Goal: Communication & Community: Answer question/provide support

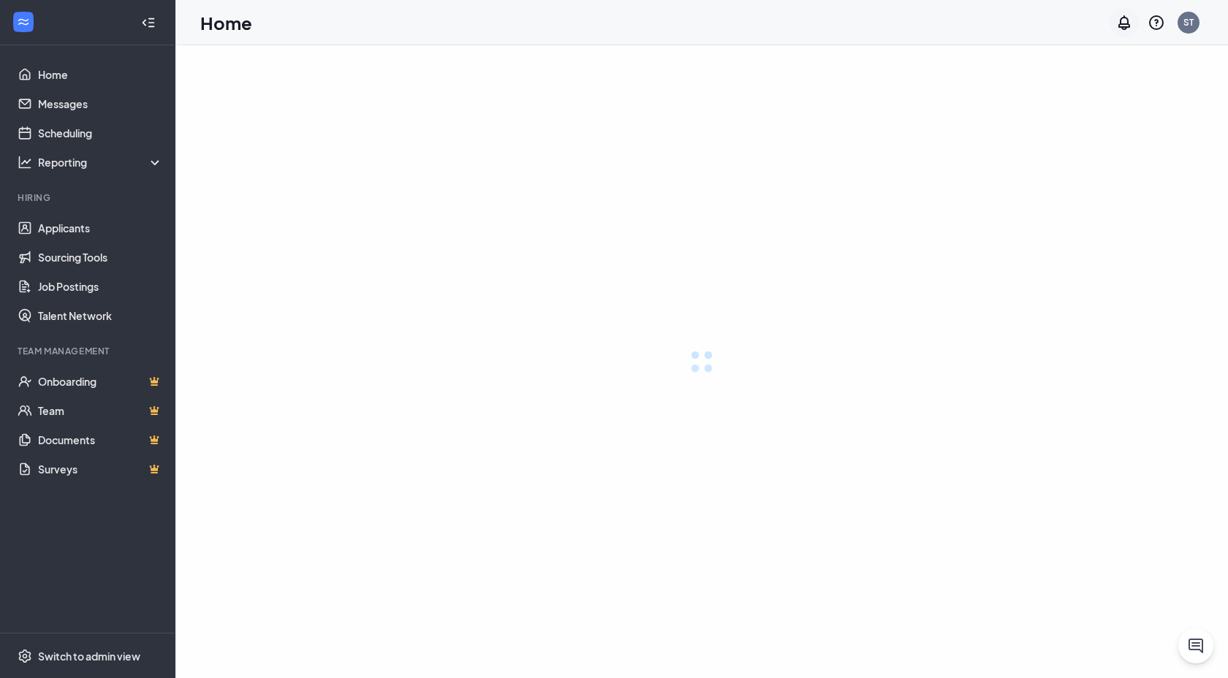
click at [1126, 23] on icon "Notifications" at bounding box center [1125, 23] width 18 height 18
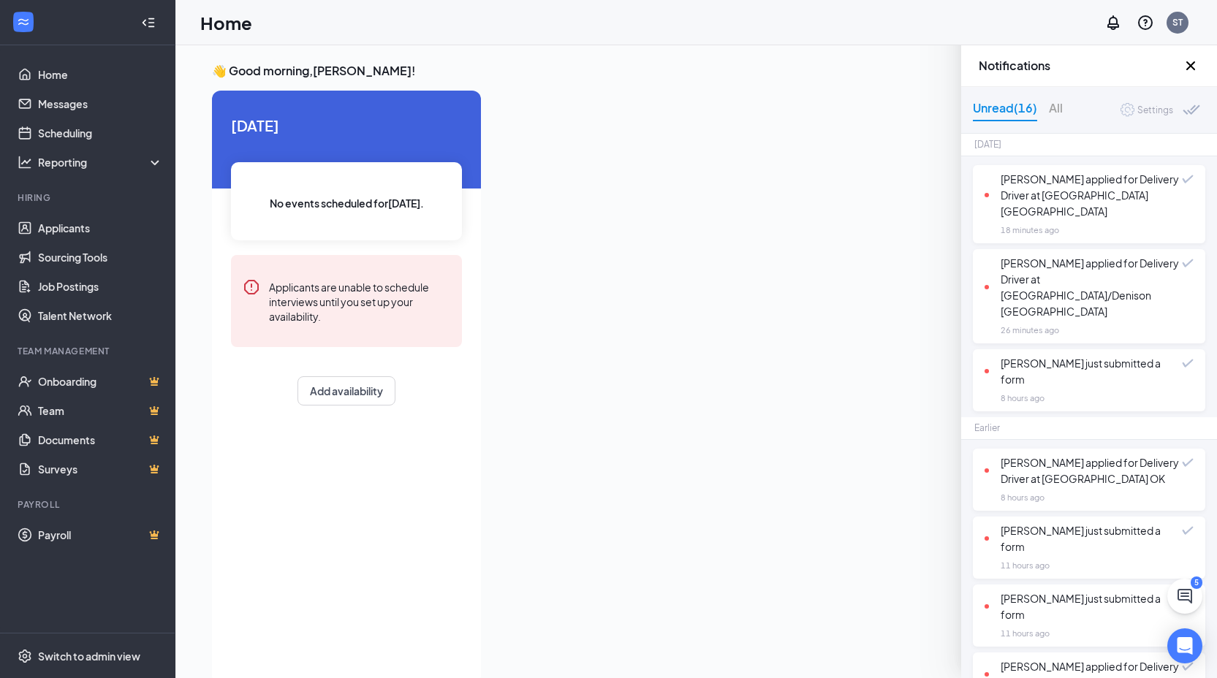
scroll to position [637, 0]
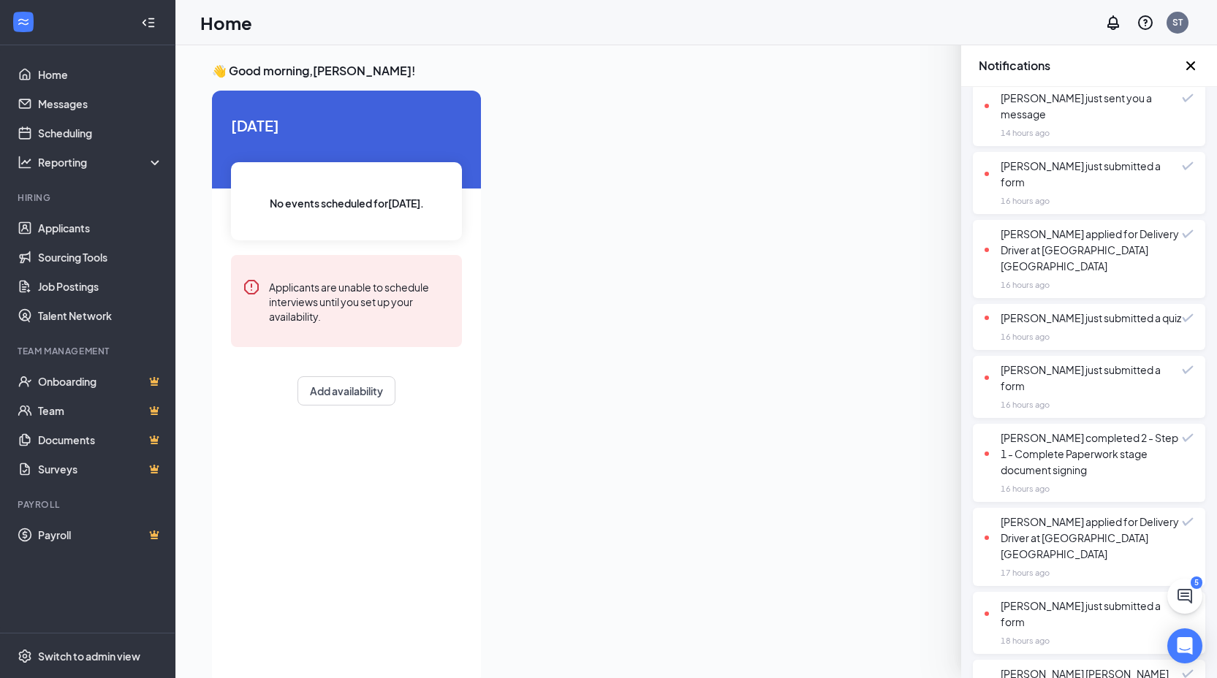
click at [1094, 640] on div "Today Davionne Dean applied for Delivery Driver at Gainesville TX 18 minutes ag…" at bounding box center [1089, 136] width 256 height 1278
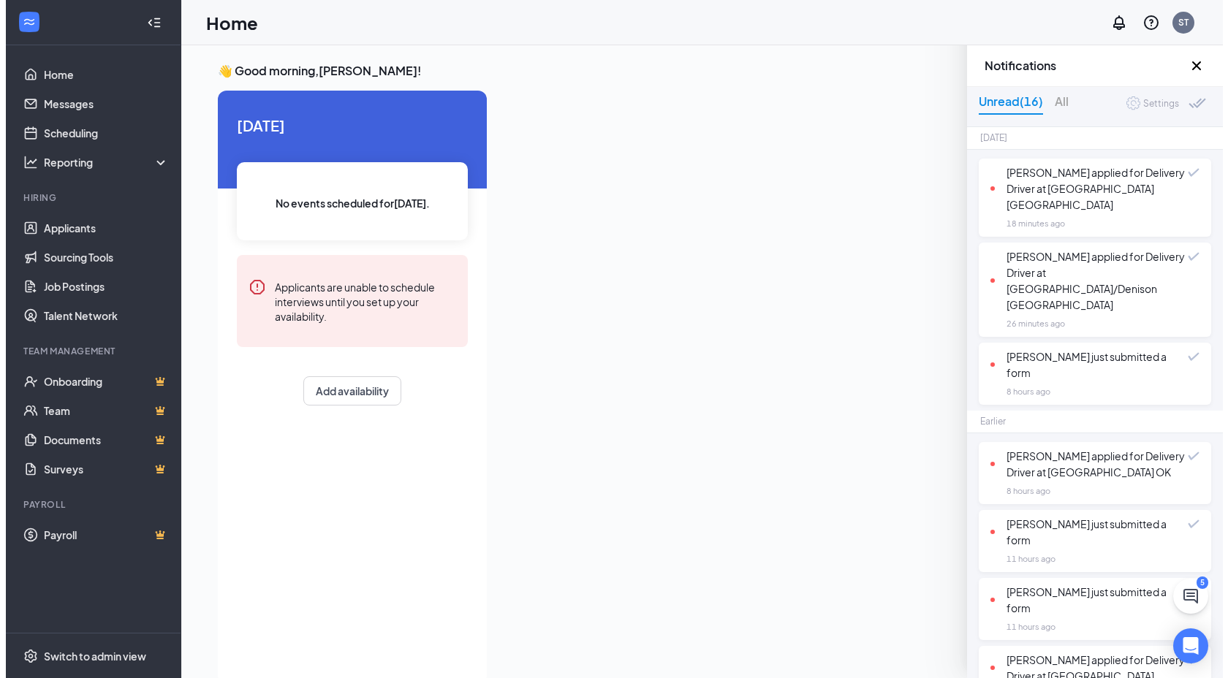
scroll to position [0, 0]
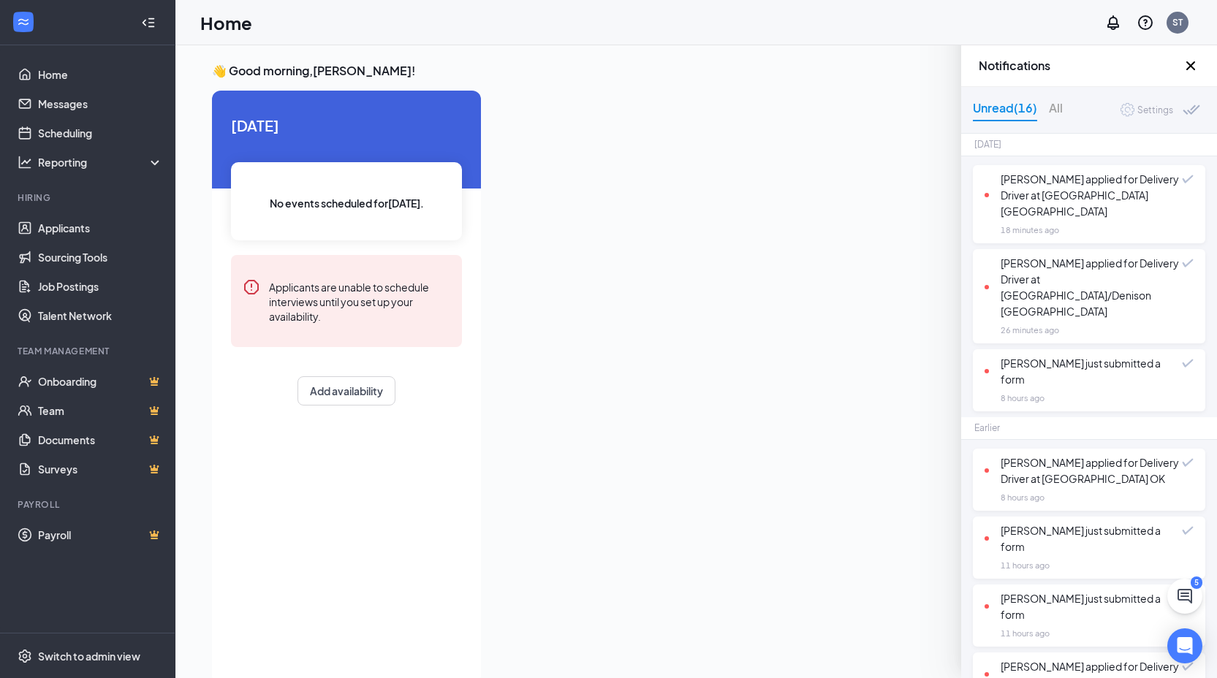
click at [1195, 67] on icon "Cross" at bounding box center [1191, 66] width 18 height 18
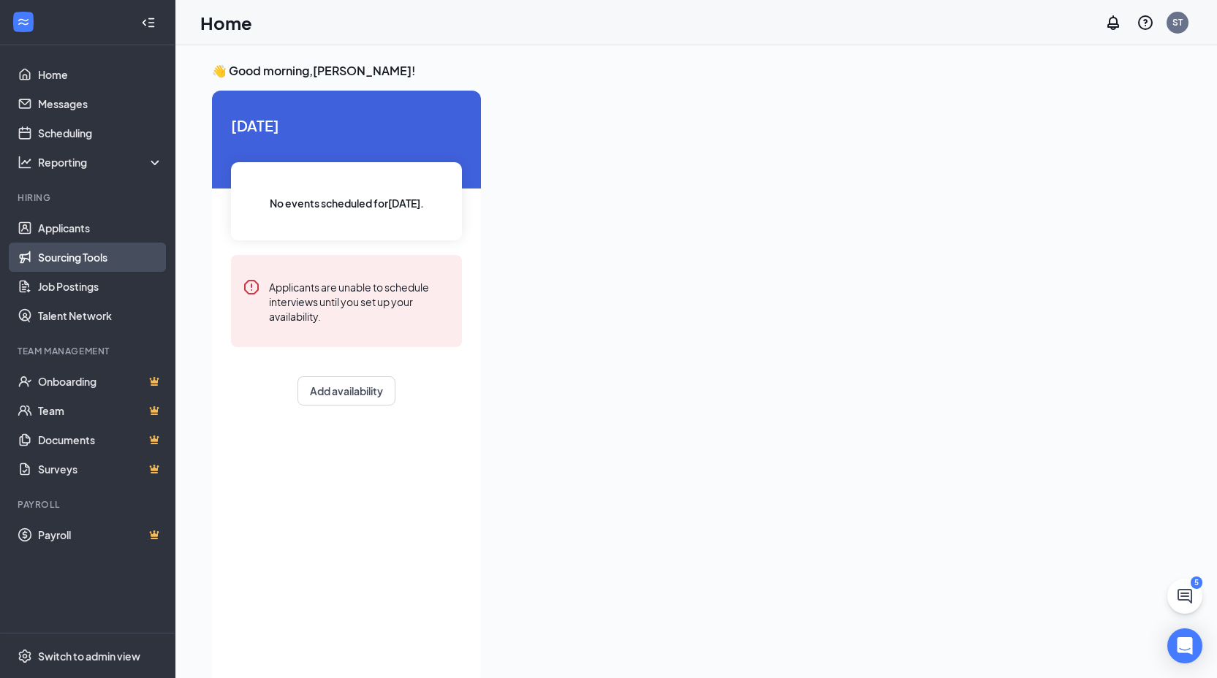
click at [82, 244] on link "Sourcing Tools" at bounding box center [100, 257] width 125 height 29
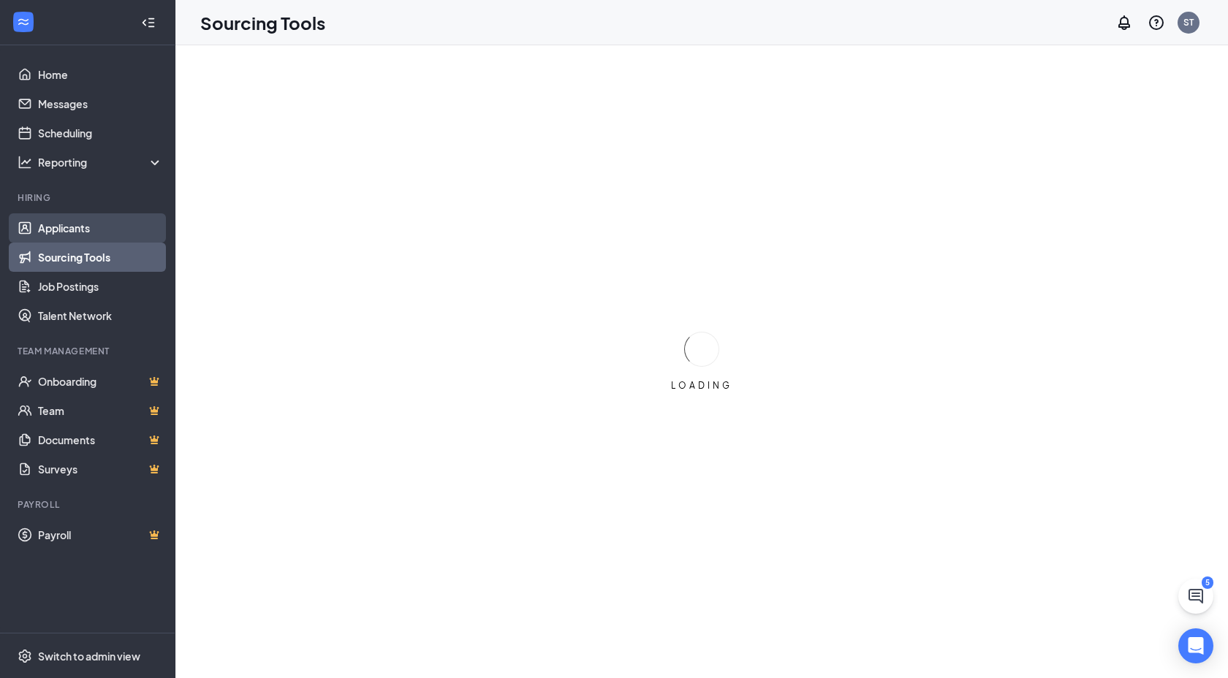
click at [82, 233] on link "Applicants" at bounding box center [100, 227] width 125 height 29
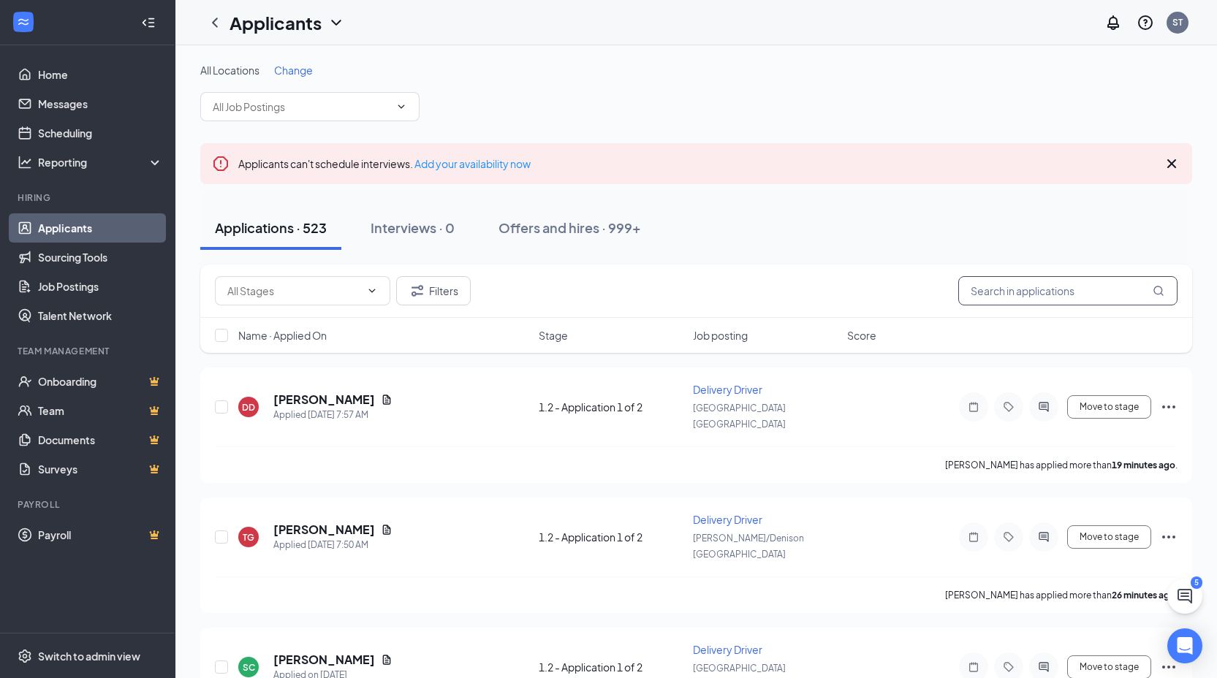
click at [1094, 292] on input "text" at bounding box center [1067, 290] width 219 height 29
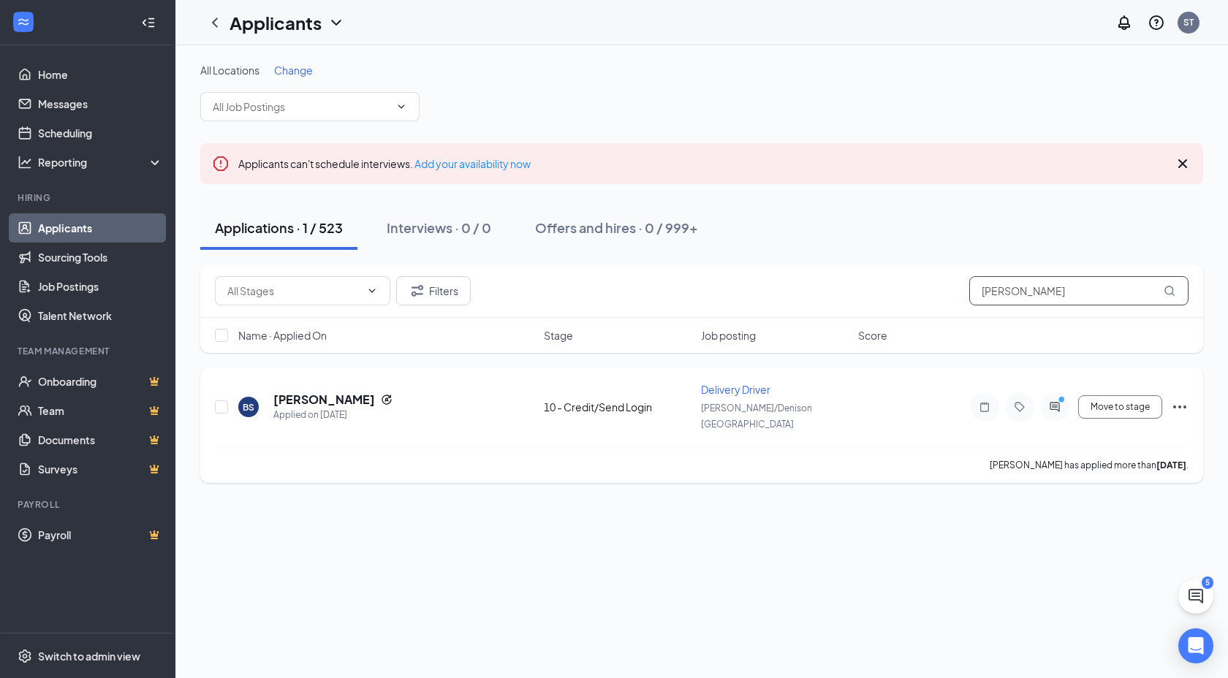
type input "brittany sord"
click at [1064, 398] on div at bounding box center [1054, 407] width 29 height 29
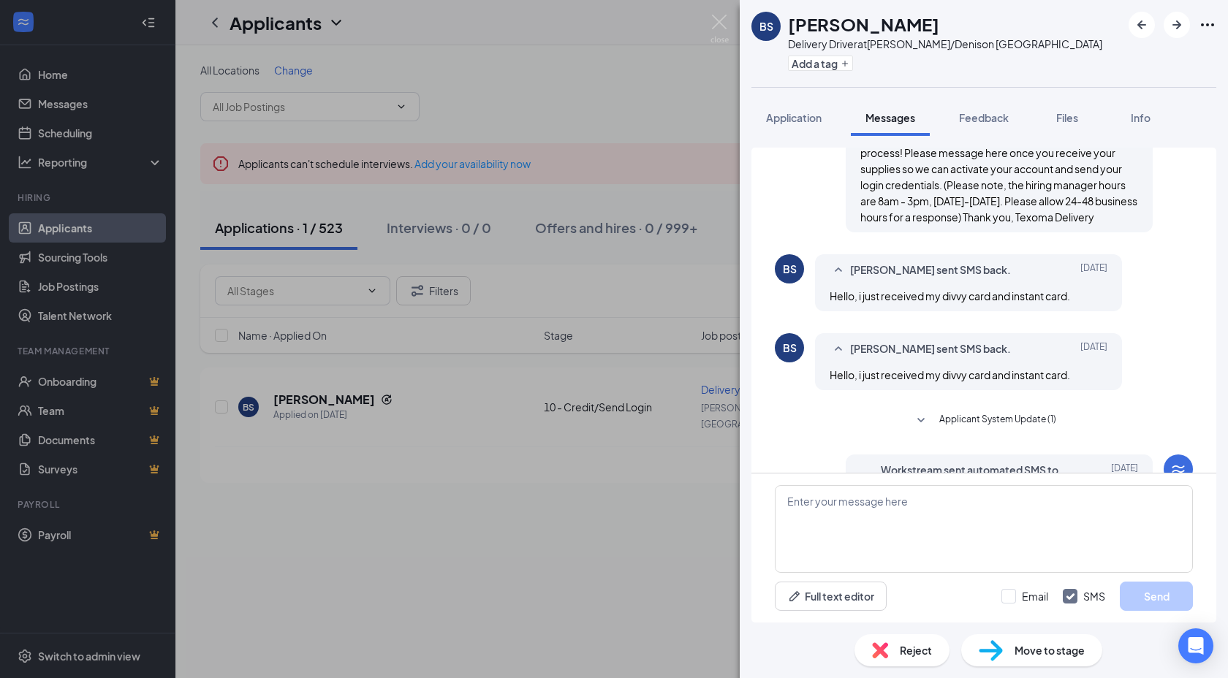
scroll to position [420, 0]
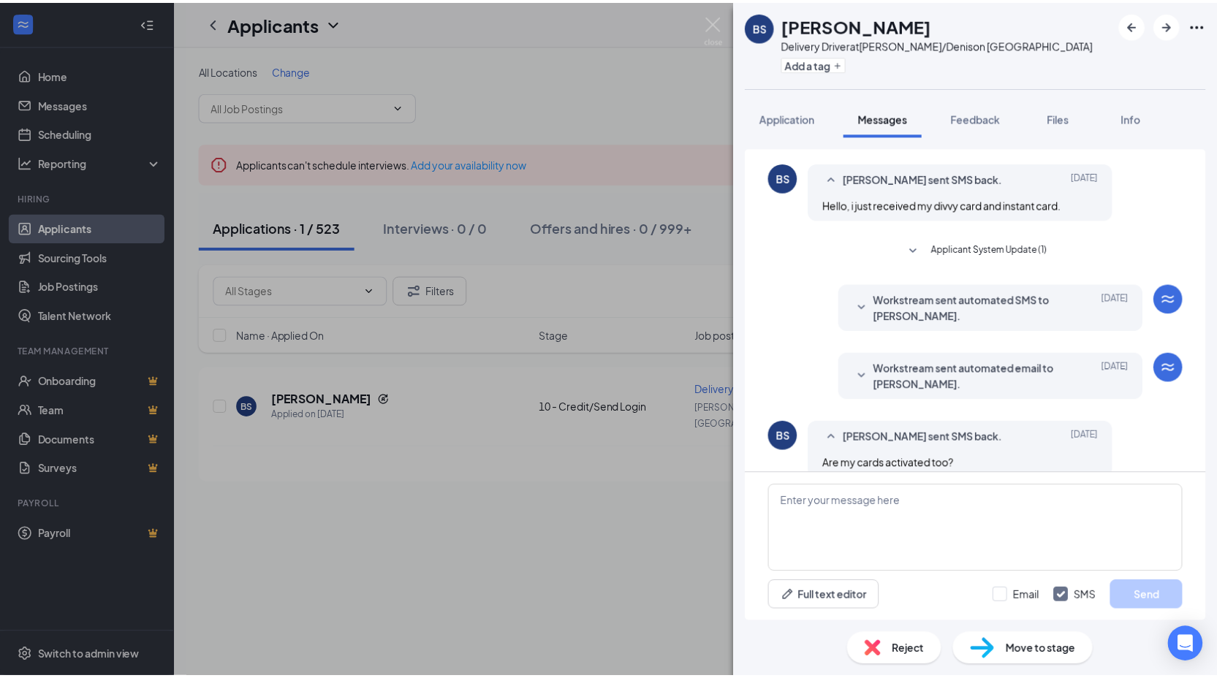
scroll to position [650, 0]
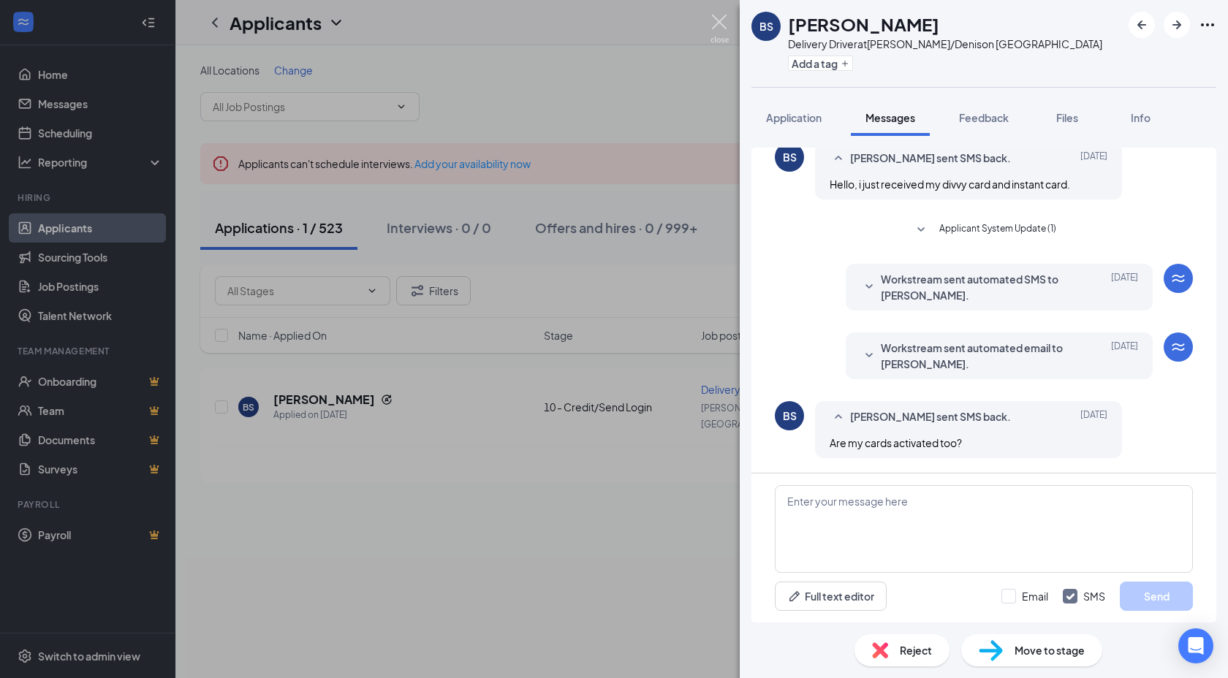
click at [724, 31] on img at bounding box center [720, 29] width 18 height 29
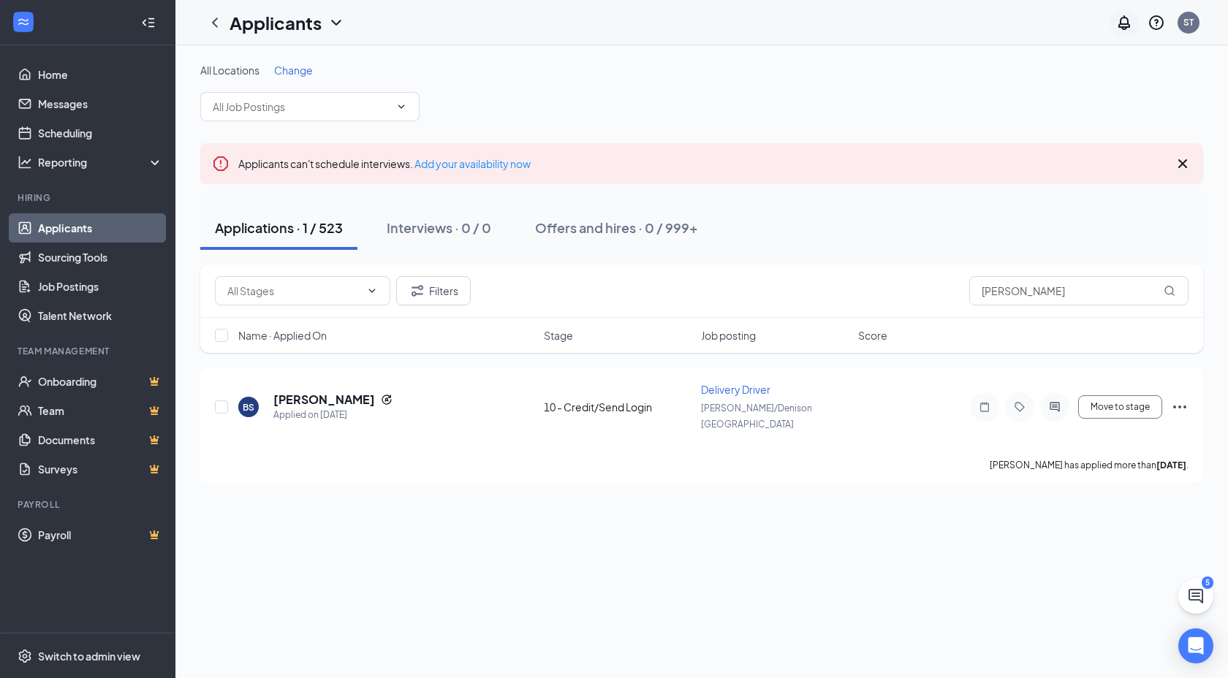
click at [1130, 28] on icon "Notifications" at bounding box center [1125, 23] width 18 height 18
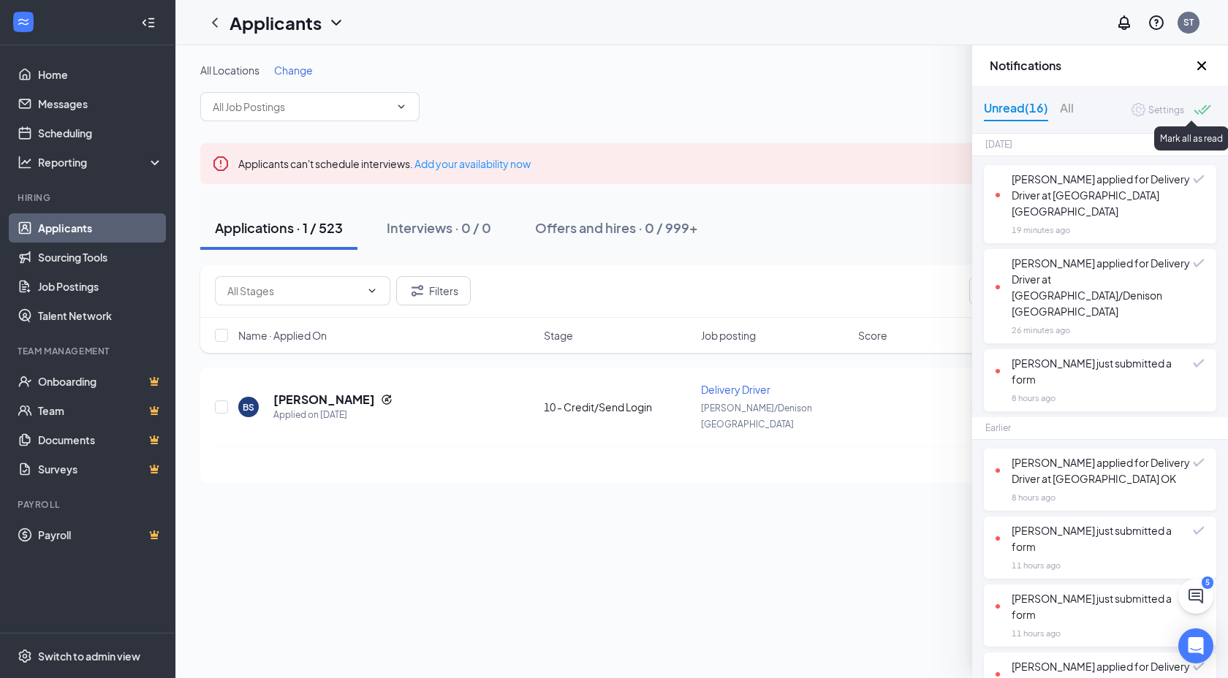
click at [1195, 111] on div at bounding box center [1203, 112] width 19 height 14
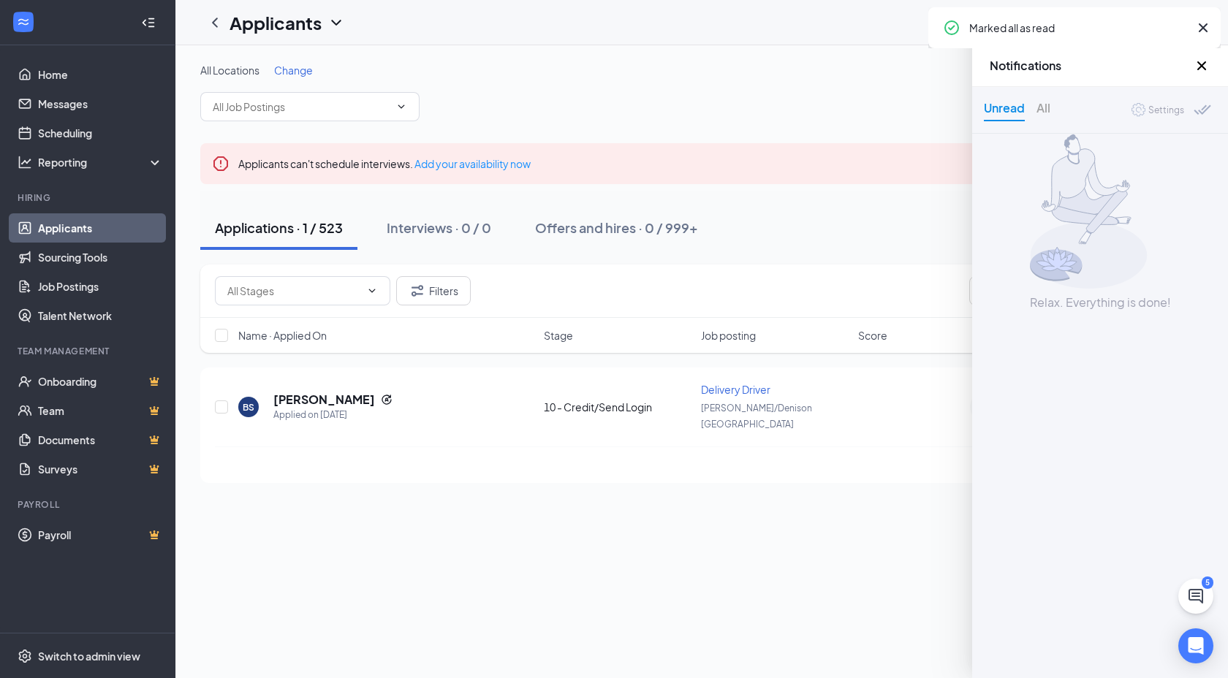
click at [1200, 65] on icon "Cross" at bounding box center [1202, 66] width 18 height 18
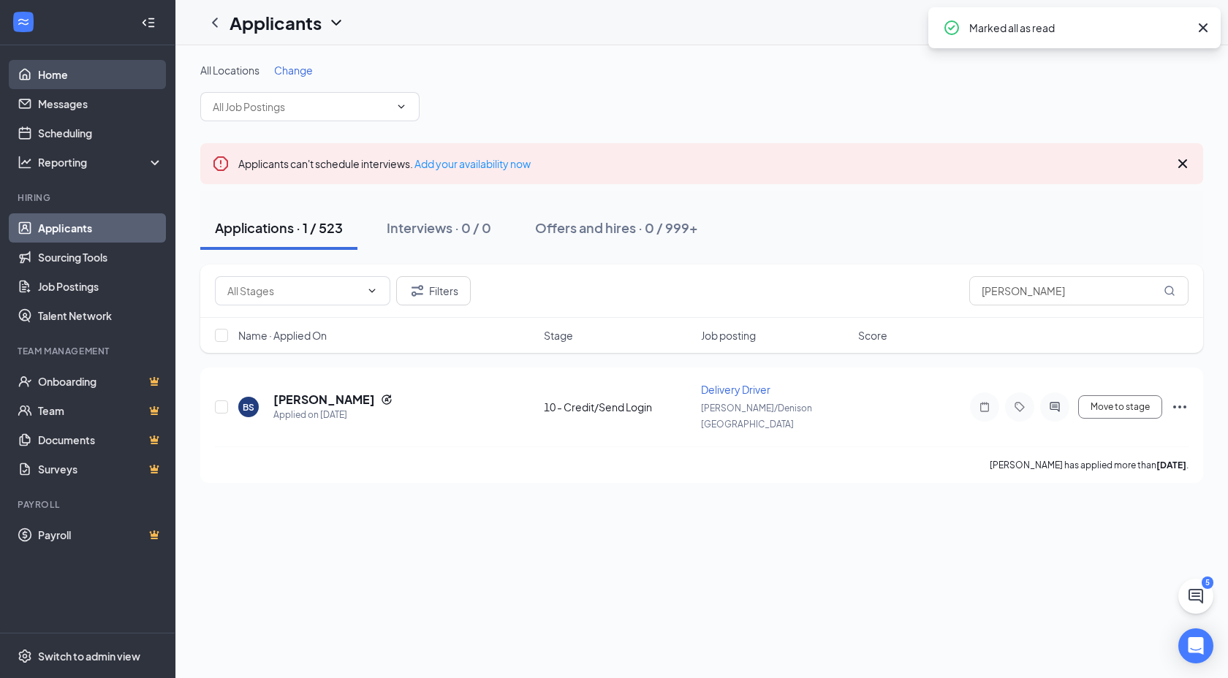
click at [79, 77] on link "Home" at bounding box center [100, 74] width 125 height 29
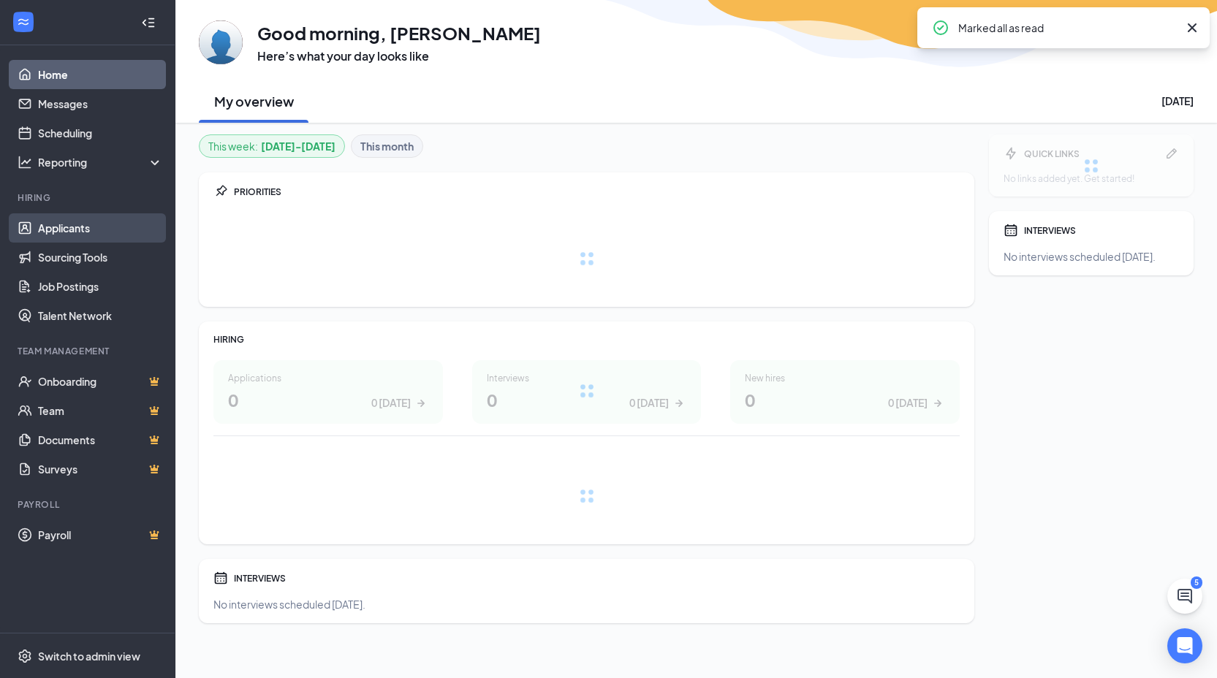
click at [96, 230] on link "Applicants" at bounding box center [100, 227] width 125 height 29
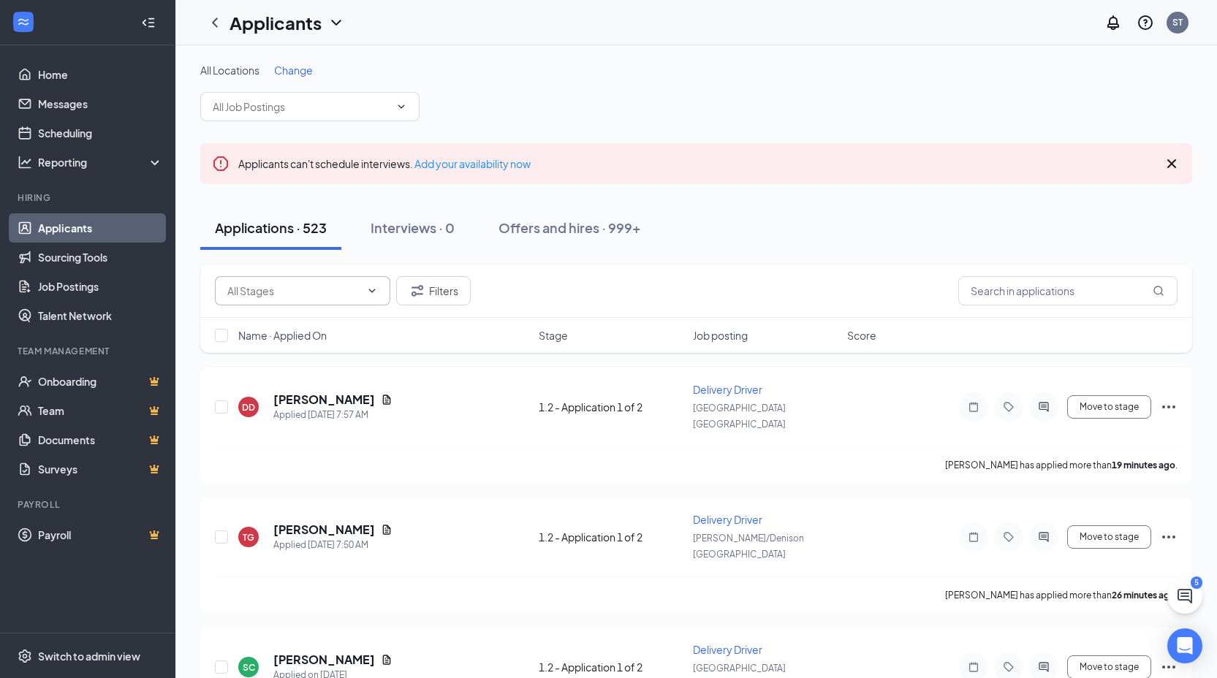
click at [296, 284] on input "text" at bounding box center [293, 291] width 133 height 16
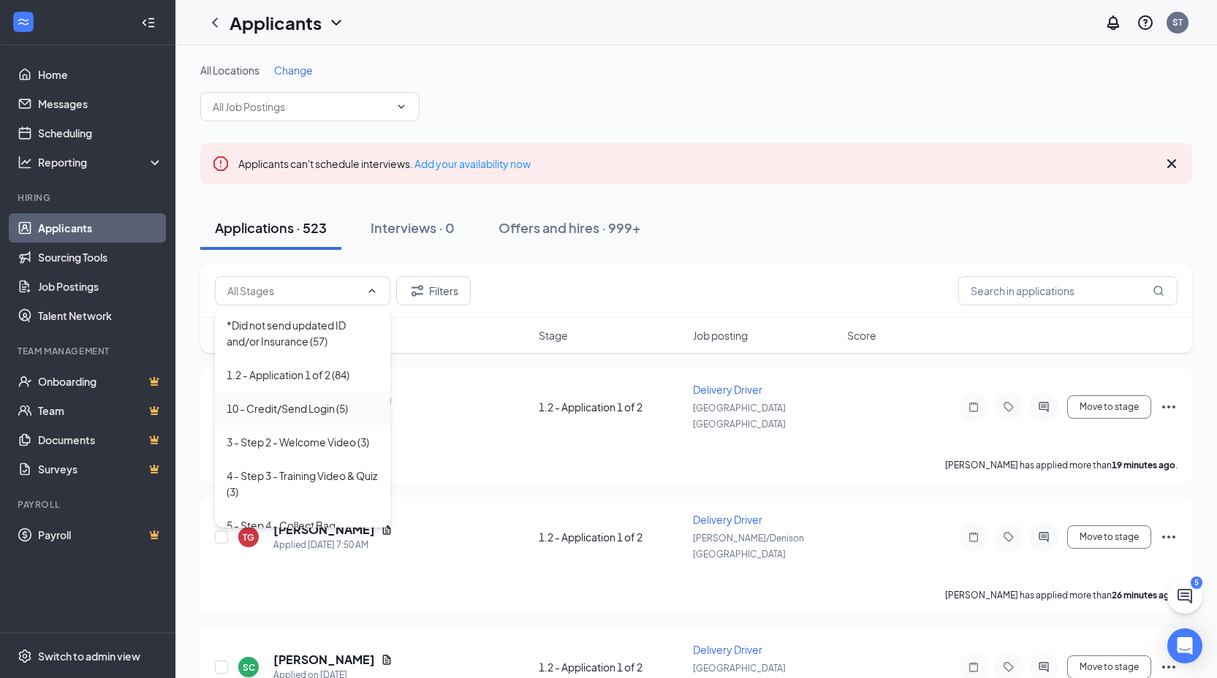
click at [337, 417] on div "10 - Credit/Send Login (5)" at bounding box center [302, 409] width 175 height 34
type input "10 - Credit/Send Login (5)"
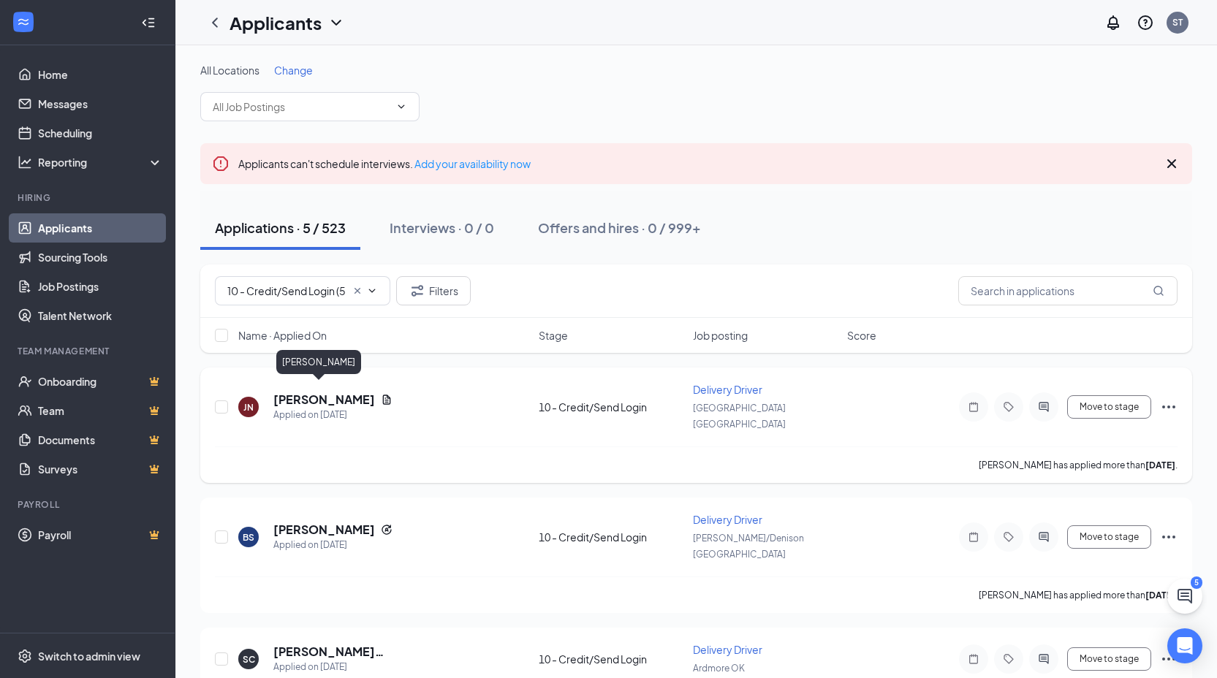
click at [314, 395] on h5 "[PERSON_NAME]" at bounding box center [324, 400] width 102 height 16
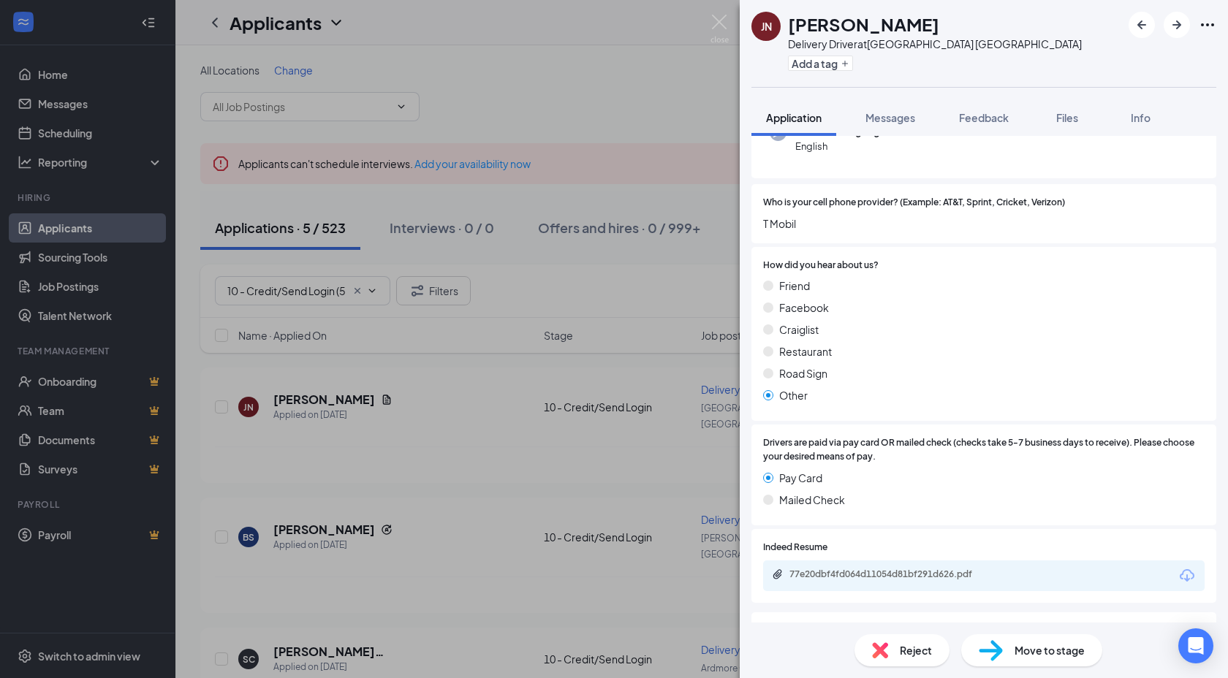
scroll to position [196, 0]
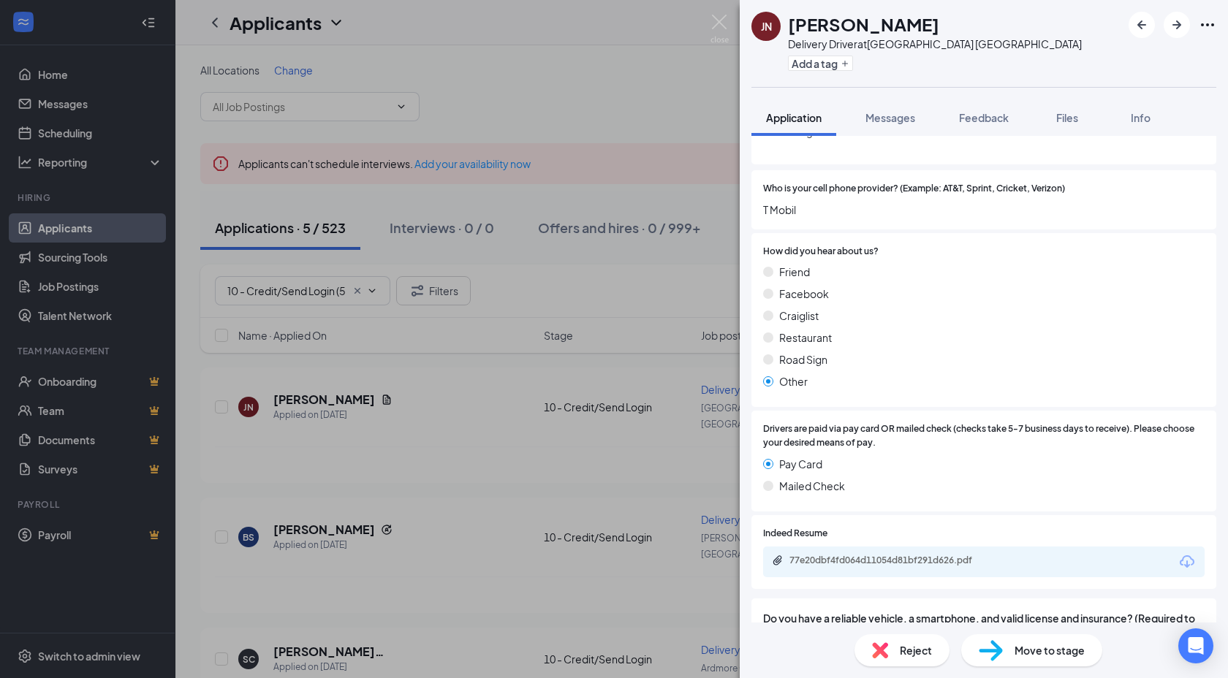
click at [1031, 648] on span "Move to stage" at bounding box center [1050, 651] width 70 height 16
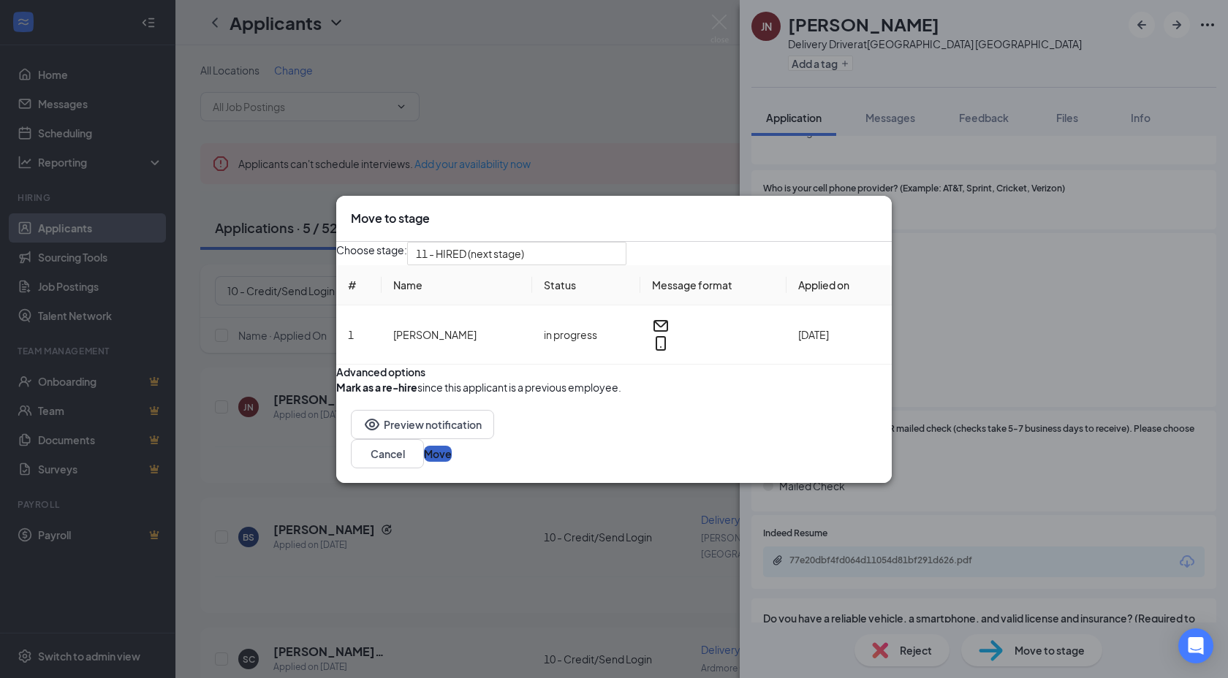
click at [452, 462] on button "Move" at bounding box center [438, 454] width 28 height 16
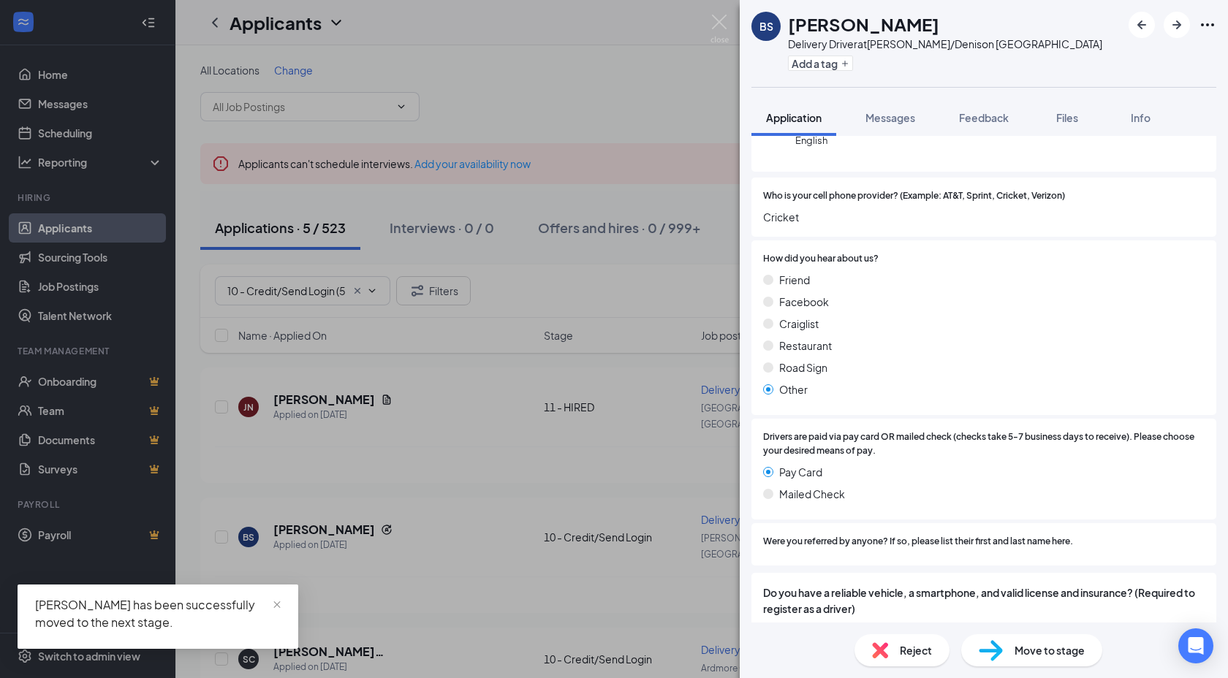
scroll to position [230, 0]
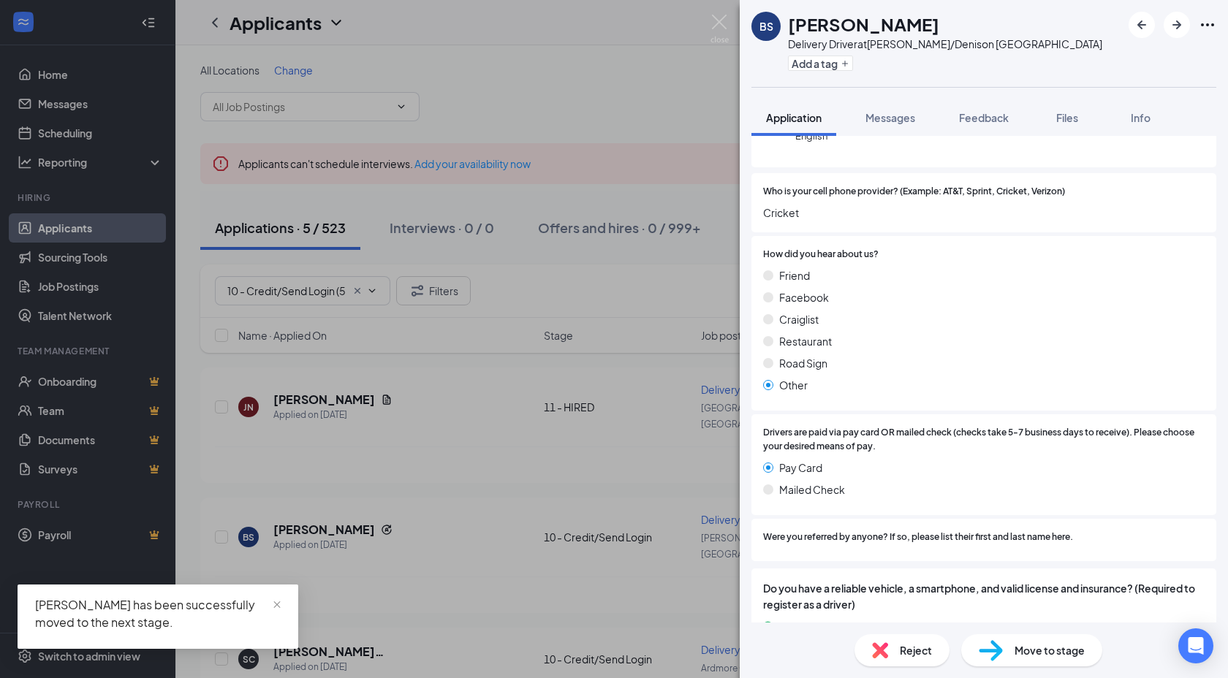
click at [1009, 656] on div "Move to stage" at bounding box center [1031, 651] width 141 height 32
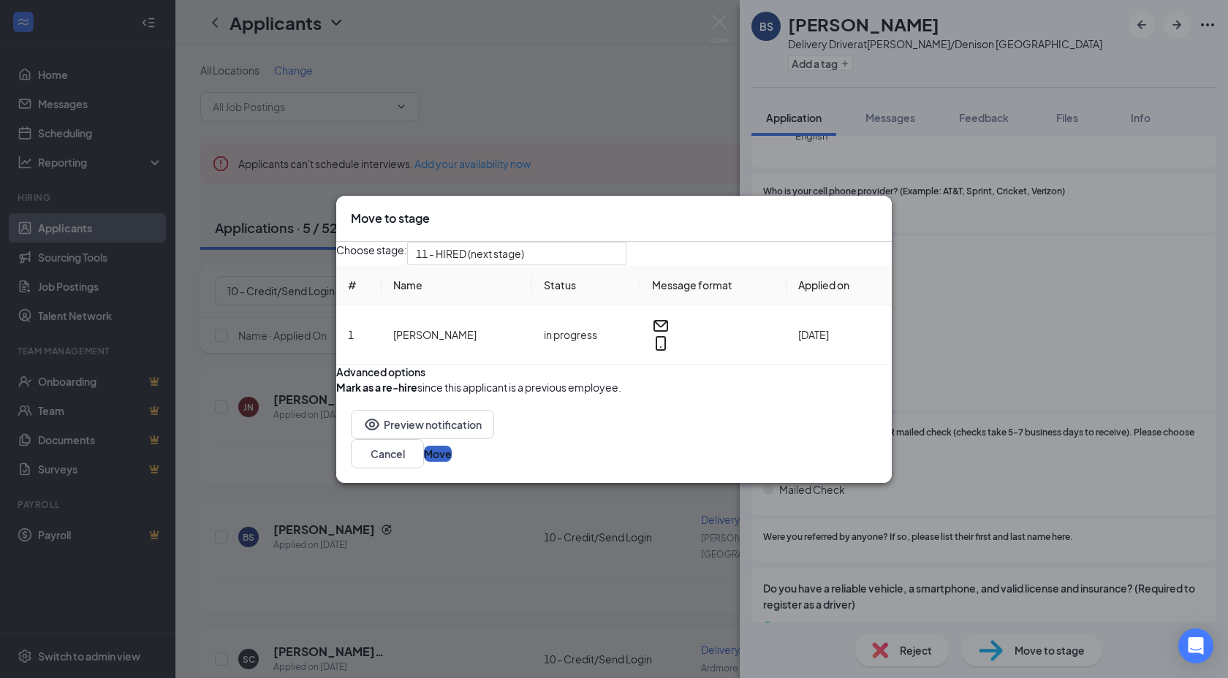
click at [452, 462] on button "Move" at bounding box center [438, 454] width 28 height 16
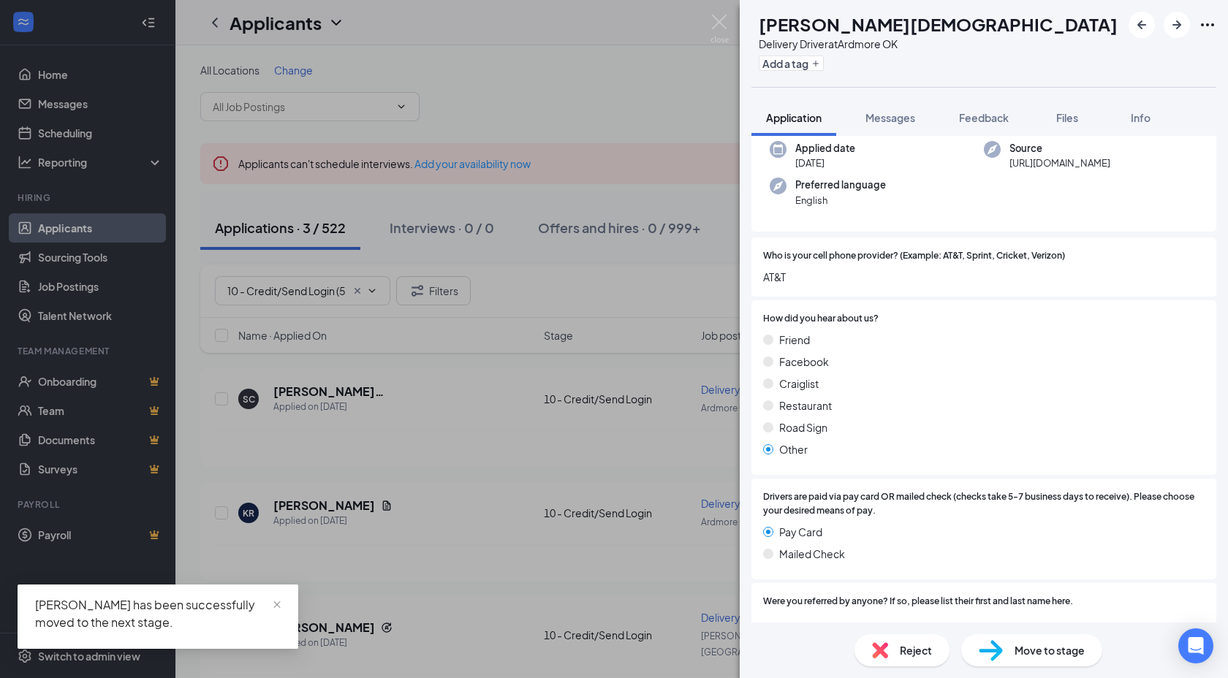
scroll to position [116, 0]
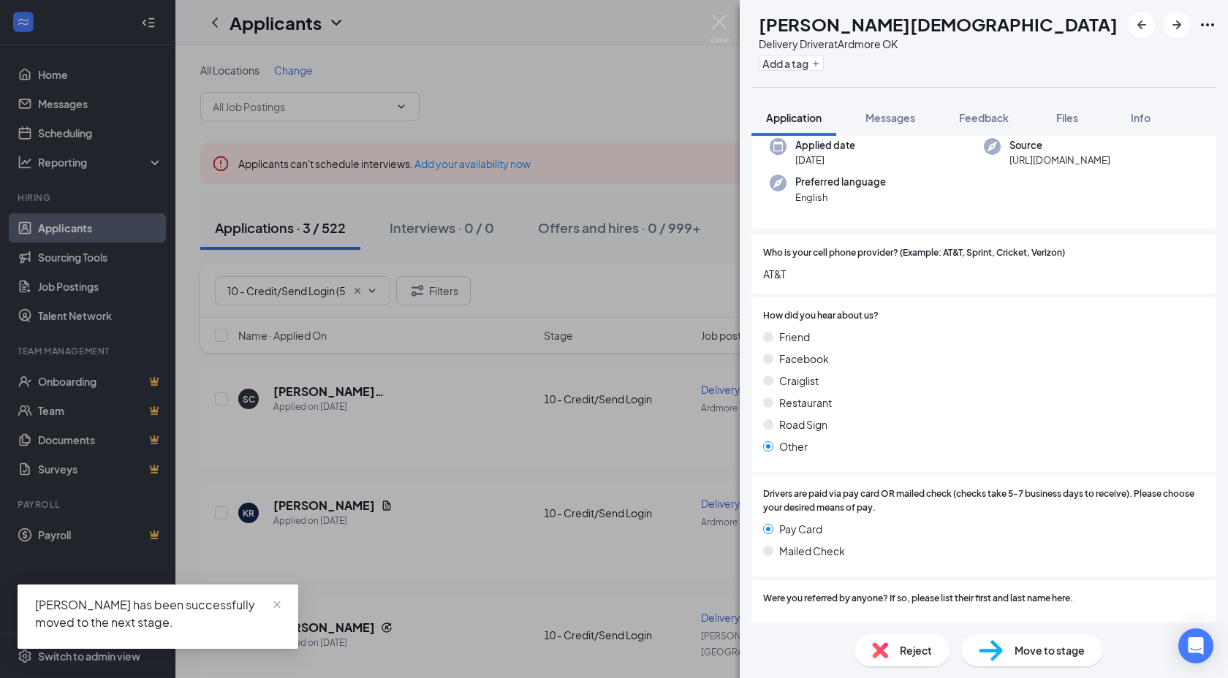
click at [1028, 641] on div "Move to stage" at bounding box center [1031, 651] width 141 height 32
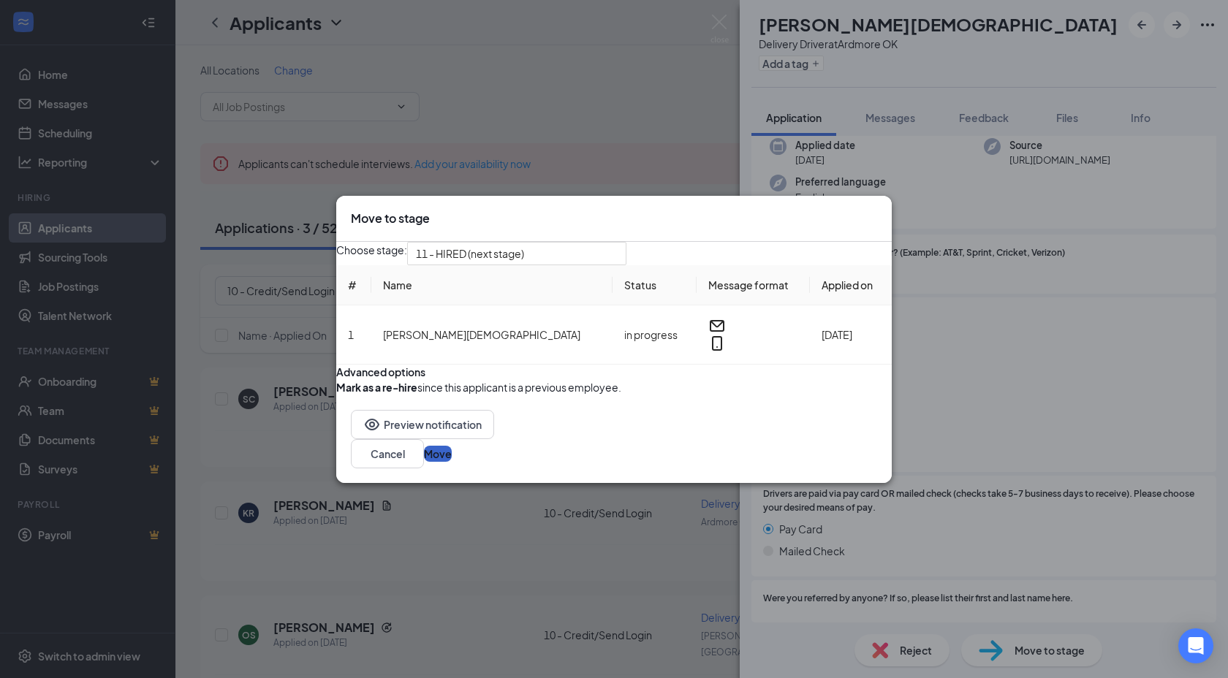
click at [452, 462] on button "Move" at bounding box center [438, 454] width 28 height 16
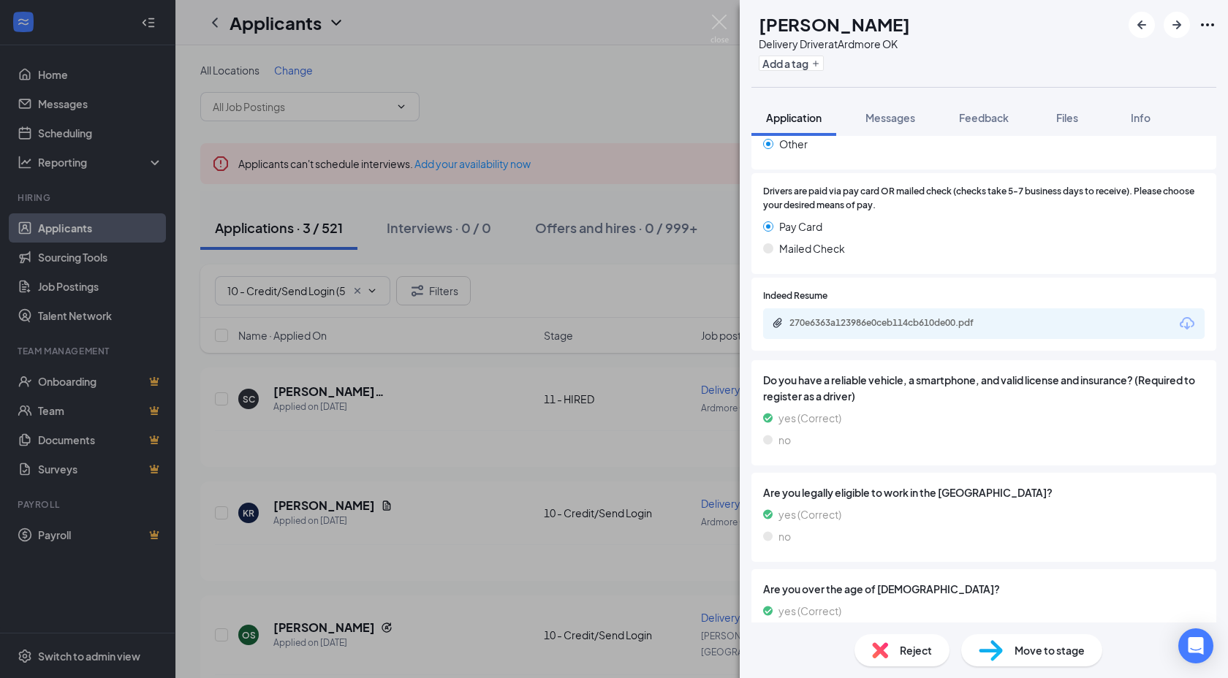
scroll to position [466, 0]
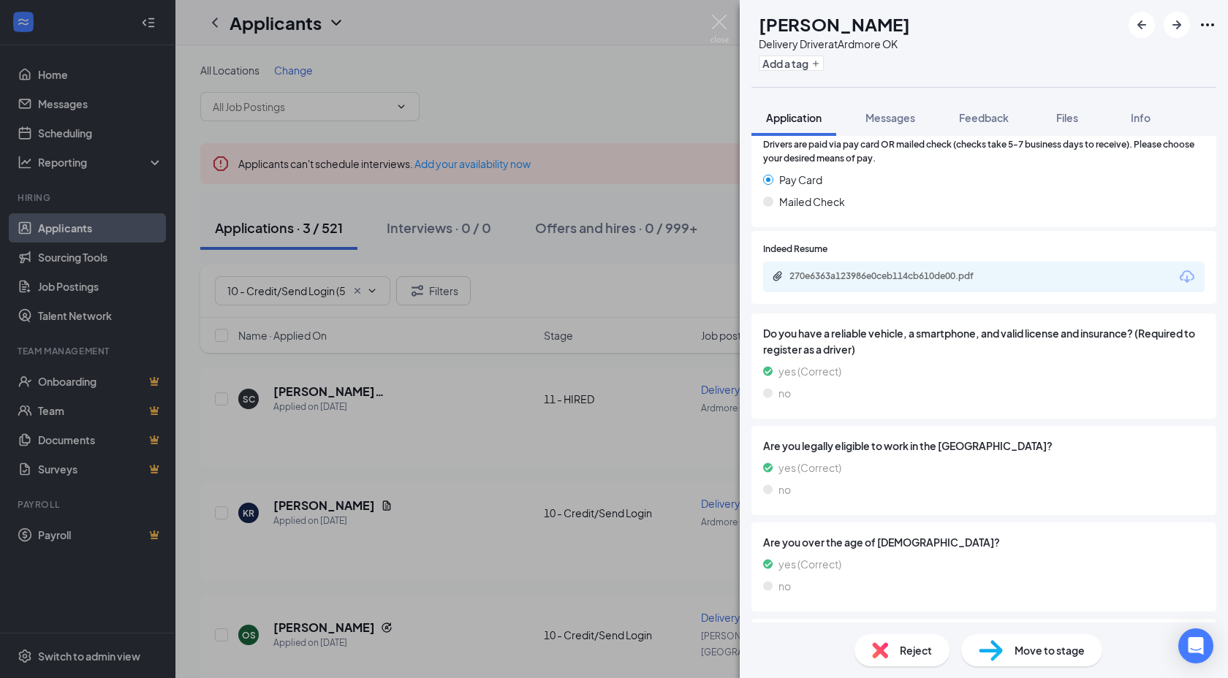
click at [1037, 653] on span "Move to stage" at bounding box center [1050, 651] width 70 height 16
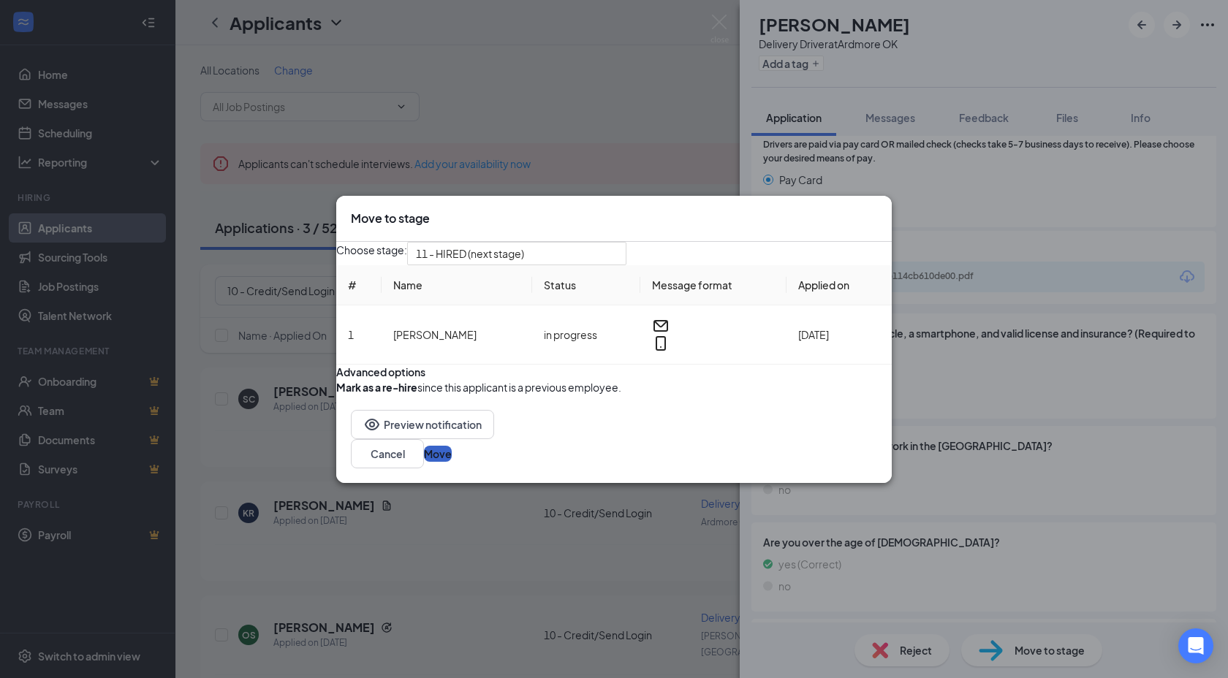
click at [452, 462] on button "Move" at bounding box center [438, 454] width 28 height 16
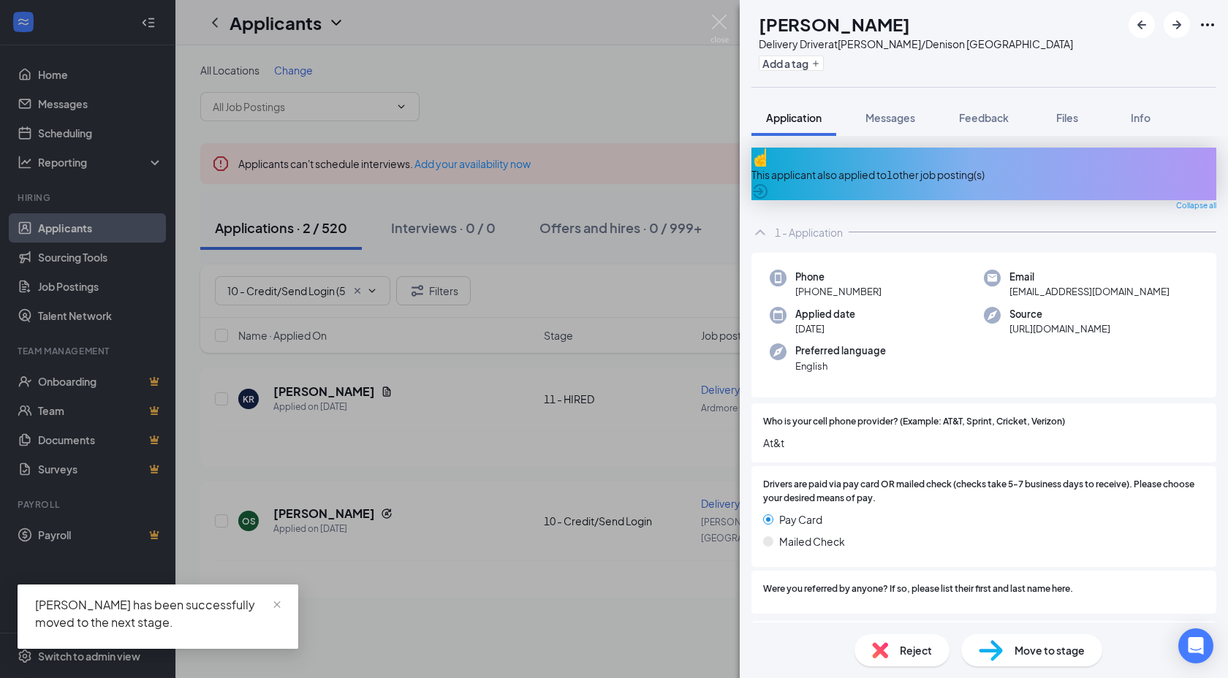
scroll to position [3, 0]
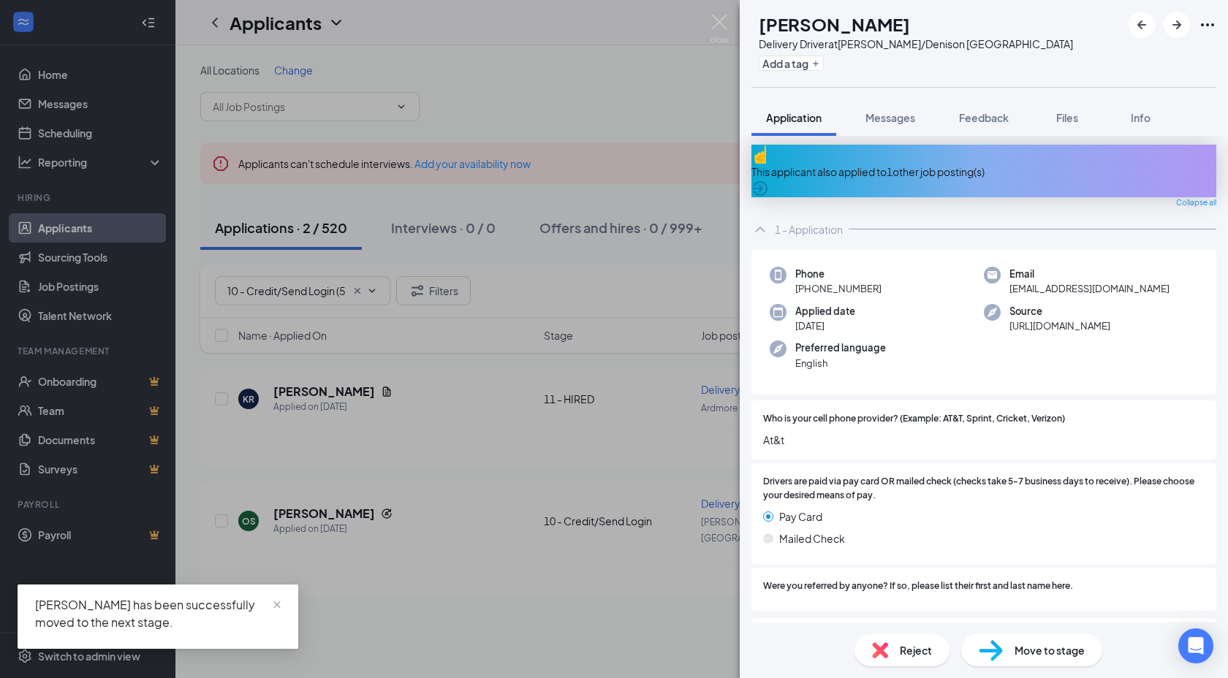
click at [1034, 638] on div "Move to stage" at bounding box center [1031, 651] width 141 height 32
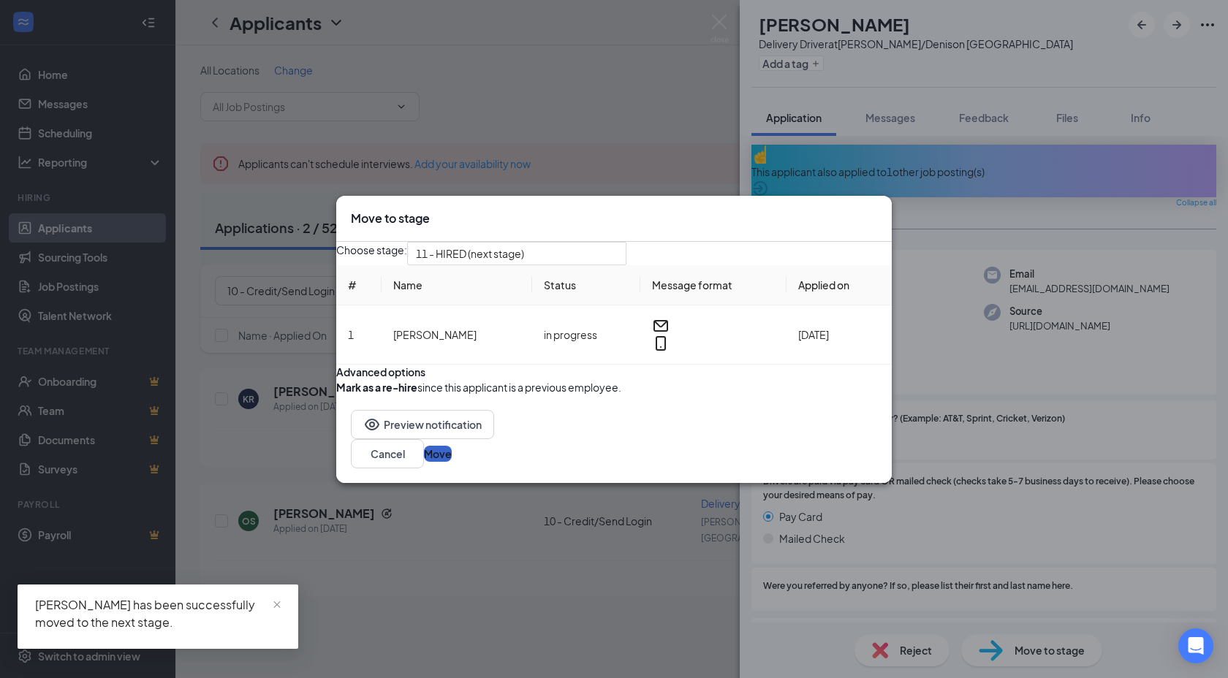
click at [452, 462] on button "Move" at bounding box center [438, 454] width 28 height 16
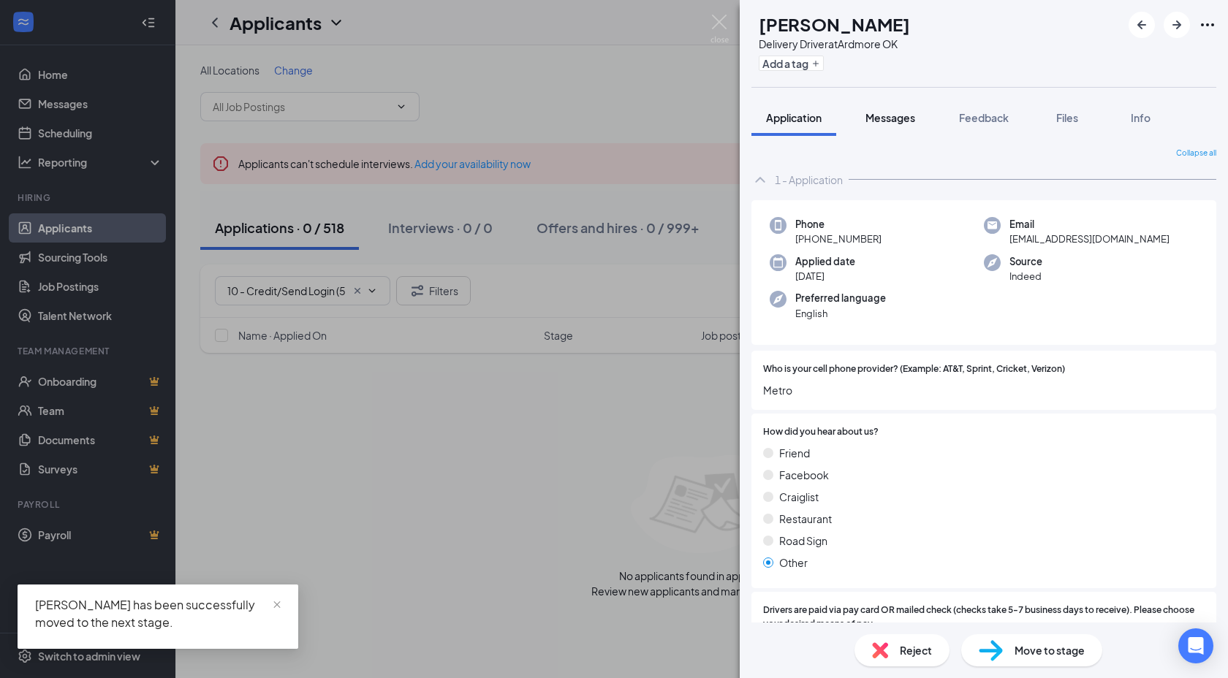
click at [863, 113] on button "Messages" at bounding box center [890, 117] width 79 height 37
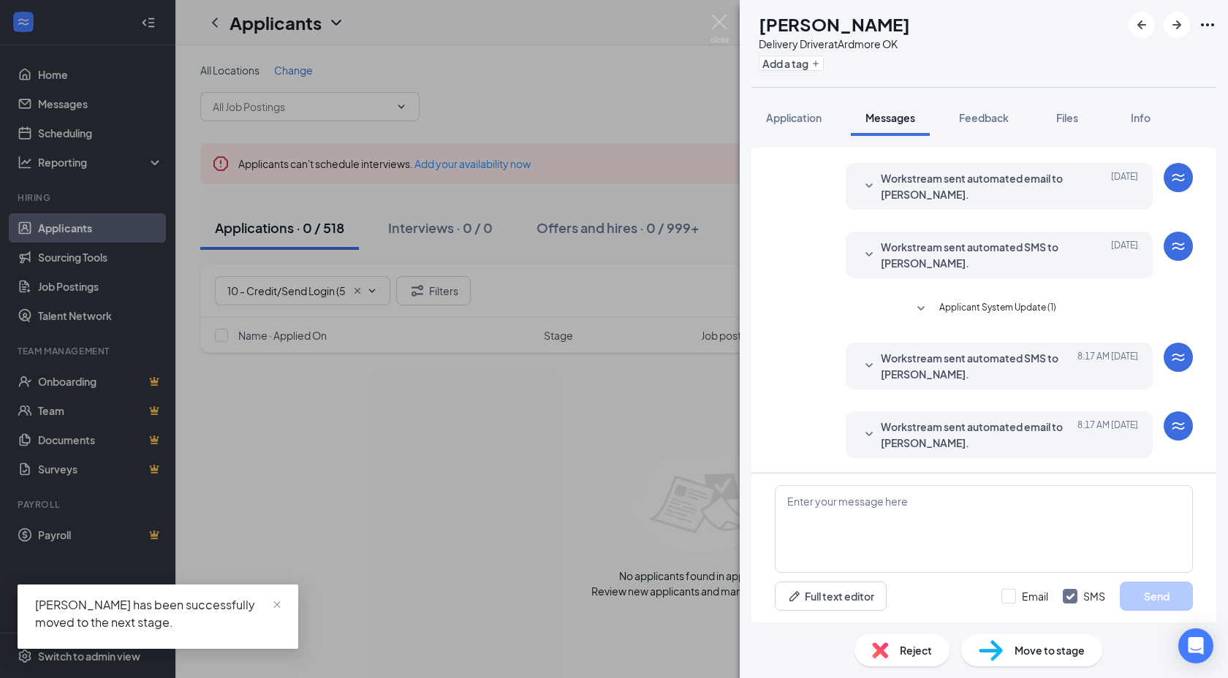
click at [906, 436] on span "Workstream sent automated email to Kaleb Reed." at bounding box center [977, 435] width 192 height 32
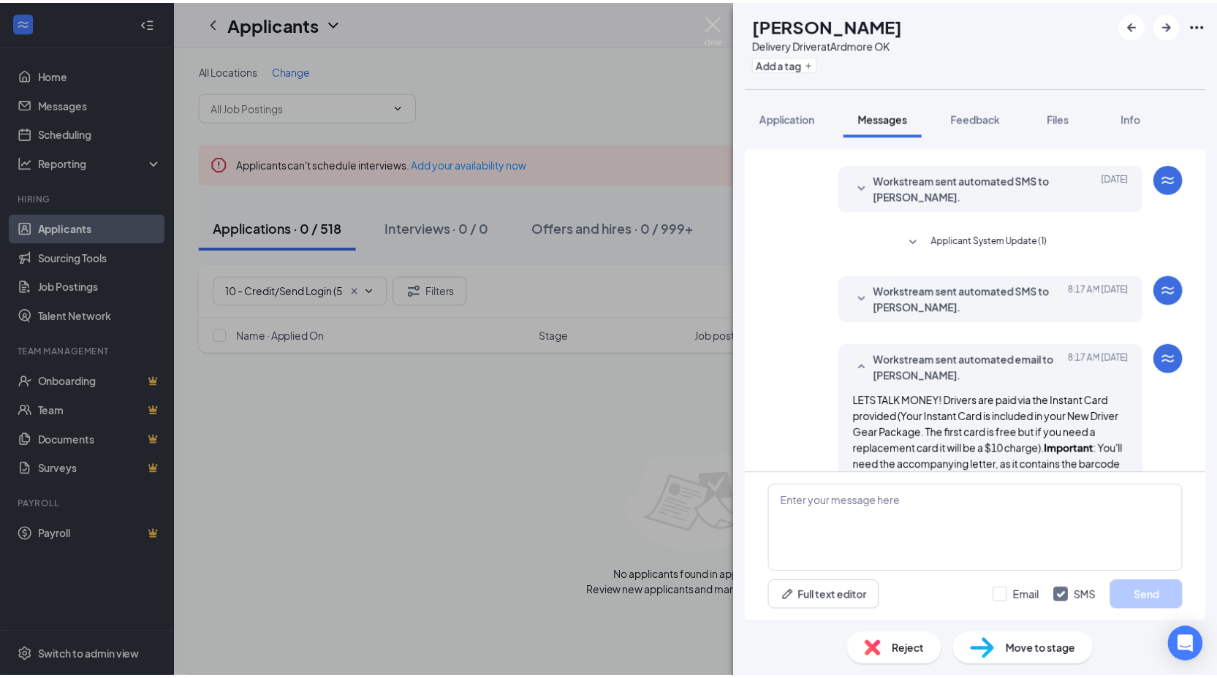
scroll to position [510, 0]
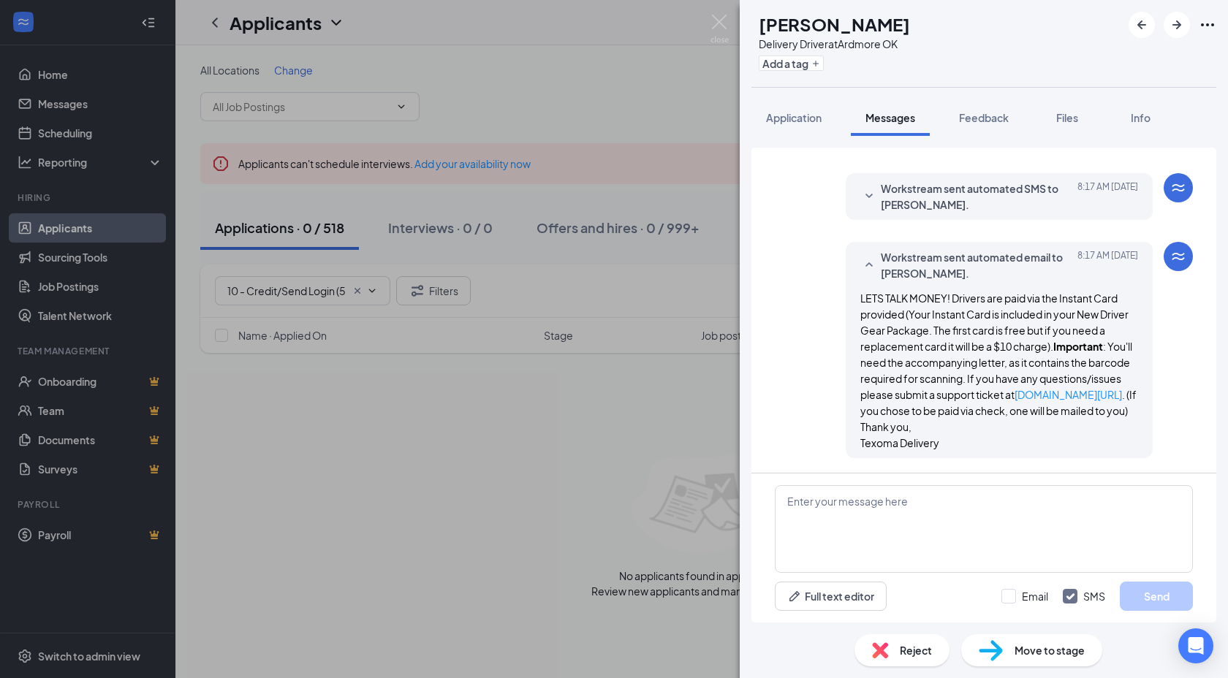
click at [729, 26] on div "KR Kaleb Reed Delivery Driver at Ardmore OK Add a tag Application Messages Feed…" at bounding box center [614, 339] width 1228 height 678
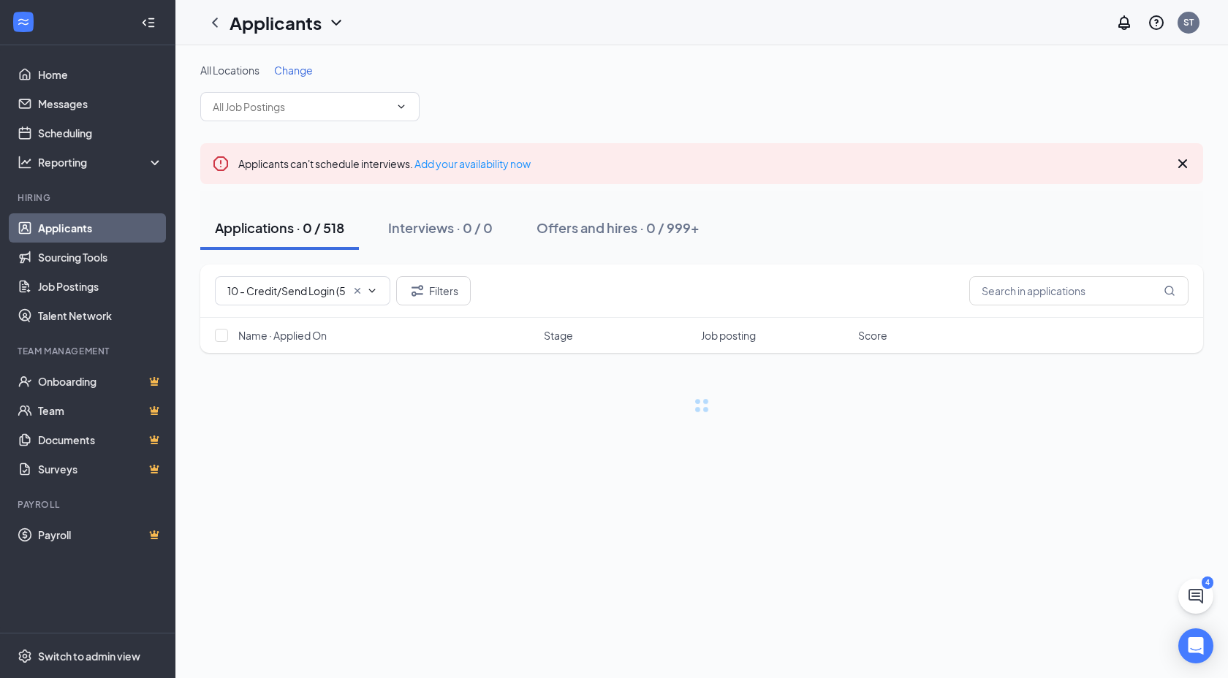
click at [719, 24] on div "Applicants ST" at bounding box center [701, 22] width 1053 height 45
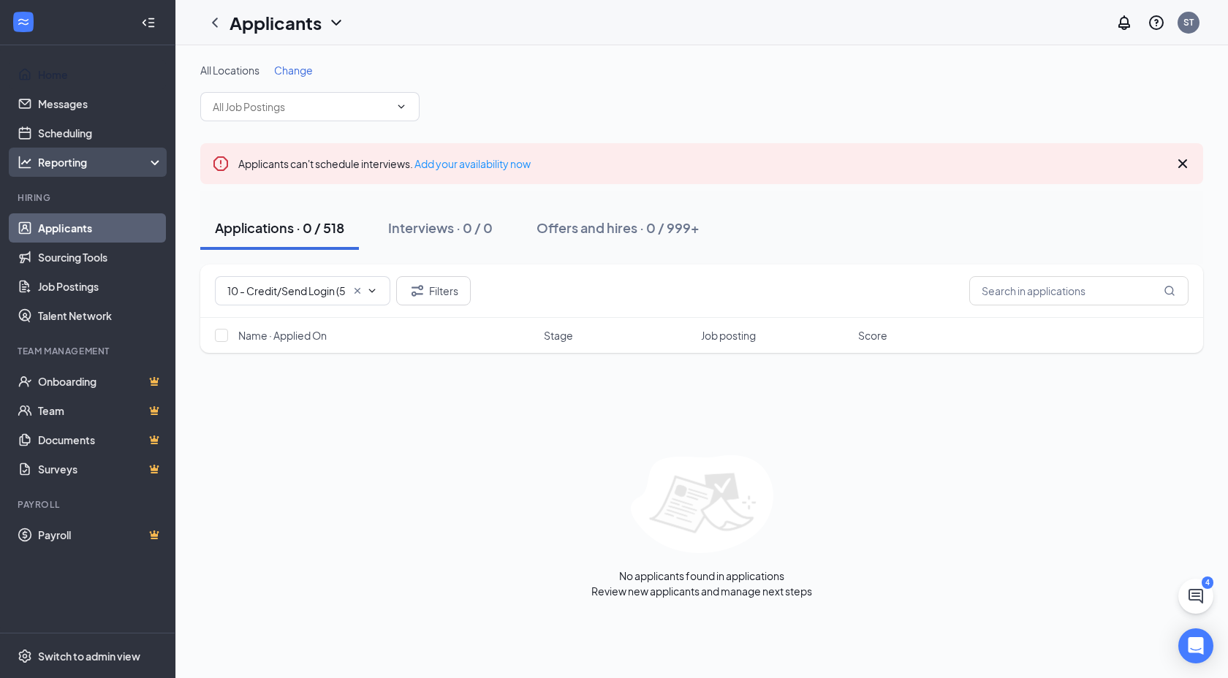
click at [119, 81] on link "Home" at bounding box center [100, 74] width 125 height 29
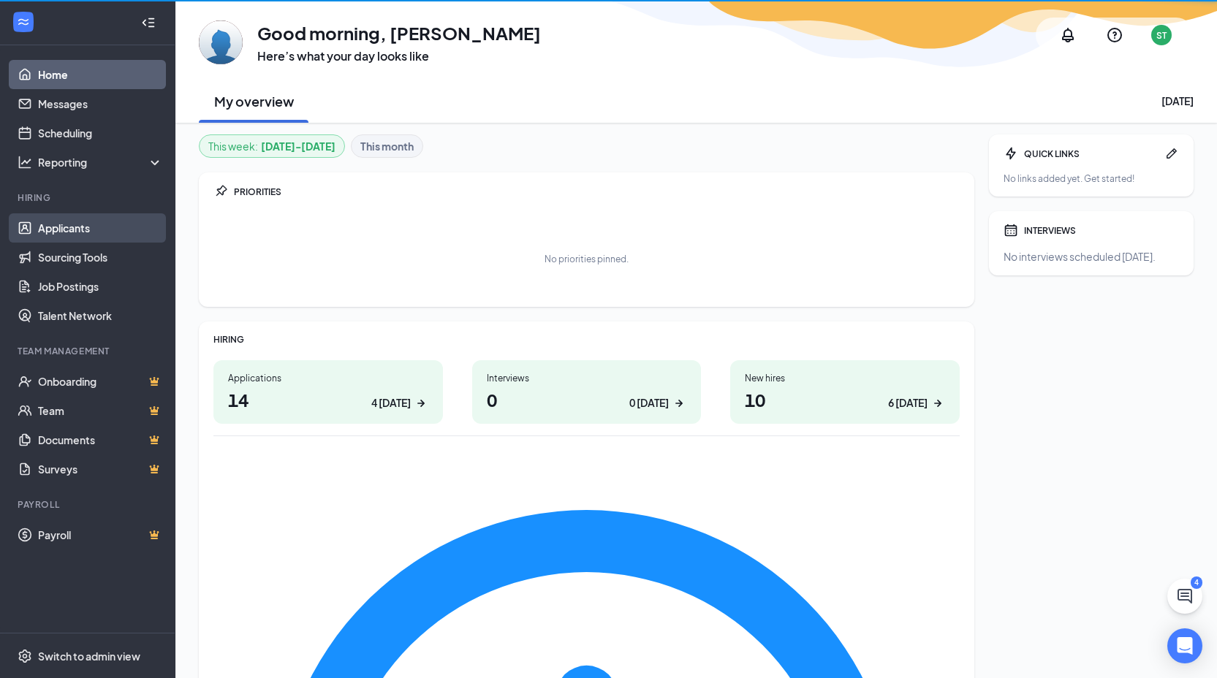
click at [115, 222] on link "Applicants" at bounding box center [100, 227] width 125 height 29
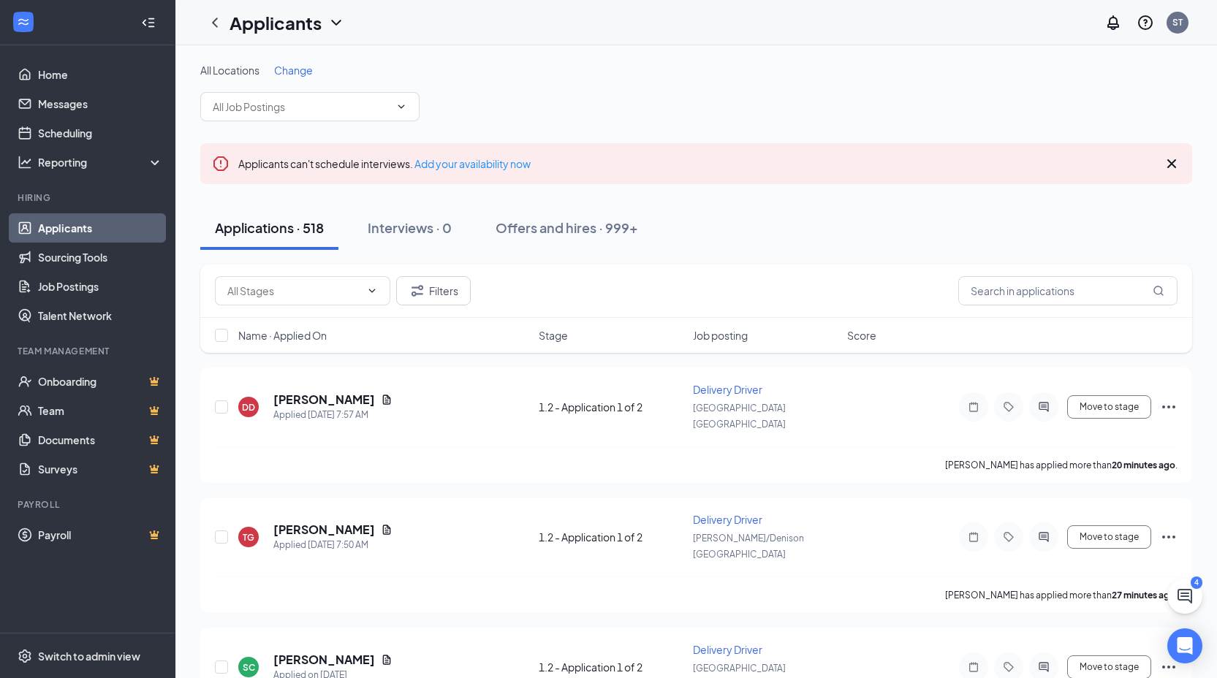
click at [289, 232] on div "Applications · 518" at bounding box center [269, 228] width 109 height 18
click at [284, 293] on input "text" at bounding box center [293, 291] width 133 height 16
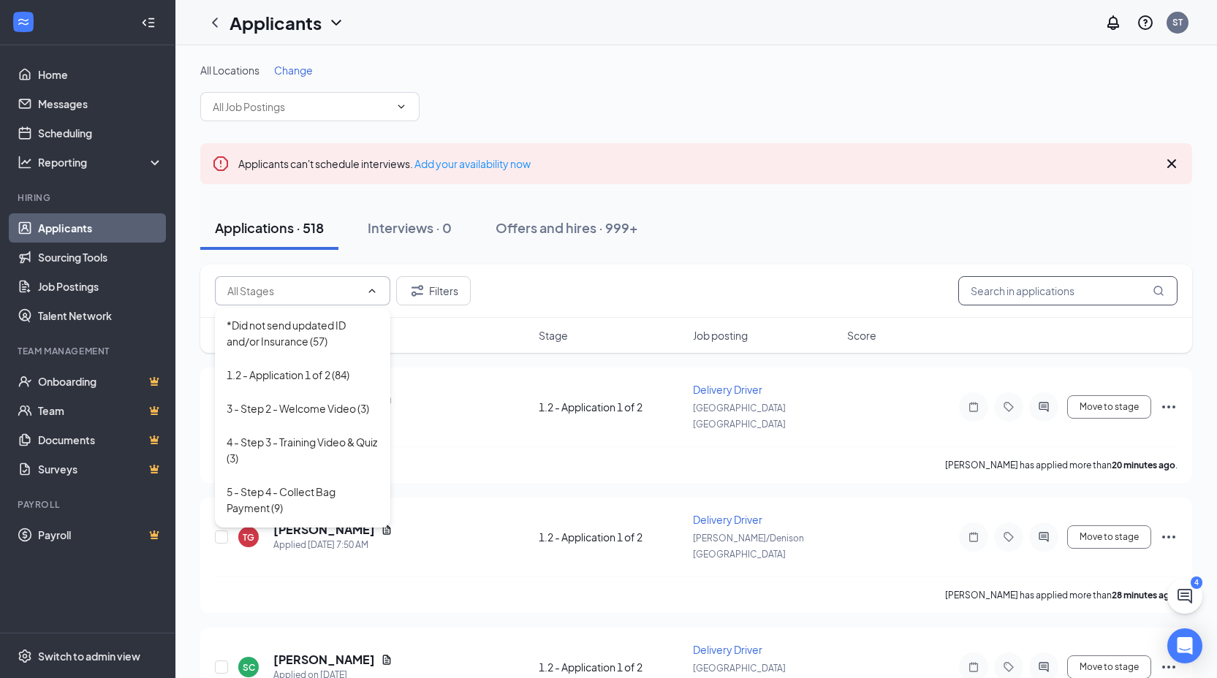
click at [1010, 293] on input "text" at bounding box center [1067, 290] width 219 height 29
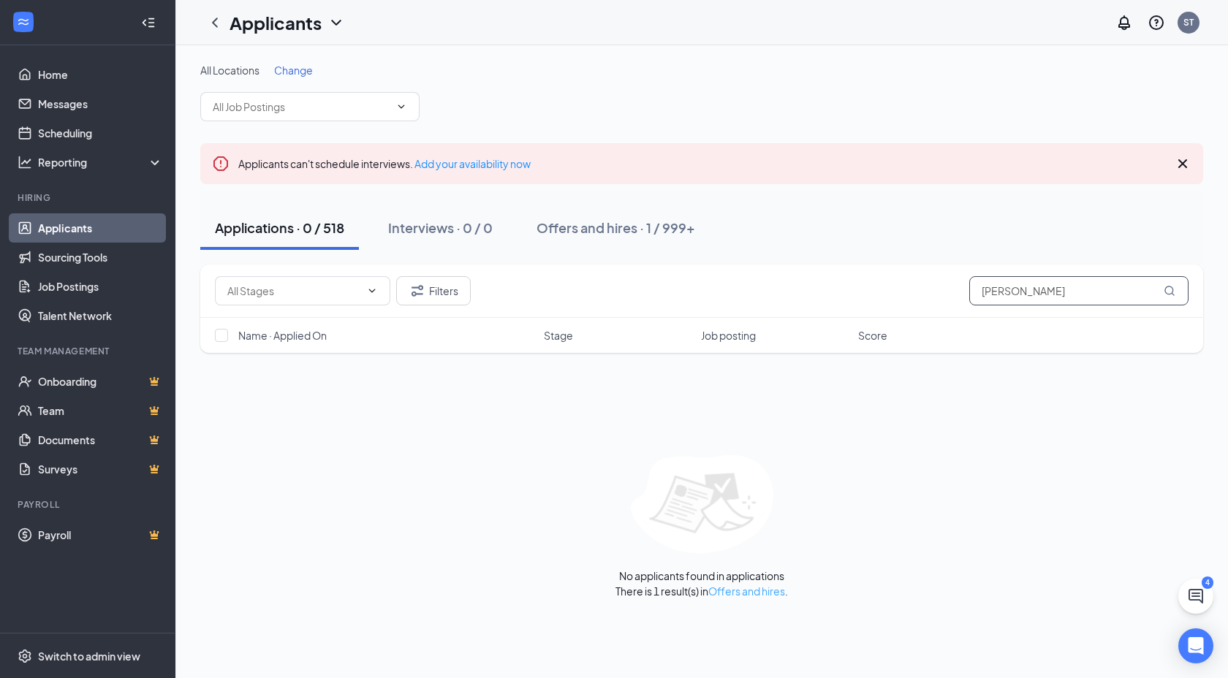
type input "janna nash"
click at [777, 594] on link "Offers and hires" at bounding box center [746, 591] width 77 height 13
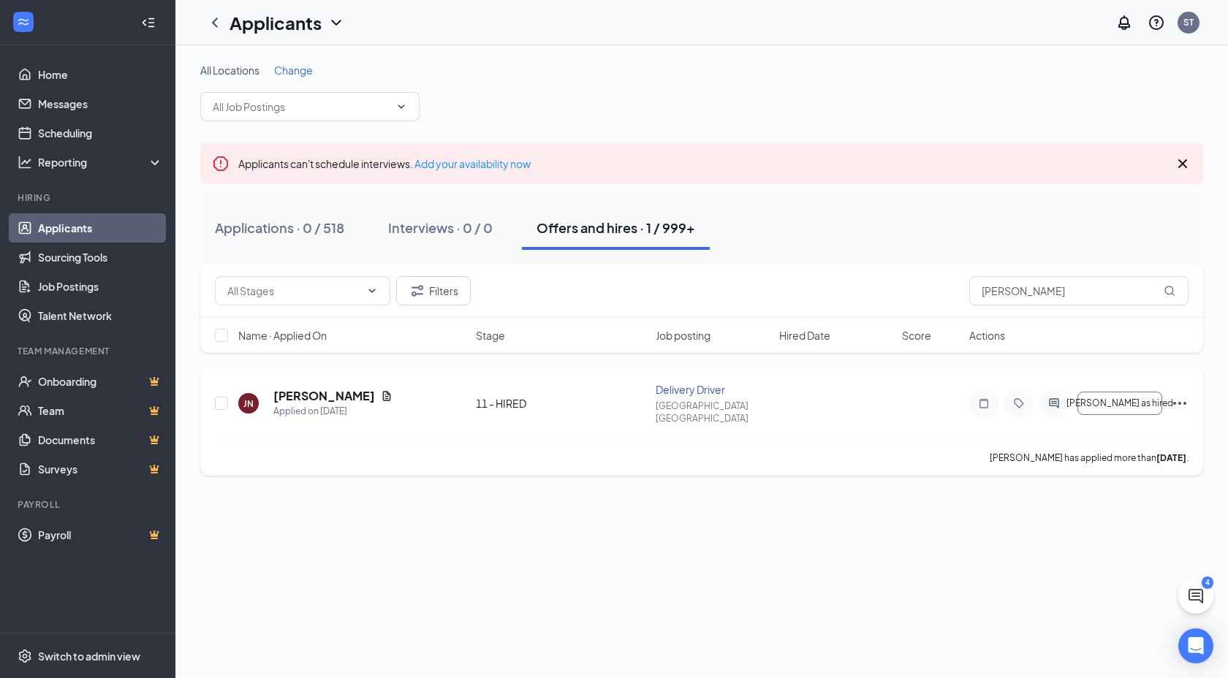
click at [1063, 398] on icon "ActiveChat" at bounding box center [1054, 404] width 18 height 12
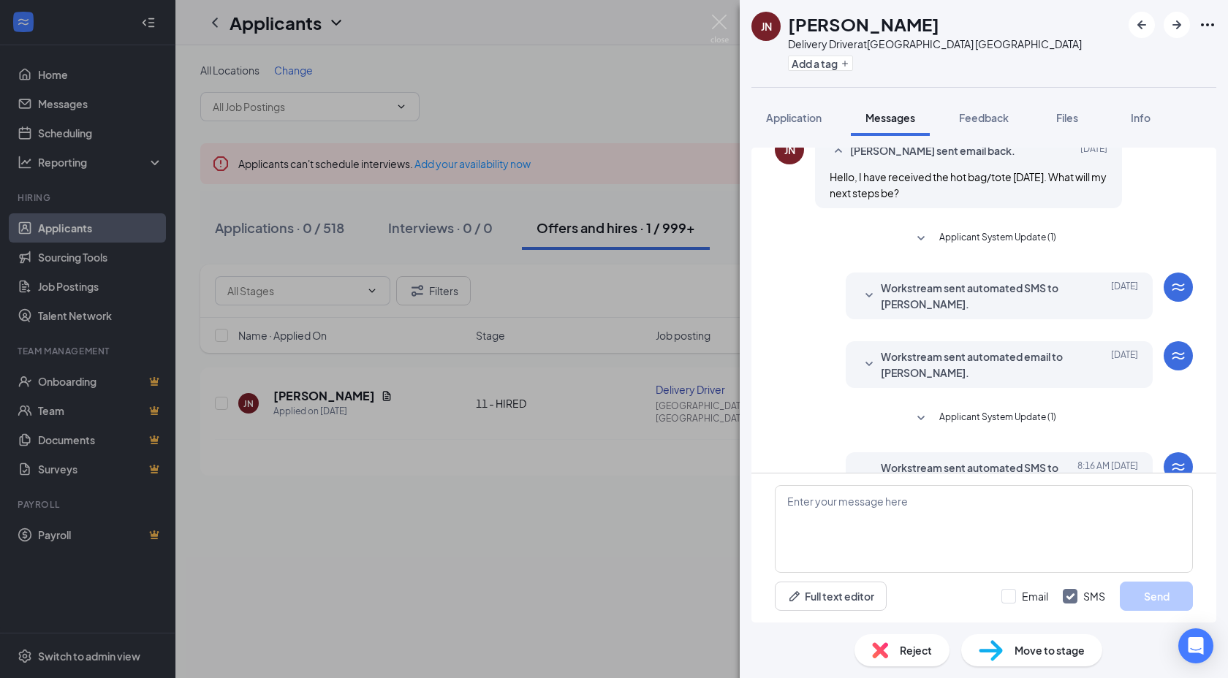
scroll to position [356, 0]
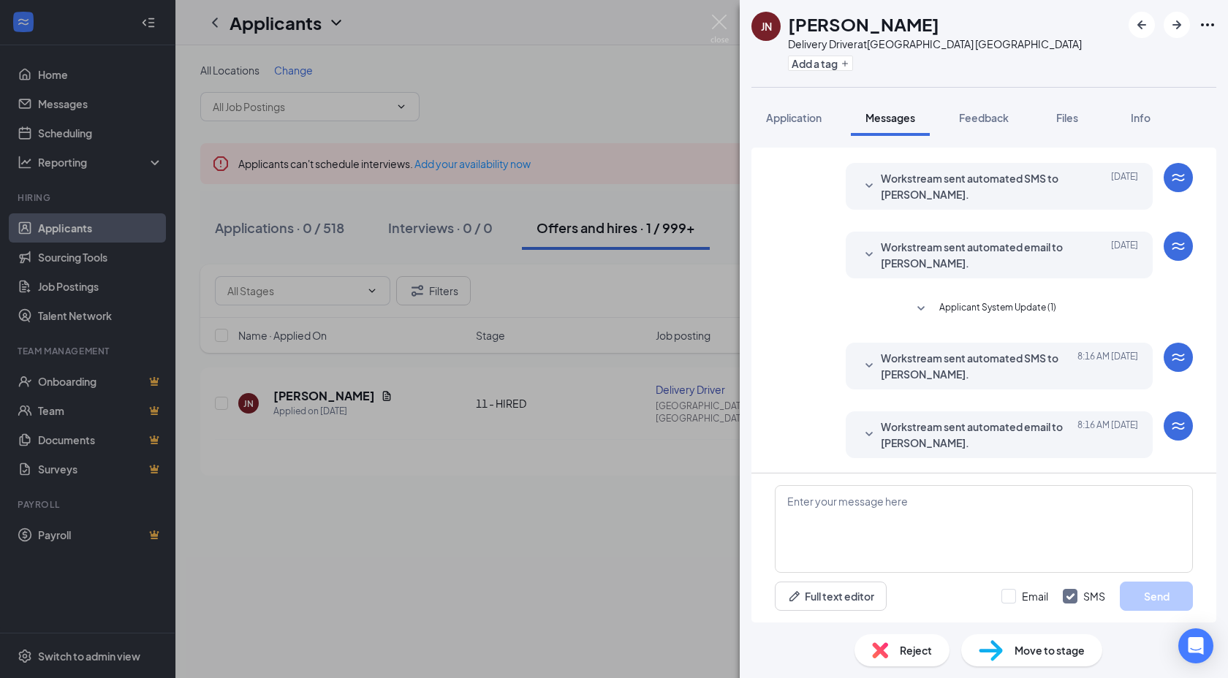
click at [991, 265] on span "Workstream sent automated email to Janna Nash." at bounding box center [977, 255] width 192 height 32
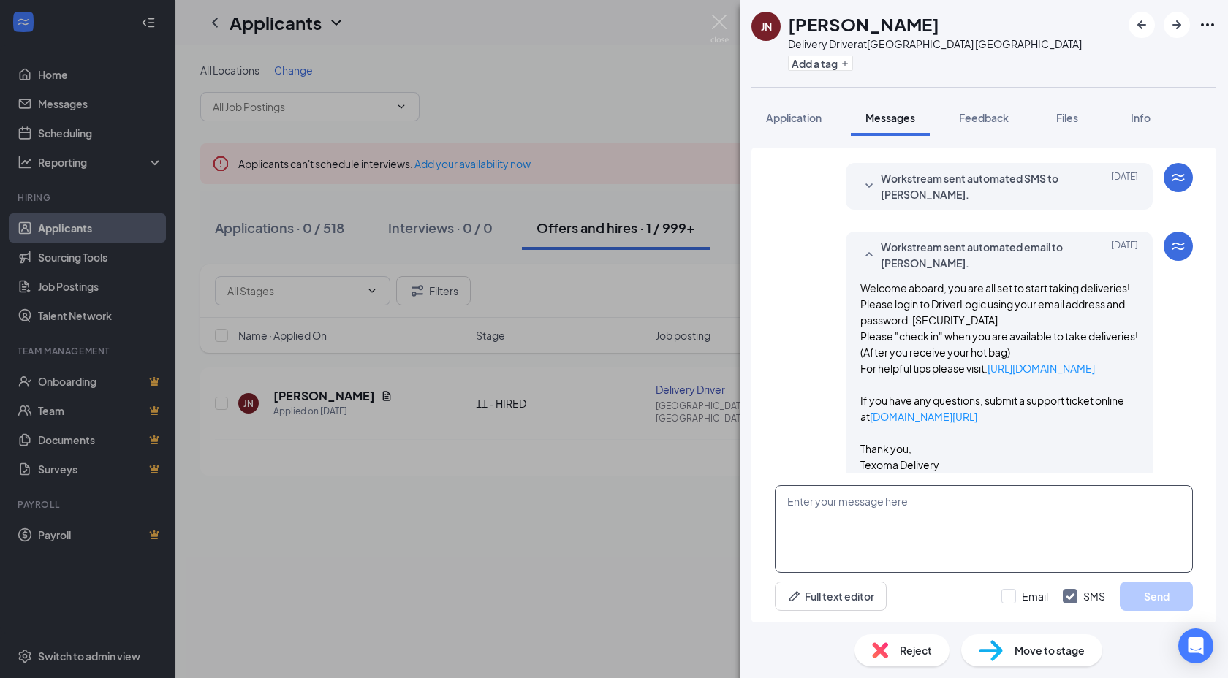
click at [999, 521] on textarea at bounding box center [984, 529] width 418 height 88
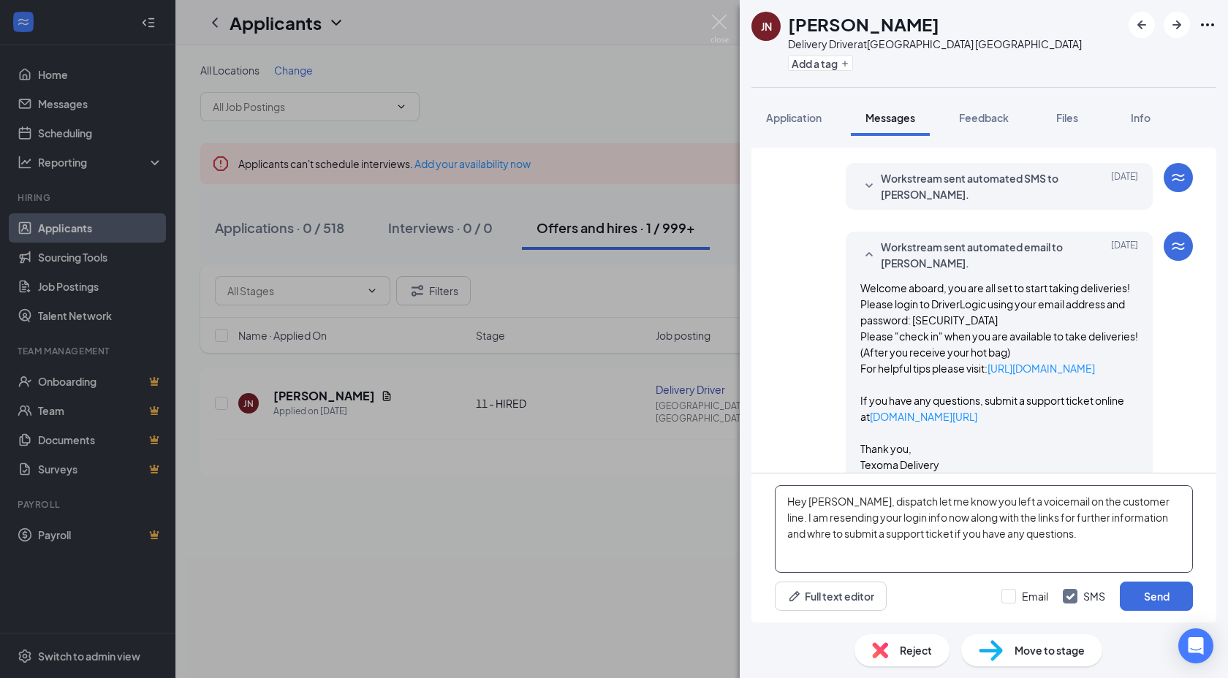
click at [1164, 518] on textarea "Hey Janna, dispatch let me know you left a voicemail on the customer line. I am…" at bounding box center [984, 529] width 418 height 88
click at [1126, 530] on textarea "Hey Janna, dispatch let me know you left a voicemail on the customer line. I am…" at bounding box center [984, 529] width 418 height 88
click at [1130, 537] on textarea "Hey Janna, dispatch let me know you left a voicemail on the customer line. I am…" at bounding box center [984, 529] width 418 height 88
click at [926, 518] on textarea "Hey Janna, dispatch let me know you left a voicemail on the customer line. I am…" at bounding box center [984, 529] width 418 height 88
type textarea "Hey Janna, dispatch let me know you left a voicemail on the customer line. I am…"
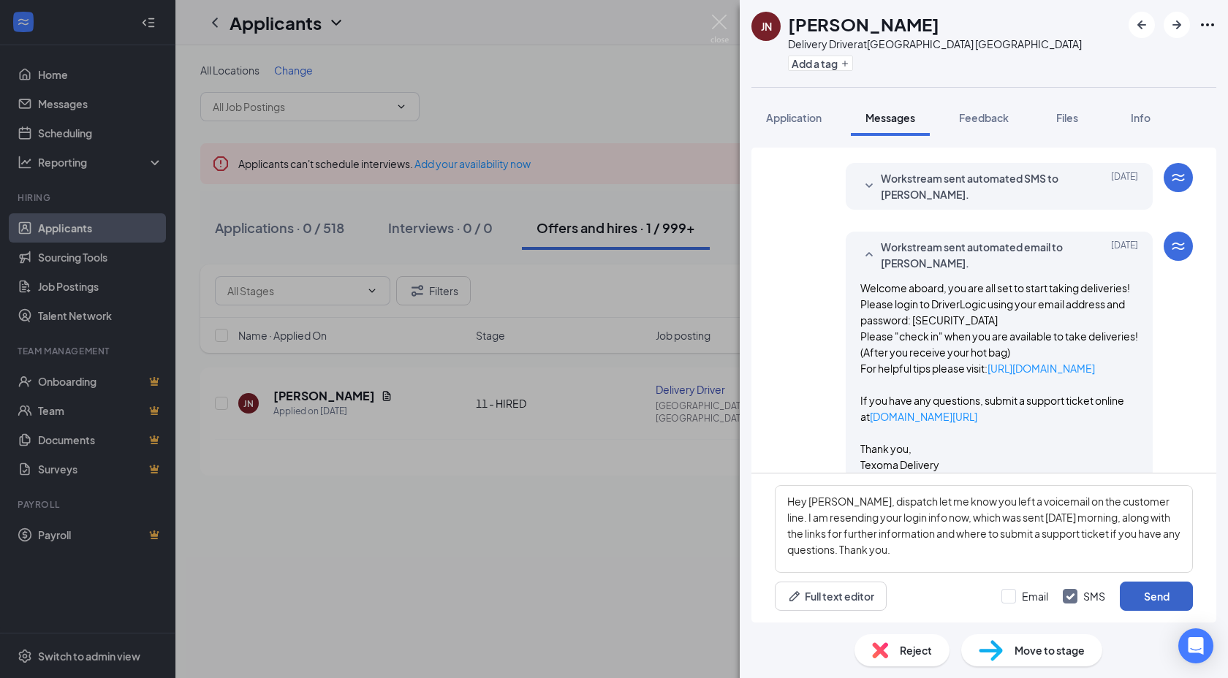
click at [1139, 597] on button "Send" at bounding box center [1156, 596] width 73 height 29
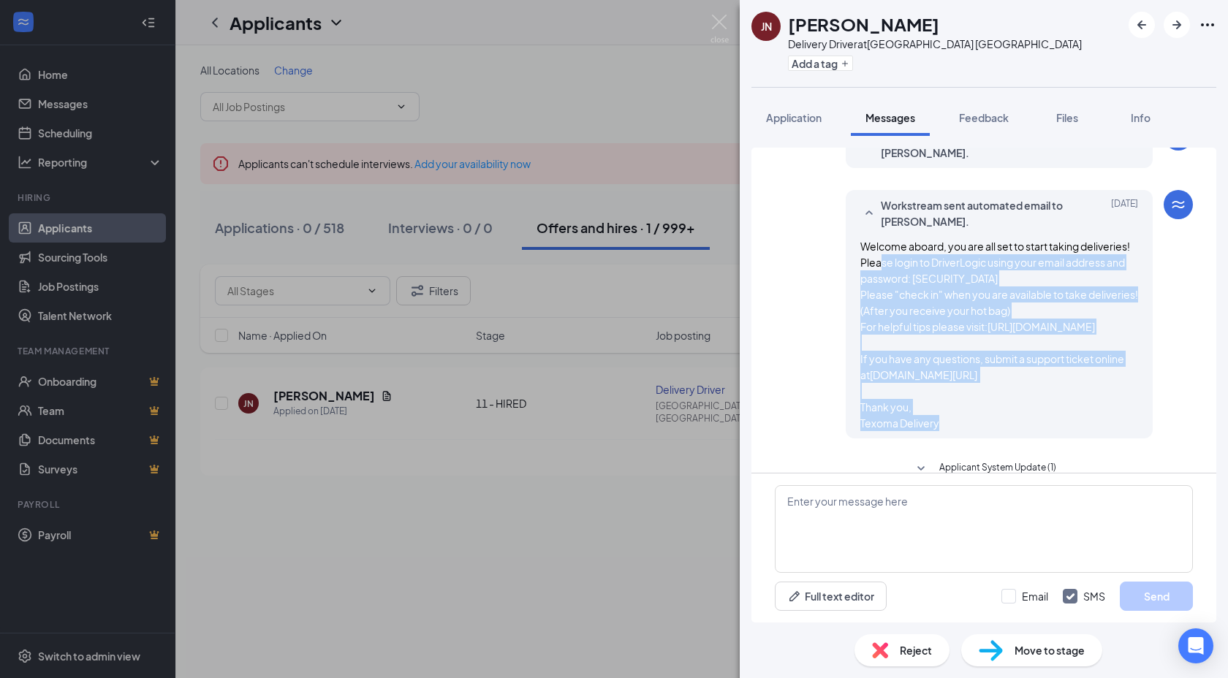
scroll to position [380, 0]
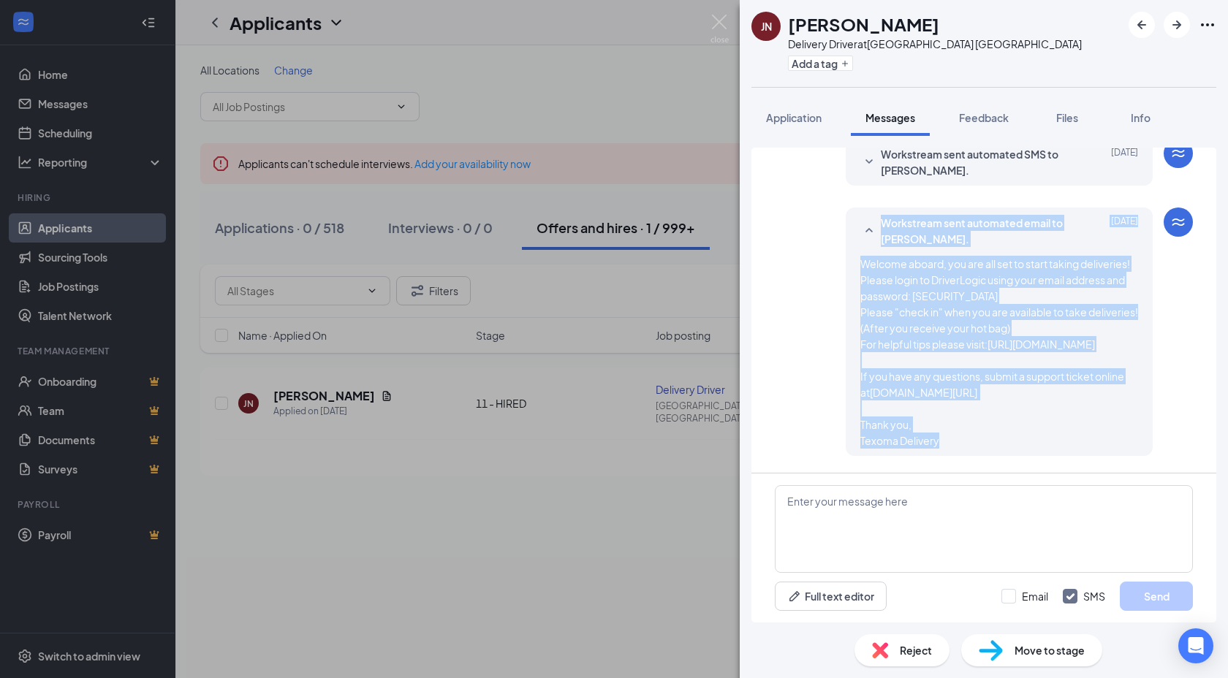
drag, startPoint x: 972, startPoint y: 376, endPoint x: 856, endPoint y: 240, distance: 179.0
click at [856, 240] on div "Workstream sent automated email to Janna Nash. Aug 26 Welcome aboard, you are a…" at bounding box center [999, 332] width 307 height 249
copy div "Workstream sent automated email to Janna Nash. Aug 26 Welcome aboard, you are a…"
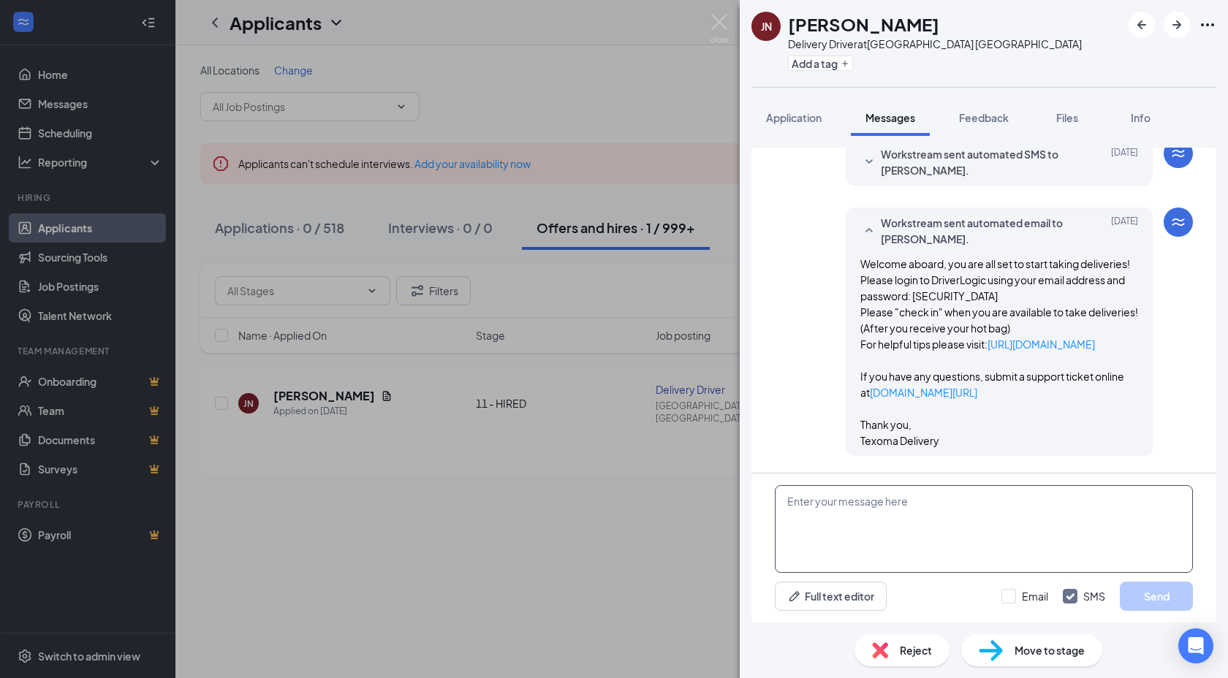
click at [815, 535] on textarea at bounding box center [984, 529] width 418 height 88
paste textarea "Workstream sent automated email to Janna Nash. Aug 26 Welcome aboard, you are a…"
type textarea "Workstream sent automated email to Janna Nash. Aug 26 Welcome aboard, you are a…"
click at [1027, 596] on input "Email" at bounding box center [1024, 596] width 47 height 15
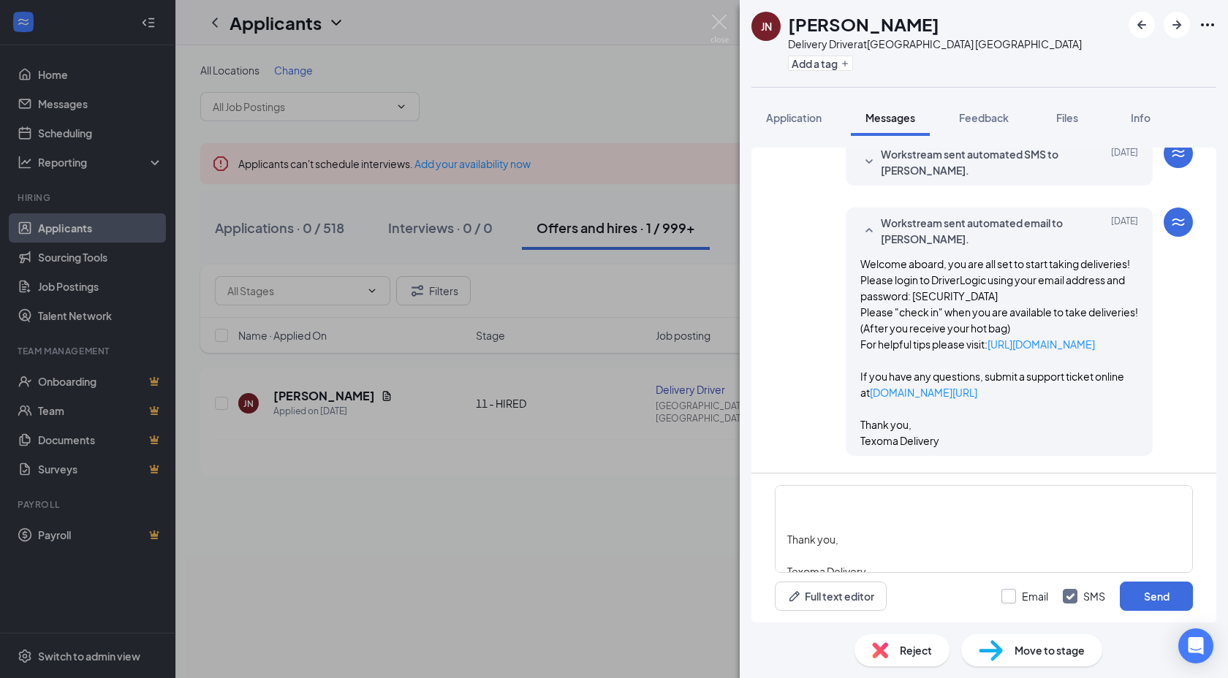
checkbox input "true"
click at [1126, 599] on button "Send" at bounding box center [1156, 596] width 73 height 29
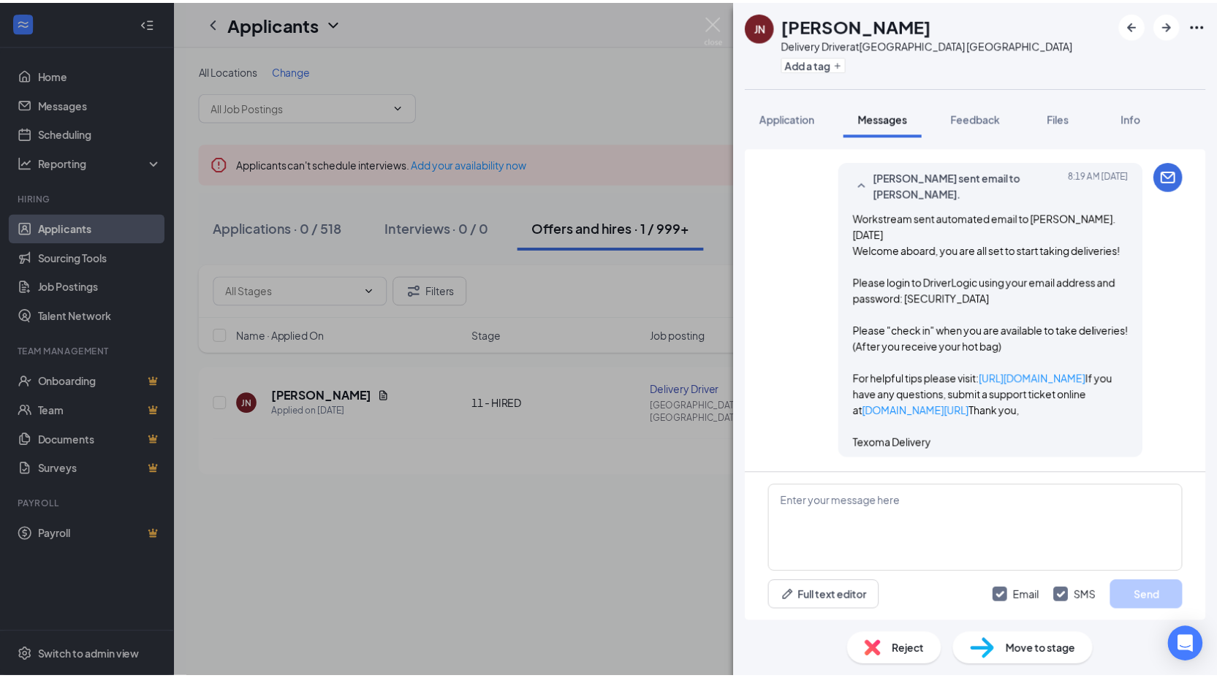
scroll to position [1627, 0]
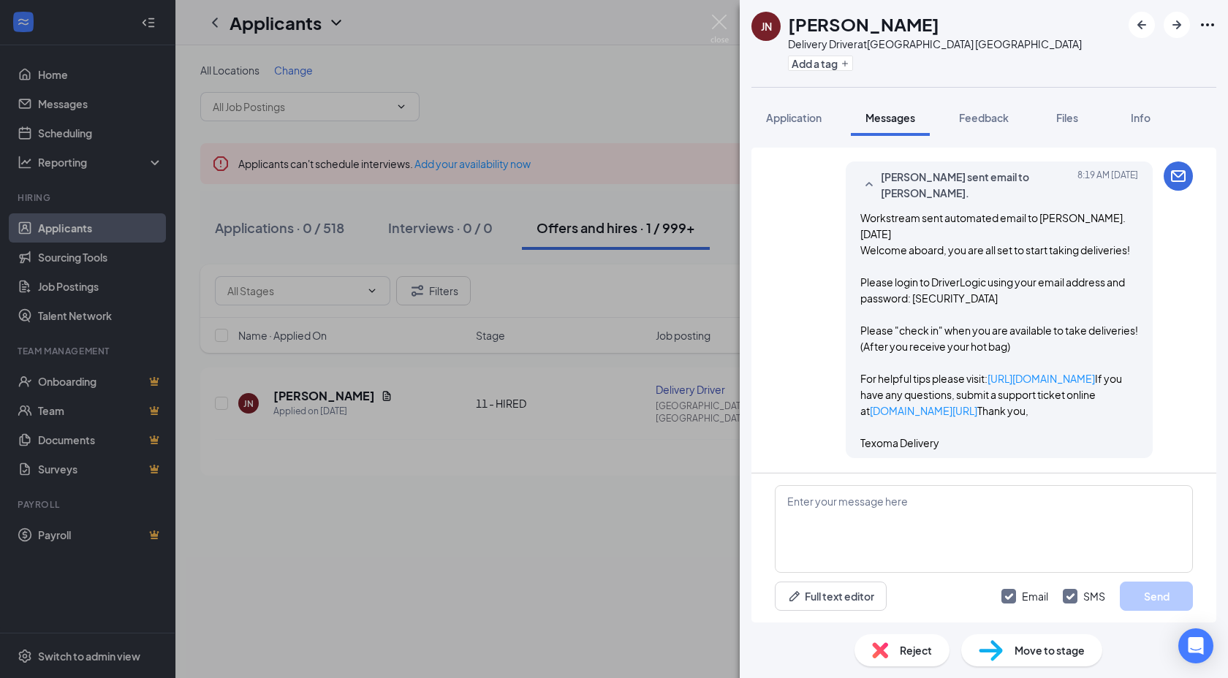
click at [99, 79] on div "JN Janna Nash Delivery Driver at Gainesville TX Add a tag Application Messages …" at bounding box center [614, 339] width 1228 height 678
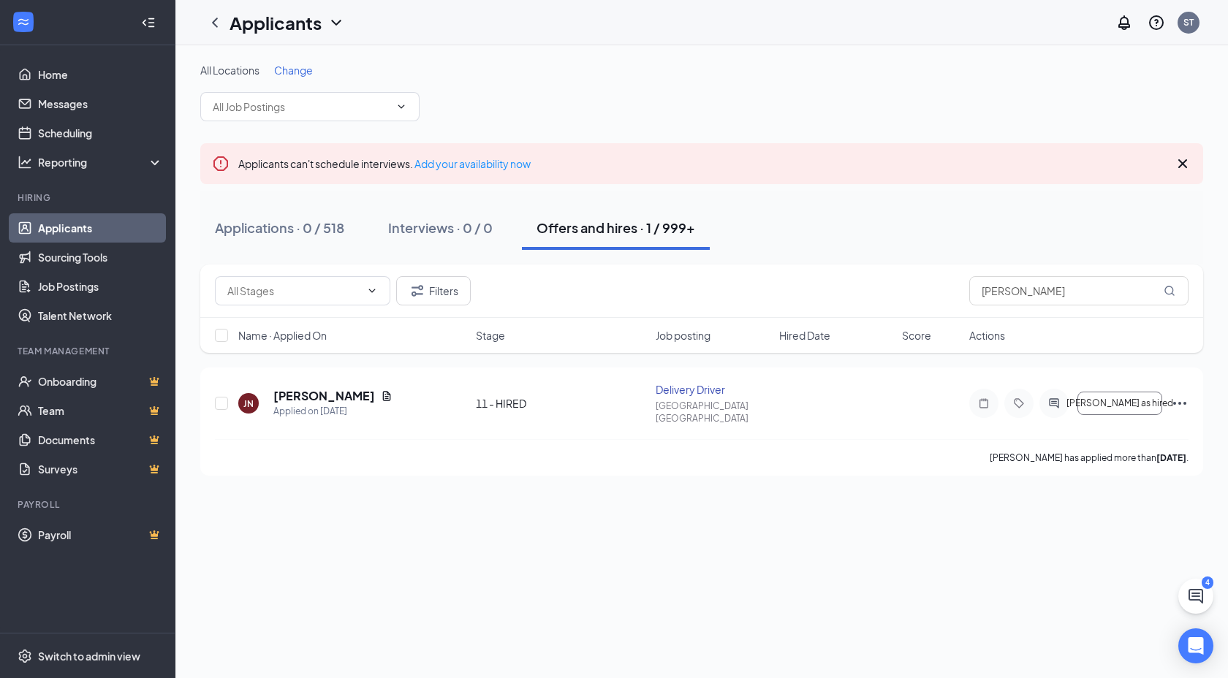
click at [86, 231] on link "Applicants" at bounding box center [100, 227] width 125 height 29
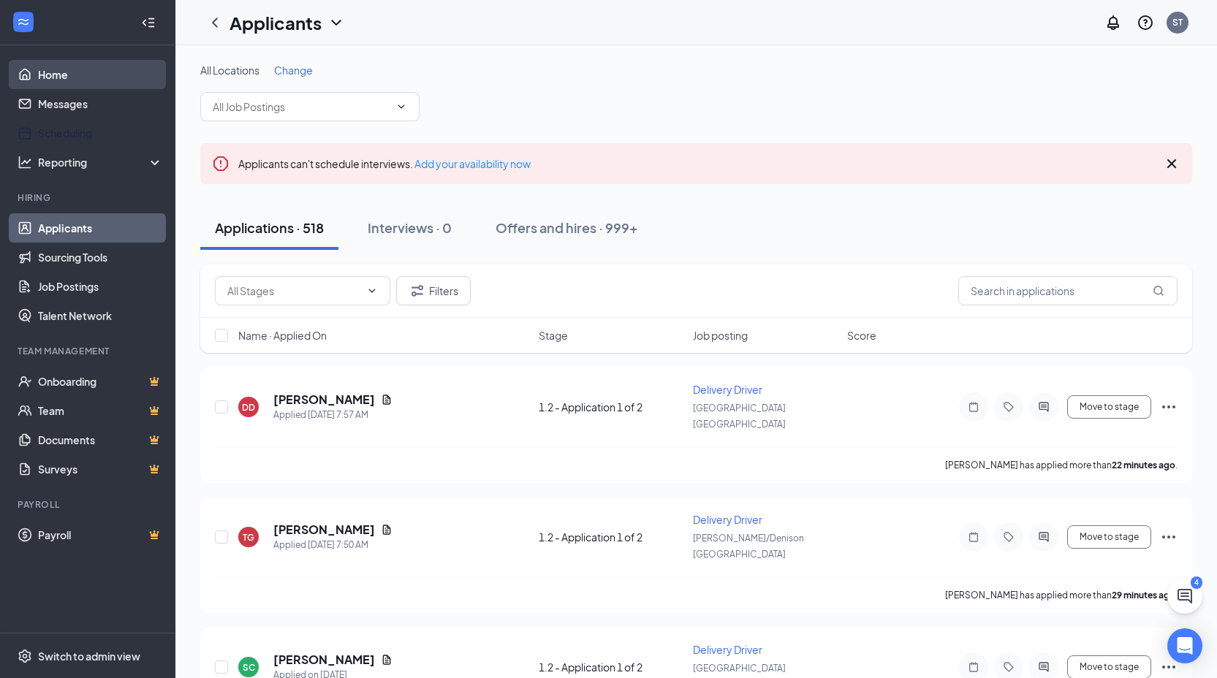
click at [71, 68] on link "Home" at bounding box center [100, 74] width 125 height 29
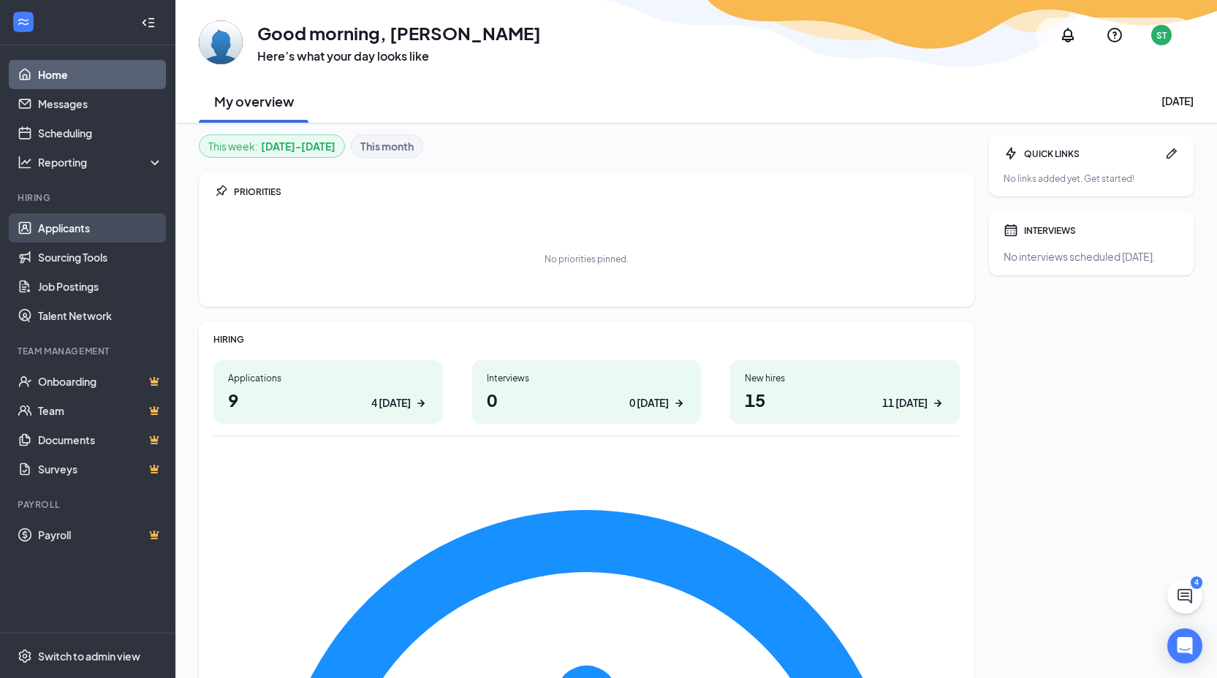
click at [84, 219] on link "Applicants" at bounding box center [100, 227] width 125 height 29
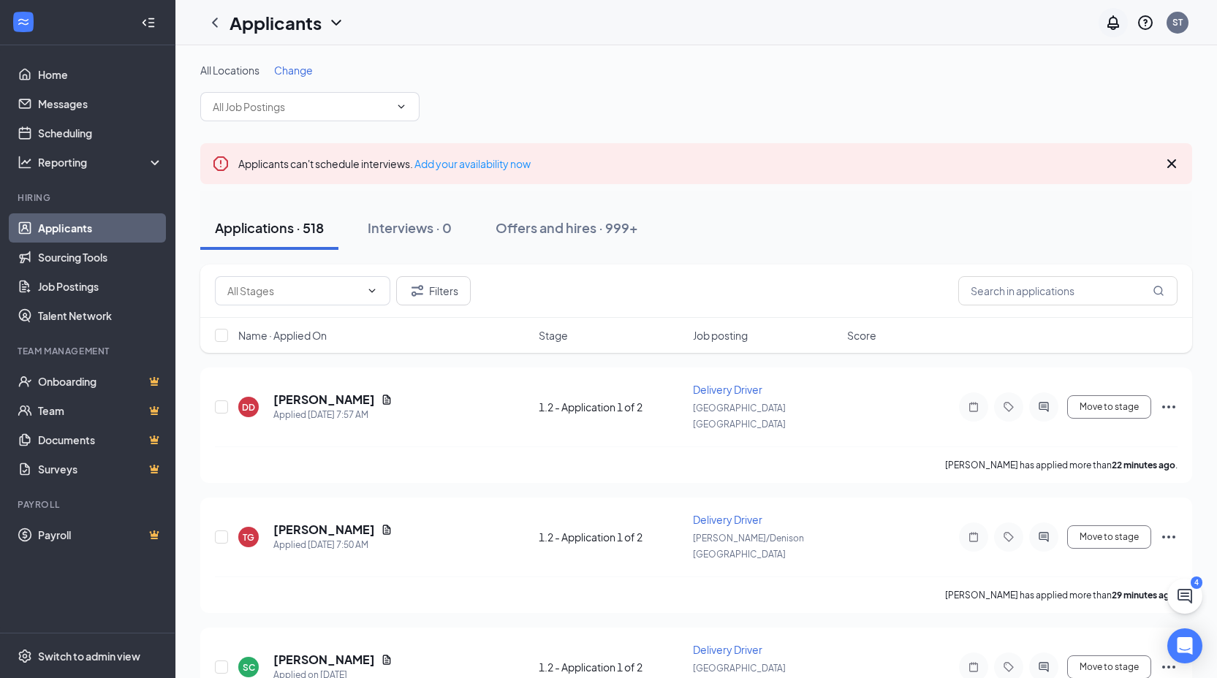
click at [1113, 16] on icon "Notifications" at bounding box center [1113, 22] width 12 height 15
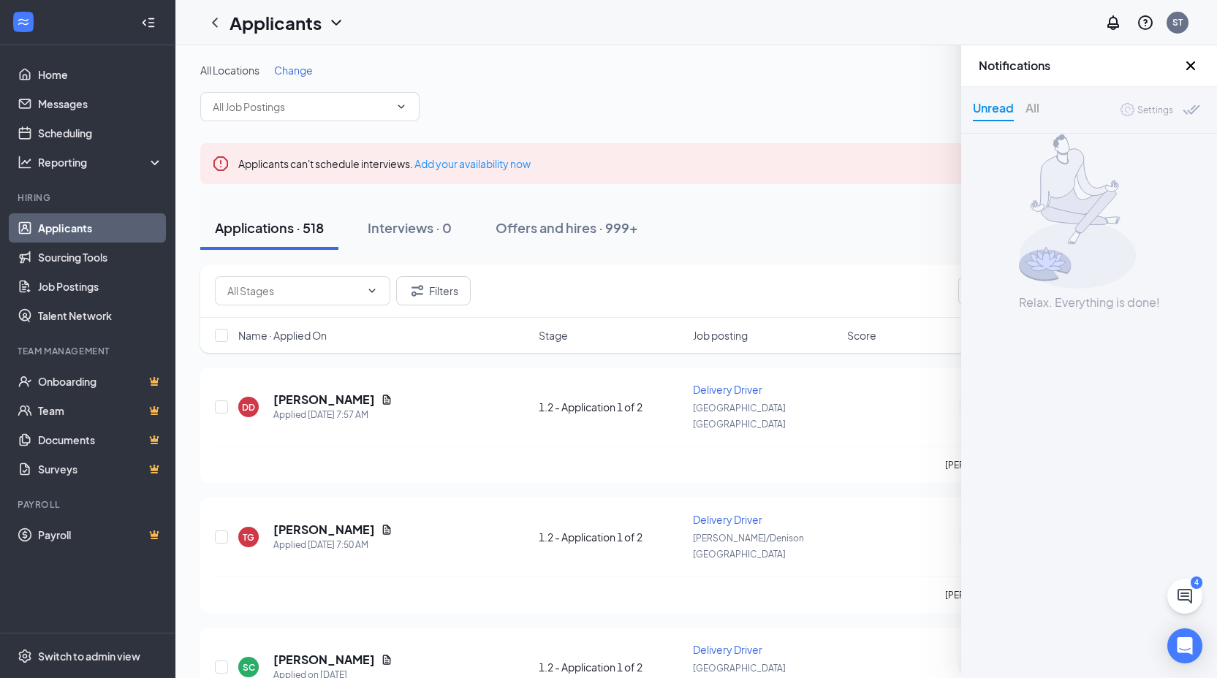
click at [1183, 65] on icon "Cross" at bounding box center [1191, 66] width 18 height 18
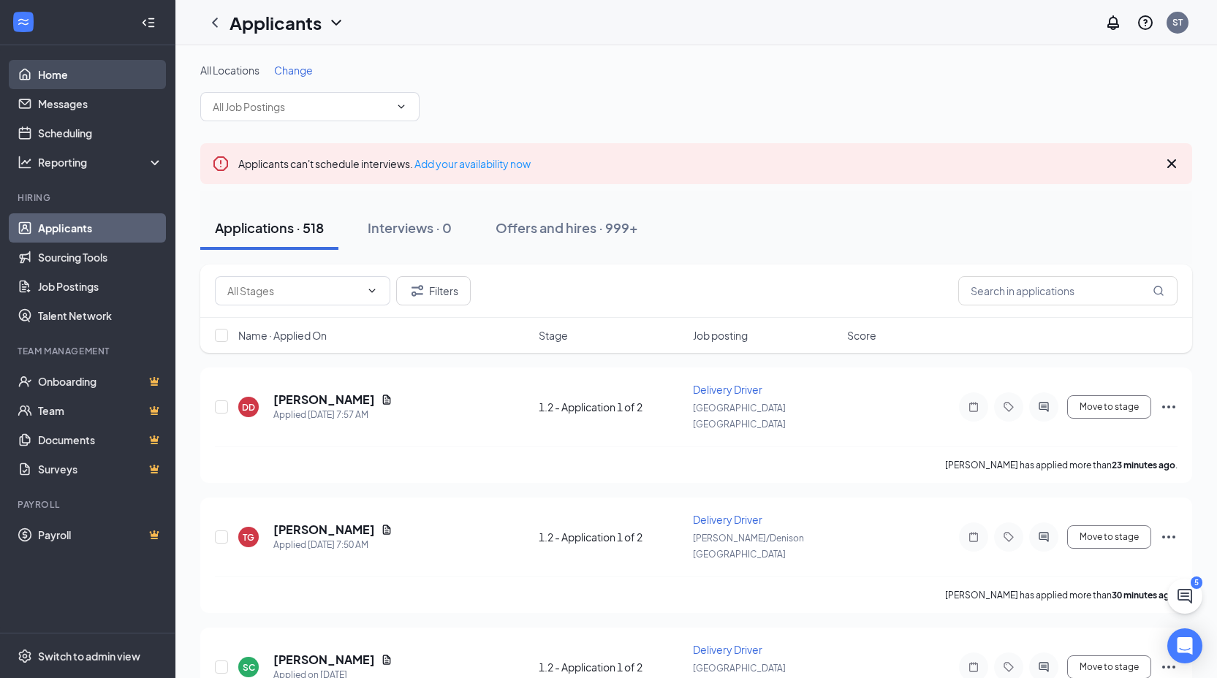
click at [94, 80] on link "Home" at bounding box center [100, 74] width 125 height 29
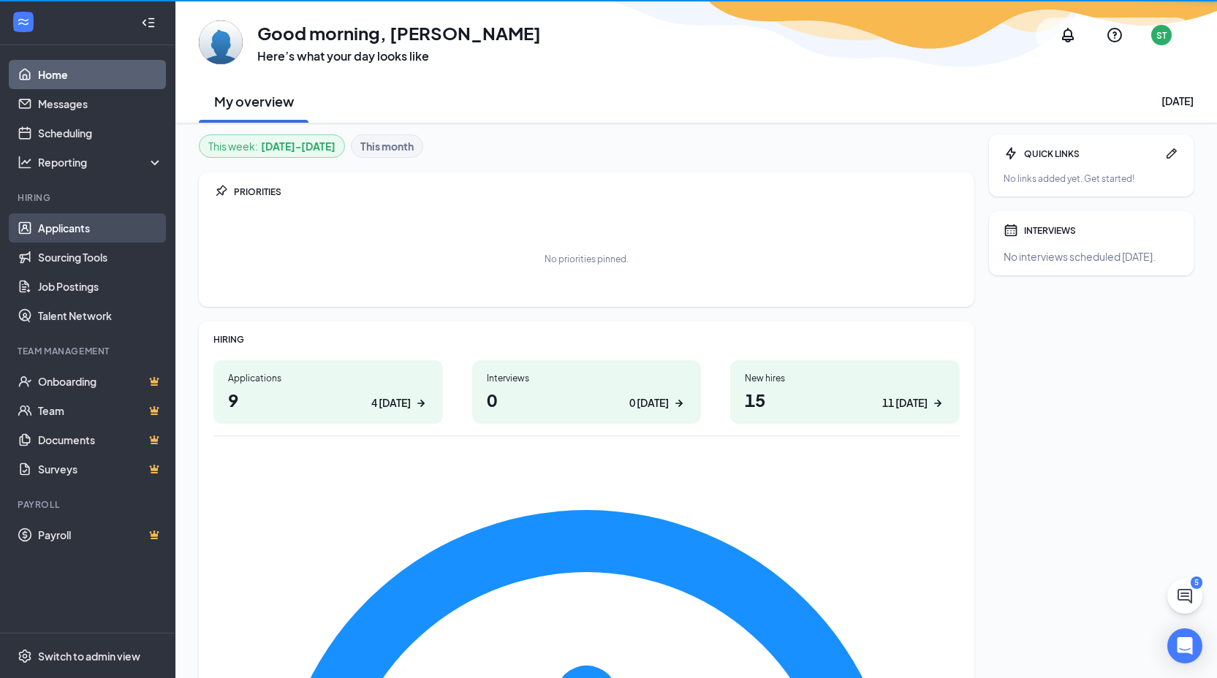
click at [97, 221] on link "Applicants" at bounding box center [100, 227] width 125 height 29
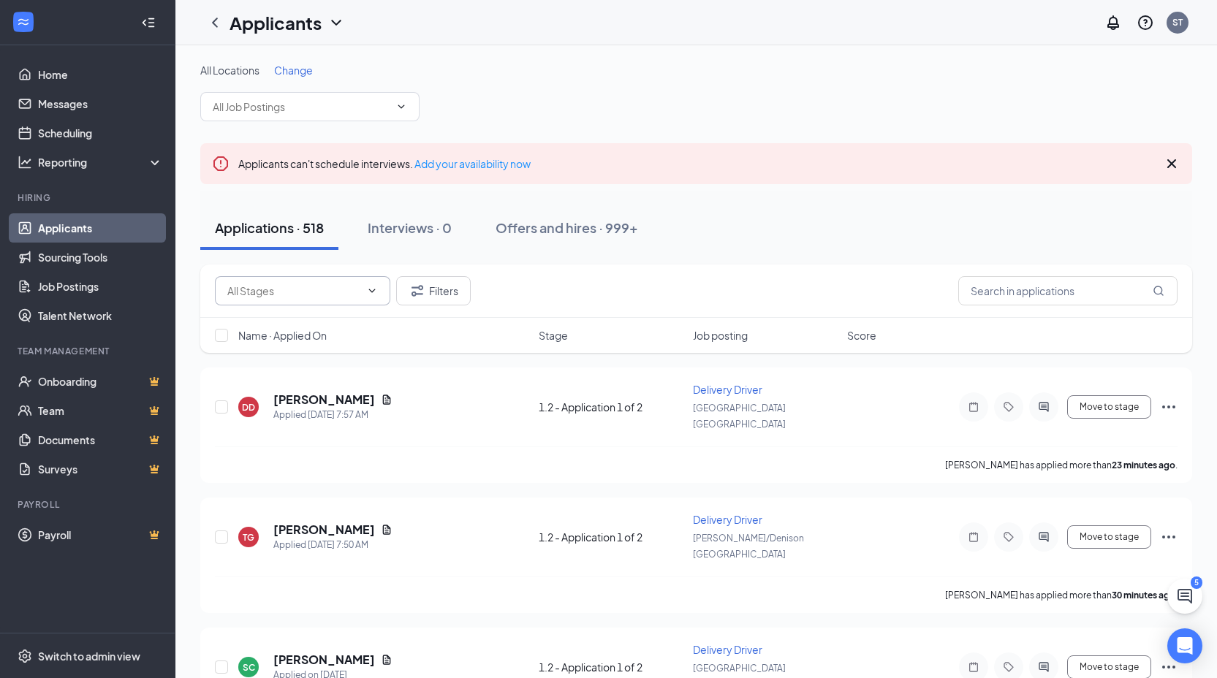
click at [274, 289] on input "text" at bounding box center [293, 291] width 133 height 16
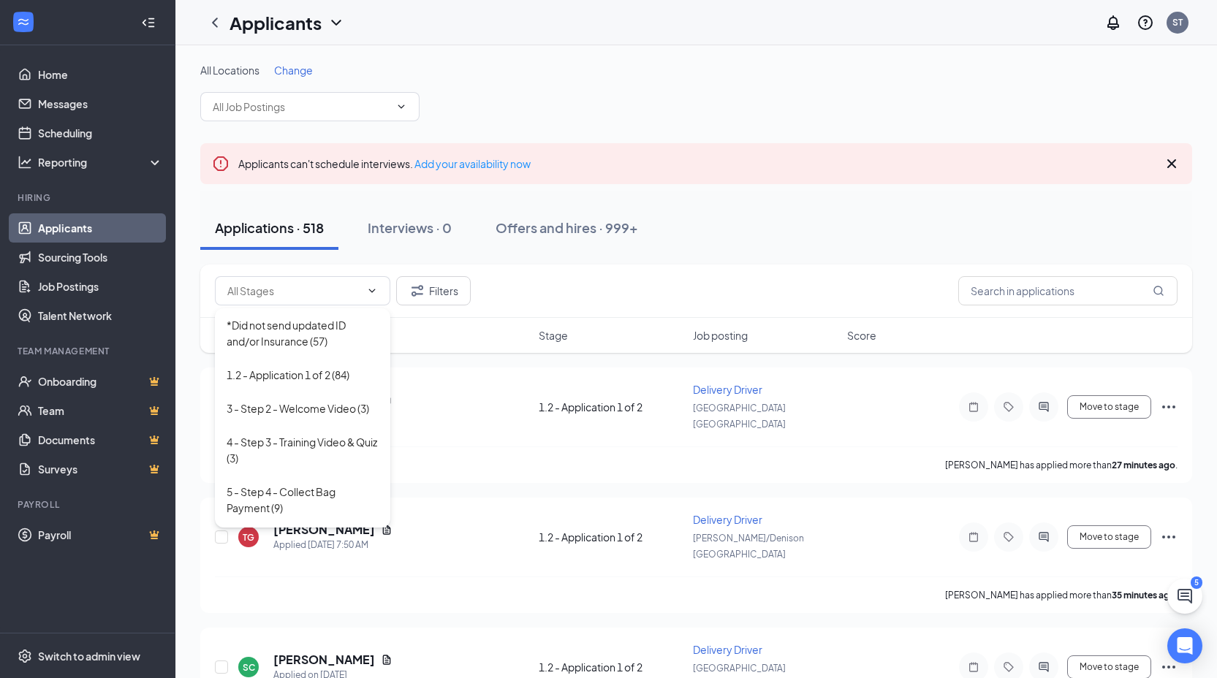
click at [535, 66] on div "All Locations Change" at bounding box center [696, 70] width 992 height 15
click at [260, 12] on h1 "Applicants" at bounding box center [276, 22] width 92 height 25
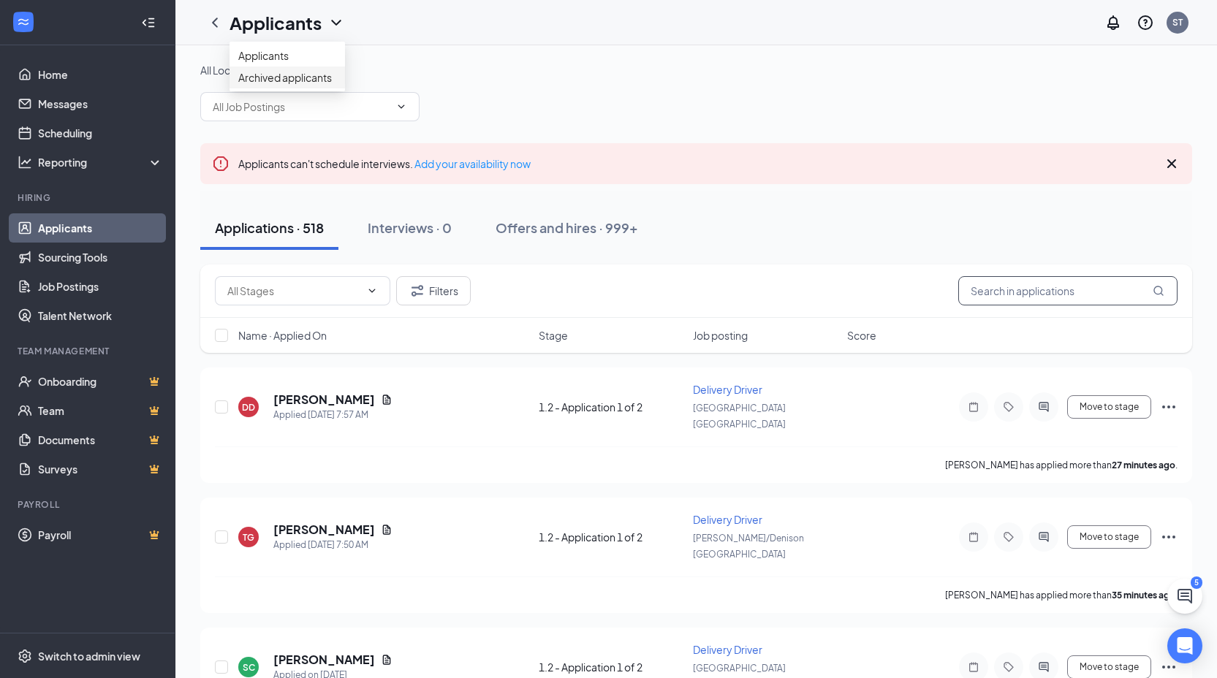
click at [263, 85] on link "Archived applicants" at bounding box center [287, 77] width 98 height 15
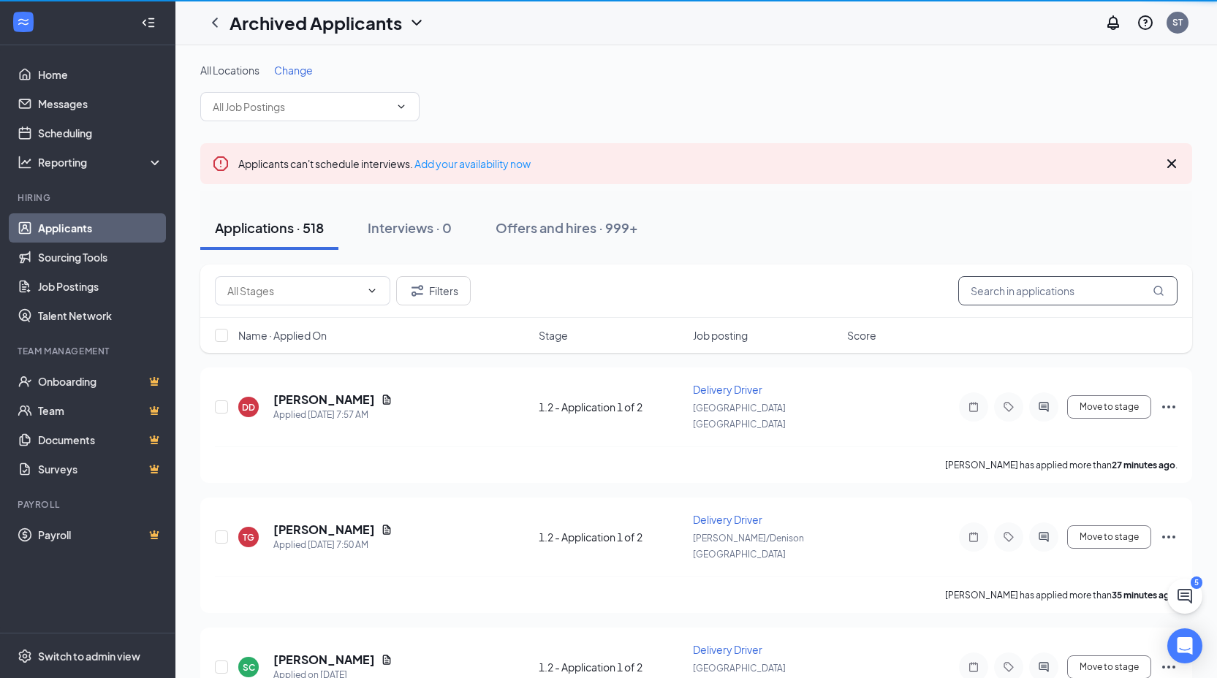
click at [989, 286] on input "text" at bounding box center [1067, 290] width 219 height 29
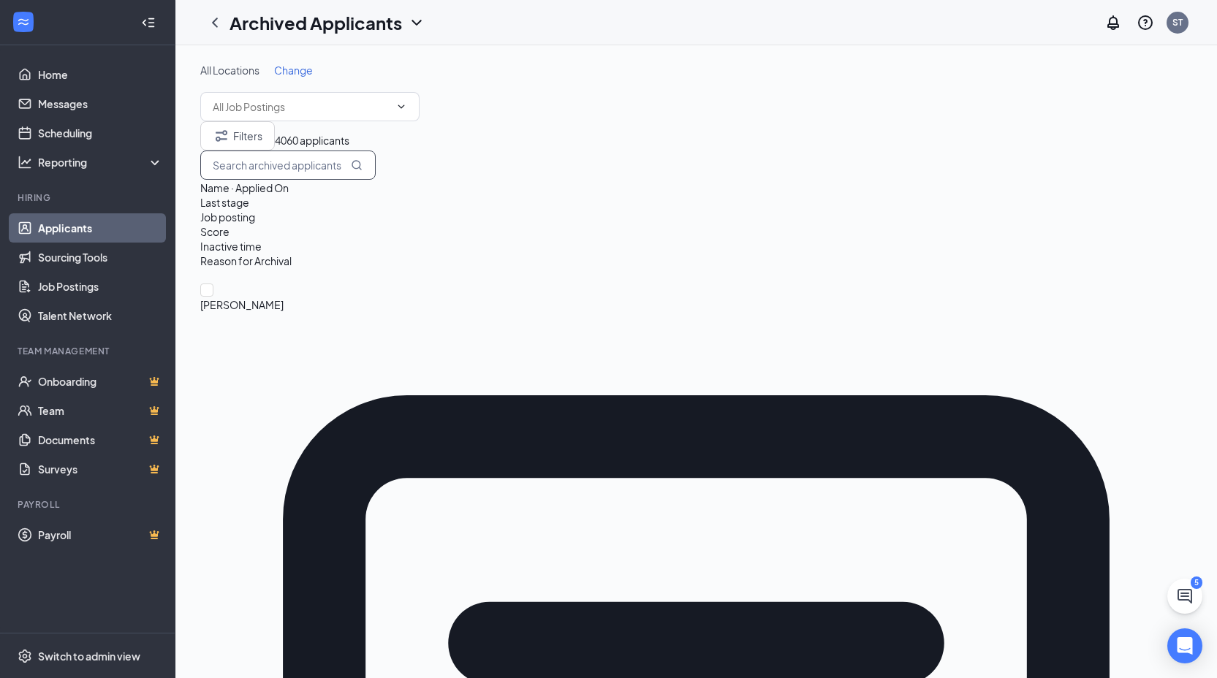
click at [376, 180] on input "text" at bounding box center [287, 165] width 175 height 29
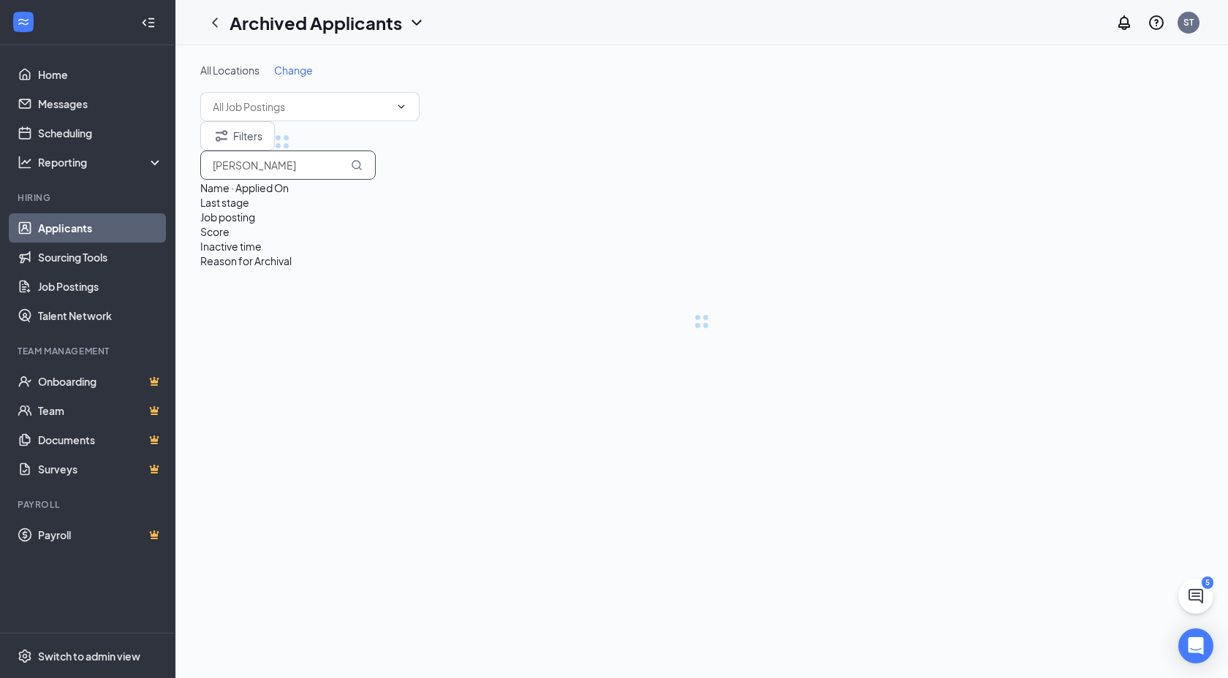
type input "onstot"
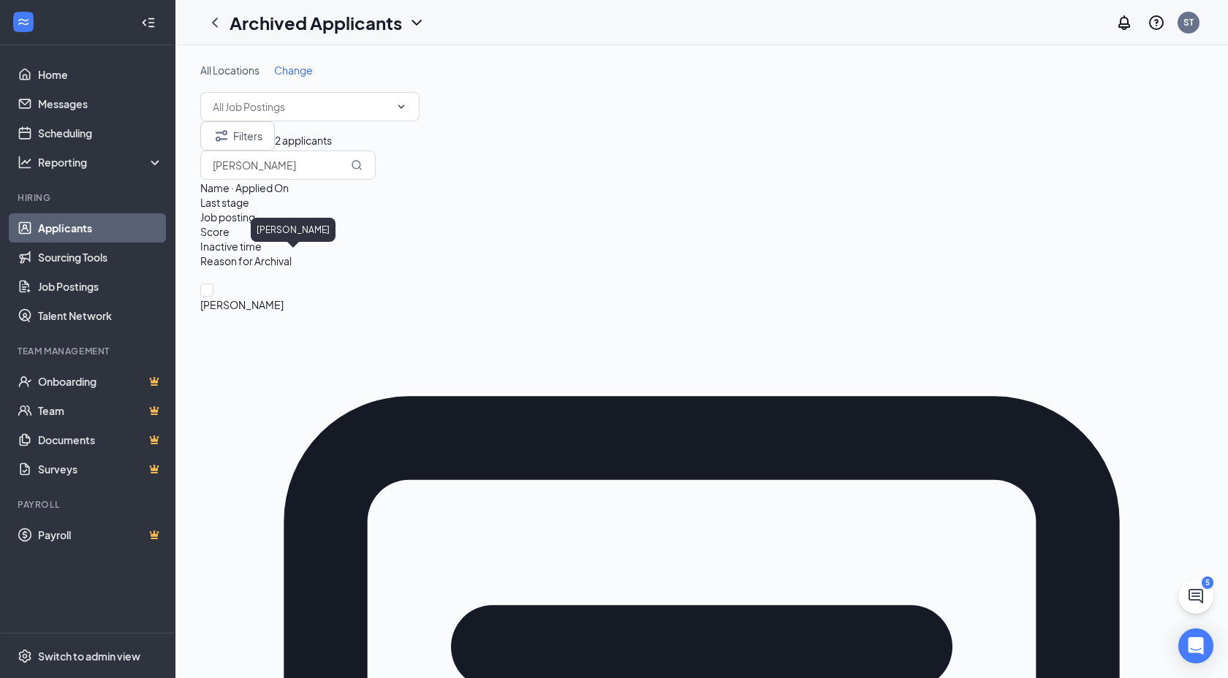
click at [295, 297] on span "Hayley Onstott" at bounding box center [701, 305] width 1003 height 16
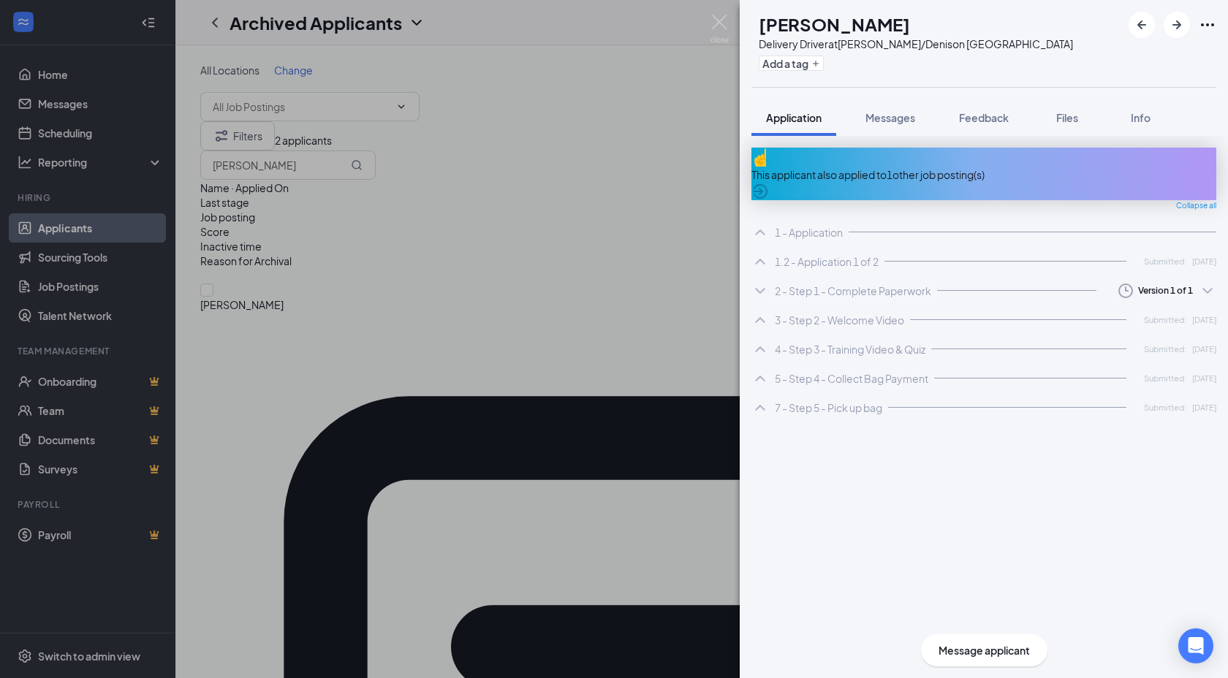
click at [1197, 30] on div at bounding box center [1173, 25] width 88 height 26
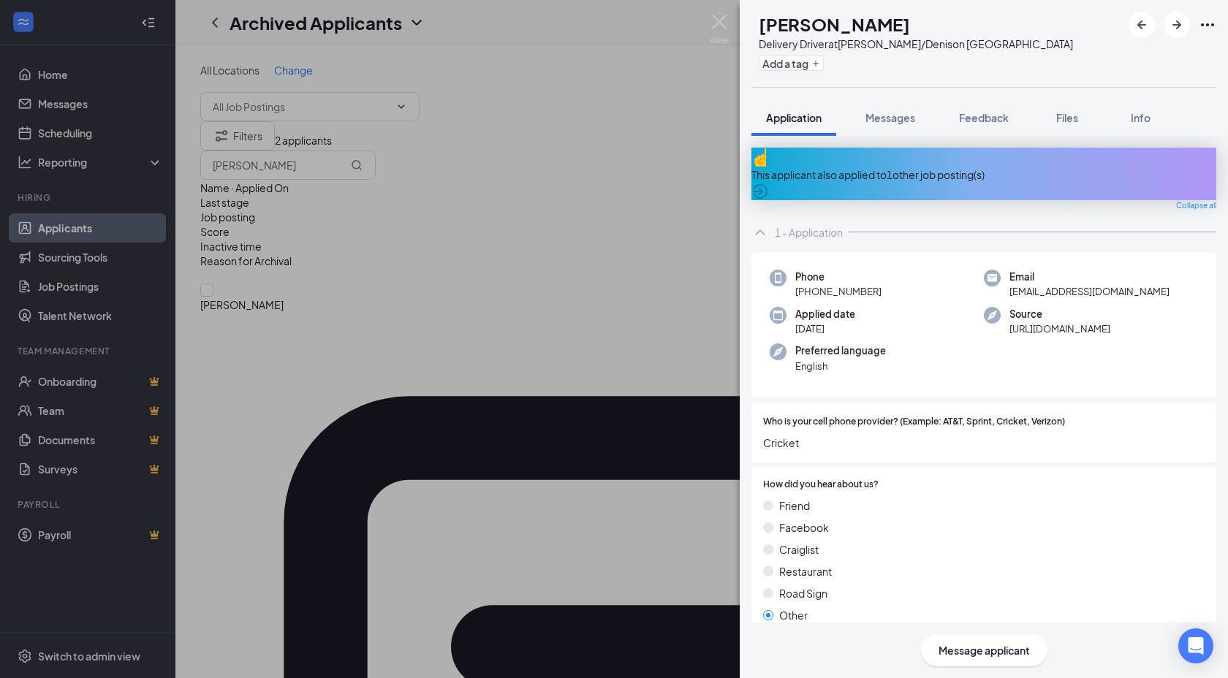
click at [1199, 28] on icon "Ellipses" at bounding box center [1208, 25] width 18 height 18
click at [1207, 25] on icon "Ellipses" at bounding box center [1207, 24] width 13 height 3
click at [1144, 57] on link "View full application" at bounding box center [1097, 51] width 94 height 16
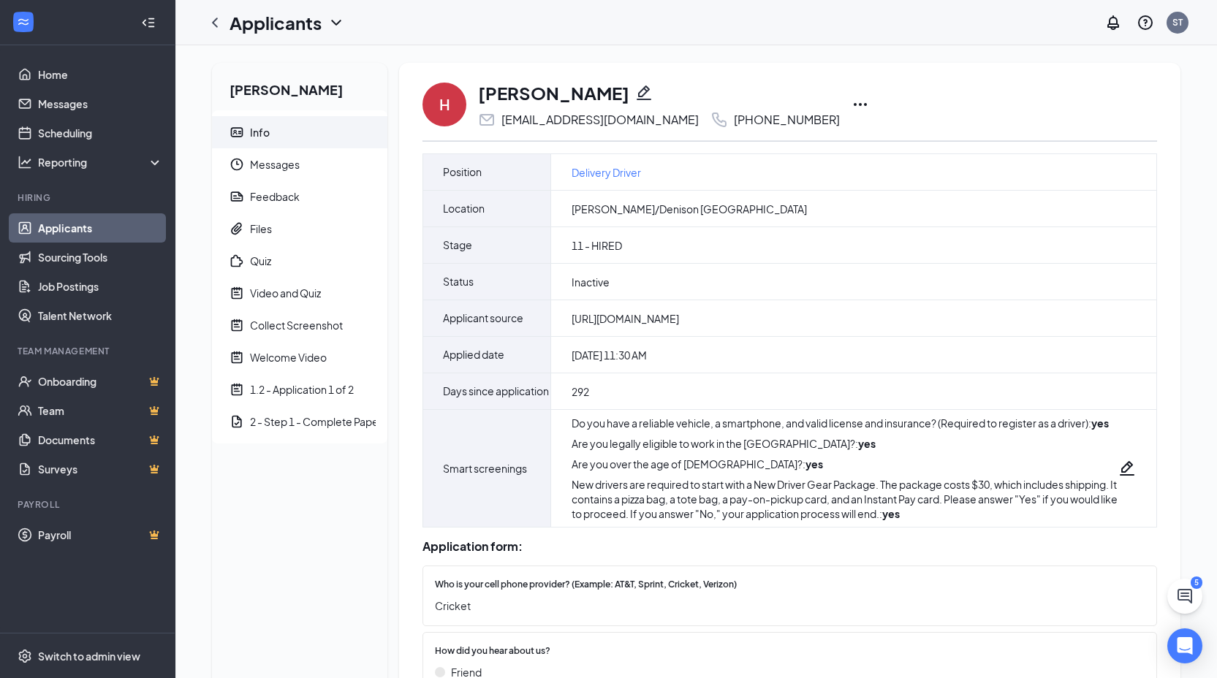
click at [637, 94] on icon "Pencil" at bounding box center [644, 93] width 15 height 15
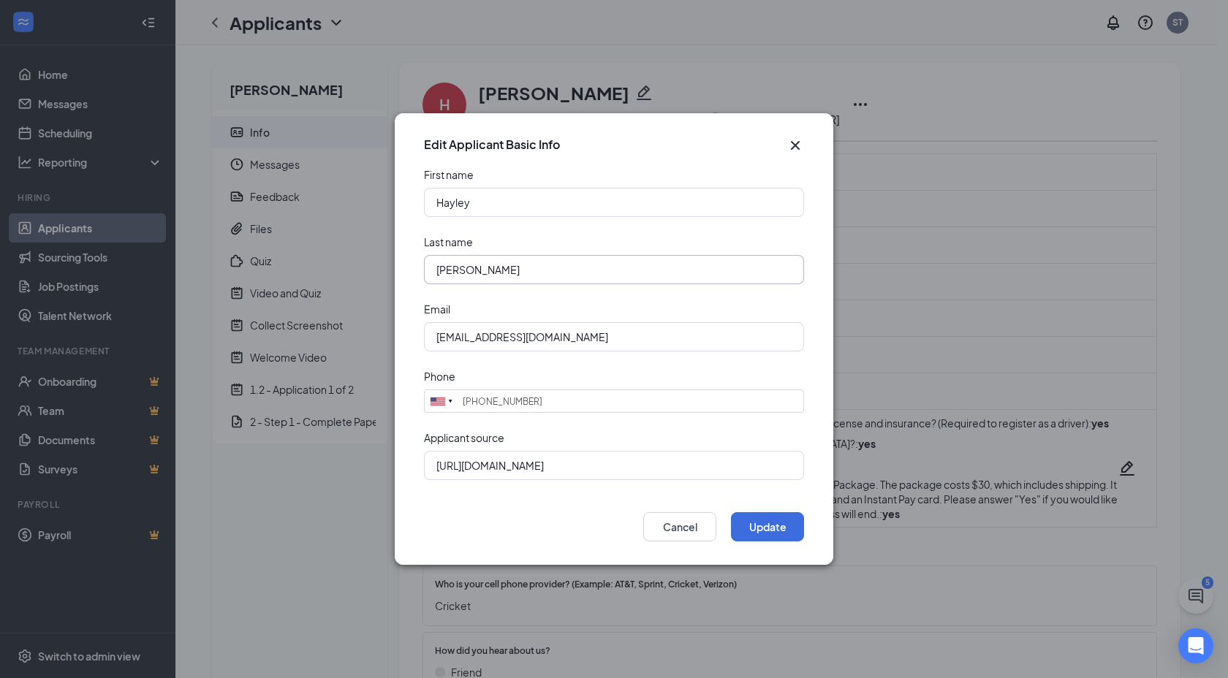
click at [504, 269] on input "[PERSON_NAME]" at bounding box center [614, 269] width 380 height 29
paste input "[PERSON_NAME]"
type input "[PERSON_NAME]"
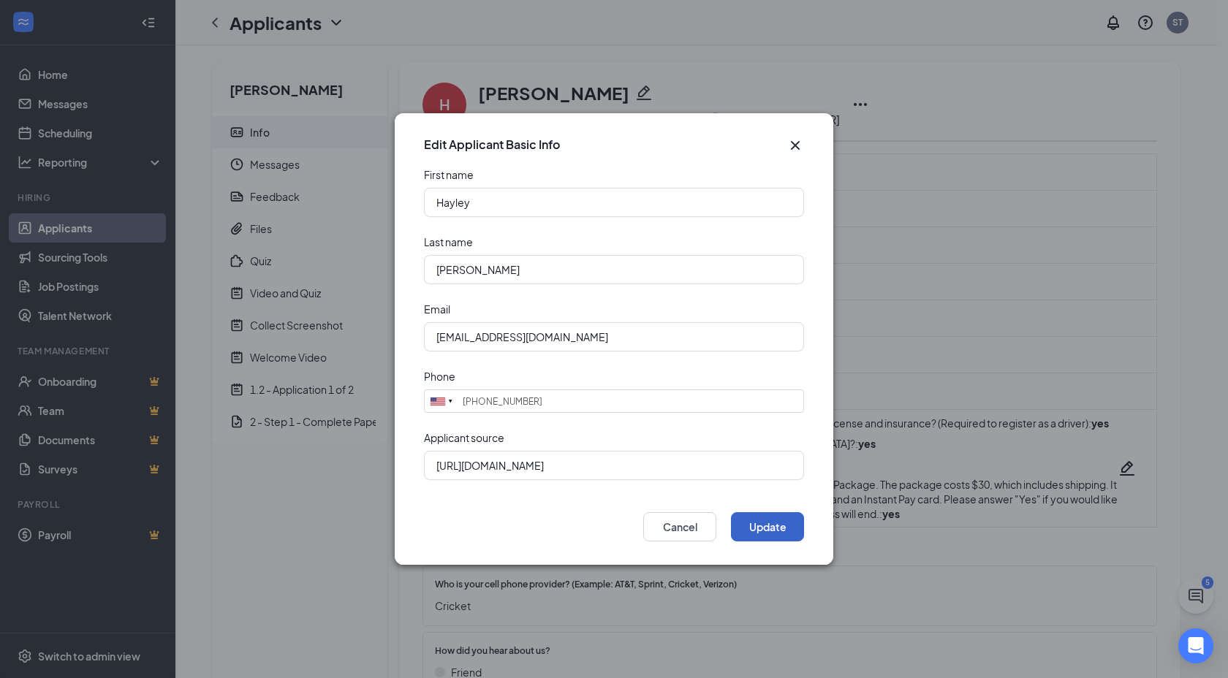
click at [755, 526] on button "Update" at bounding box center [767, 526] width 73 height 29
click at [758, 512] on button "Update" at bounding box center [767, 526] width 73 height 29
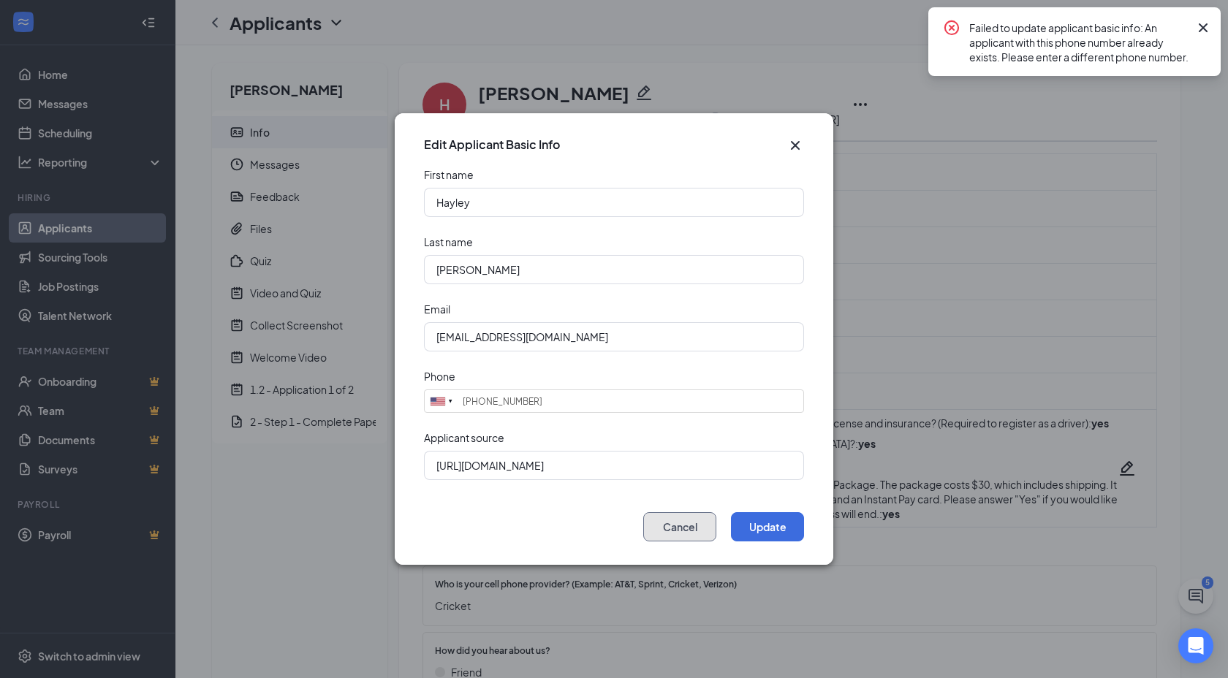
click at [662, 523] on button "Cancel" at bounding box center [679, 526] width 73 height 29
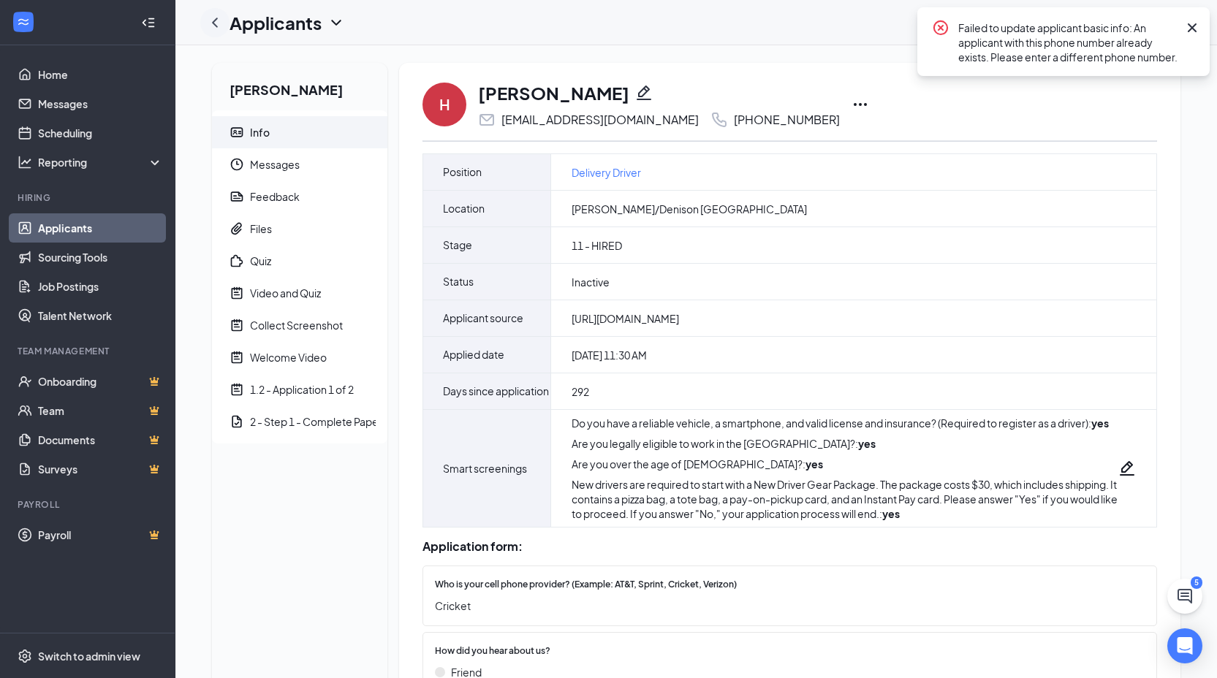
click at [221, 24] on icon "ChevronLeft" at bounding box center [215, 23] width 18 height 18
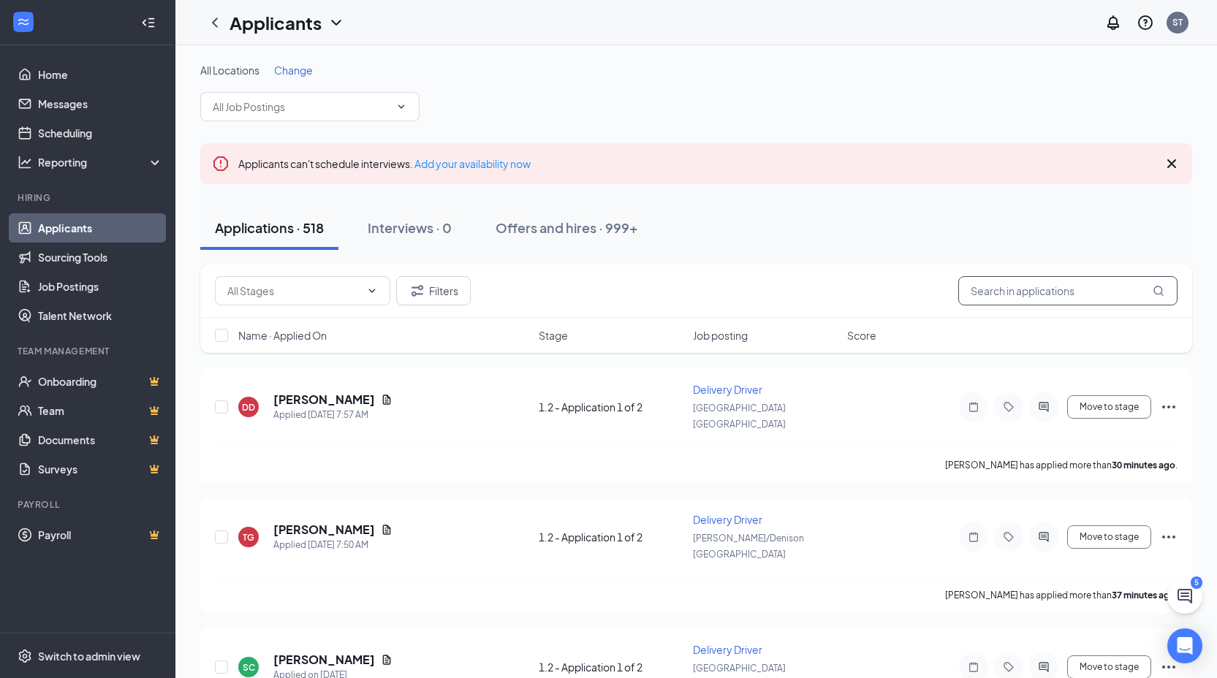
click at [1029, 291] on input "text" at bounding box center [1067, 290] width 219 height 29
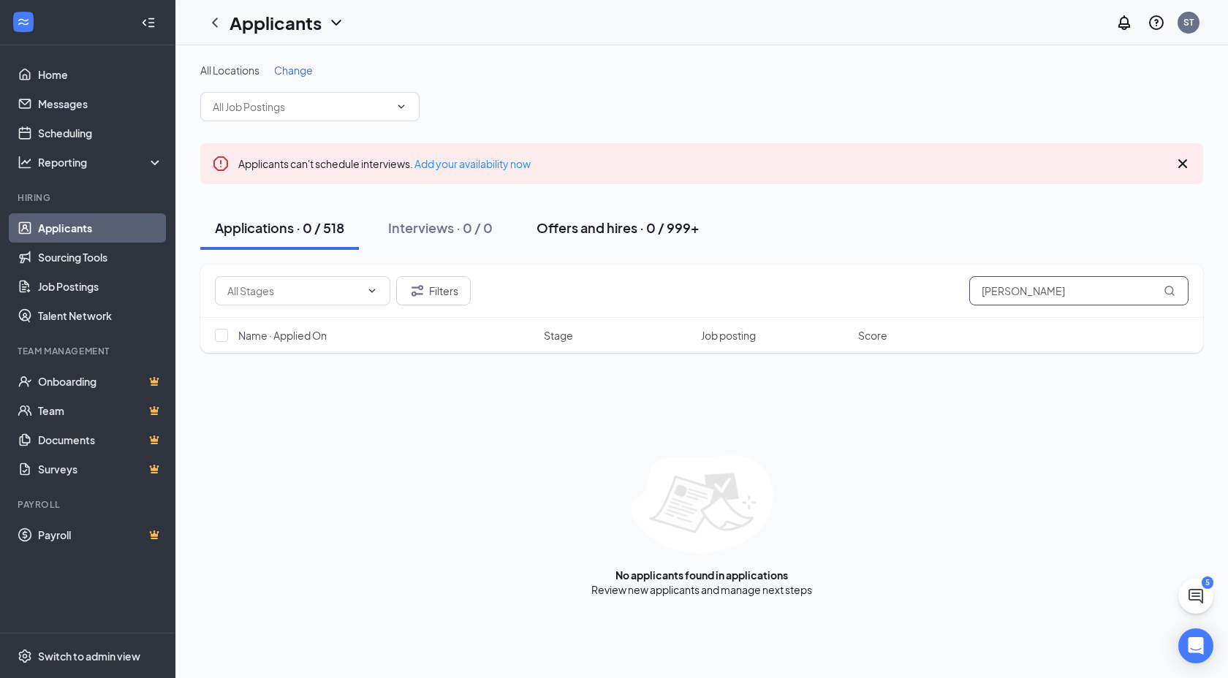
type input "onstott"
click at [581, 236] on div "Offers and hires · 0 / 999+" at bounding box center [618, 228] width 163 height 18
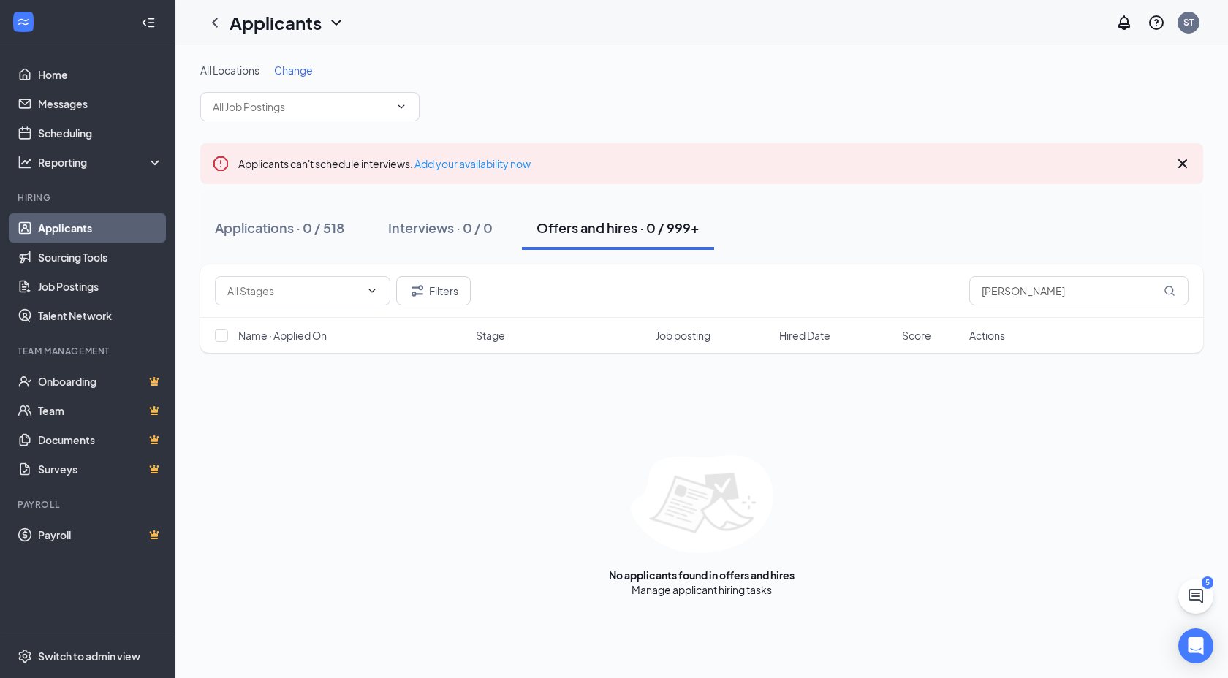
click at [239, 21] on h1 "Applicants" at bounding box center [276, 22] width 92 height 25
click at [258, 96] on link "Archived applicants" at bounding box center [317, 95] width 158 height 15
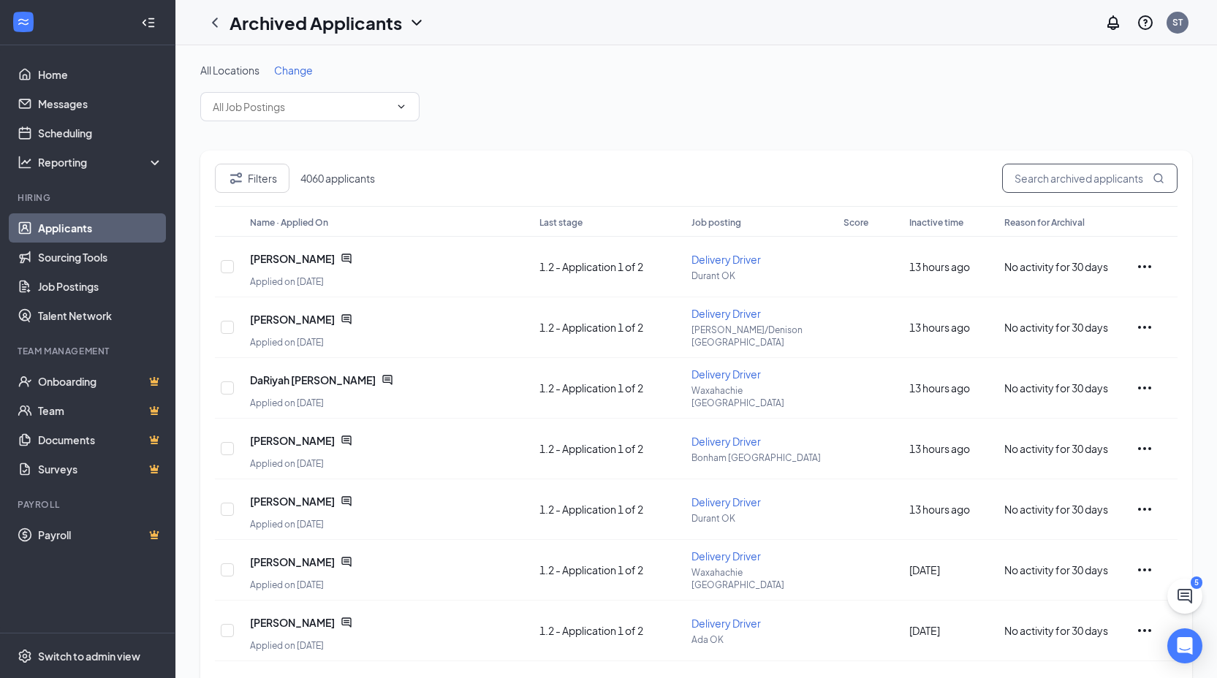
click at [1086, 189] on input "text" at bounding box center [1089, 178] width 175 height 29
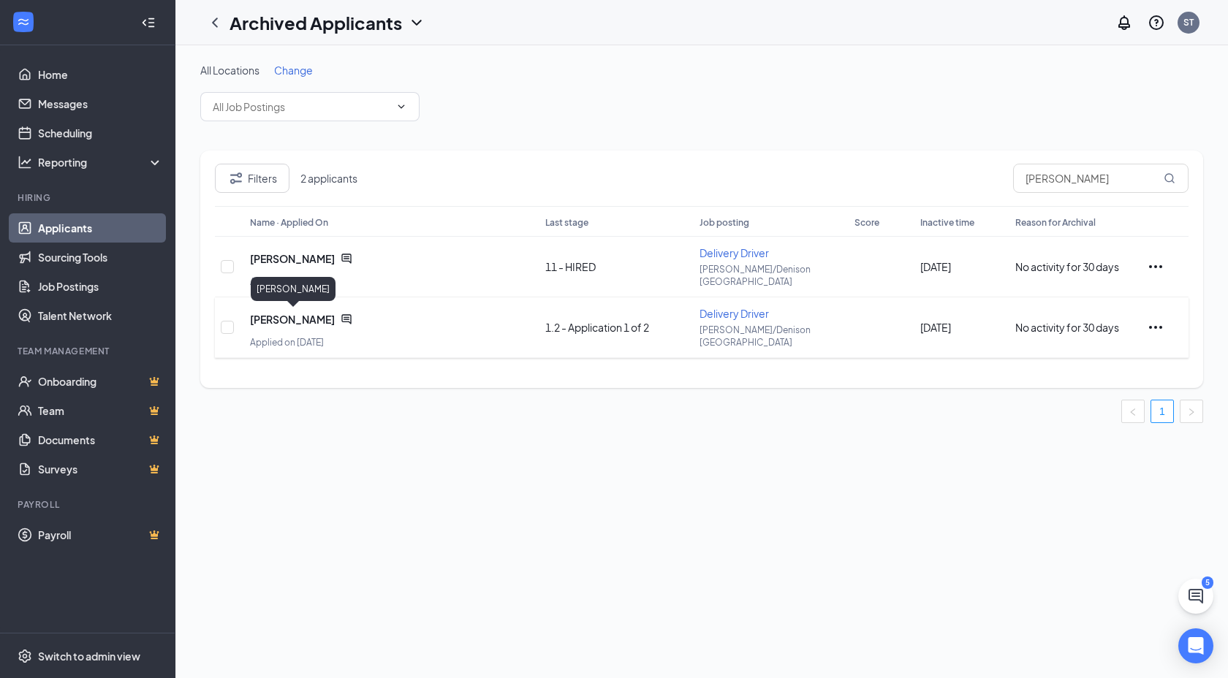
click at [292, 315] on span "Hayley Onstott" at bounding box center [292, 319] width 85 height 15
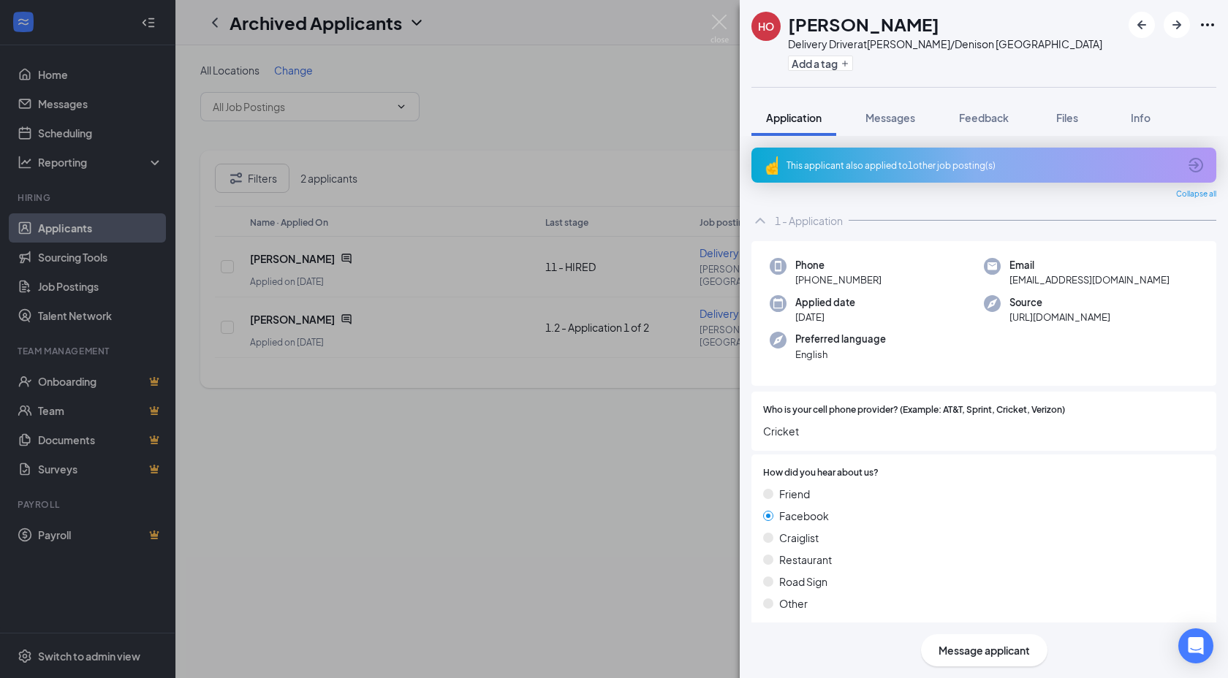
click at [1203, 29] on icon "Ellipses" at bounding box center [1208, 25] width 18 height 18
click at [1211, 22] on icon "Ellipses" at bounding box center [1208, 25] width 18 height 18
click at [1144, 58] on link "View full application" at bounding box center [1129, 58] width 158 height 15
click at [719, 25] on img at bounding box center [720, 29] width 18 height 29
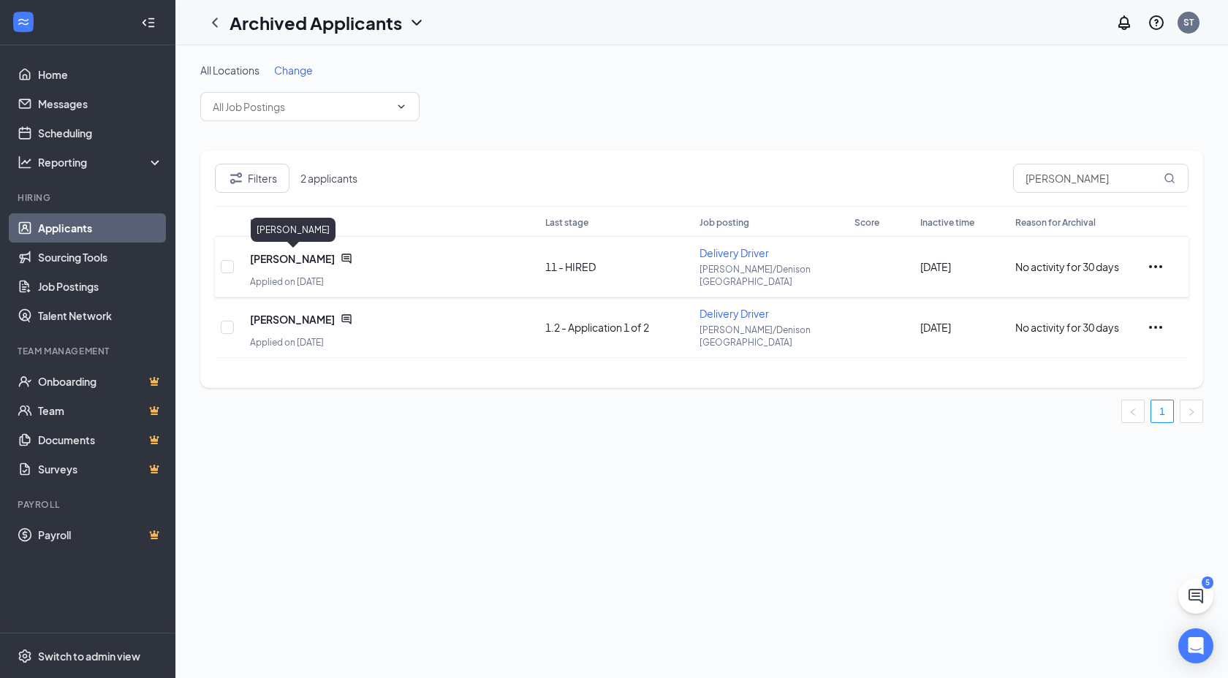
click at [287, 262] on span "Hayley Onstott" at bounding box center [292, 258] width 85 height 15
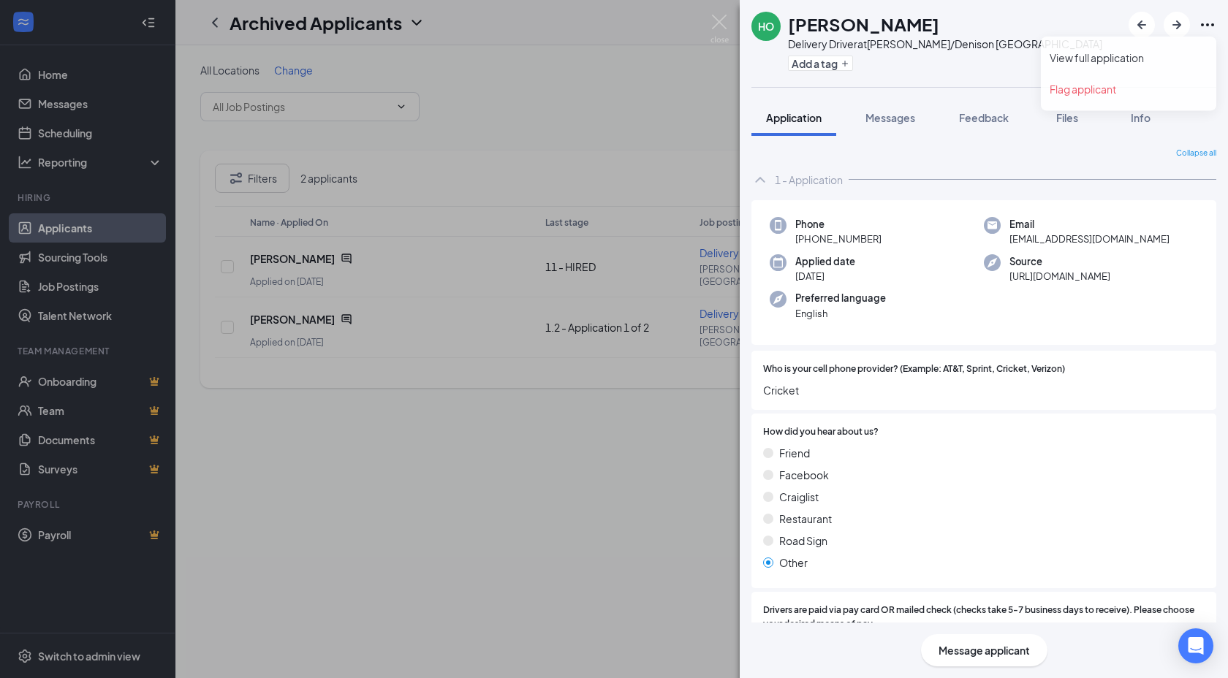
click at [1215, 31] on icon "Ellipses" at bounding box center [1208, 25] width 18 height 18
click at [1094, 66] on link "View full application" at bounding box center [1129, 58] width 158 height 15
click at [723, 23] on img at bounding box center [720, 29] width 18 height 29
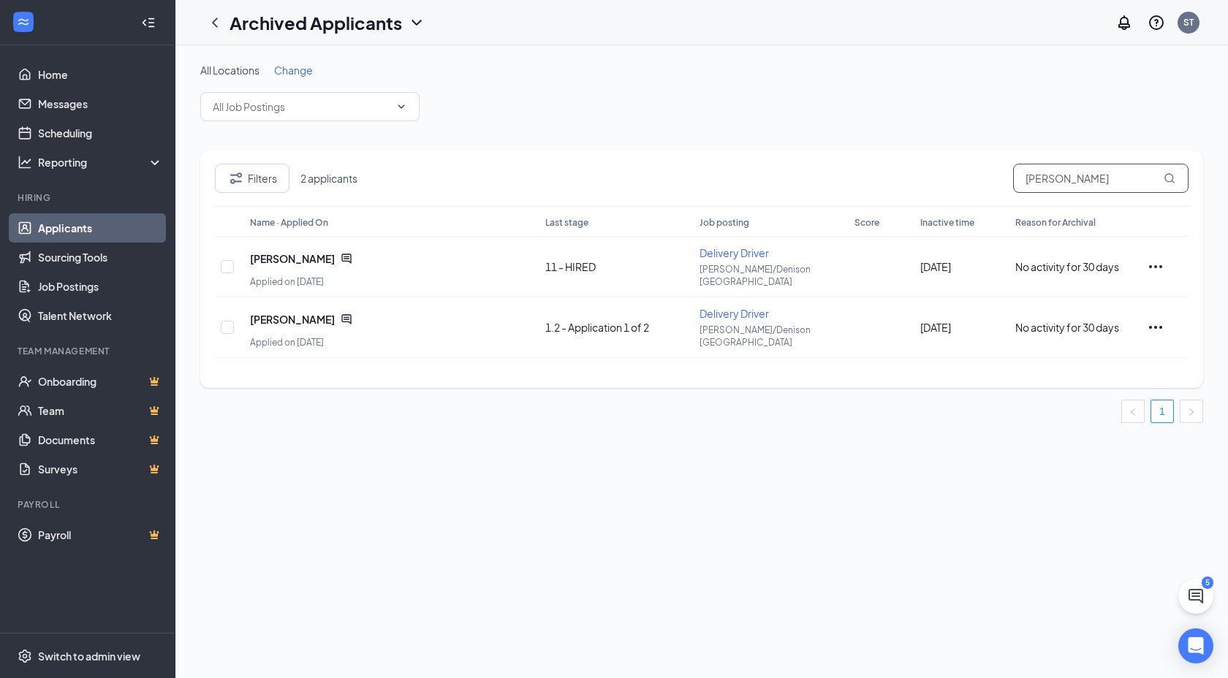
click at [1024, 167] on input "onstott" at bounding box center [1100, 178] width 175 height 29
type input "mcmurray"
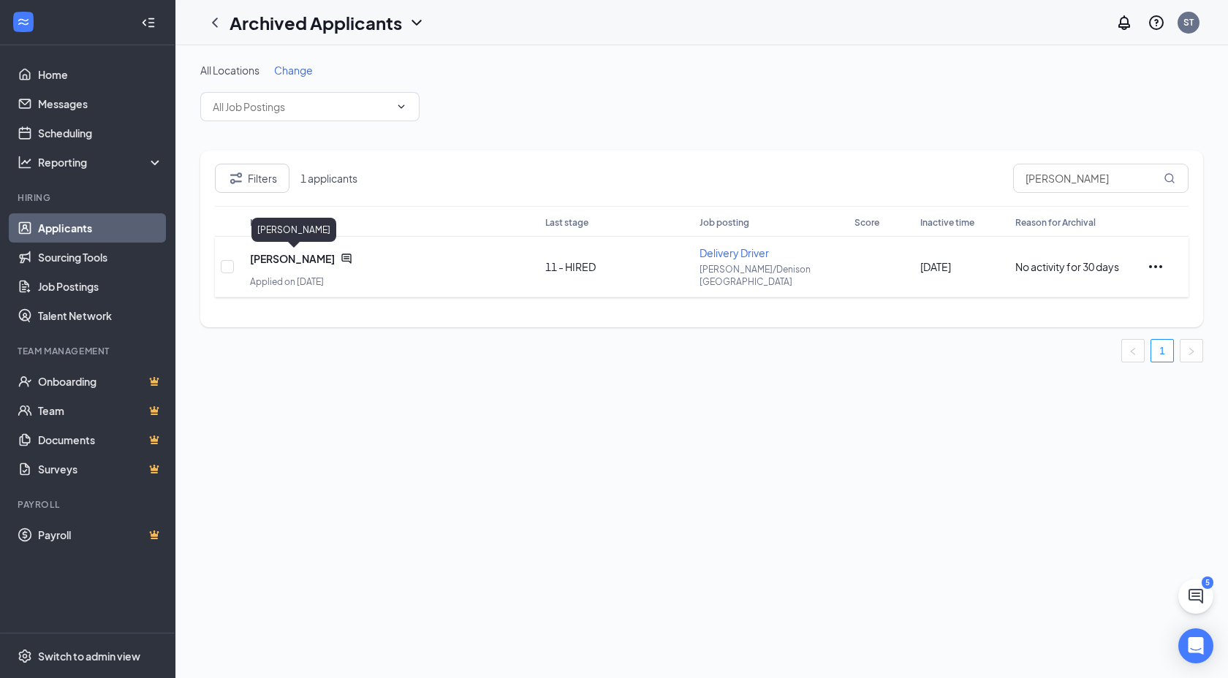
click at [311, 258] on span "Hayley McMurray" at bounding box center [292, 258] width 85 height 15
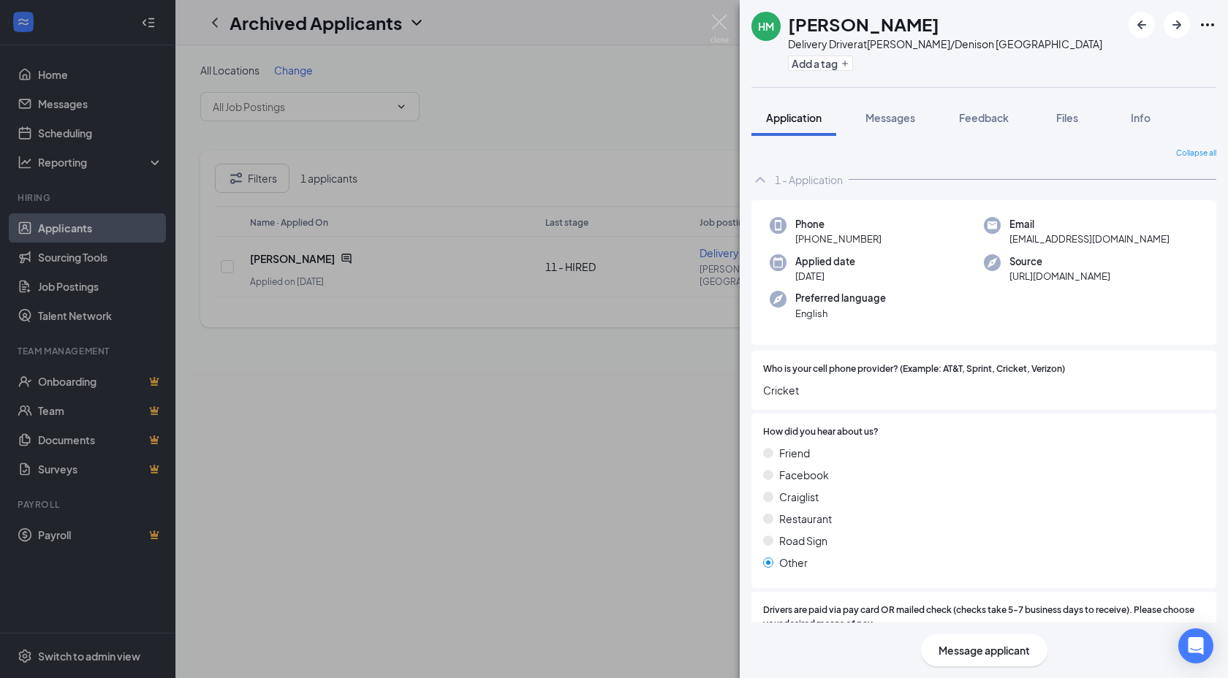
click at [848, 20] on h1 "Hayley McMurray" at bounding box center [863, 24] width 151 height 25
copy h1 "Hayley McMurray"
drag, startPoint x: 885, startPoint y: 249, endPoint x: 811, endPoint y: 242, distance: 73.4
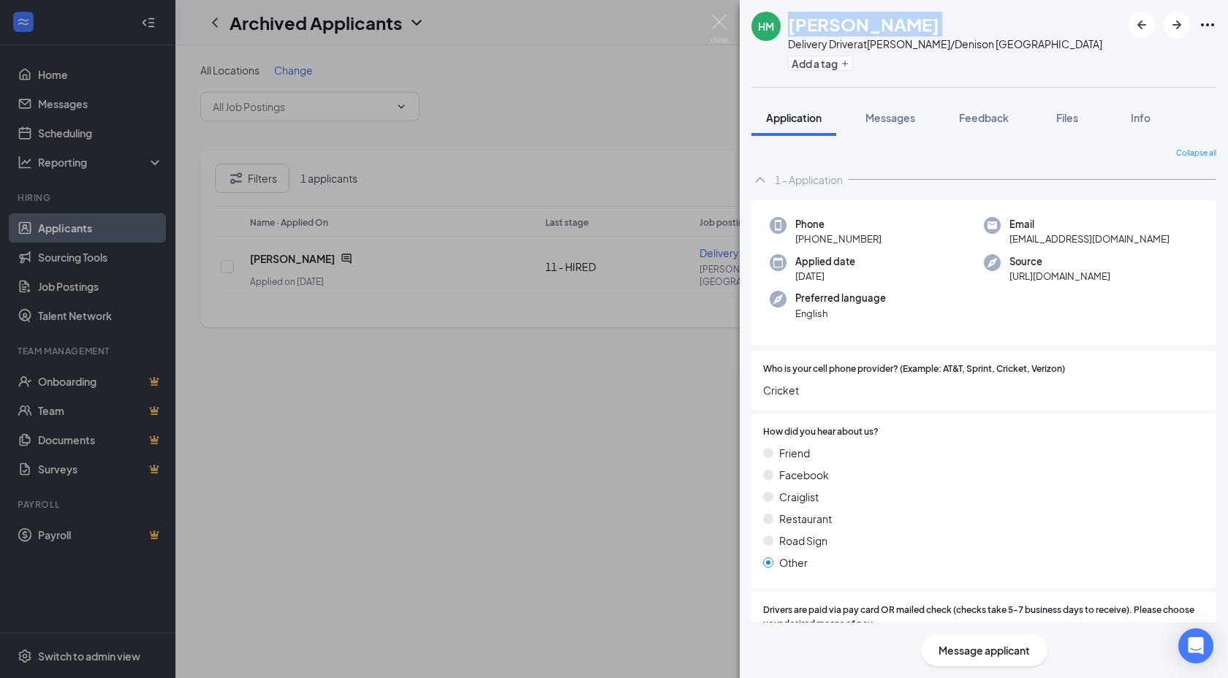
click at [811, 242] on div "Phone +1 (903) 818-5065 Email hayleyonstott89@gmail.com Applied date Nov 8, 202…" at bounding box center [983, 272] width 465 height 145
copy span "903) 818-5065"
click at [1030, 243] on span "hayleyonstott89@gmail.com" at bounding box center [1090, 239] width 160 height 15
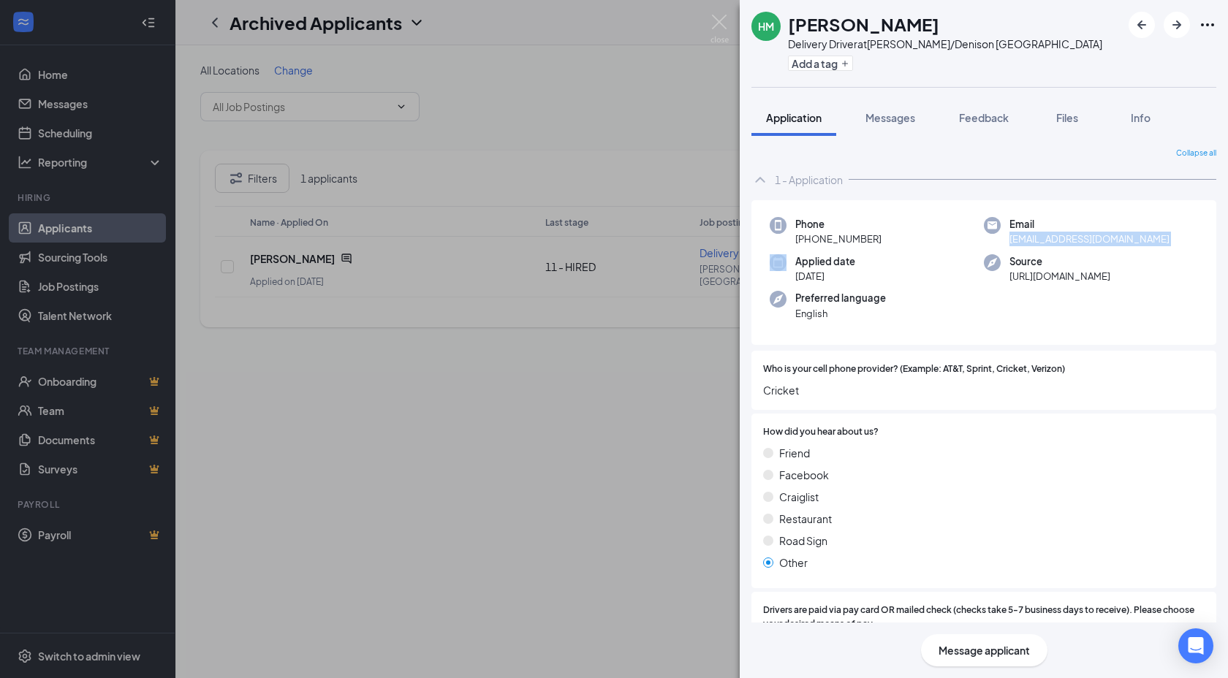
copy span "hayleyonstott89@gmail.com"
click at [1081, 116] on div "Files" at bounding box center [1067, 117] width 29 height 15
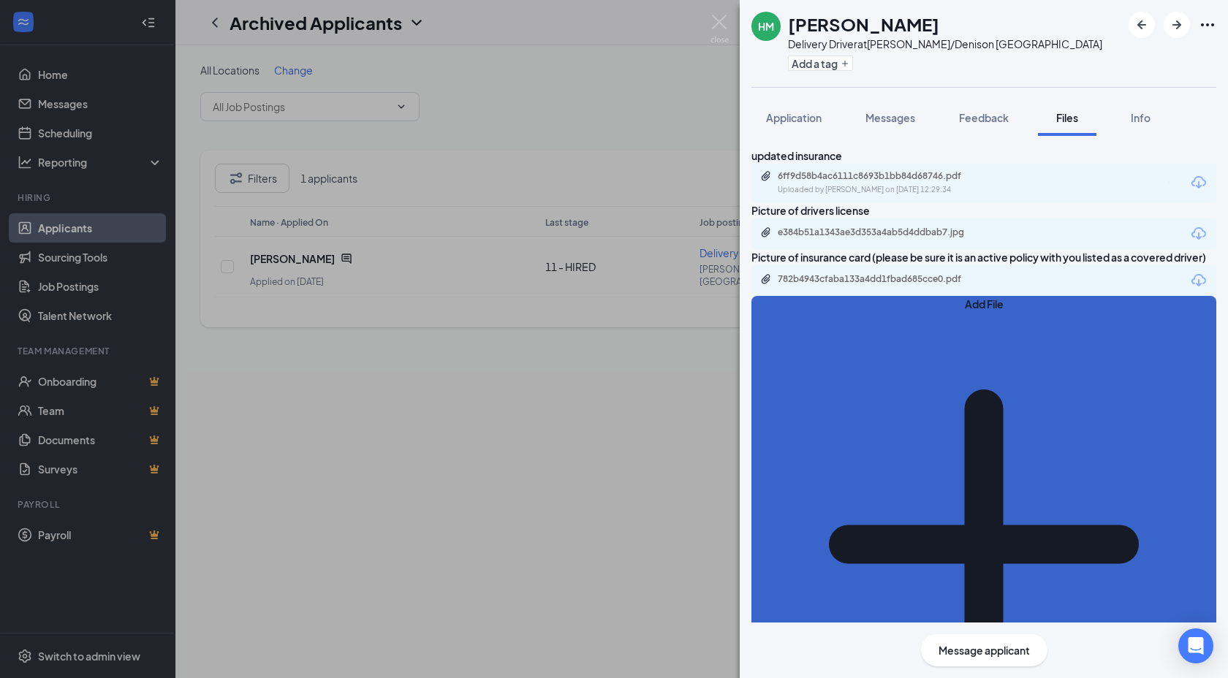
click at [819, 441] on button "Add File" at bounding box center [983, 536] width 465 height 481
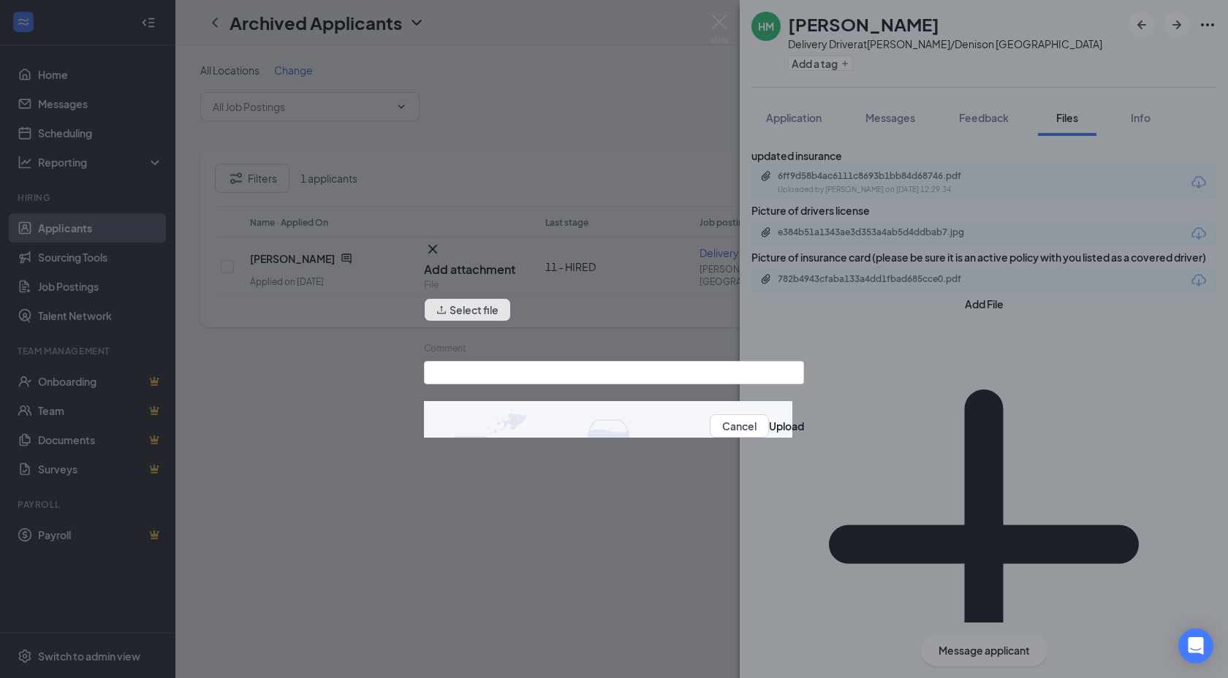
click at [497, 309] on button "Select file" at bounding box center [467, 309] width 87 height 23
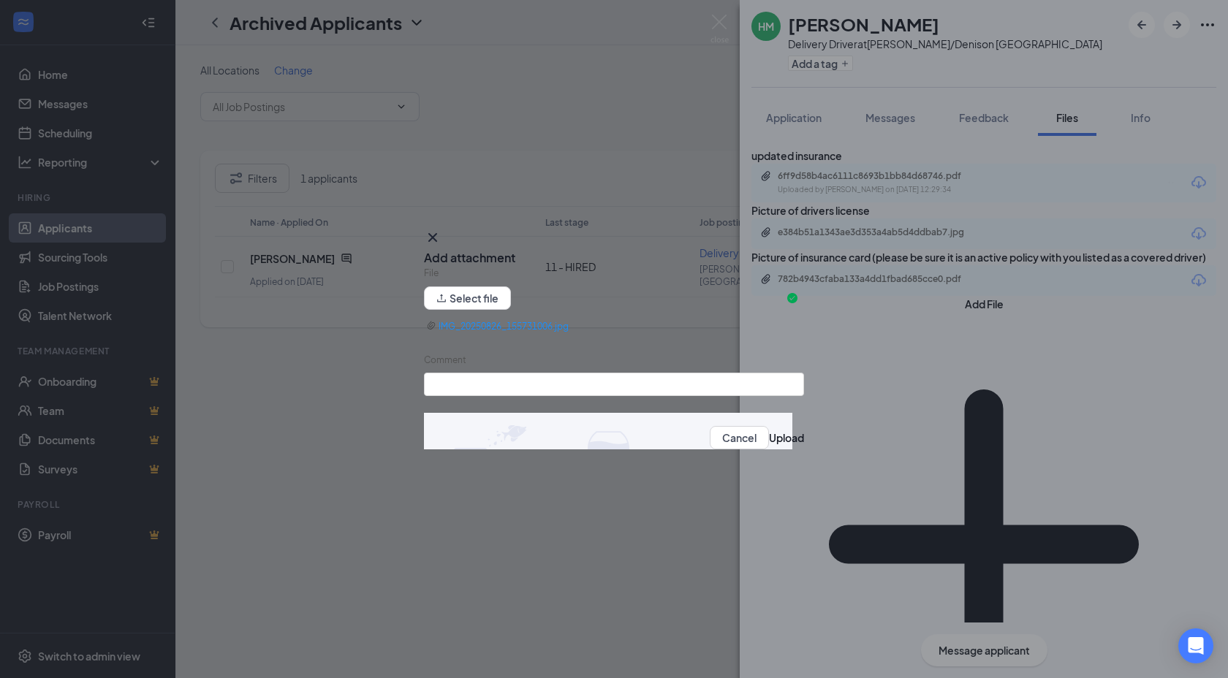
click at [507, 391] on form "File Select file IMG_20250826_155731006.jpg Comment Cancel Upload" at bounding box center [614, 363] width 380 height 195
click at [507, 387] on input "Comment" at bounding box center [614, 384] width 380 height 23
type input "Updated license"
click at [769, 442] on button "Upload" at bounding box center [786, 438] width 35 height 16
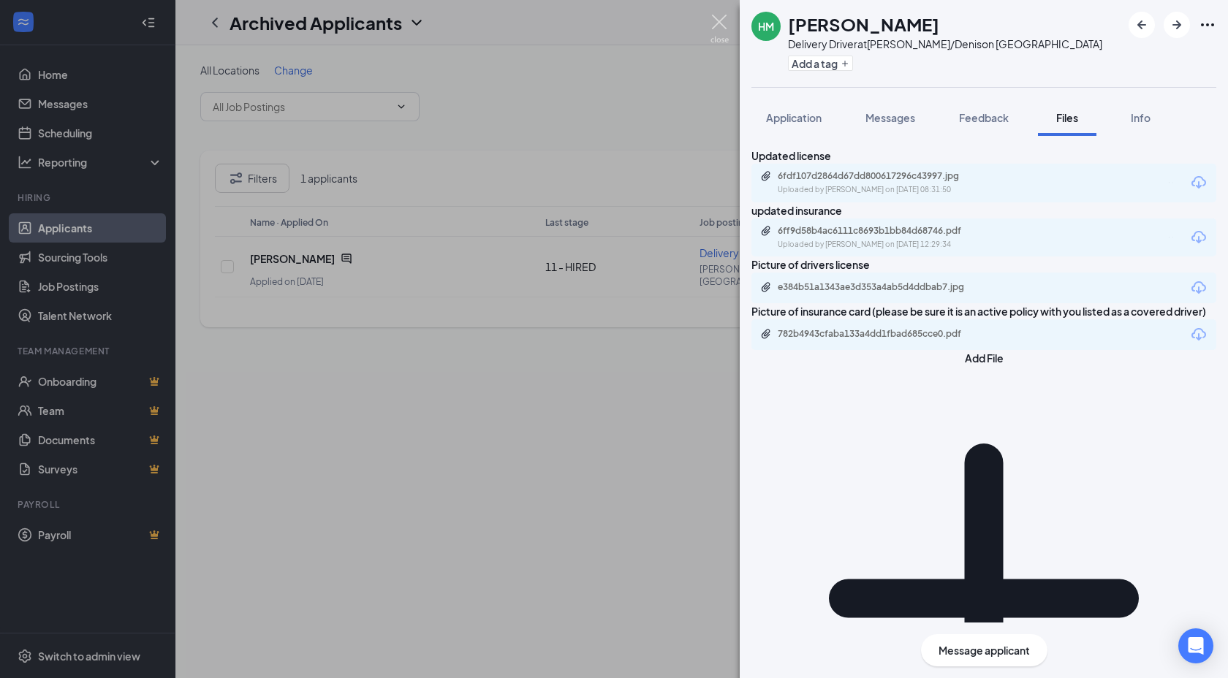
click at [724, 22] on img at bounding box center [720, 29] width 18 height 29
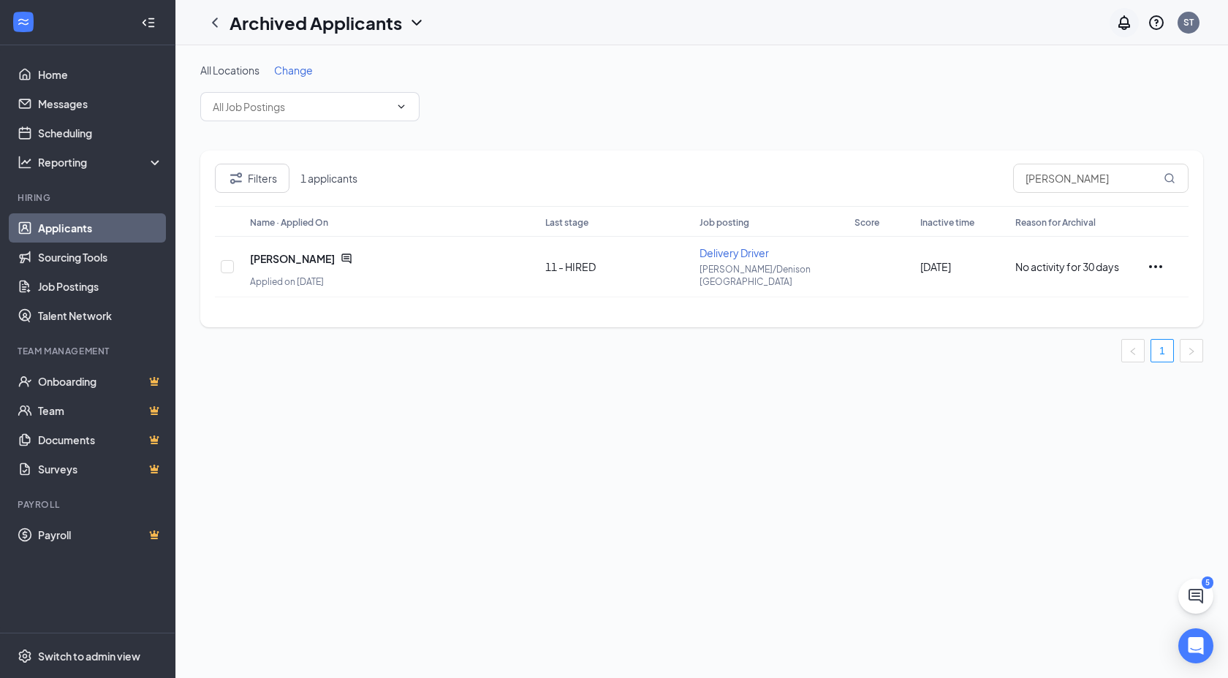
click at [1123, 20] on icon "Notifications" at bounding box center [1125, 23] width 18 height 18
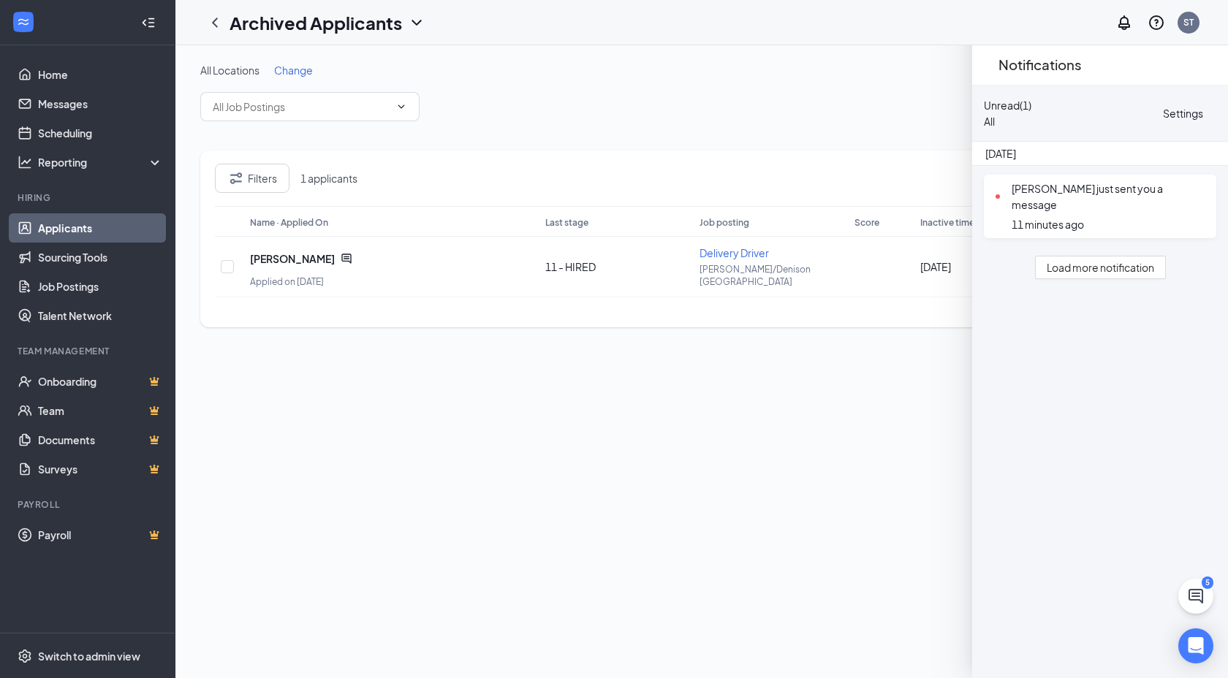
click at [990, 65] on icon "Cross" at bounding box center [990, 65] width 0 height 0
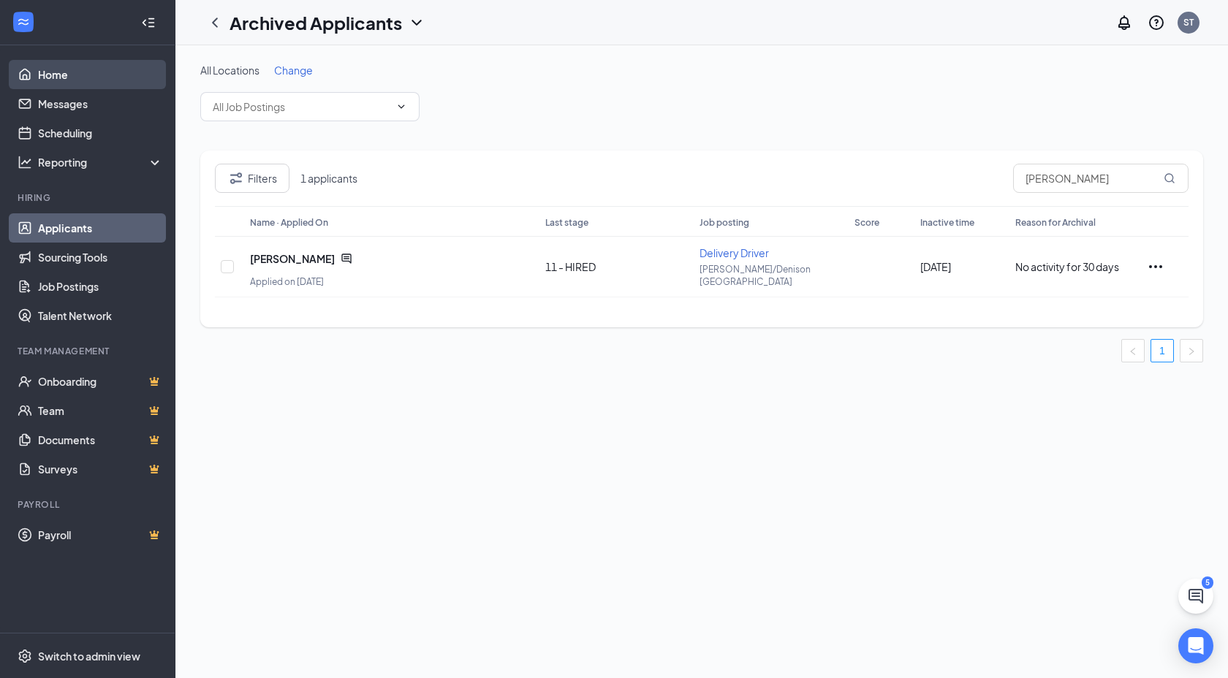
click at [69, 69] on link "Home" at bounding box center [100, 74] width 125 height 29
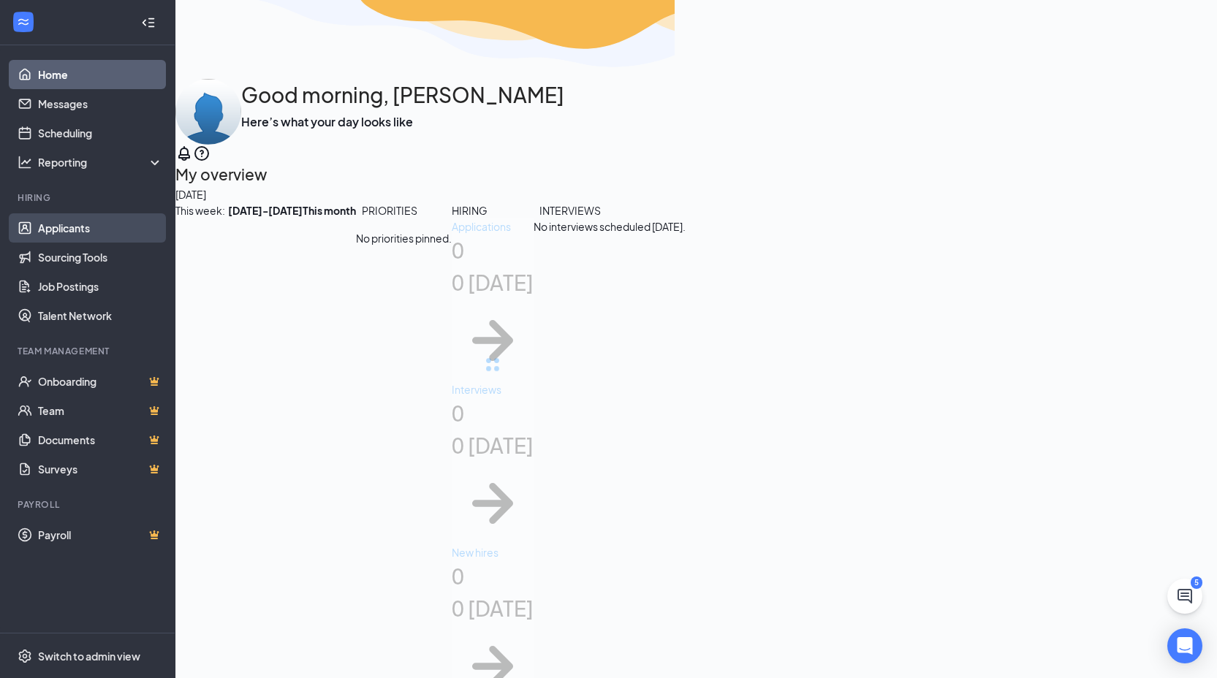
click at [85, 235] on link "Applicants" at bounding box center [100, 227] width 125 height 29
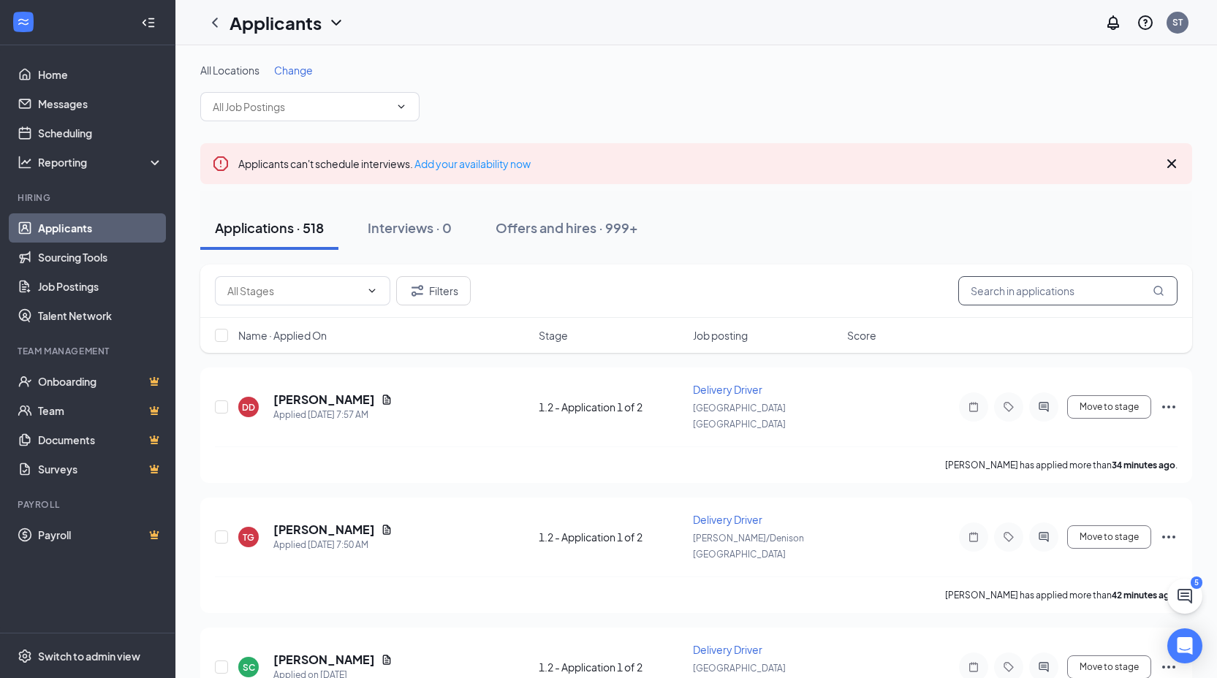
click at [1018, 288] on input "text" at bounding box center [1067, 290] width 219 height 29
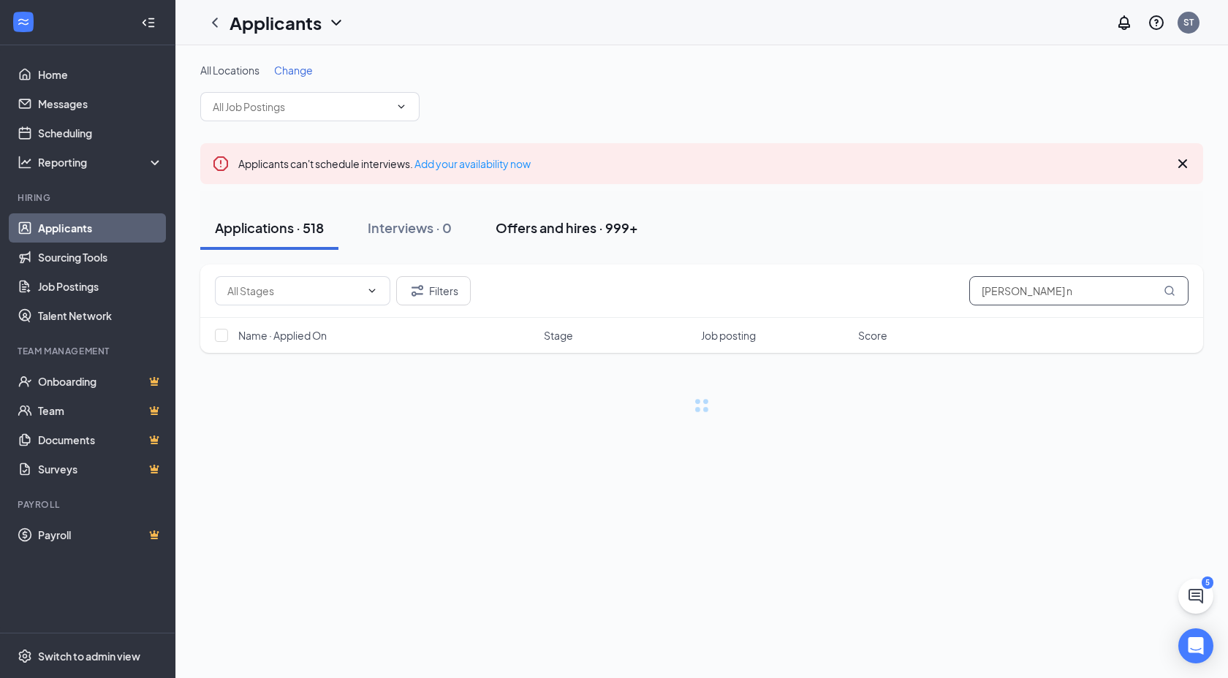
type input "janna n"
click at [581, 219] on div "Offers and hires · 999+" at bounding box center [567, 228] width 143 height 18
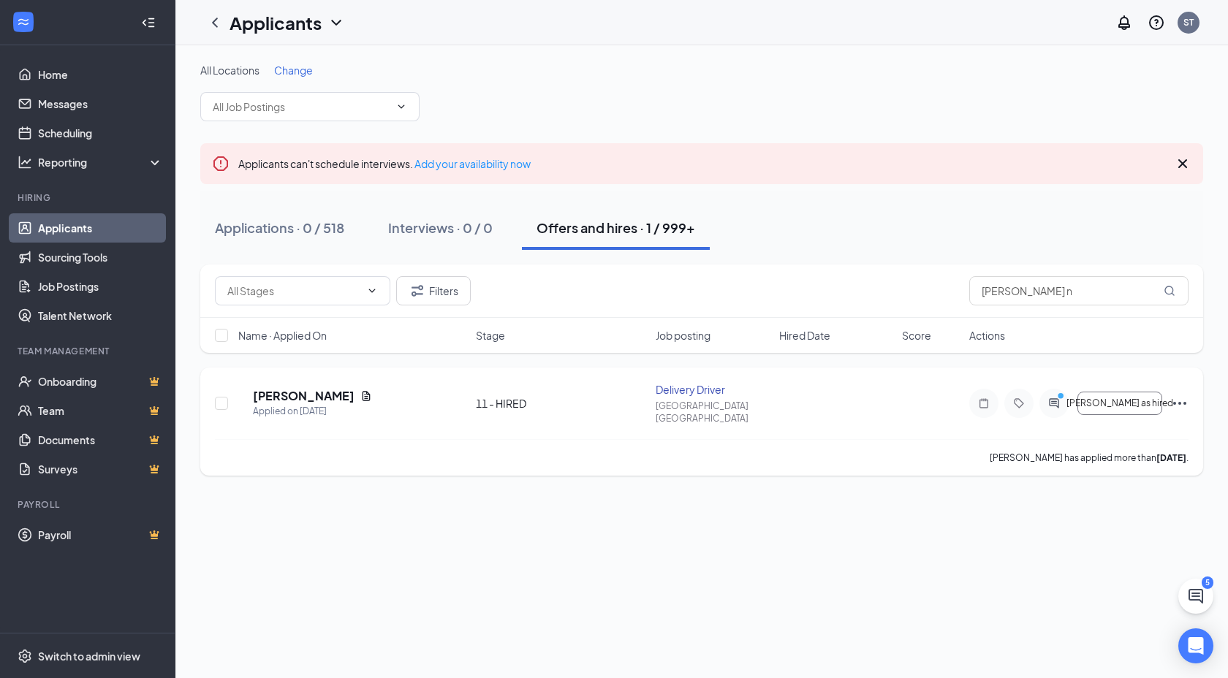
click at [1058, 391] on div at bounding box center [1054, 403] width 29 height 29
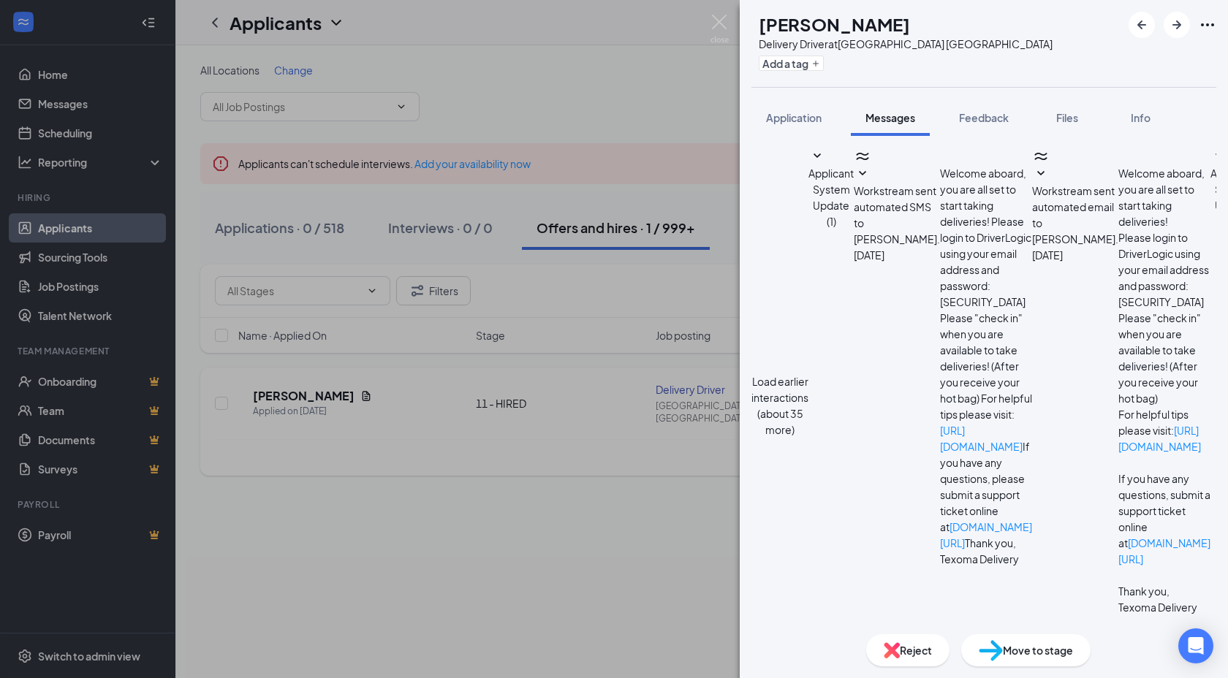
scroll to position [1261, 0]
paste textarea "https://texomadrivers.com/faq/"
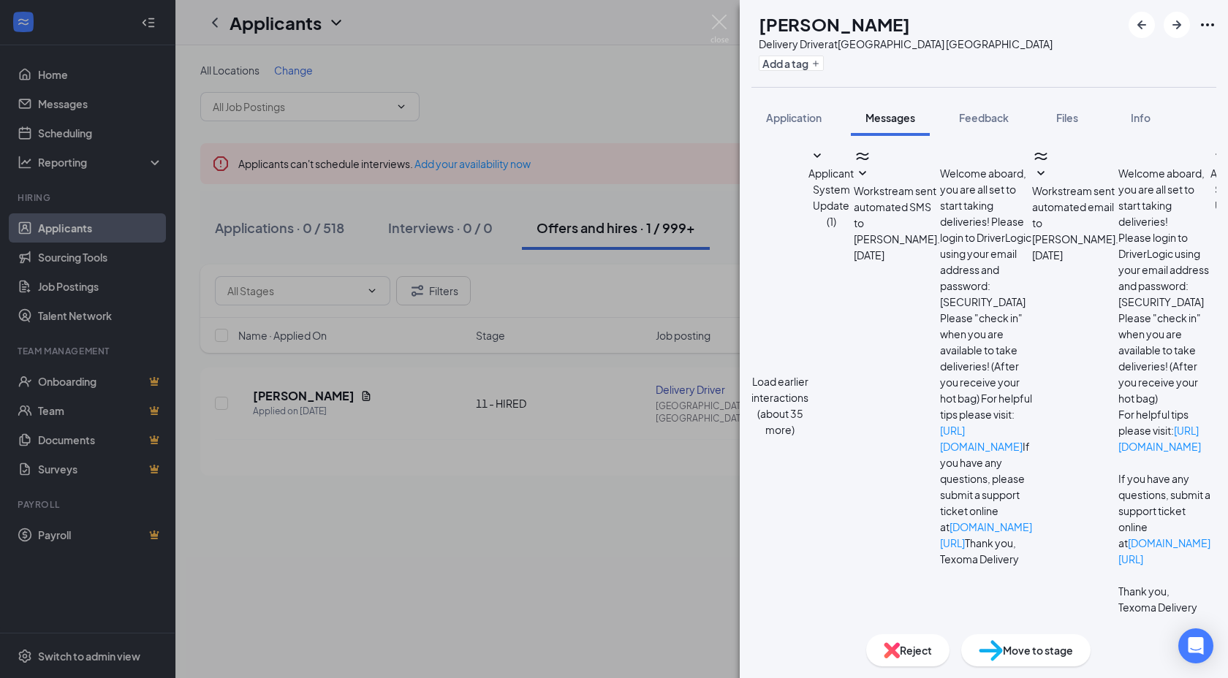
type textarea "Hey Janna, the answer to most questions can be found at our Driver FAQ page: ht…"
click at [713, 23] on img at bounding box center [720, 29] width 18 height 29
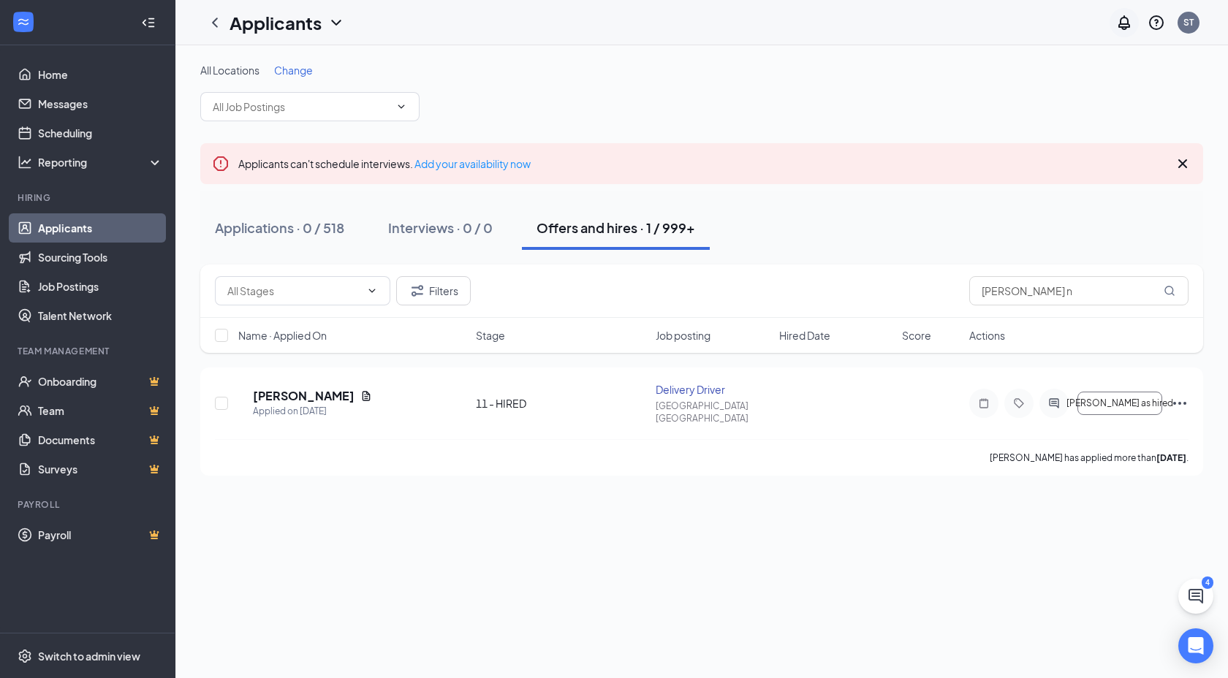
click at [1122, 23] on icon "Notifications" at bounding box center [1124, 22] width 12 height 15
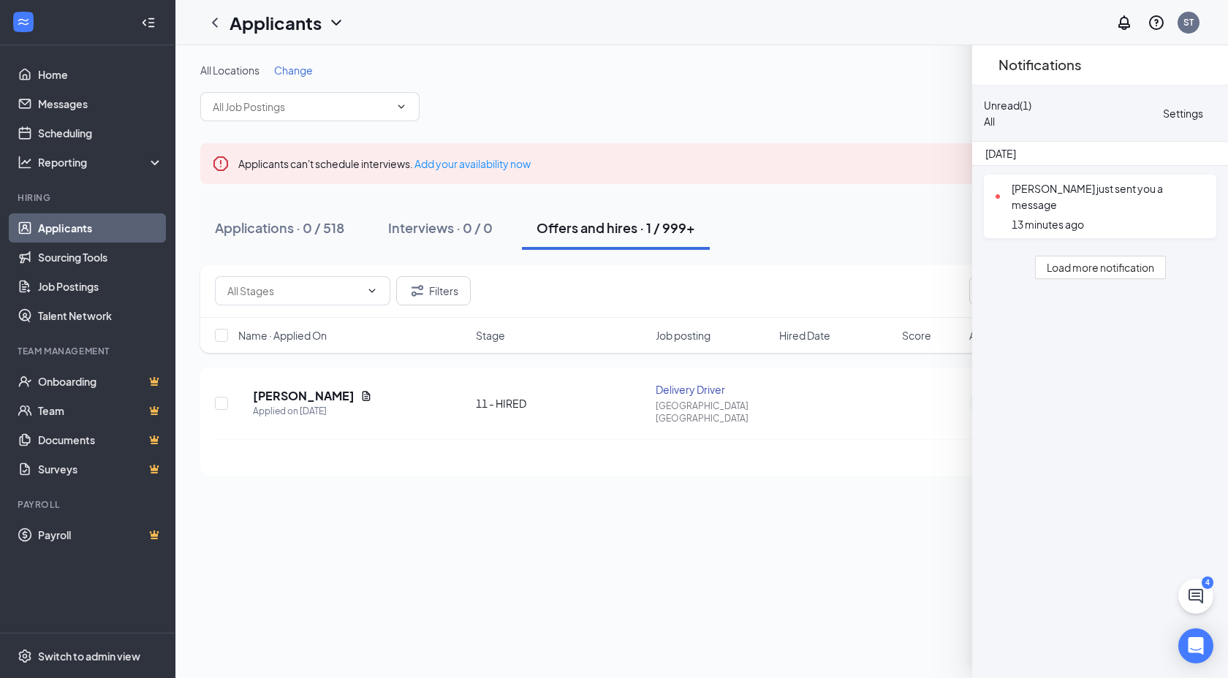
click at [1213, 113] on div at bounding box center [1213, 113] width 0 height 0
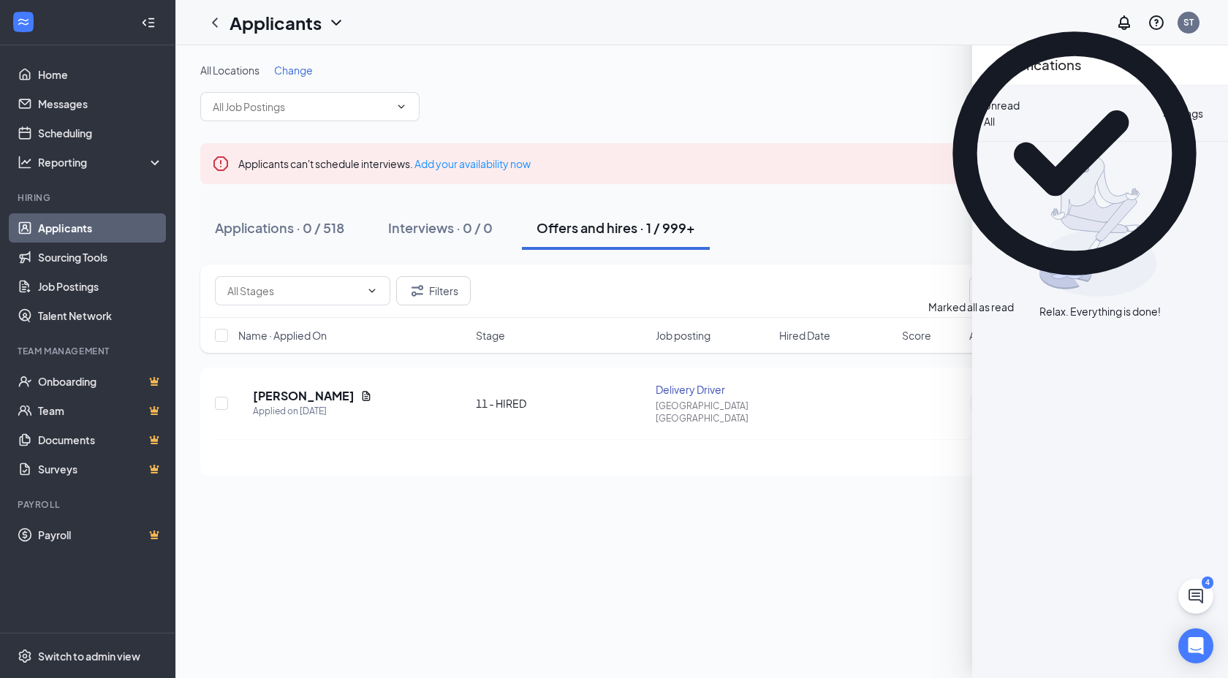
click at [990, 65] on icon "Cross" at bounding box center [990, 65] width 0 height 0
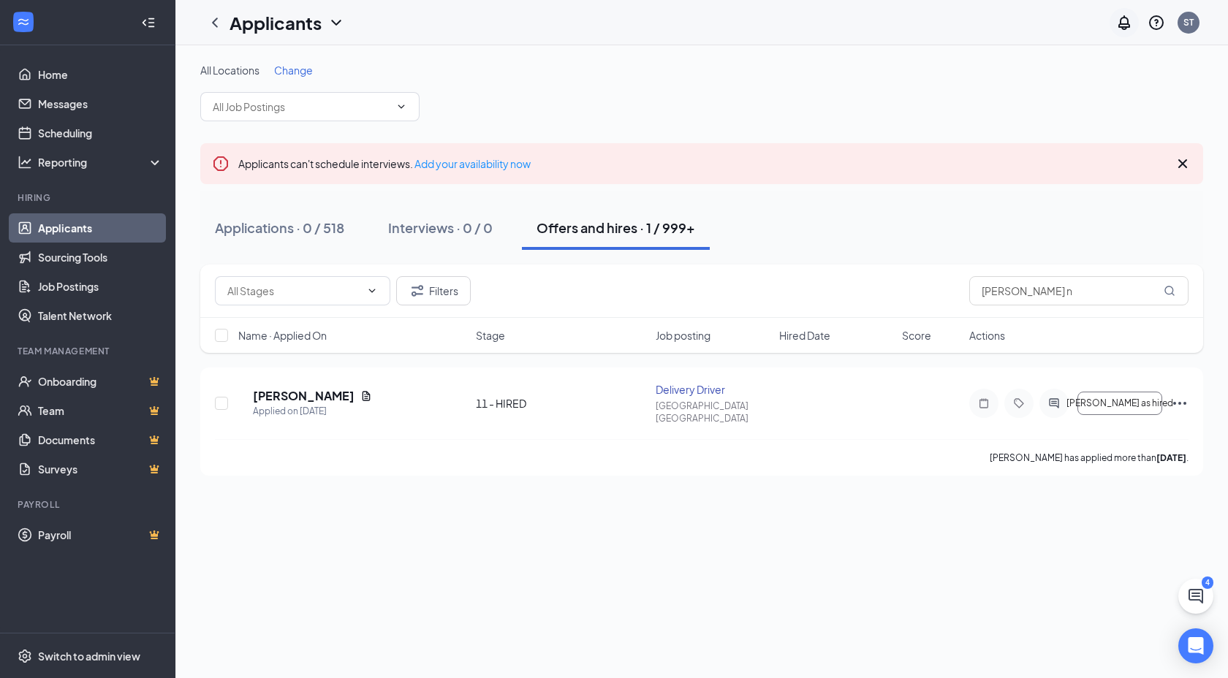
click at [1123, 18] on icon "Notifications" at bounding box center [1125, 23] width 18 height 18
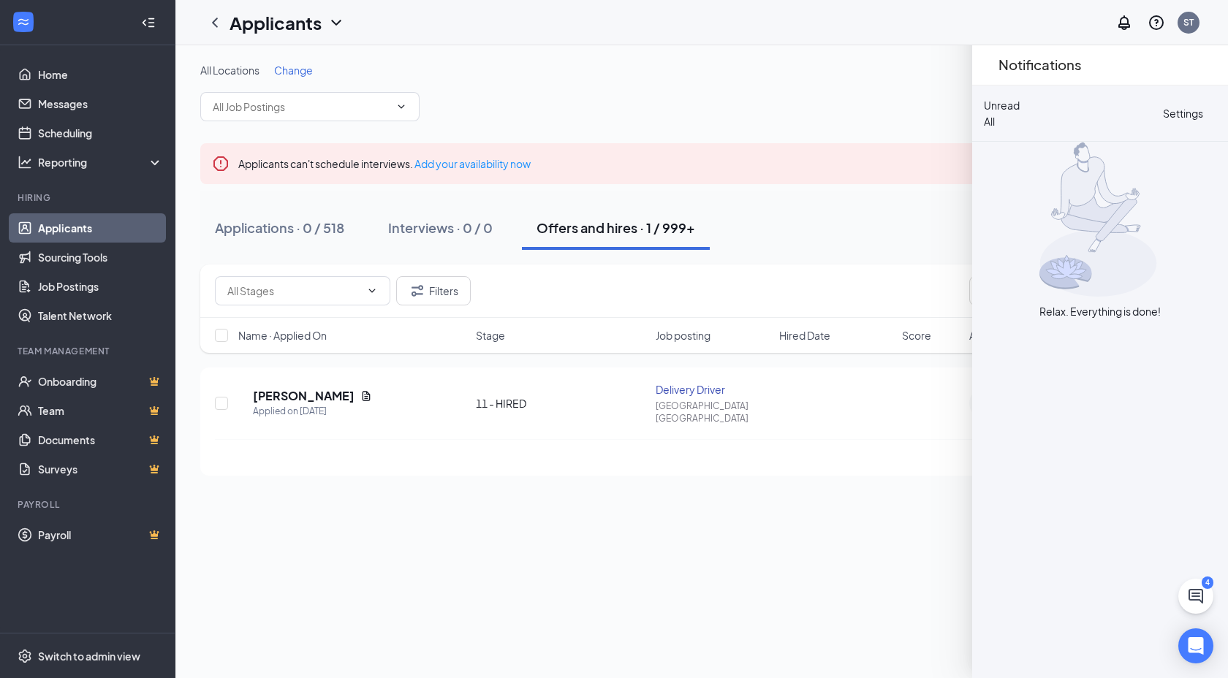
click at [990, 65] on icon "Cross" at bounding box center [990, 65] width 0 height 0
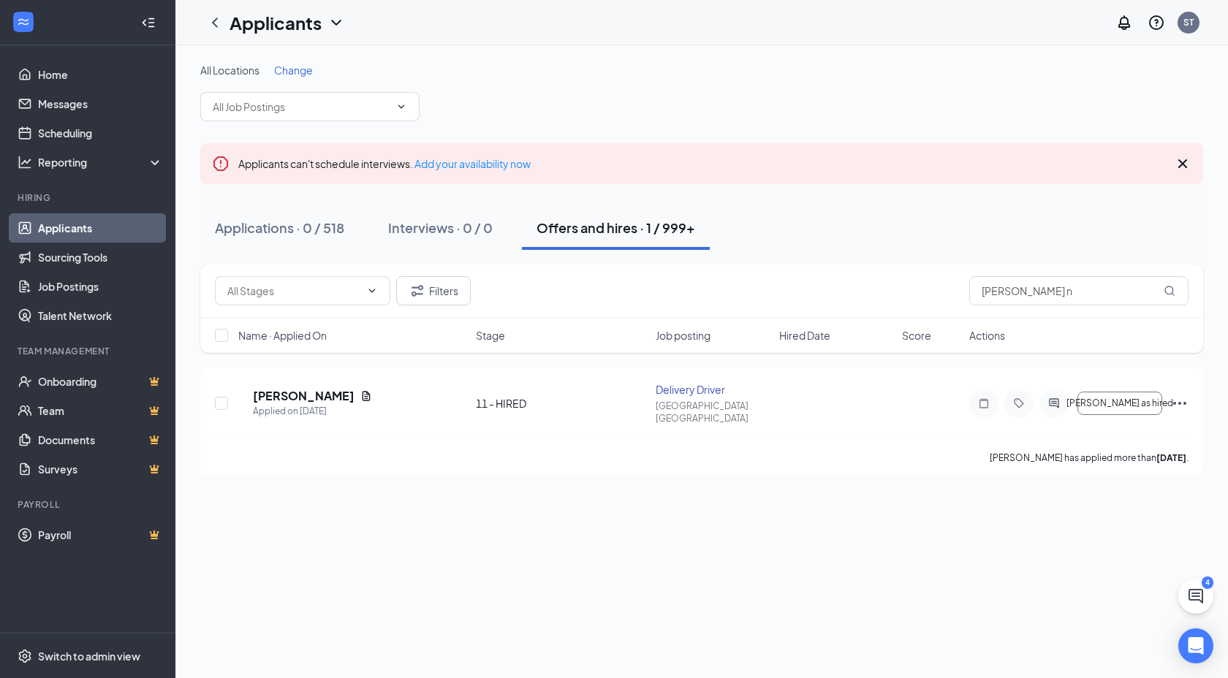
click at [266, 26] on h1 "Applicants" at bounding box center [276, 22] width 92 height 25
click at [265, 91] on link "Archived applicants" at bounding box center [317, 95] width 158 height 15
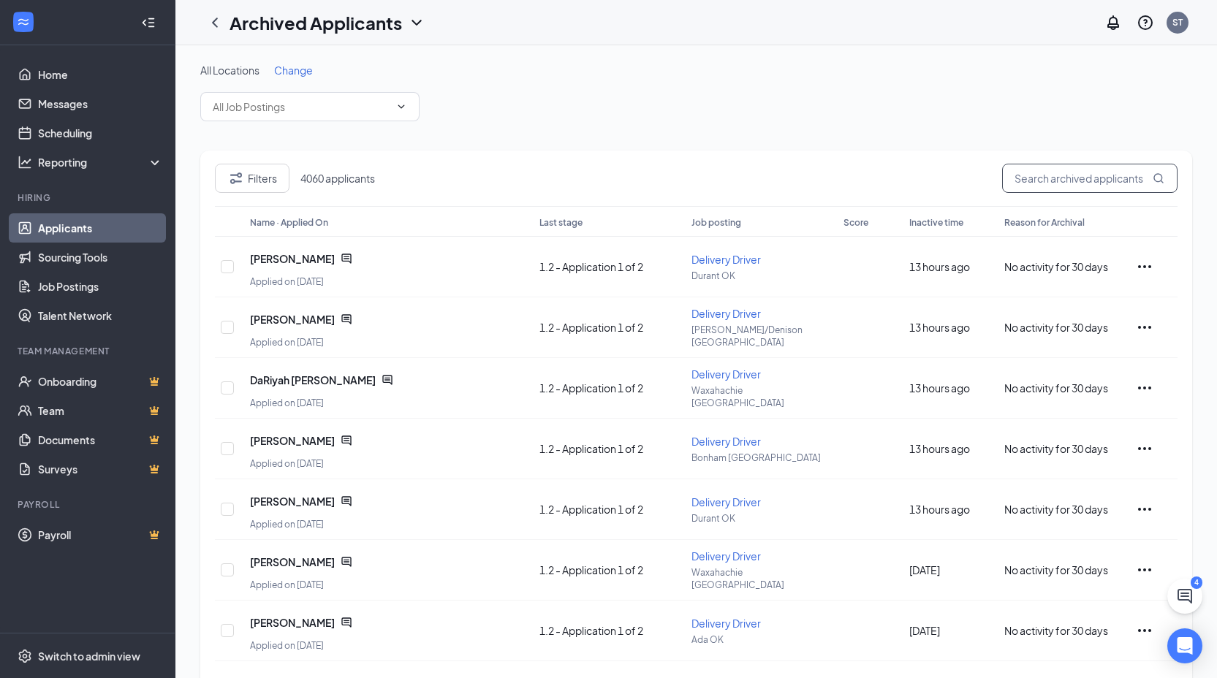
click at [1091, 189] on input "text" at bounding box center [1089, 178] width 175 height 29
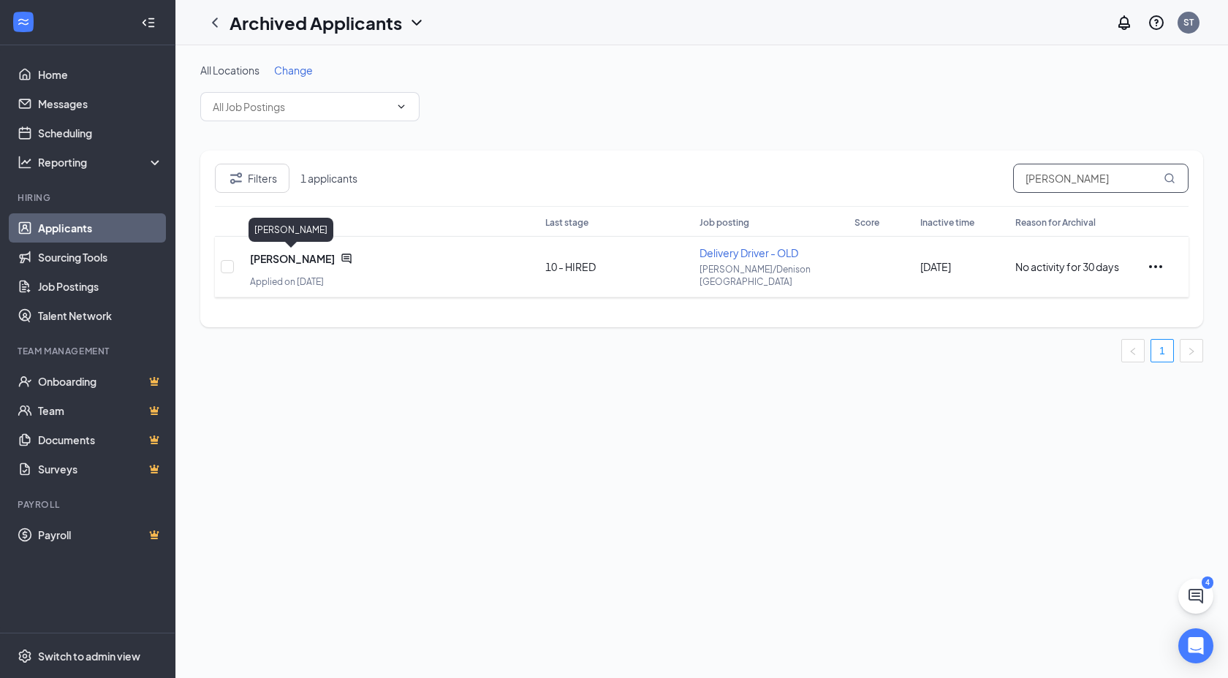
type input "toria sm"
click at [292, 257] on span "Toria Smith" at bounding box center [292, 258] width 85 height 15
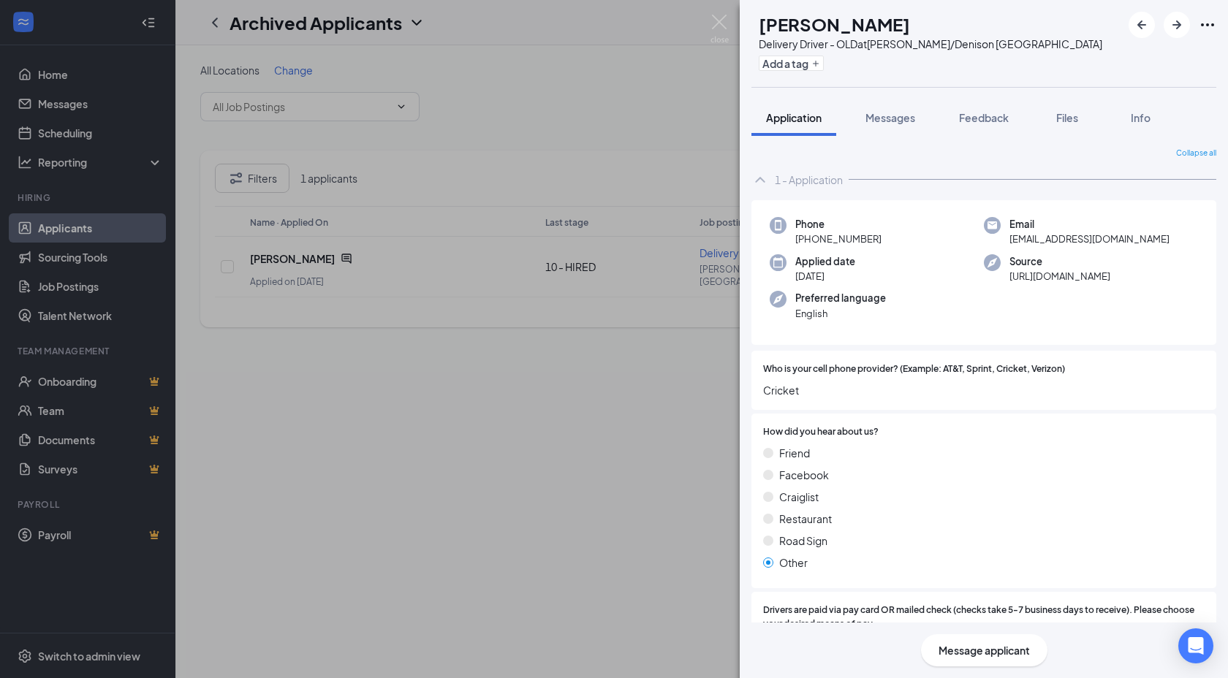
click at [847, 24] on h1 "Toria Smith" at bounding box center [834, 24] width 151 height 25
copy h1 "Toria Smith"
drag, startPoint x: 885, startPoint y: 237, endPoint x: 813, endPoint y: 246, distance: 72.9
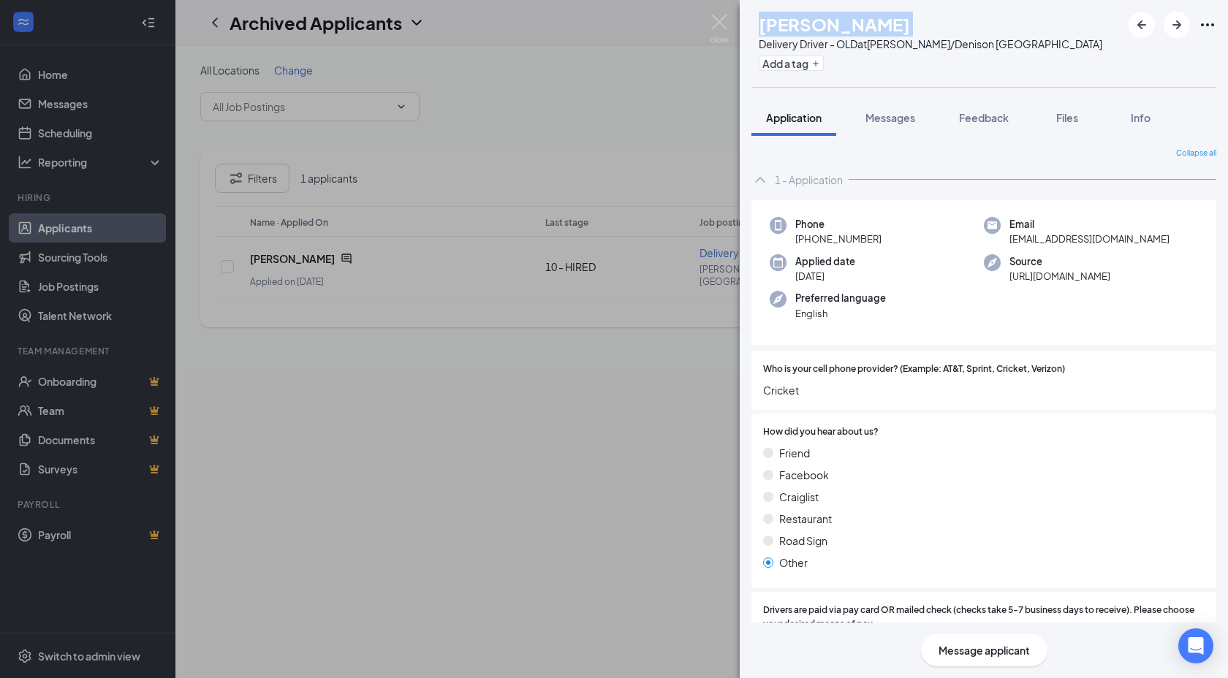
click at [813, 246] on div "Phone +1 (469) 753-0111" at bounding box center [877, 232] width 214 height 30
copy span "469) 753-0111"
click at [1058, 232] on span "loyalsmith88@gmail.com" at bounding box center [1090, 239] width 160 height 15
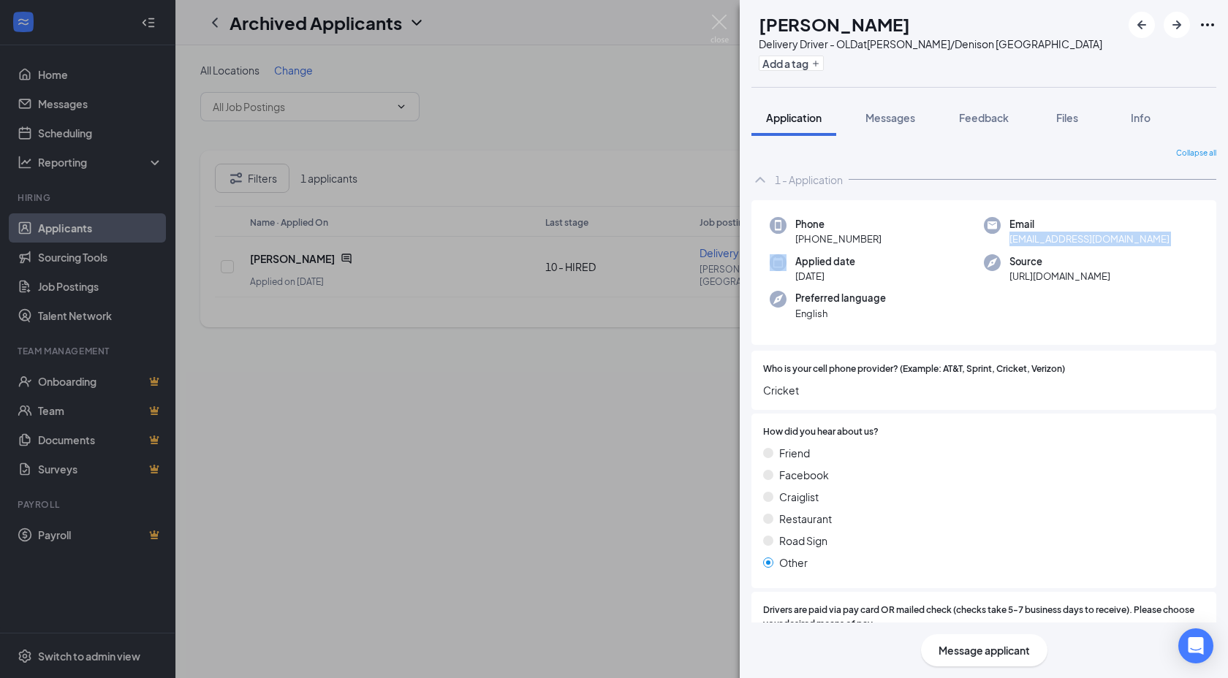
copy span "loyalsmith88@gmail.com"
click at [1054, 127] on button "Files" at bounding box center [1067, 117] width 58 height 37
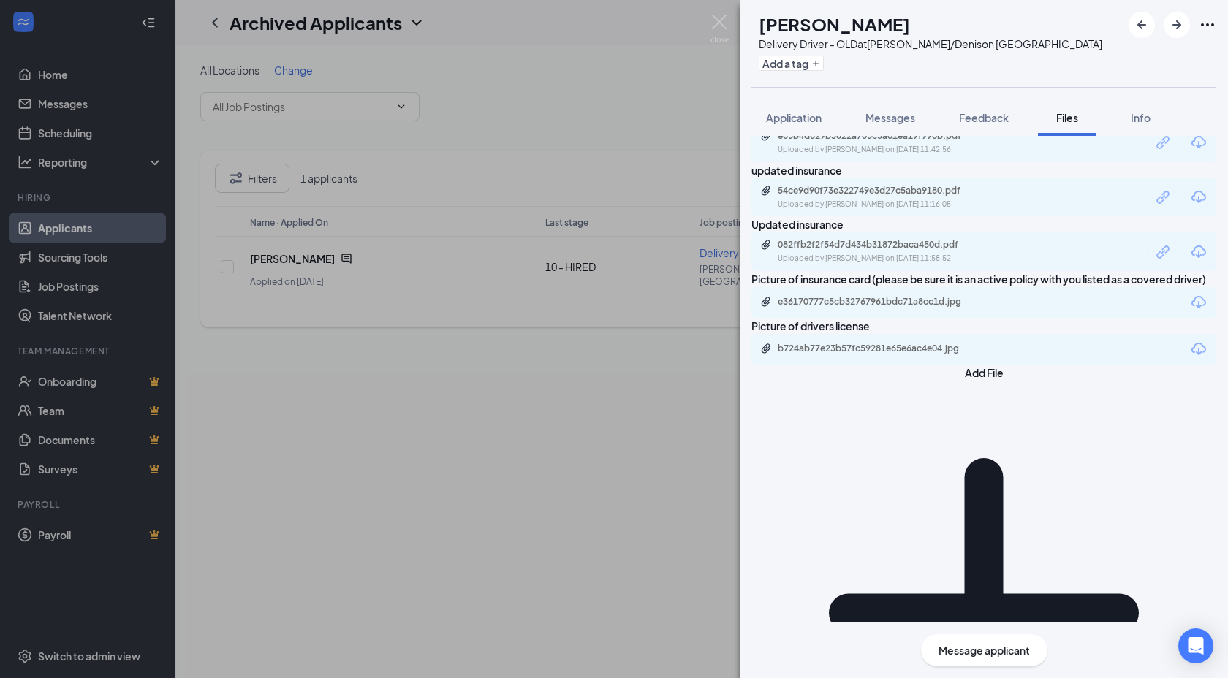
scroll to position [42, 0]
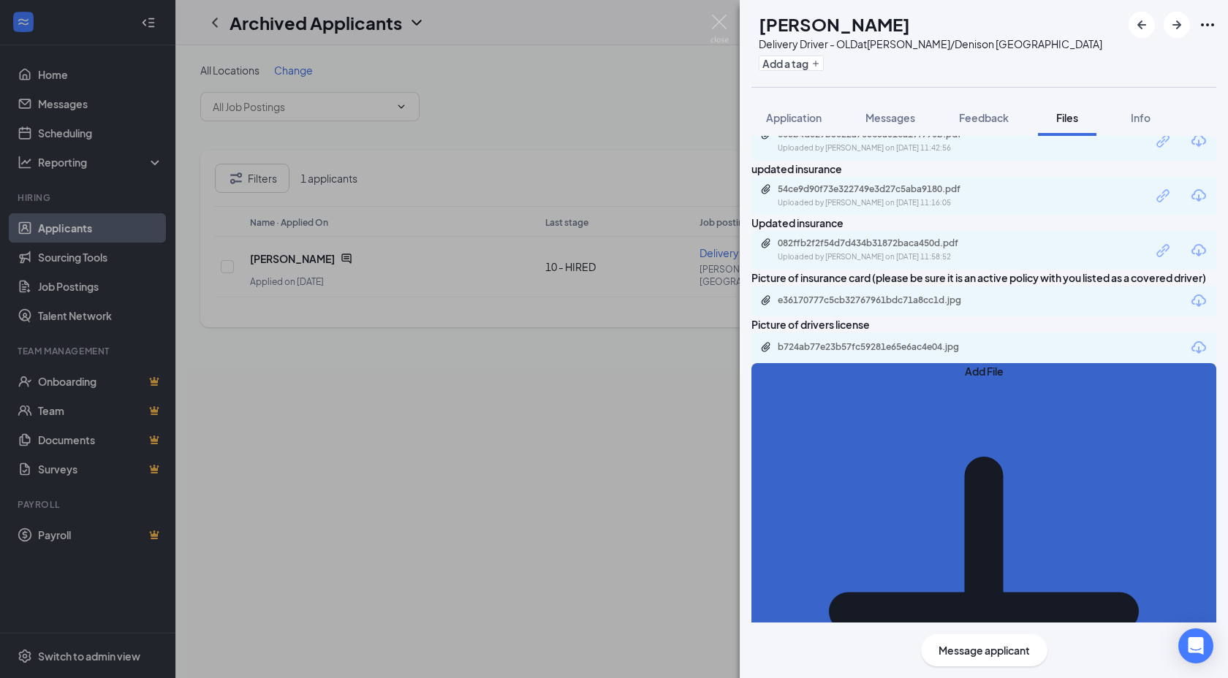
click at [800, 599] on button "Add File" at bounding box center [983, 603] width 465 height 481
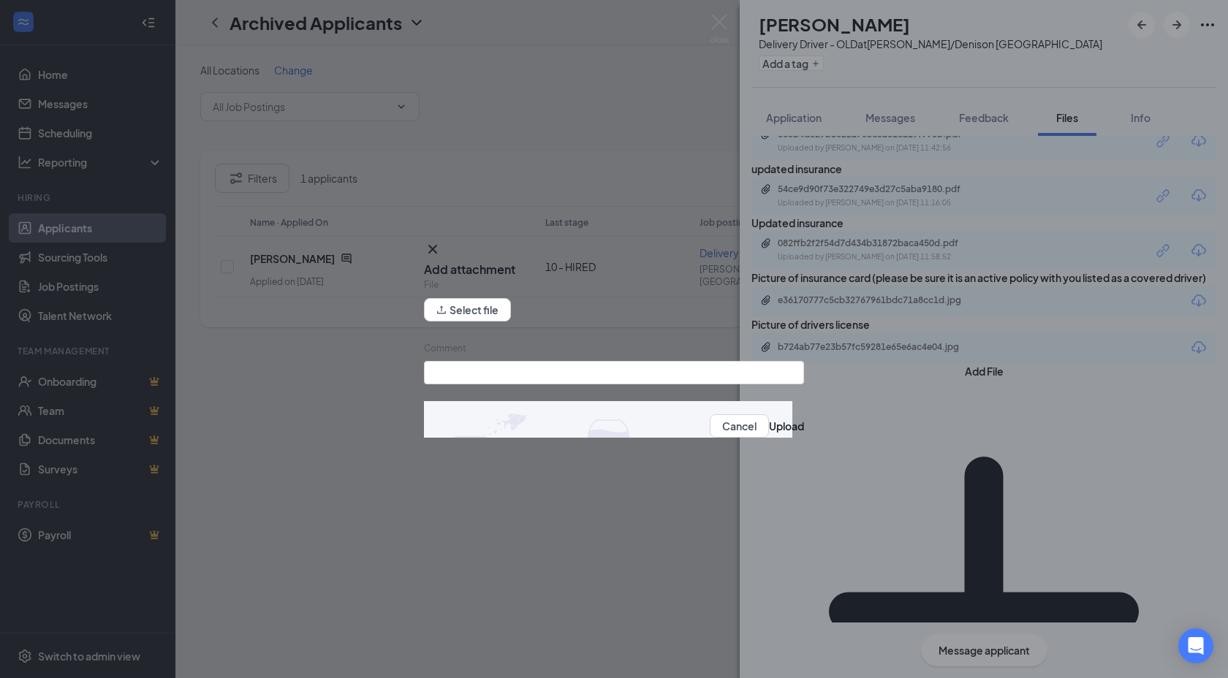
click at [482, 327] on form "File Select file Comment Cancel Upload" at bounding box center [614, 364] width 380 height 172
click at [491, 322] on button "Select file" at bounding box center [467, 309] width 87 height 23
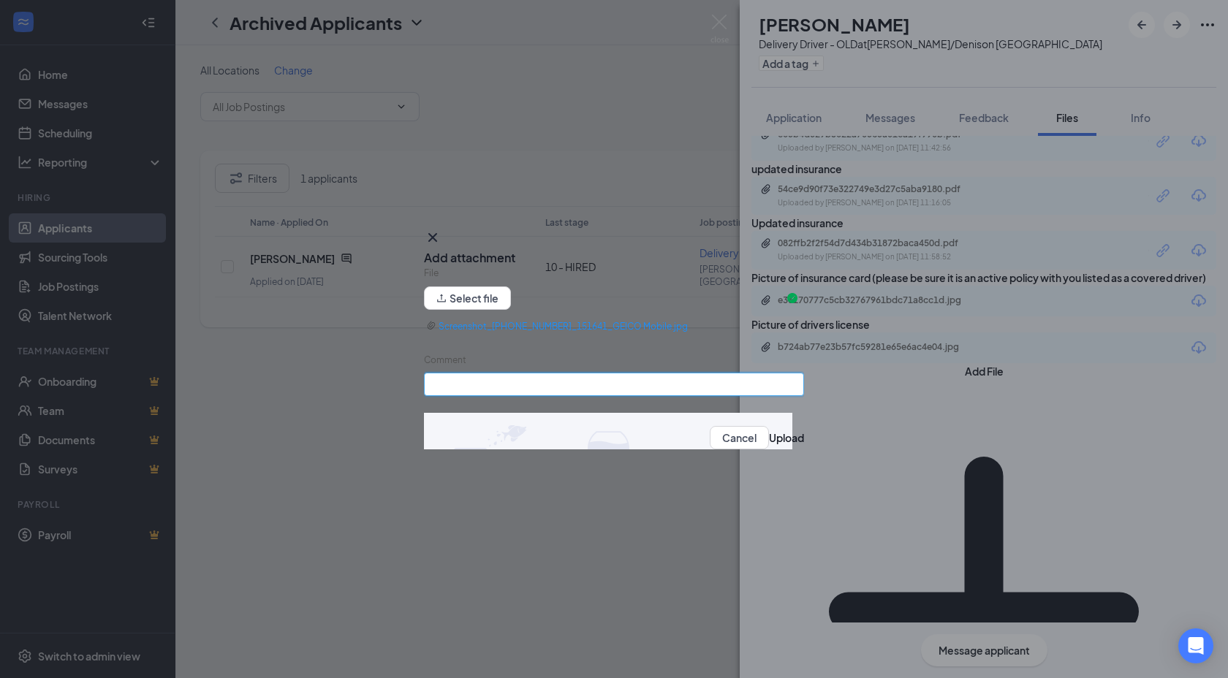
click at [499, 382] on input "Comment" at bounding box center [614, 384] width 380 height 23
type input "updated insurance"
click at [769, 443] on button "Upload" at bounding box center [786, 438] width 35 height 16
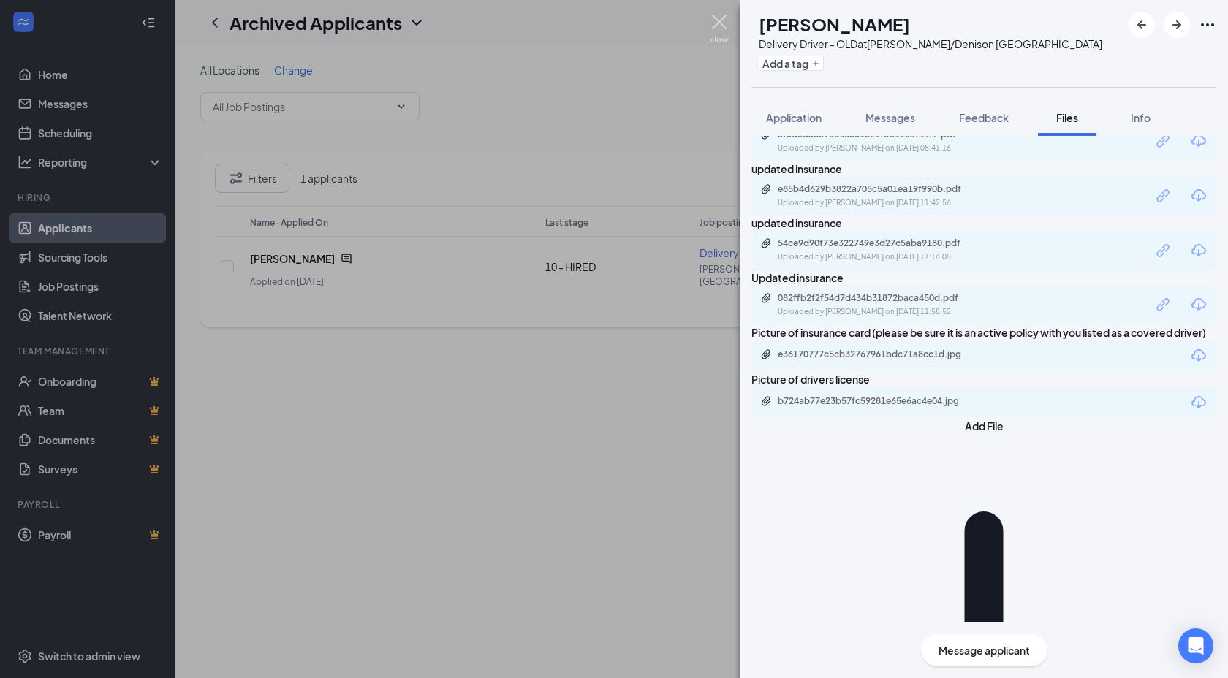
drag, startPoint x: 713, startPoint y: 29, endPoint x: 882, endPoint y: 107, distance: 186.1
click at [713, 29] on img at bounding box center [720, 29] width 18 height 29
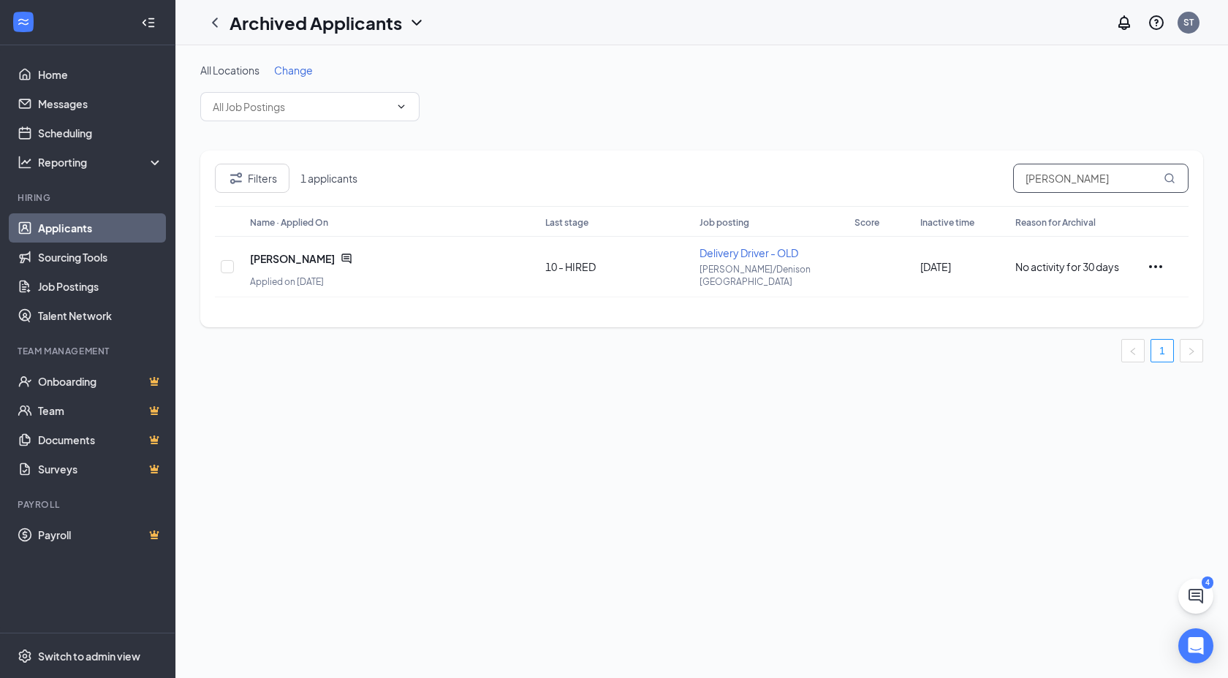
click at [1115, 184] on input "toria sm" at bounding box center [1100, 178] width 175 height 29
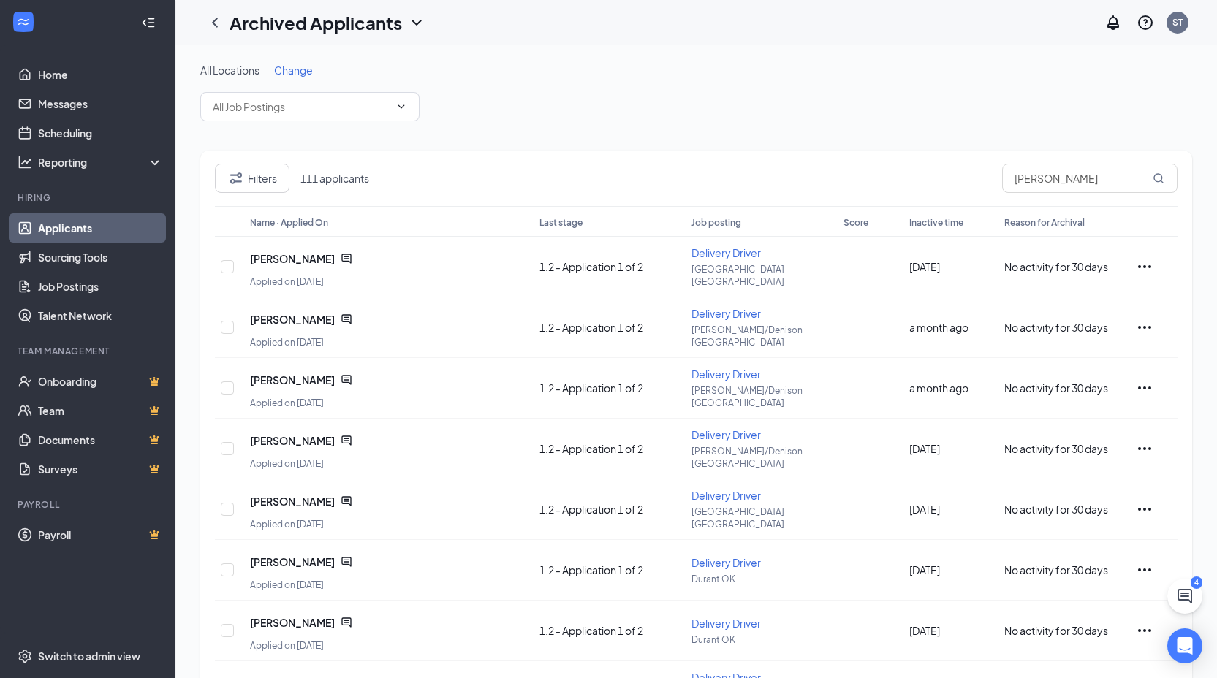
click at [308, 15] on h1 "Archived Applicants" at bounding box center [316, 22] width 173 height 25
click at [738, 171] on div "Filters 111 applicants angela ash" at bounding box center [696, 185] width 963 height 42
click at [1089, 179] on input "angela ash" at bounding box center [1089, 178] width 175 height 29
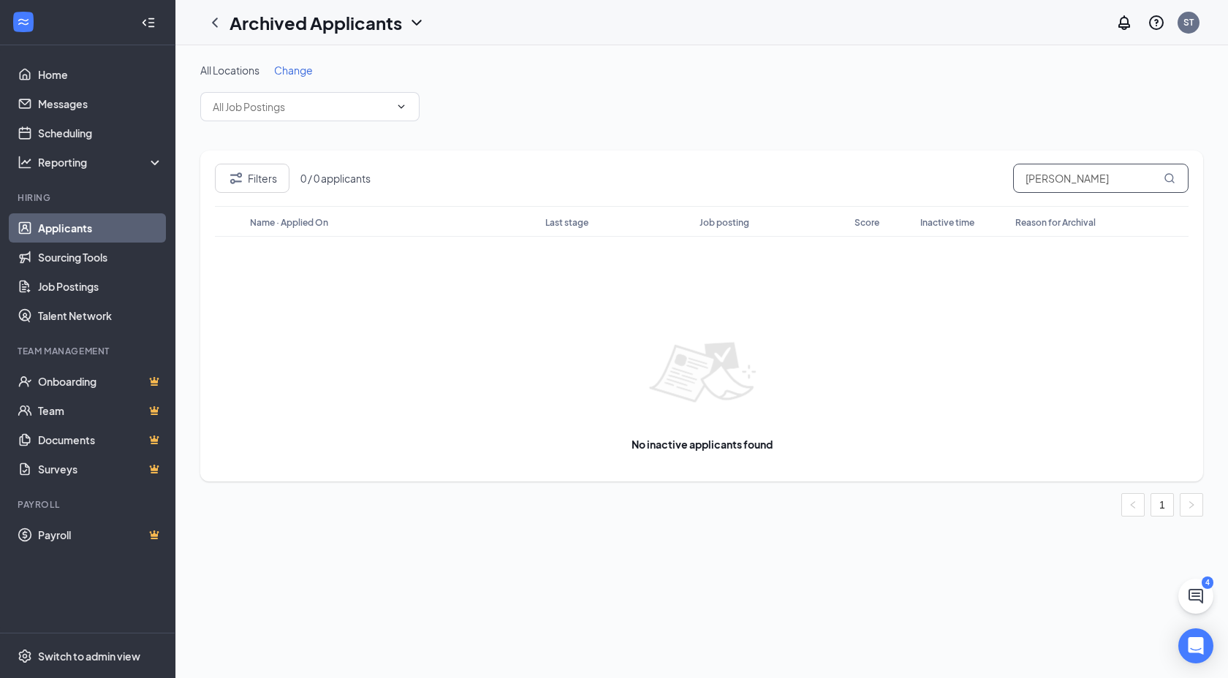
type input "angela ashme"
click at [336, 26] on h1 "Archived Applicants" at bounding box center [316, 22] width 173 height 25
click at [331, 61] on link "Applicants" at bounding box center [317, 63] width 158 height 15
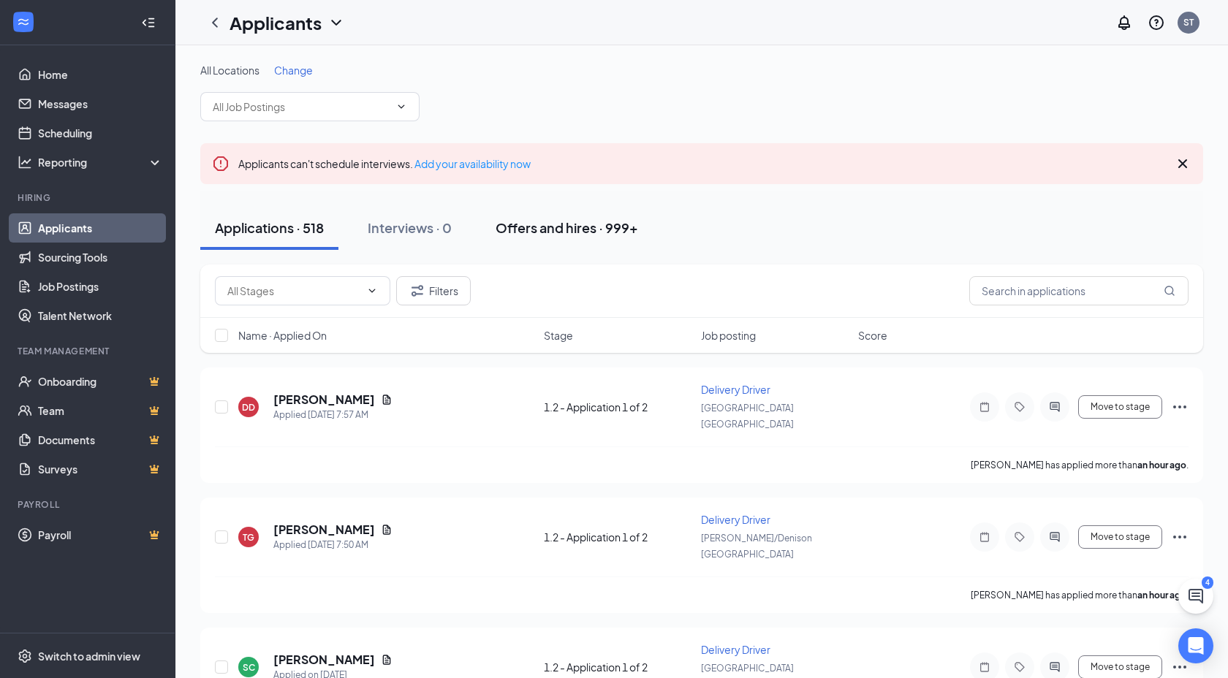
click at [534, 217] on button "Offers and hires · 999+" at bounding box center [567, 228] width 172 height 44
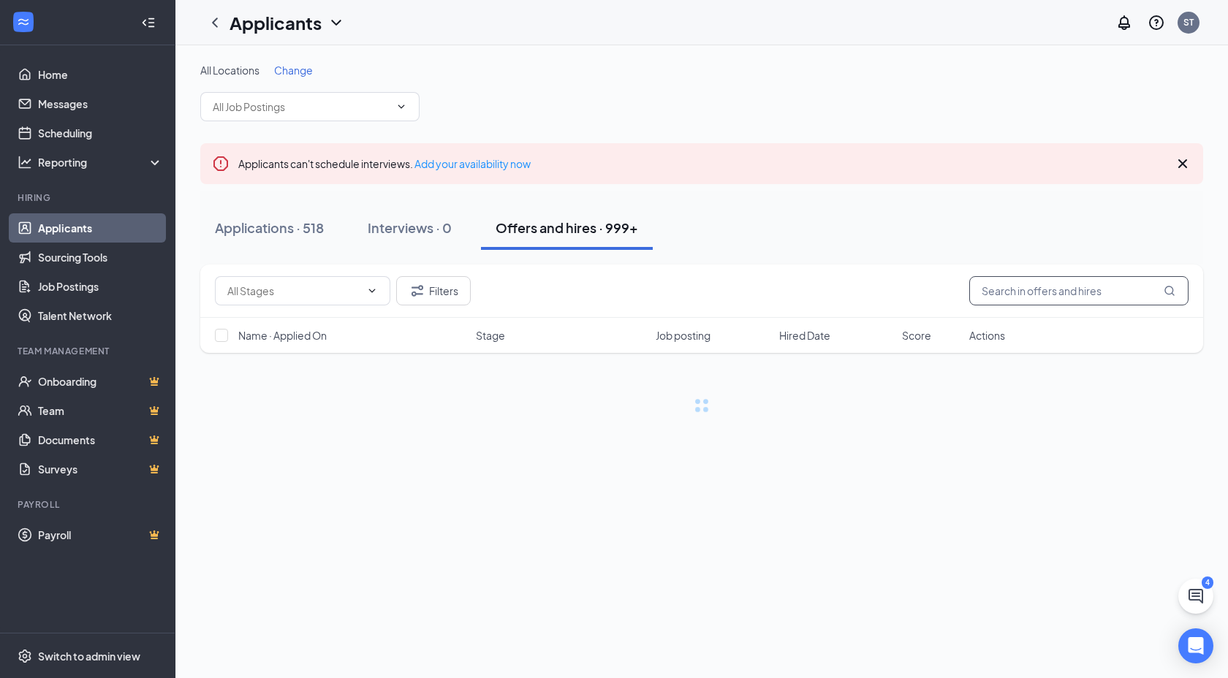
click at [1044, 293] on input "text" at bounding box center [1078, 290] width 219 height 29
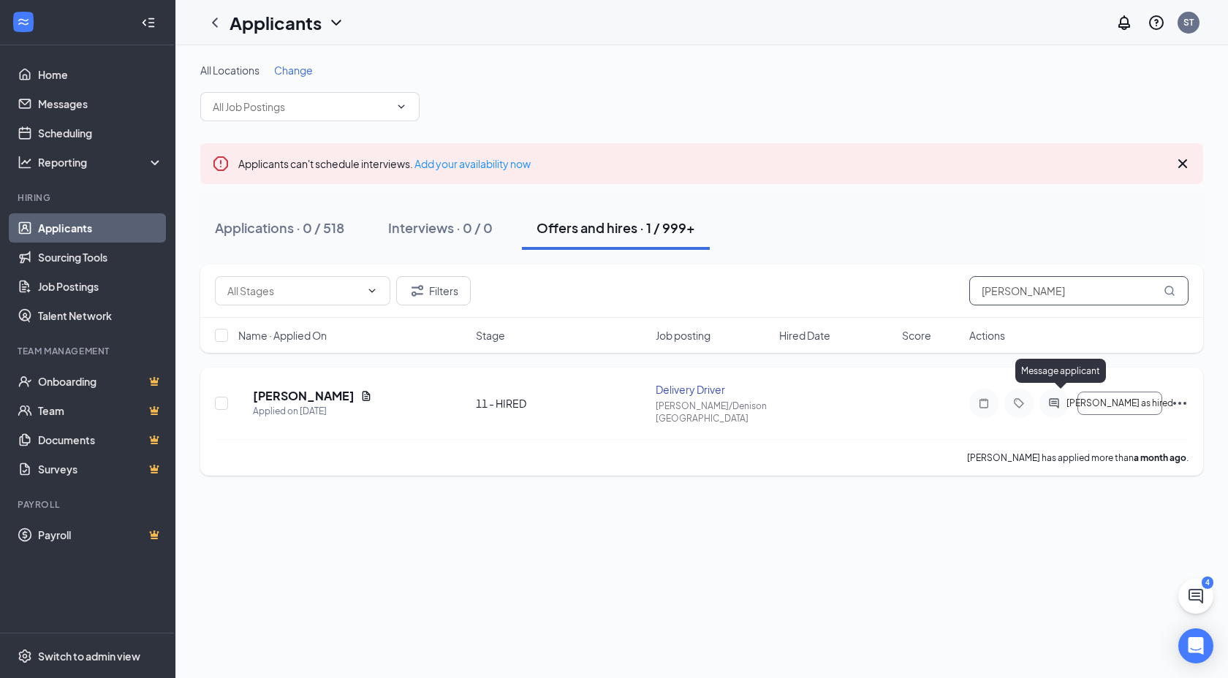
type input "angela ashme"
click at [1063, 398] on icon "ActiveChat" at bounding box center [1054, 404] width 18 height 12
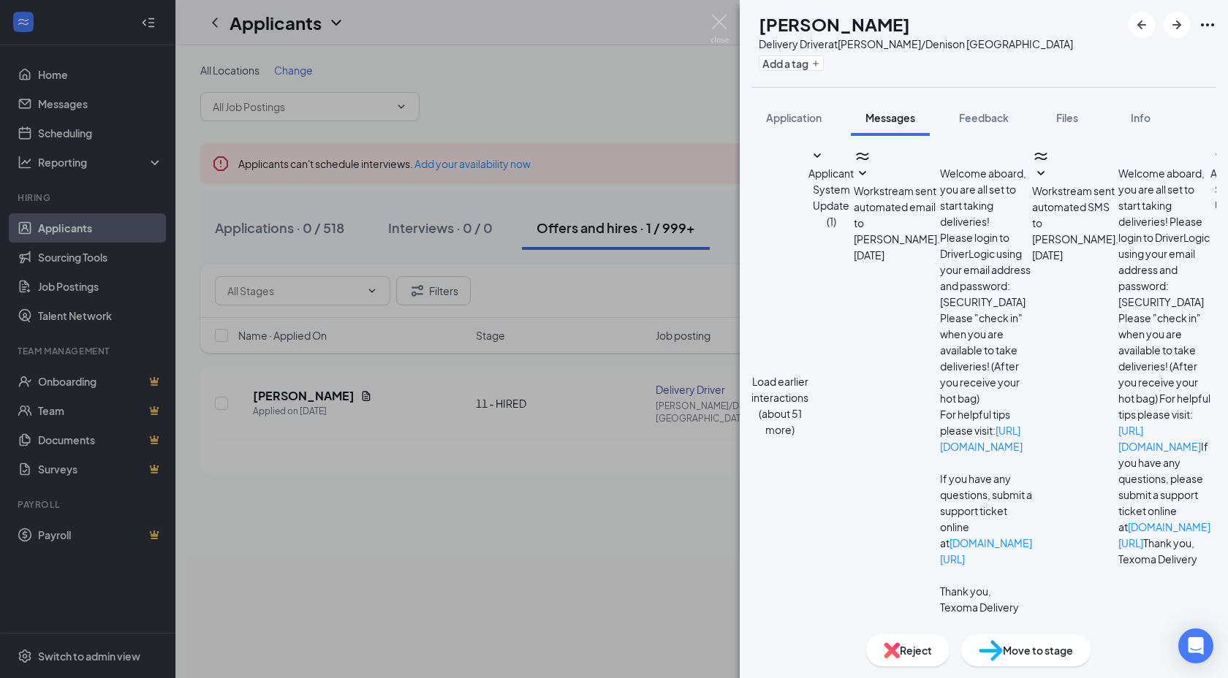
scroll to position [779, 0]
paste textarea "Hi XXXNAME - just a reminder that we need an updated insurance card on file for…"
drag, startPoint x: 844, startPoint y: 502, endPoint x: 801, endPoint y: 504, distance: 43.2
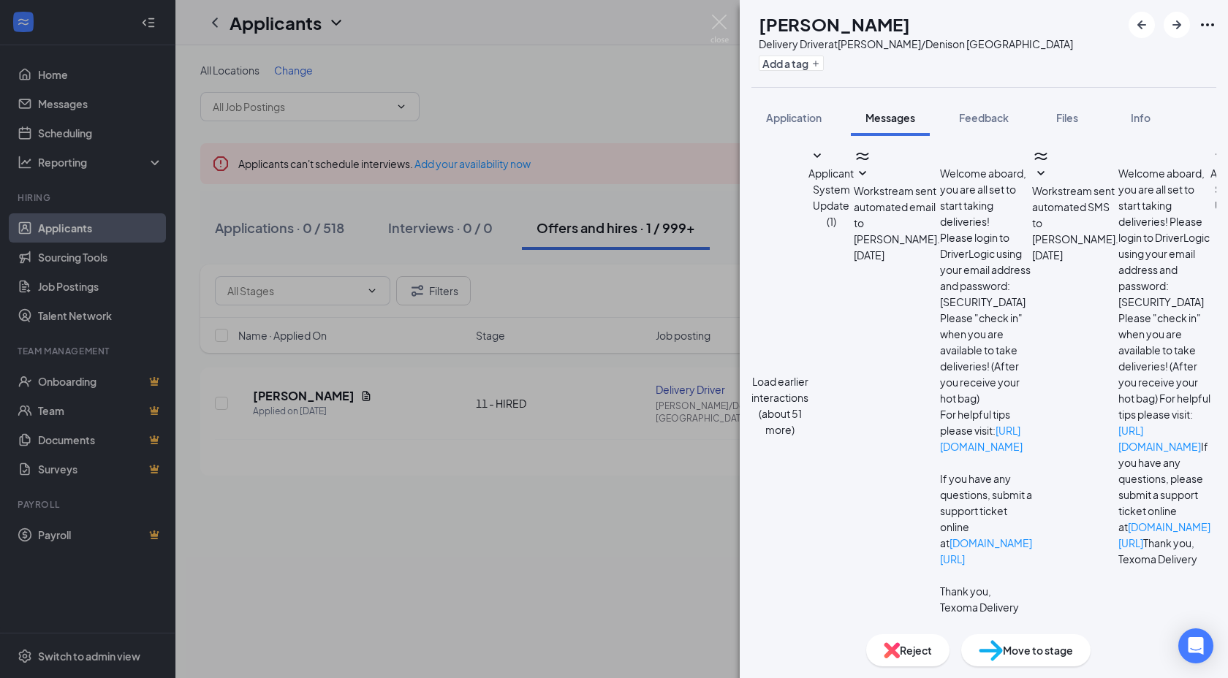
type textarea "Hi Angela - just a reminder that we need an updated insurance card on file for …"
checkbox input "true"
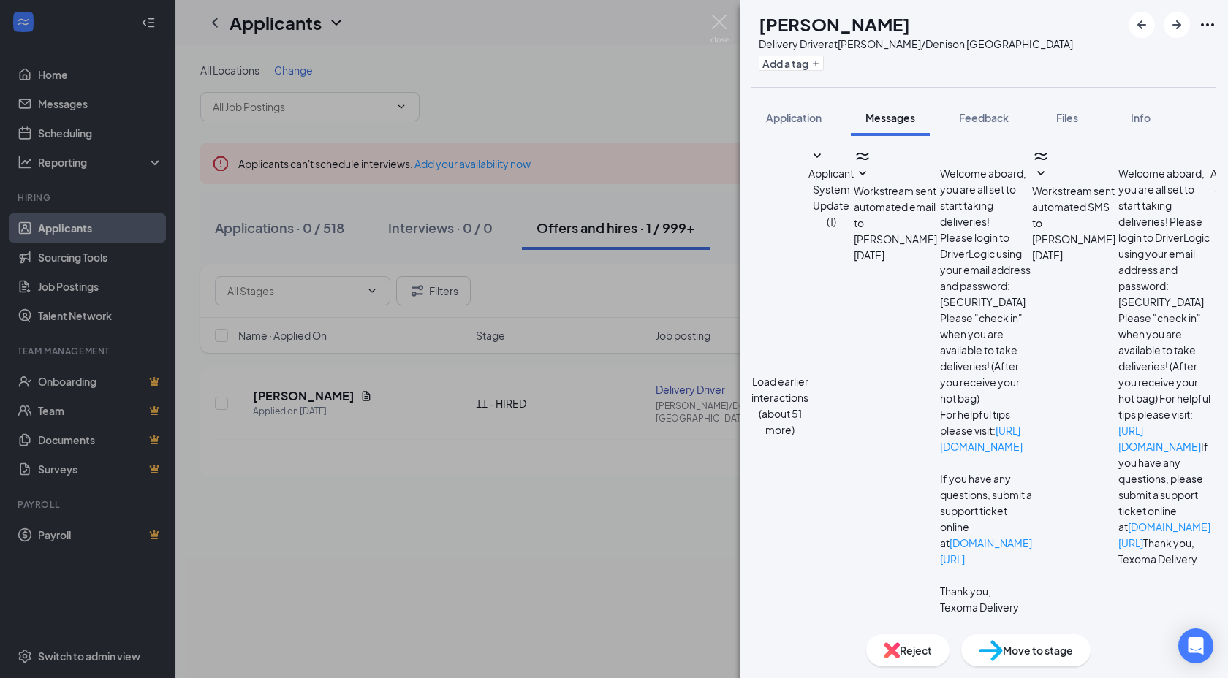
scroll to position [1126, 0]
click at [727, 26] on img at bounding box center [720, 29] width 18 height 29
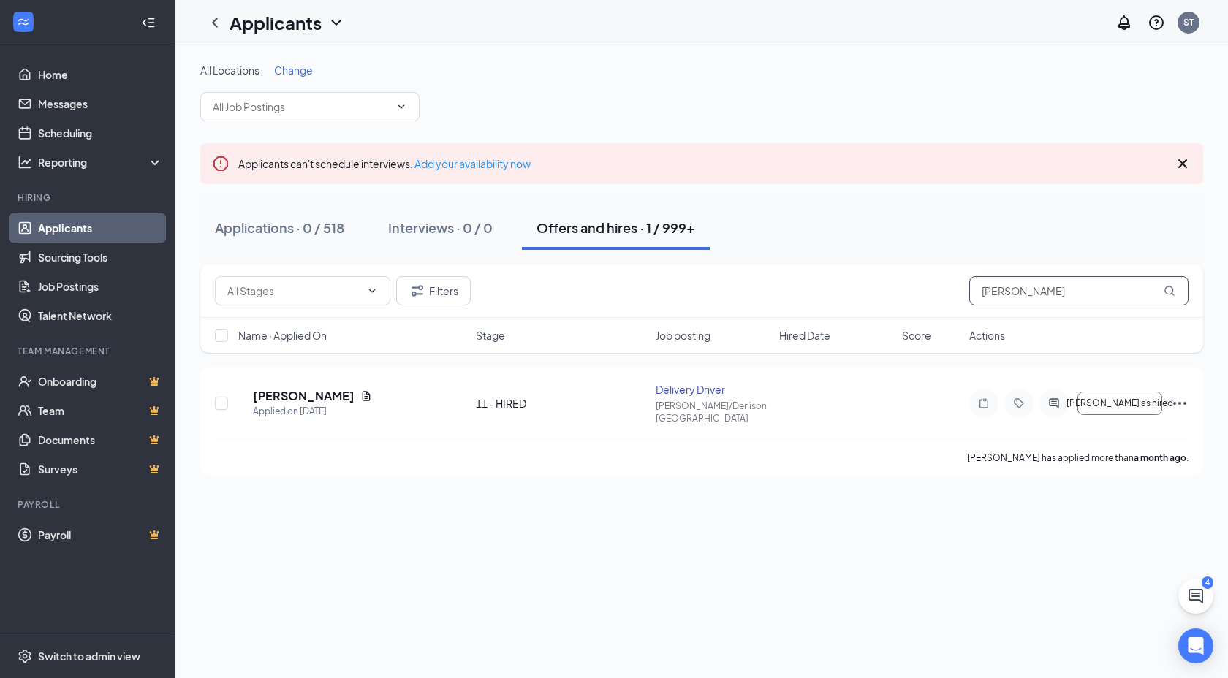
click at [1026, 287] on input "angela ashme" at bounding box center [1078, 290] width 219 height 29
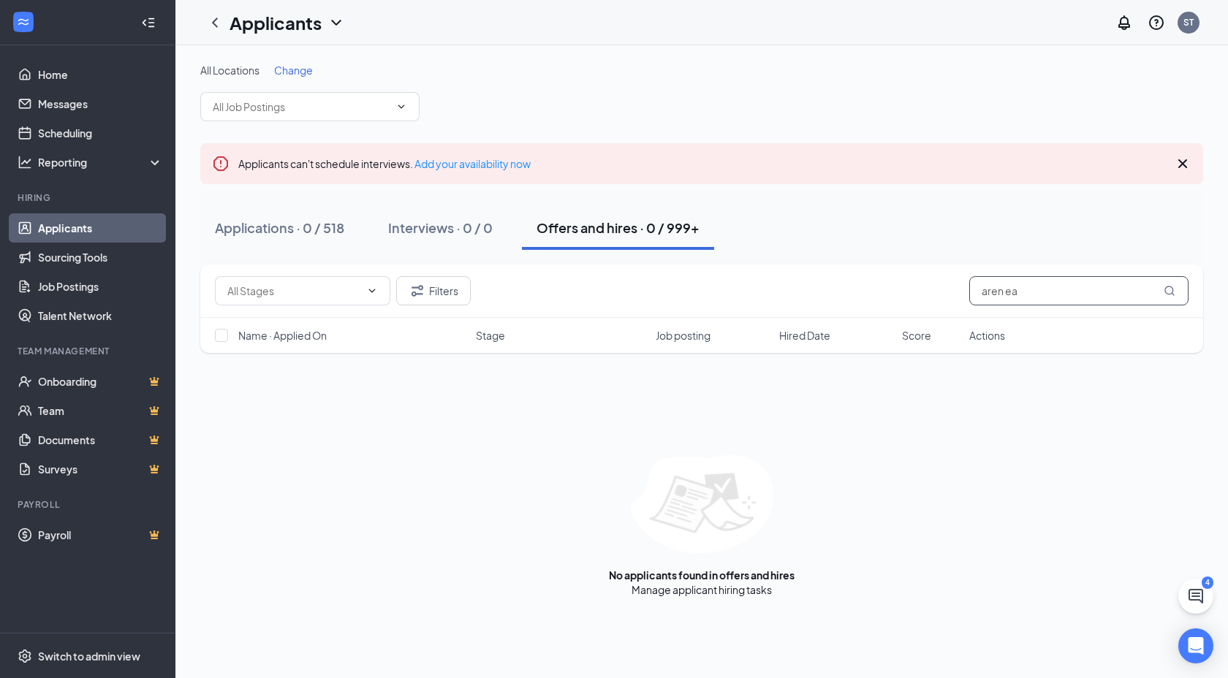
type input "aren ea"
click at [295, 23] on h1 "Applicants" at bounding box center [276, 22] width 92 height 25
drag, startPoint x: 292, startPoint y: 88, endPoint x: 311, endPoint y: 96, distance: 21.3
click at [292, 88] on link "Archived applicants" at bounding box center [317, 95] width 158 height 15
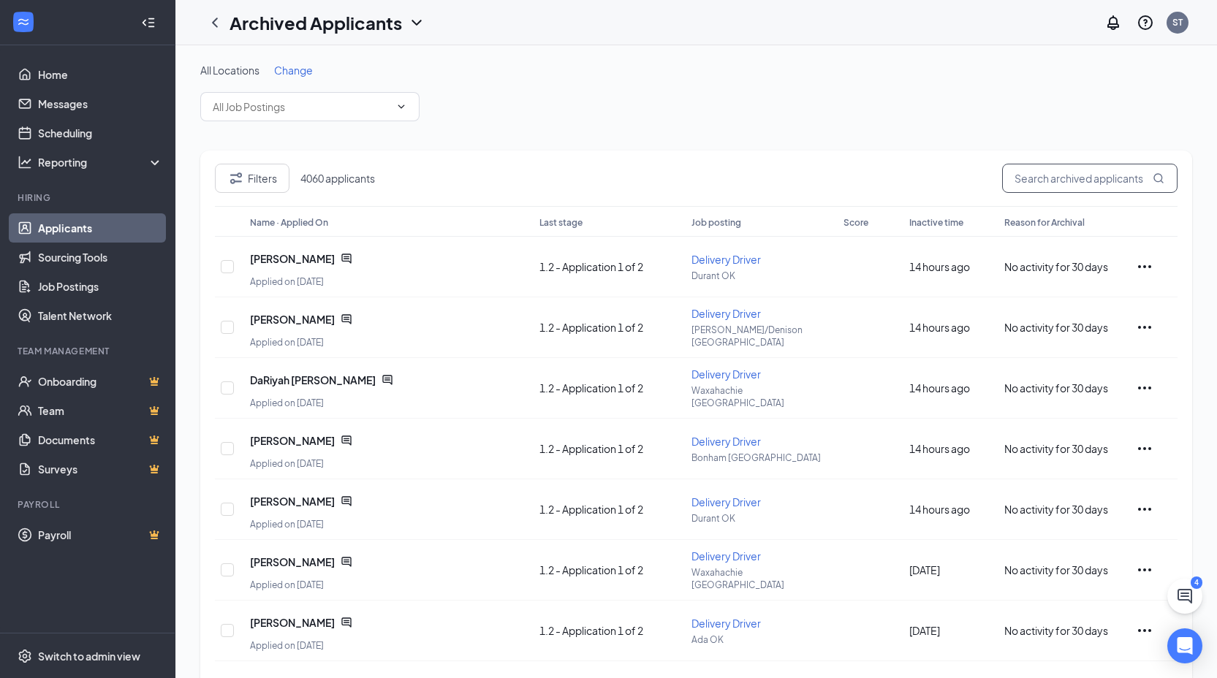
click at [1042, 184] on input "text" at bounding box center [1089, 178] width 175 height 29
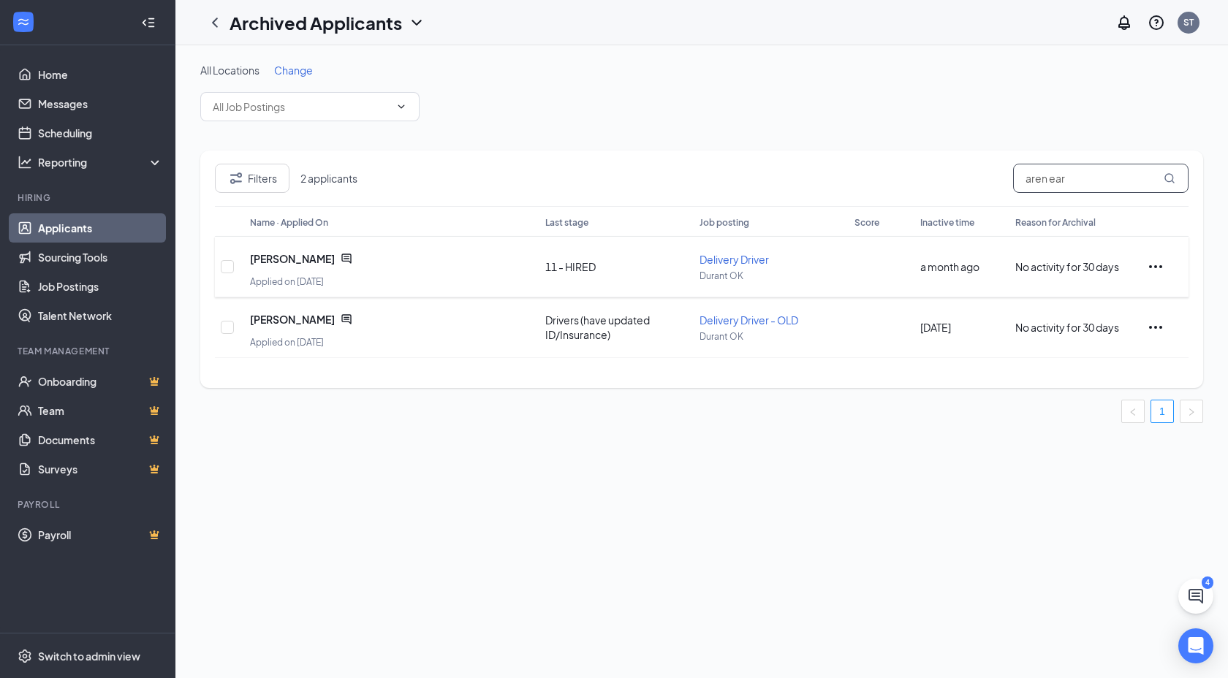
type input "aren ear"
click at [341, 256] on icon "ChatActive" at bounding box center [346, 259] width 10 height 10
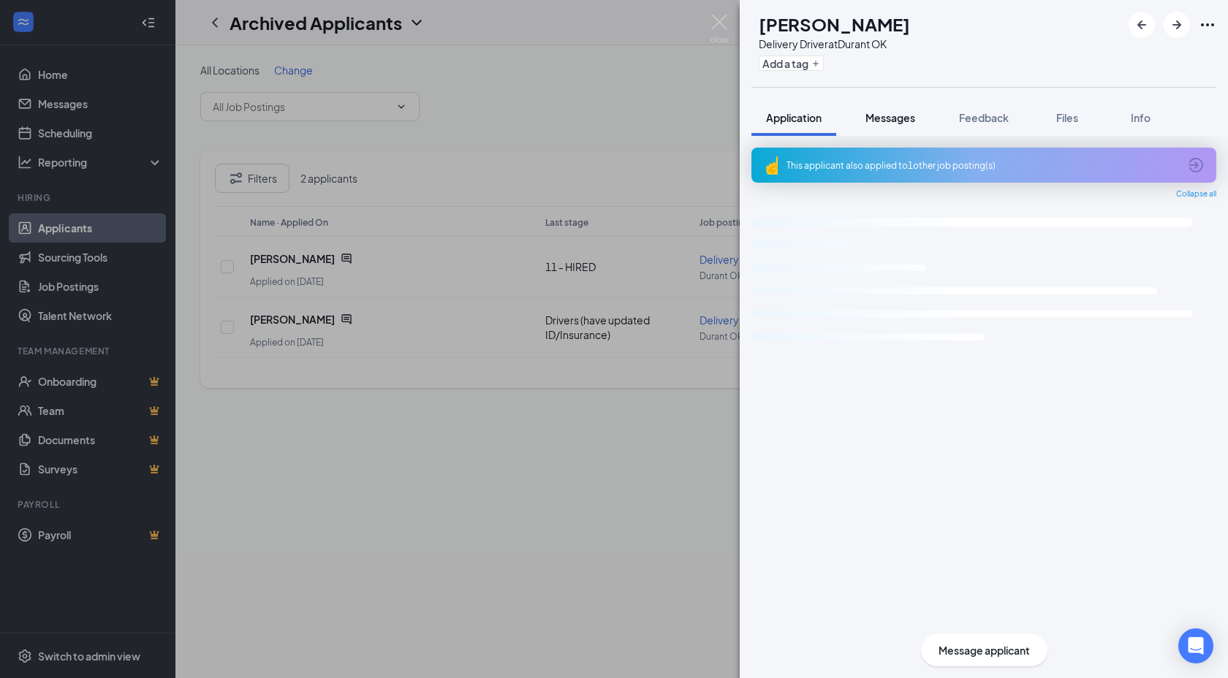
click at [890, 116] on span "Messages" at bounding box center [891, 117] width 50 height 13
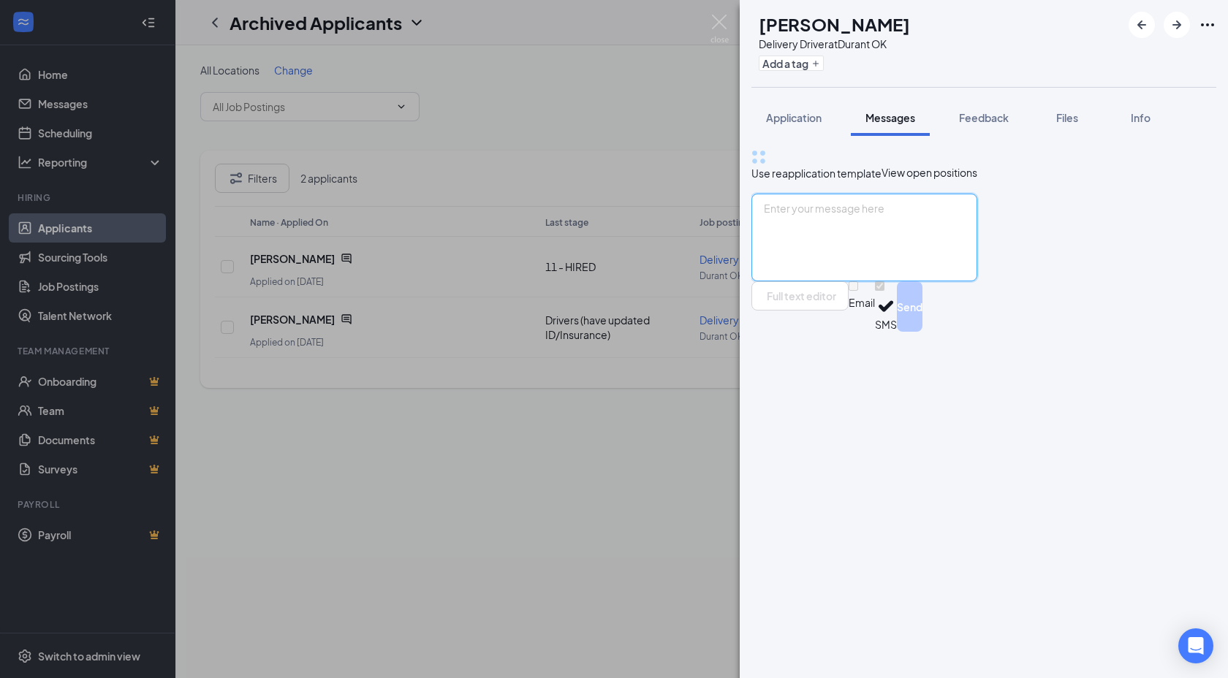
click at [899, 281] on textarea at bounding box center [864, 238] width 226 height 88
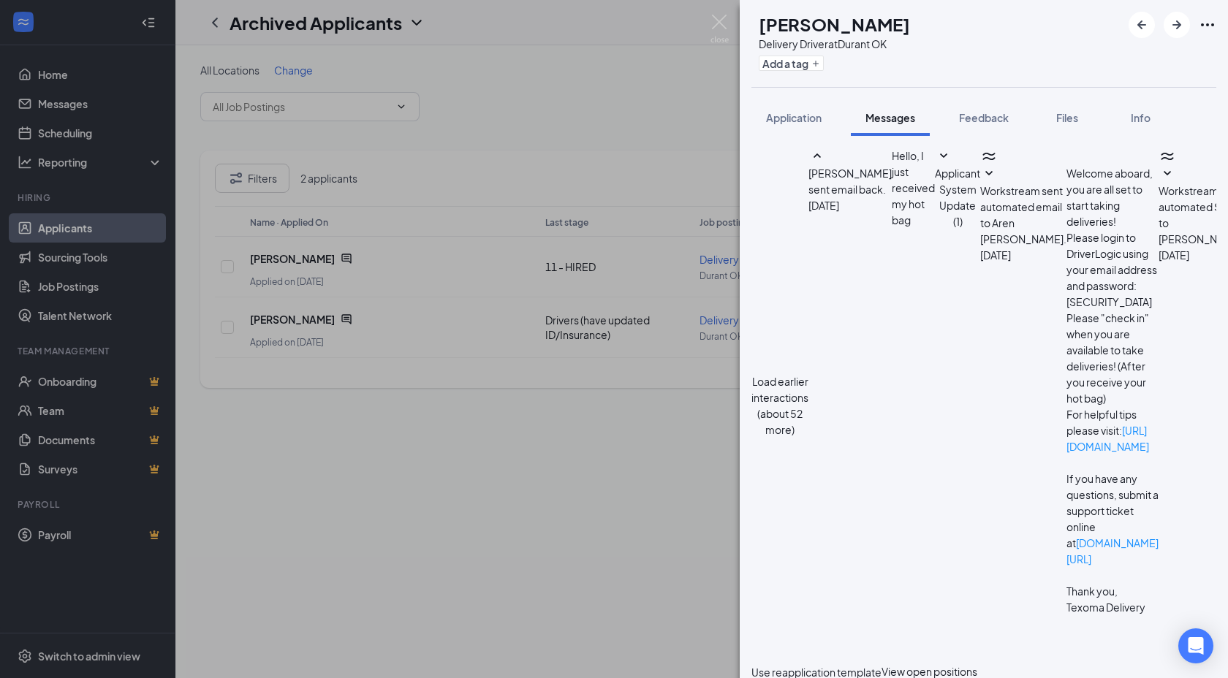
paste textarea "Hi XXXNAME - just a reminder that we need an updated insurance card on file for…"
drag, startPoint x: 846, startPoint y: 556, endPoint x: 800, endPoint y: 556, distance: 46.1
type textarea "Hi Aren - just a reminder that we need an updated insurance card on file for yo…"
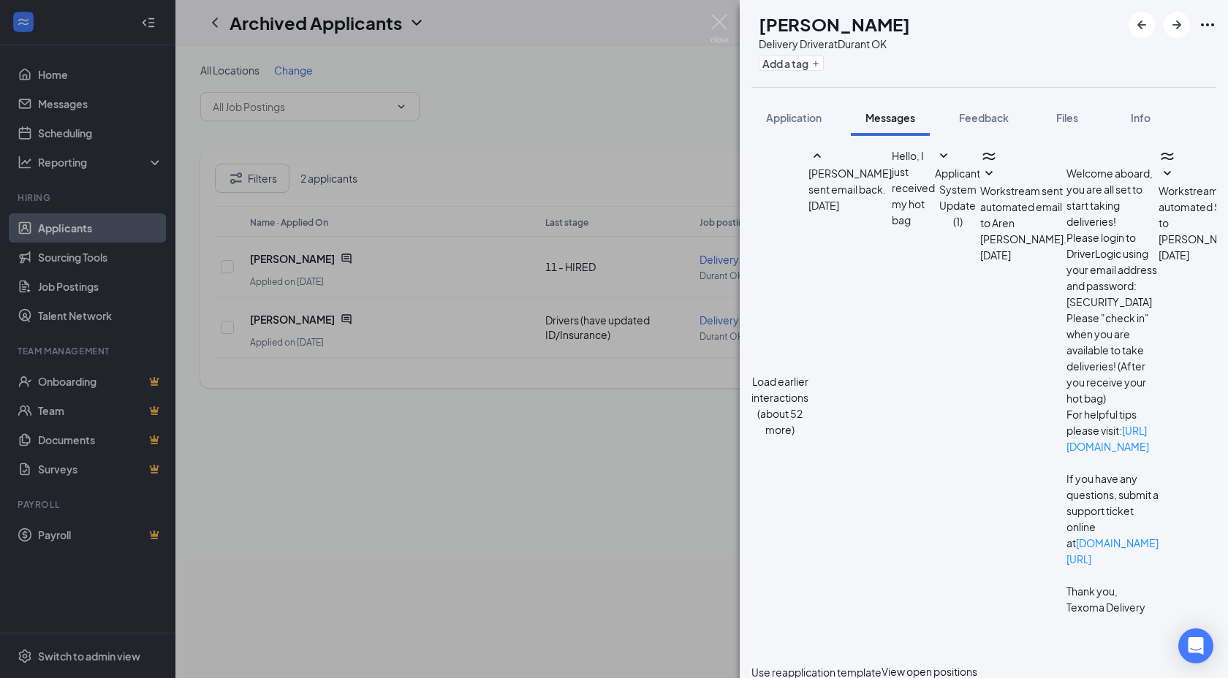
checkbox input "true"
click at [700, 34] on div "AE Aren Earles Delivery Driver at Durant OK Add a tag Application Messages Feed…" at bounding box center [614, 339] width 1228 height 678
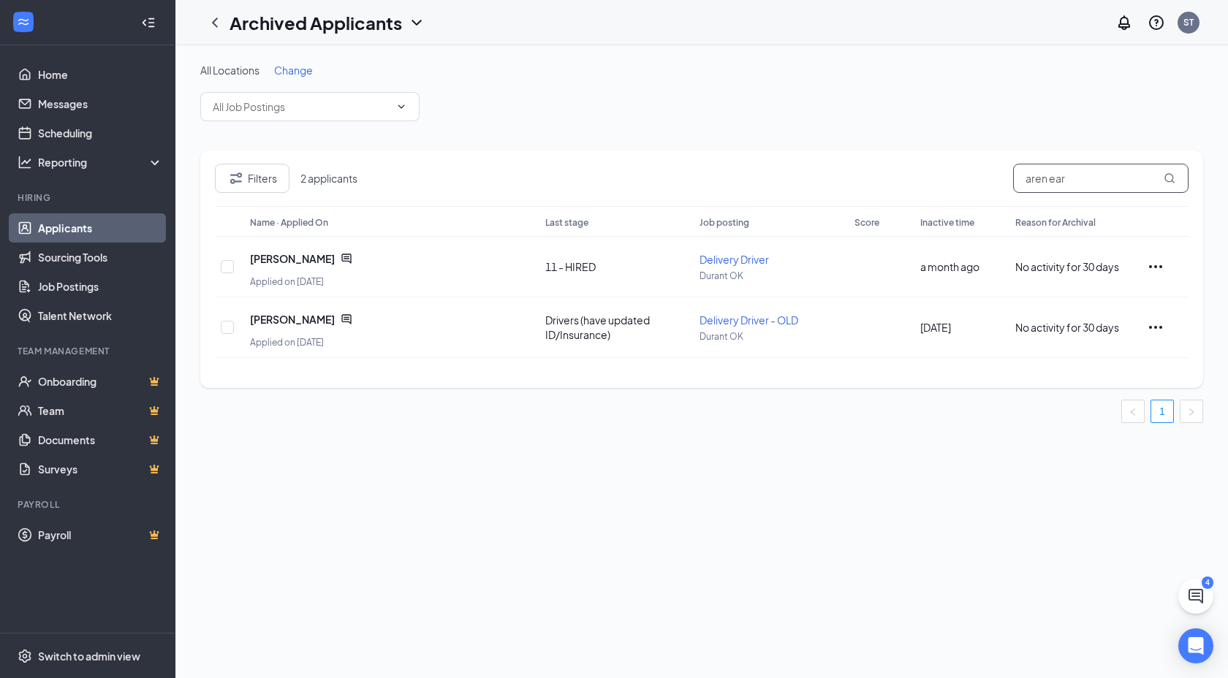
click at [1086, 177] on input "aren ear" at bounding box center [1100, 178] width 175 height 29
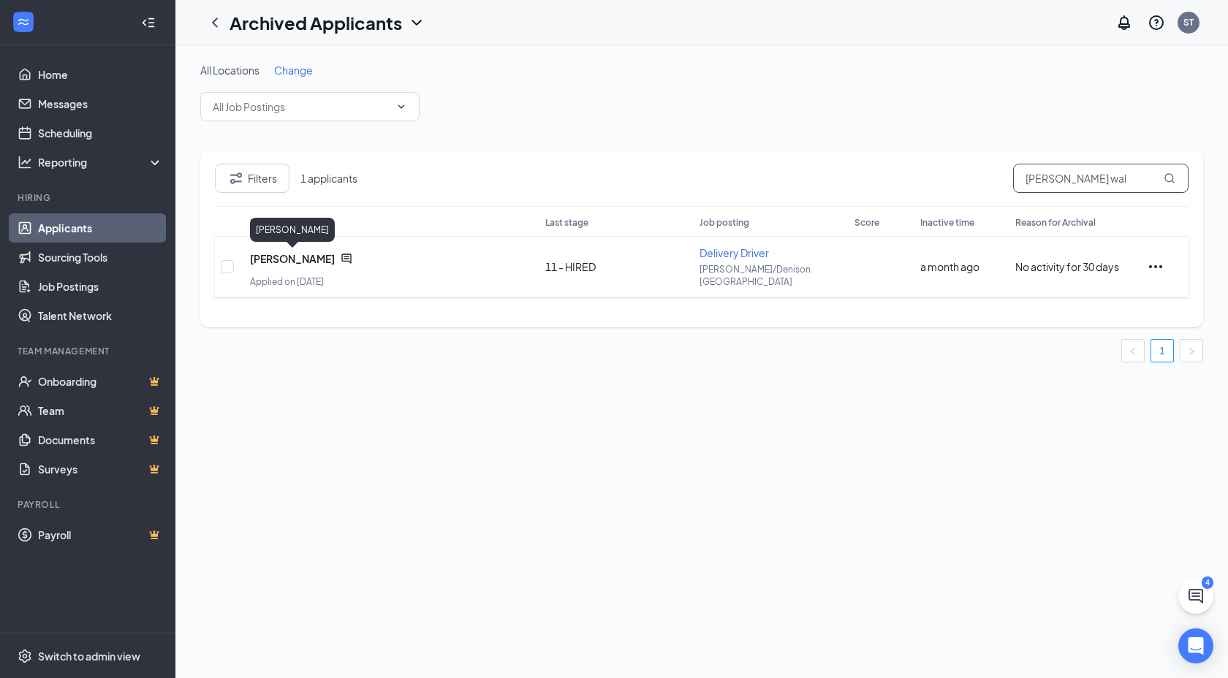
type input "candice wal"
click at [343, 260] on icon "ChatActive" at bounding box center [347, 259] width 12 height 12
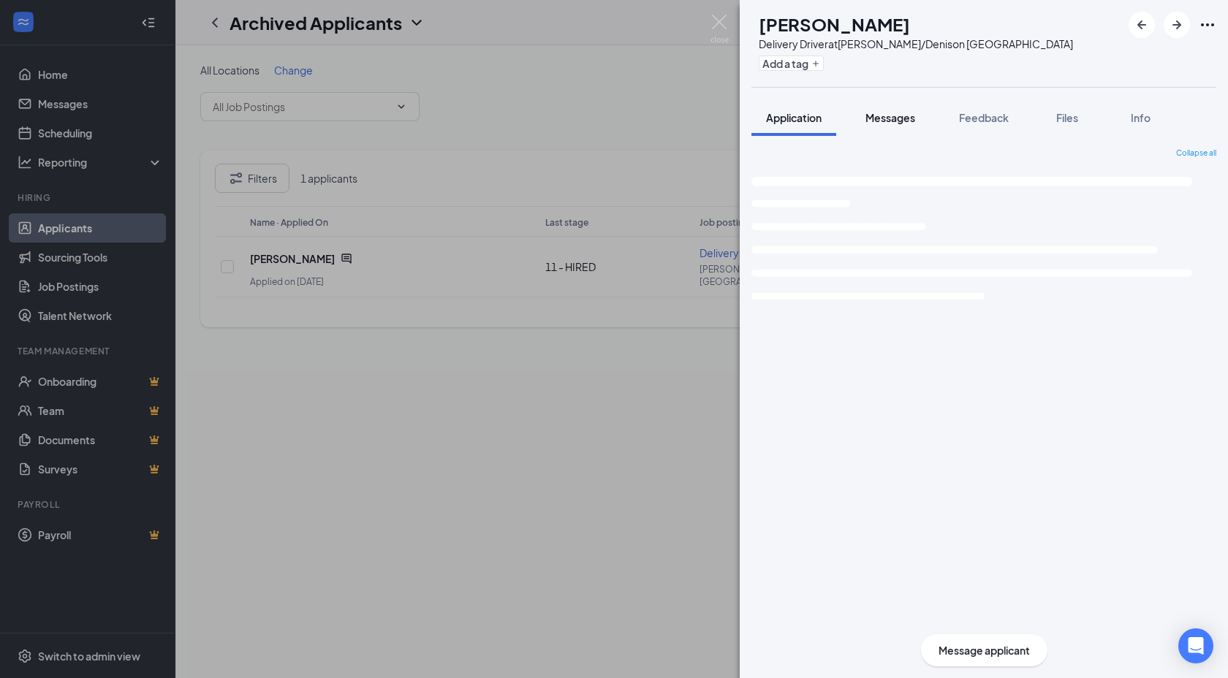
click at [874, 127] on button "Messages" at bounding box center [890, 117] width 79 height 37
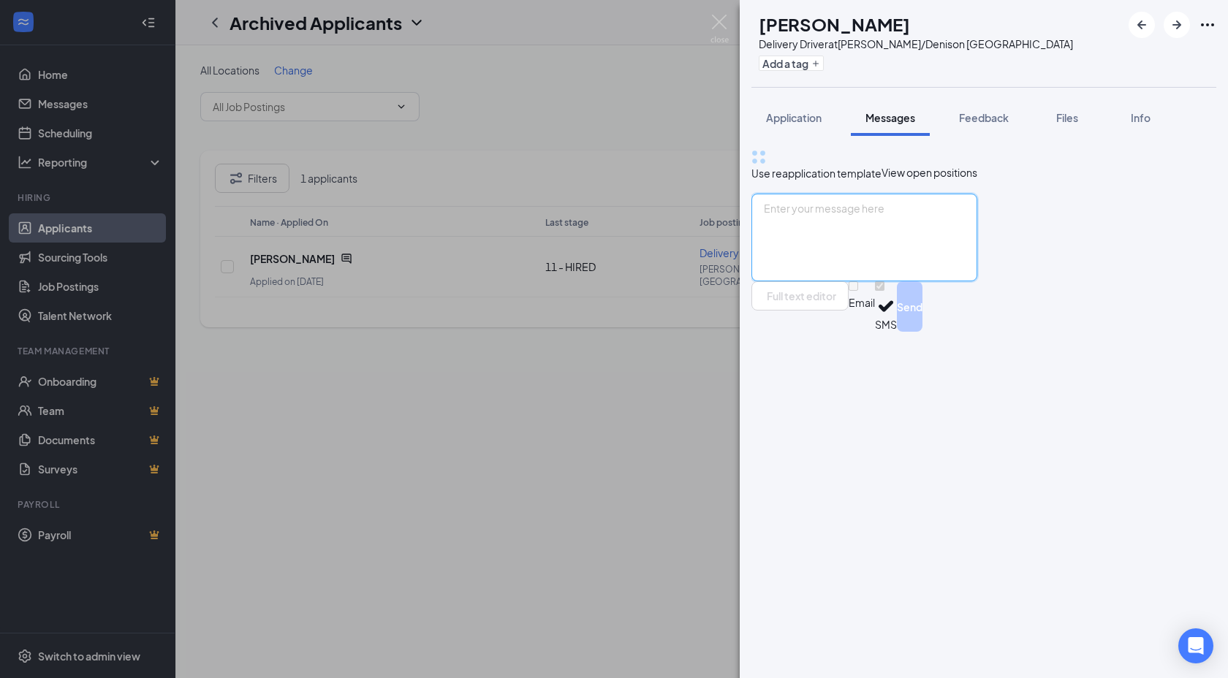
click at [886, 281] on textarea at bounding box center [864, 238] width 226 height 88
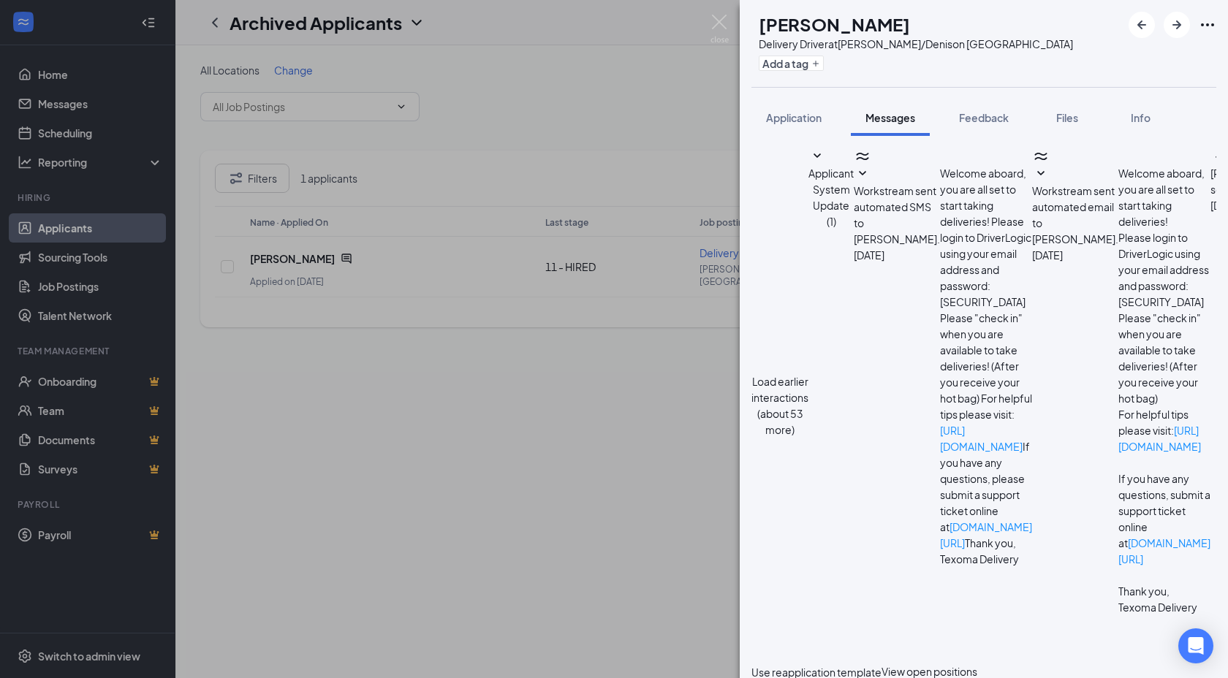
paste textarea "Hi XXXNAME - just a reminder that we need an updated insurance card on file for…"
drag, startPoint x: 844, startPoint y: 556, endPoint x: 800, endPoint y: 560, distance: 44.0
type textarea "Hi Candice - just a reminder that we need an updated insurance card on file for…"
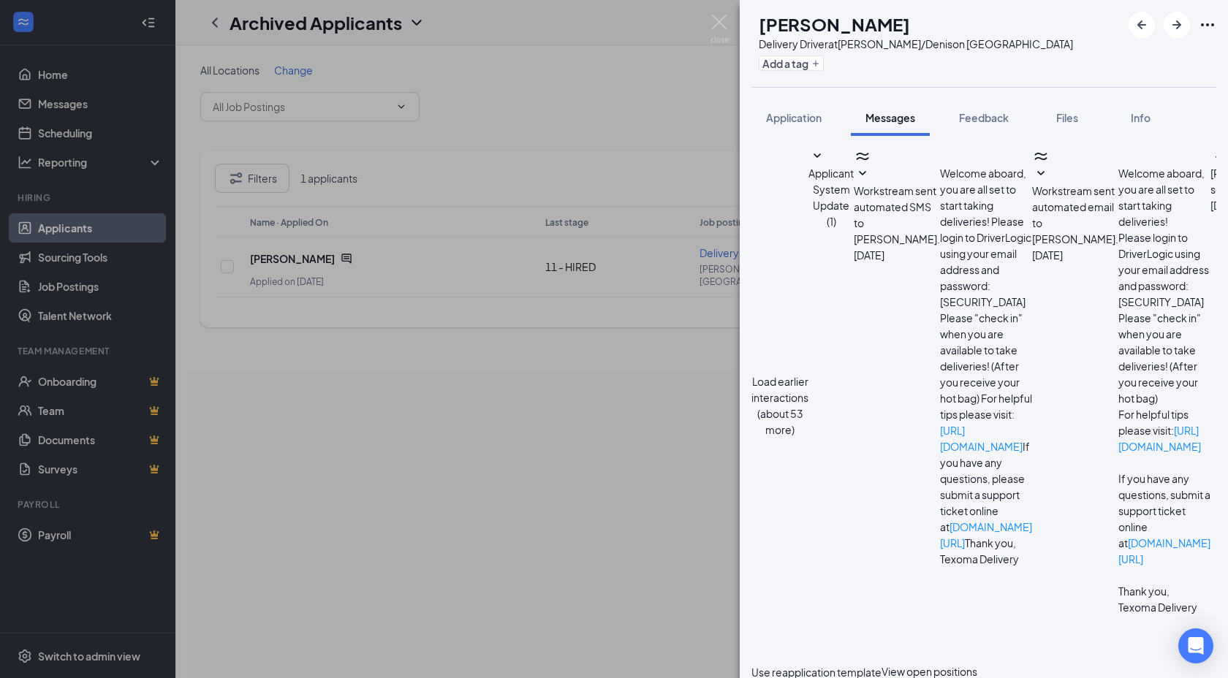
checkbox input "true"
click at [714, 23] on img at bounding box center [720, 29] width 18 height 29
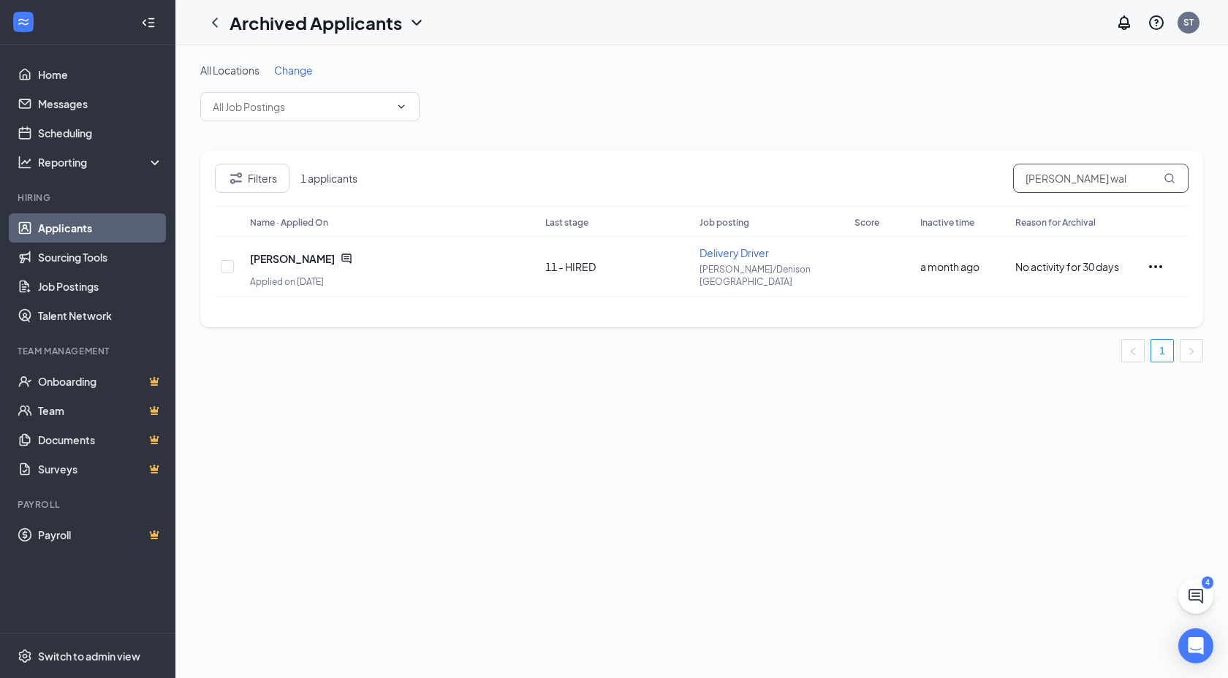
click at [1112, 184] on input "candice wal" at bounding box center [1100, 178] width 175 height 29
type input "carmen she"
click at [343, 257] on icon "ChatActive" at bounding box center [347, 259] width 12 height 12
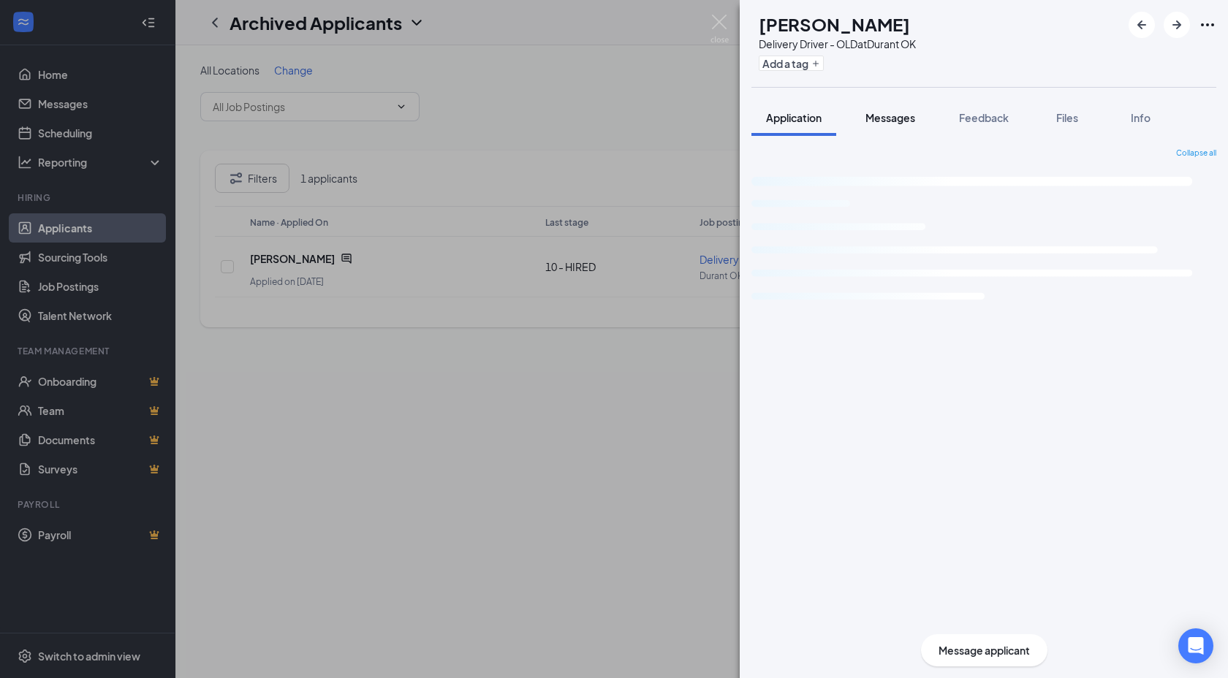
click at [880, 116] on span "Messages" at bounding box center [891, 117] width 50 height 13
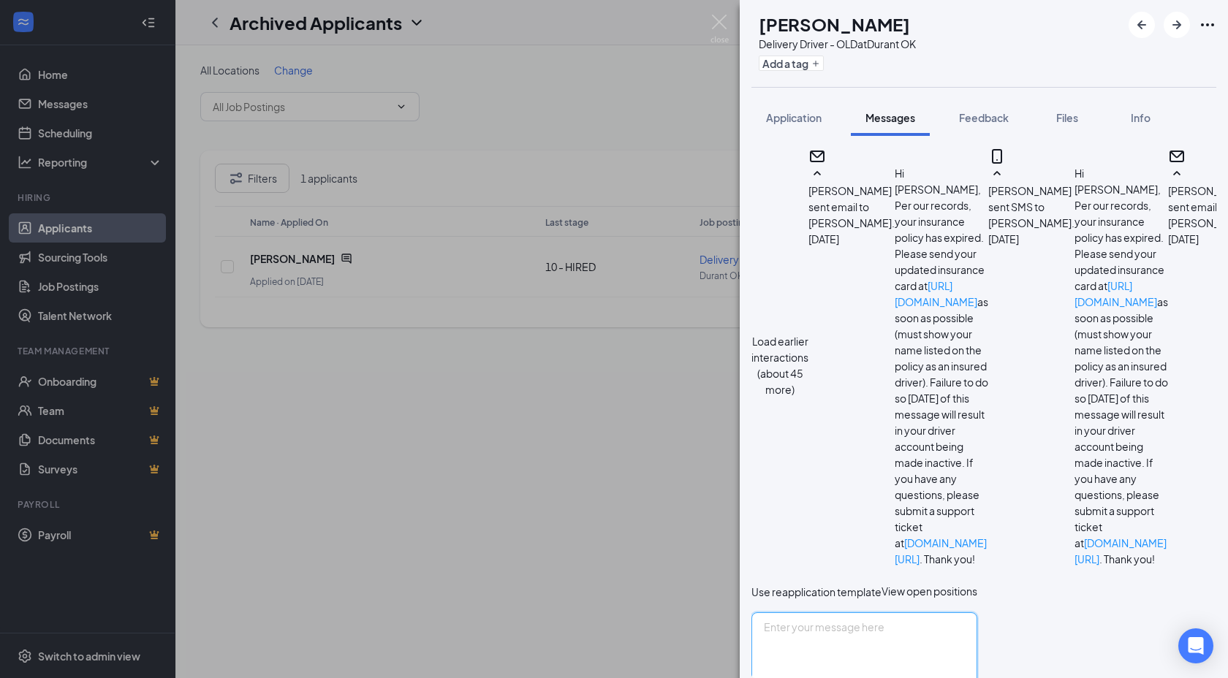
click at [852, 613] on textarea at bounding box center [864, 657] width 226 height 88
paste textarea "Hi XXXNAME - just a reminder that we need an updated insurance card on file for…"
drag, startPoint x: 846, startPoint y: 561, endPoint x: 801, endPoint y: 558, distance: 44.7
click at [801, 613] on textarea "Hi XXXNAME - just a reminder that we need an updated insurance card on file for…" at bounding box center [864, 657] width 226 height 88
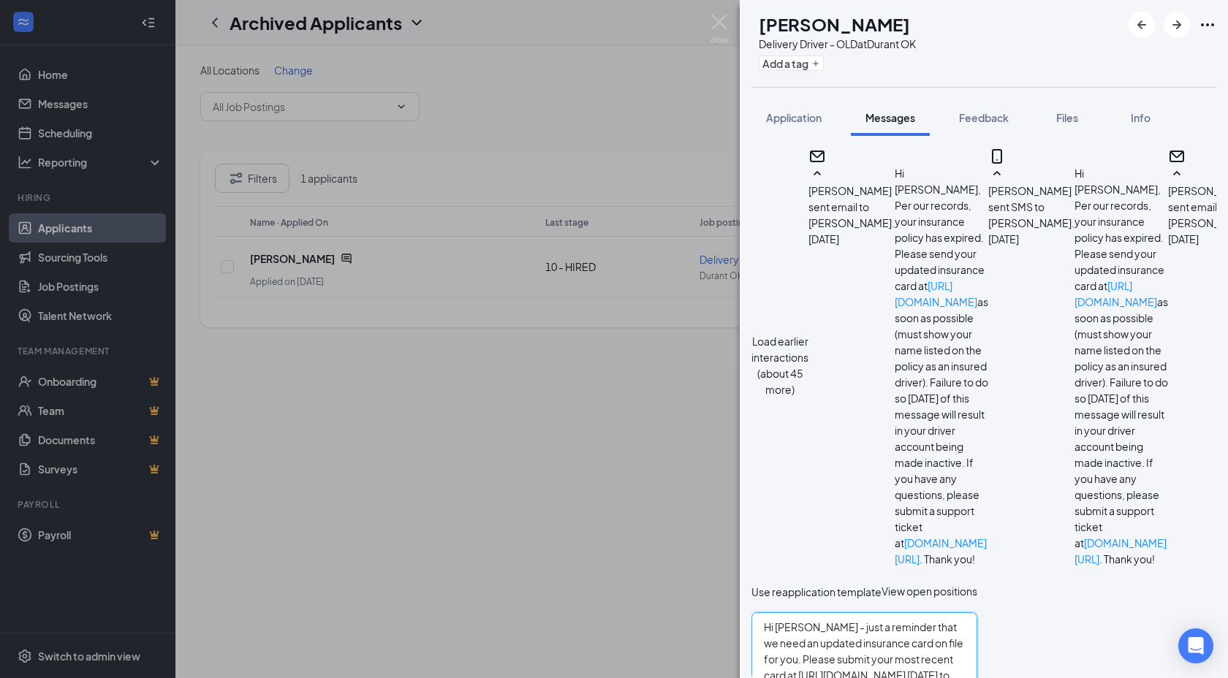
type textarea "Hi Carmen - just a reminder that we need an updated insurance card on file for …"
checkbox input "true"
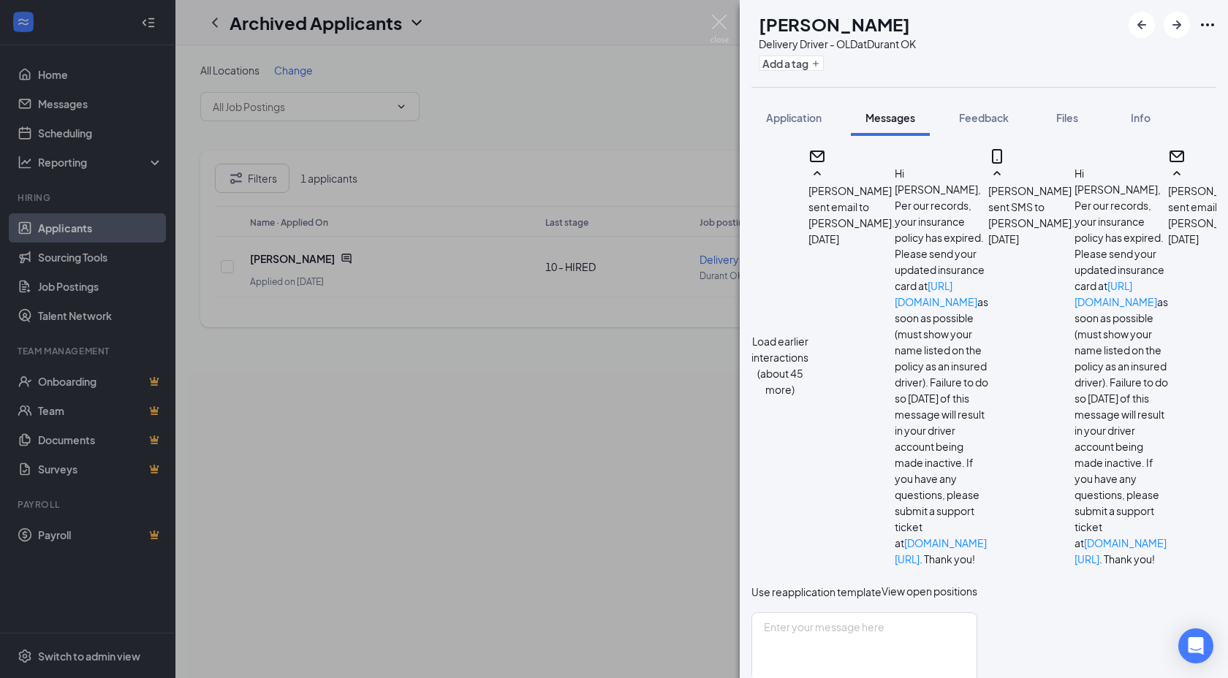
scroll to position [2040, 0]
click at [717, 18] on img at bounding box center [720, 29] width 18 height 29
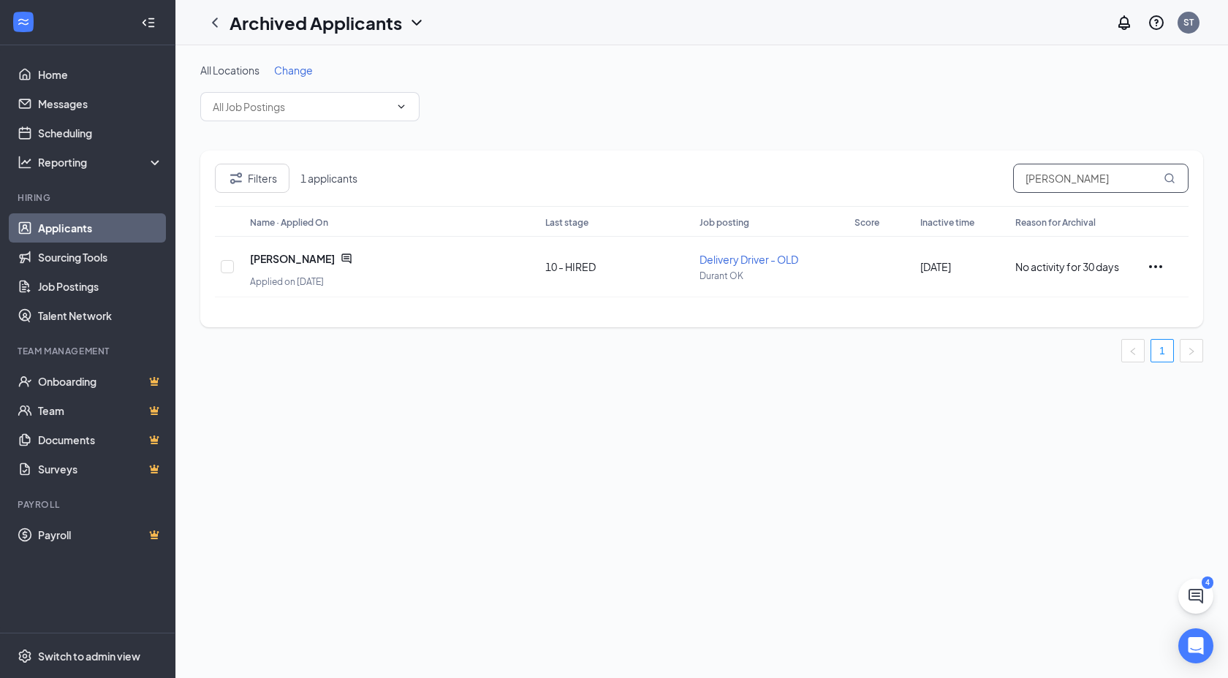
click at [1065, 183] on input "carmen she" at bounding box center [1100, 178] width 175 height 29
type input "james el"
click at [341, 253] on icon "ChatActive" at bounding box center [347, 259] width 12 height 12
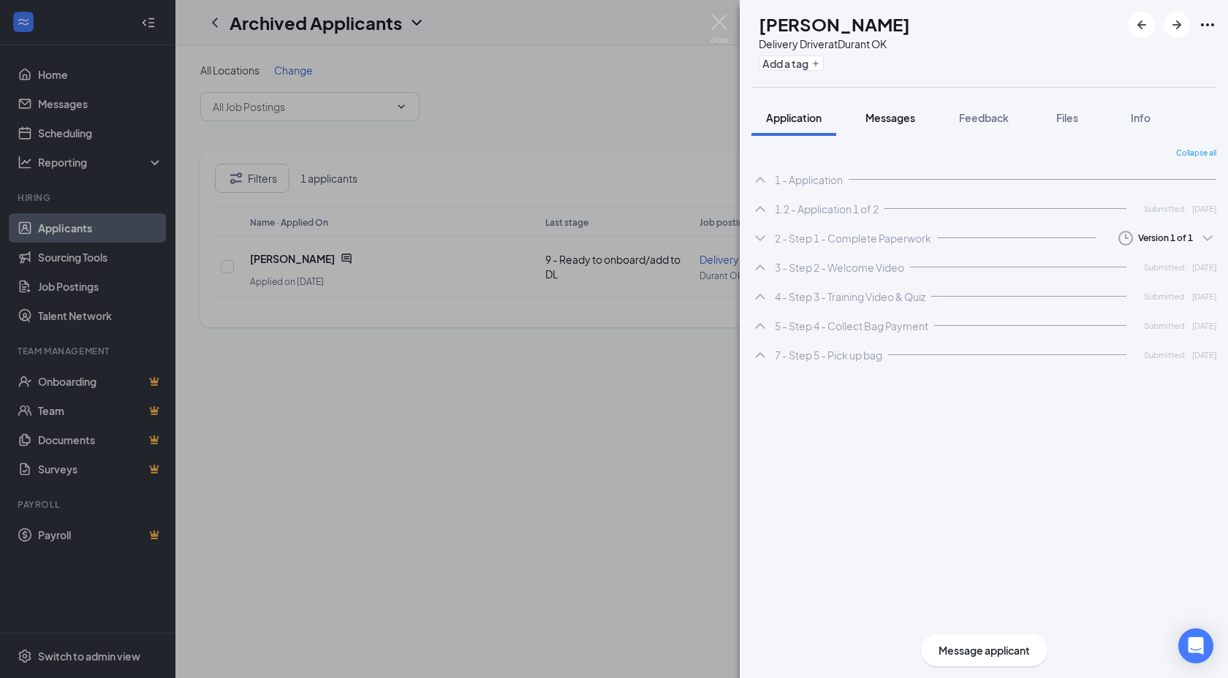
click at [885, 120] on span "Messages" at bounding box center [891, 117] width 50 height 13
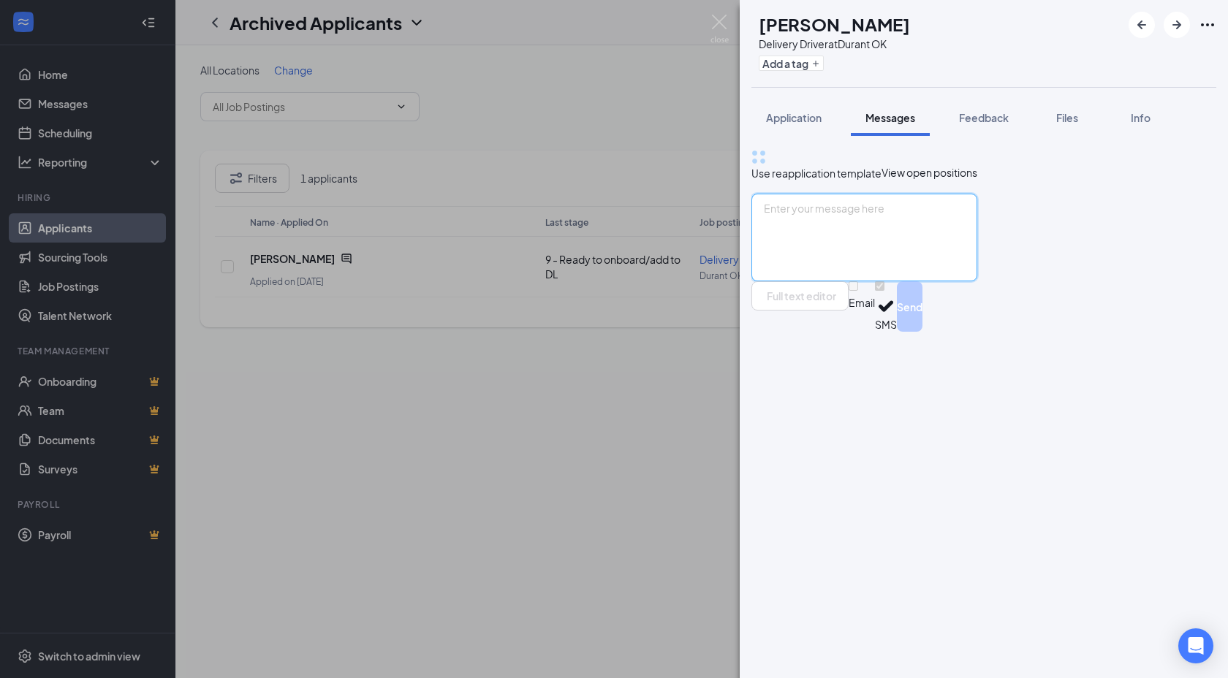
click at [878, 281] on textarea at bounding box center [864, 238] width 226 height 88
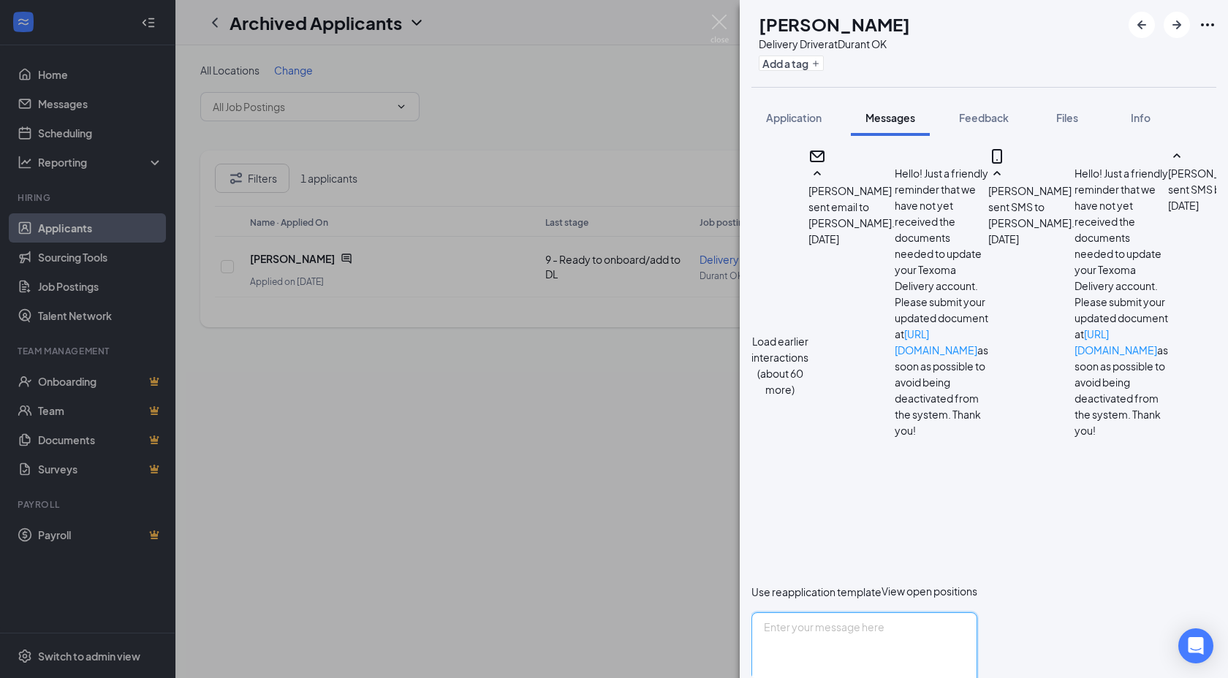
paste textarea "Hi XXXNAME - just a reminder that we need an updated insurance card on file for…"
drag, startPoint x: 844, startPoint y: 558, endPoint x: 801, endPoint y: 558, distance: 43.1
click at [801, 613] on textarea "Hi XXXNAME - just a reminder that we need an updated insurance card on file for…" at bounding box center [864, 657] width 226 height 88
type textarea "Hi James - just a reminder that we need an updated insurance card on file for y…"
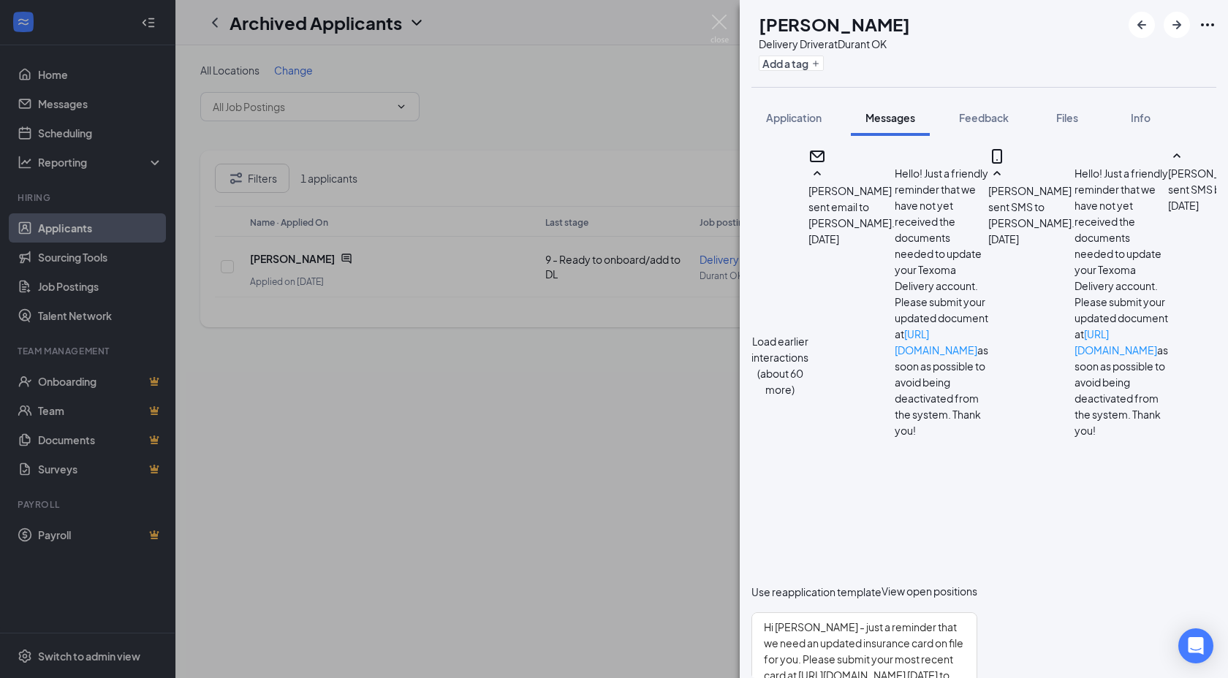
checkbox input "true"
click at [624, 69] on div "JE James Elliott Delivery Driver at Durant OK Add a tag Application Messages Fe…" at bounding box center [614, 339] width 1228 height 678
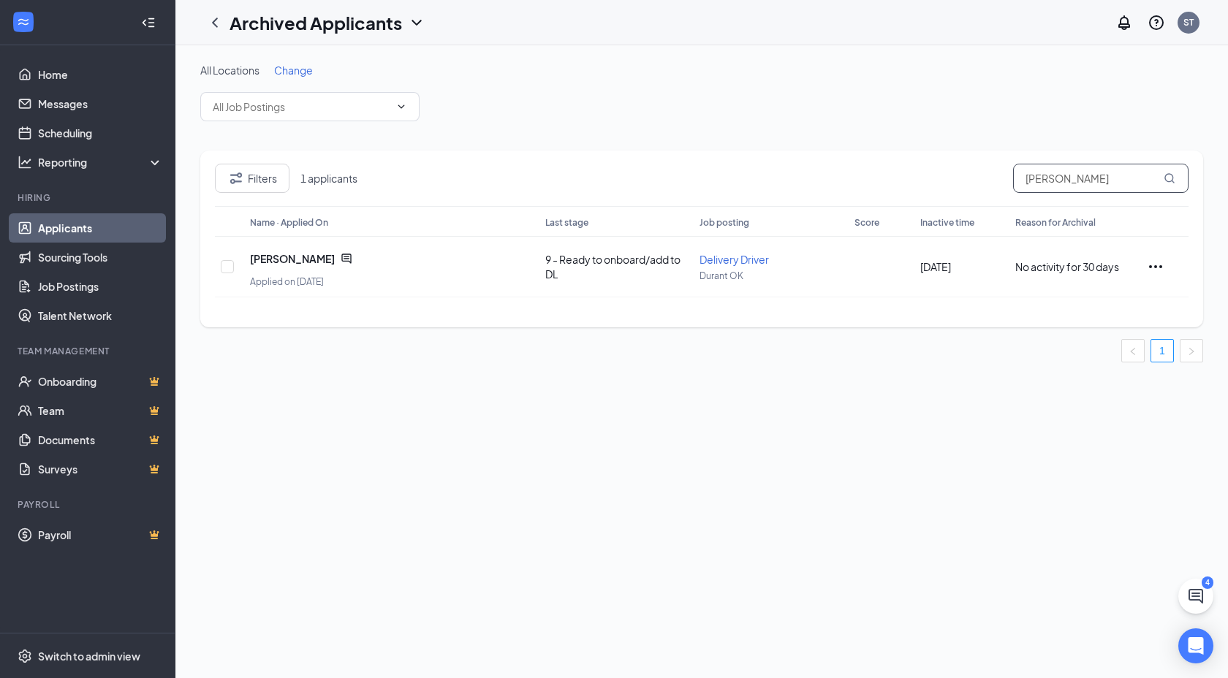
click at [1104, 170] on input "james el" at bounding box center [1100, 178] width 175 height 29
type input "david wri"
click at [341, 254] on icon "ChatActive" at bounding box center [346, 259] width 10 height 10
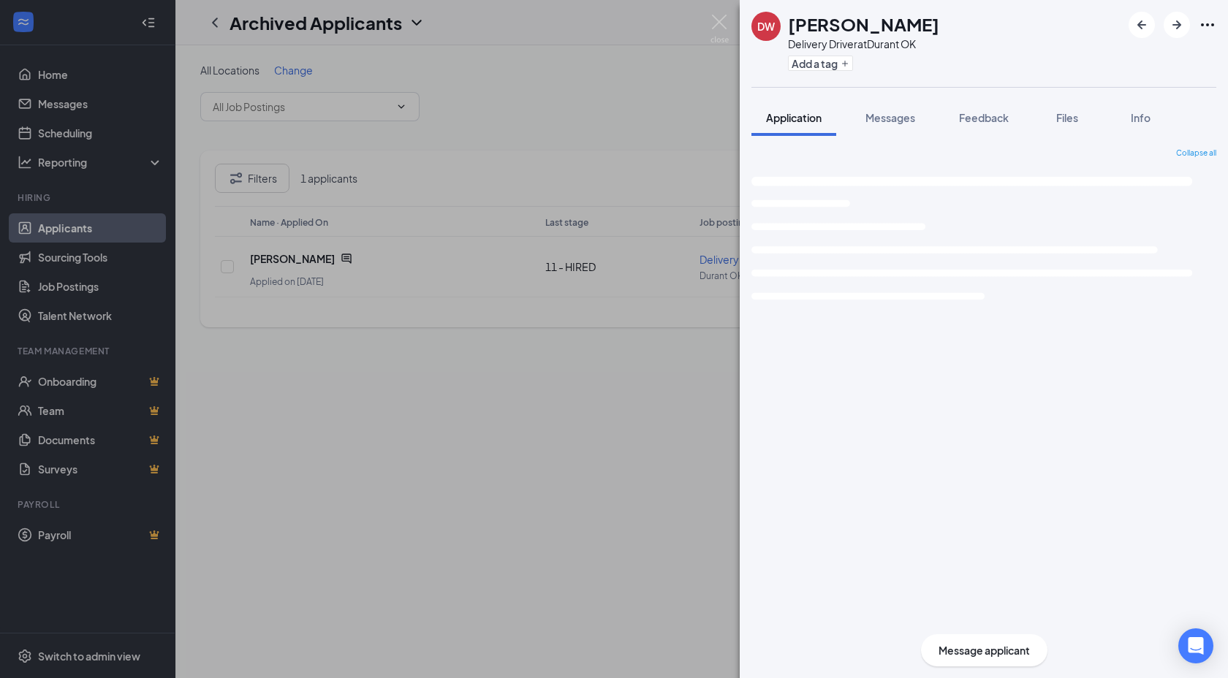
click at [900, 129] on button "Messages" at bounding box center [890, 117] width 79 height 37
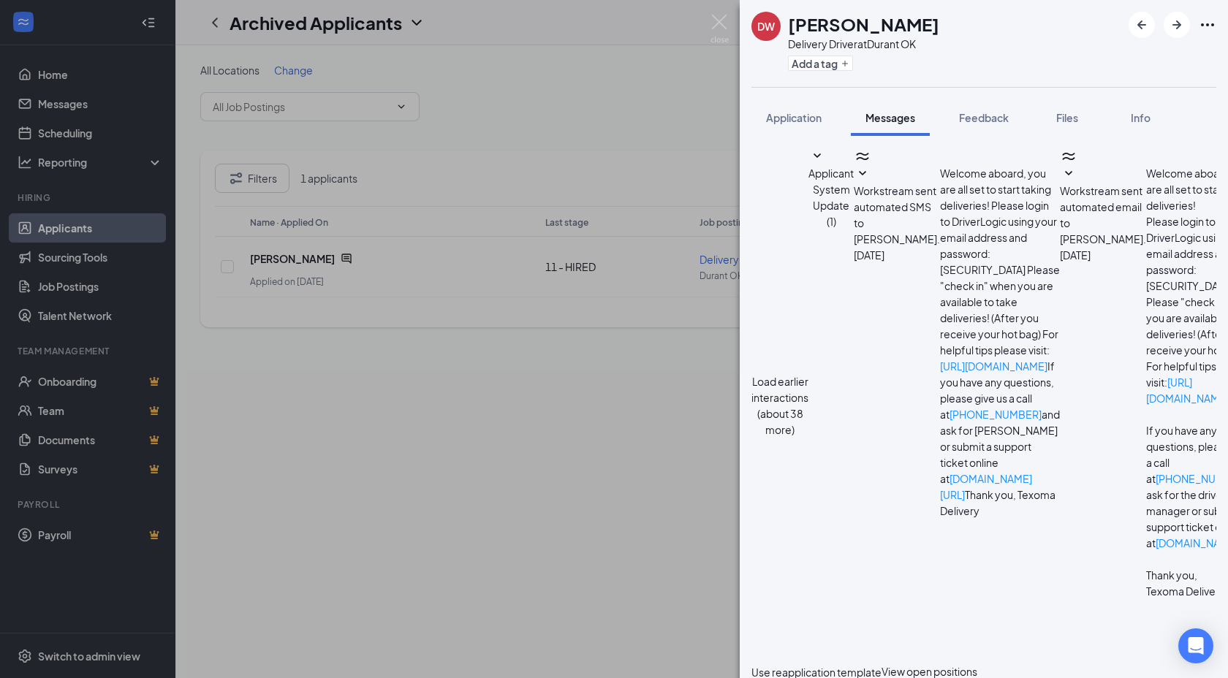
paste textarea "Hi XXXNAME, Per our records, your insurance policy is expiring soon. Please sub…"
drag, startPoint x: 845, startPoint y: 558, endPoint x: 800, endPoint y: 563, distance: 44.8
type textarea "Hi David, Per our records, your insurance policy is expiring soon. Please submi…"
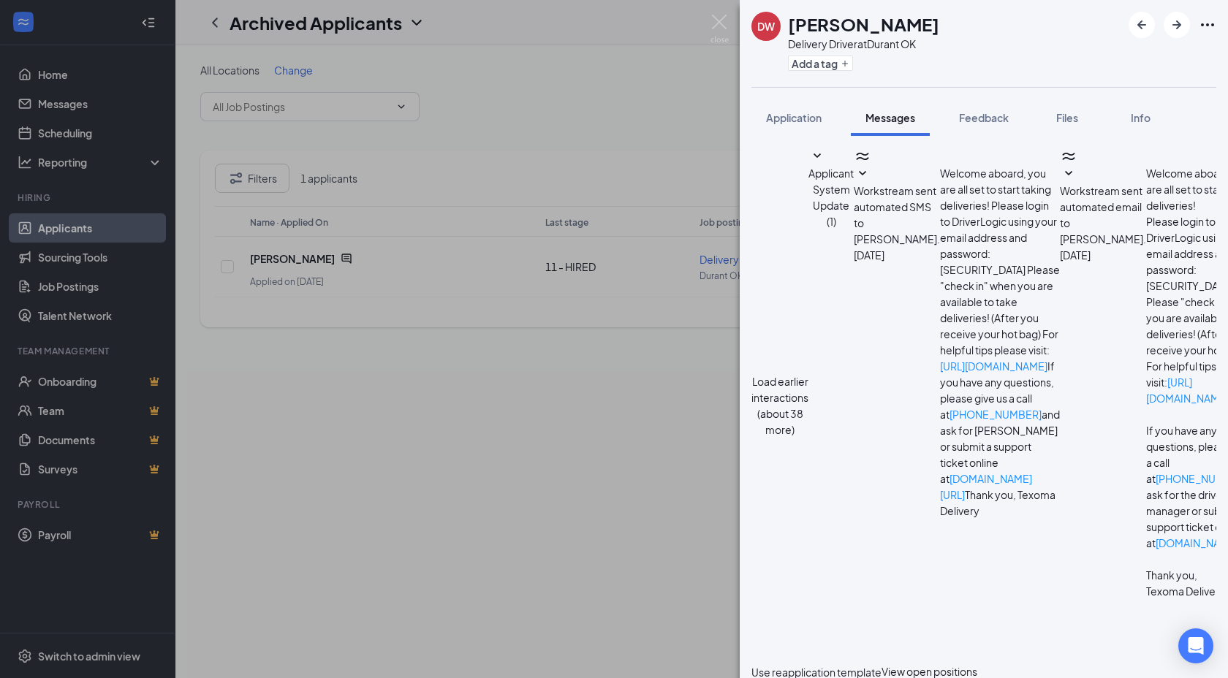
checkbox input "true"
click at [720, 30] on img at bounding box center [720, 29] width 18 height 29
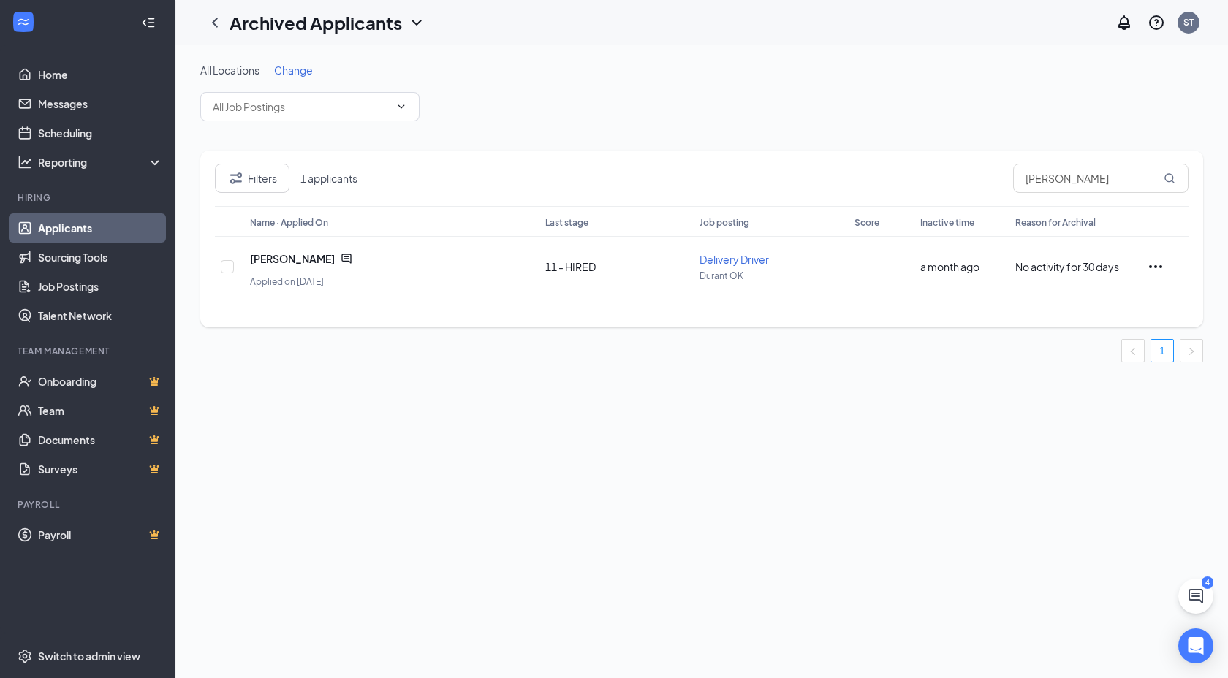
click at [1051, 136] on div "All Locations Change Filters 1 applicants david wri Name · Applied On Last stag…" at bounding box center [701, 213] width 1003 height 300
click at [1051, 178] on input "david wri" at bounding box center [1100, 178] width 175 height 29
type input "lauren est"
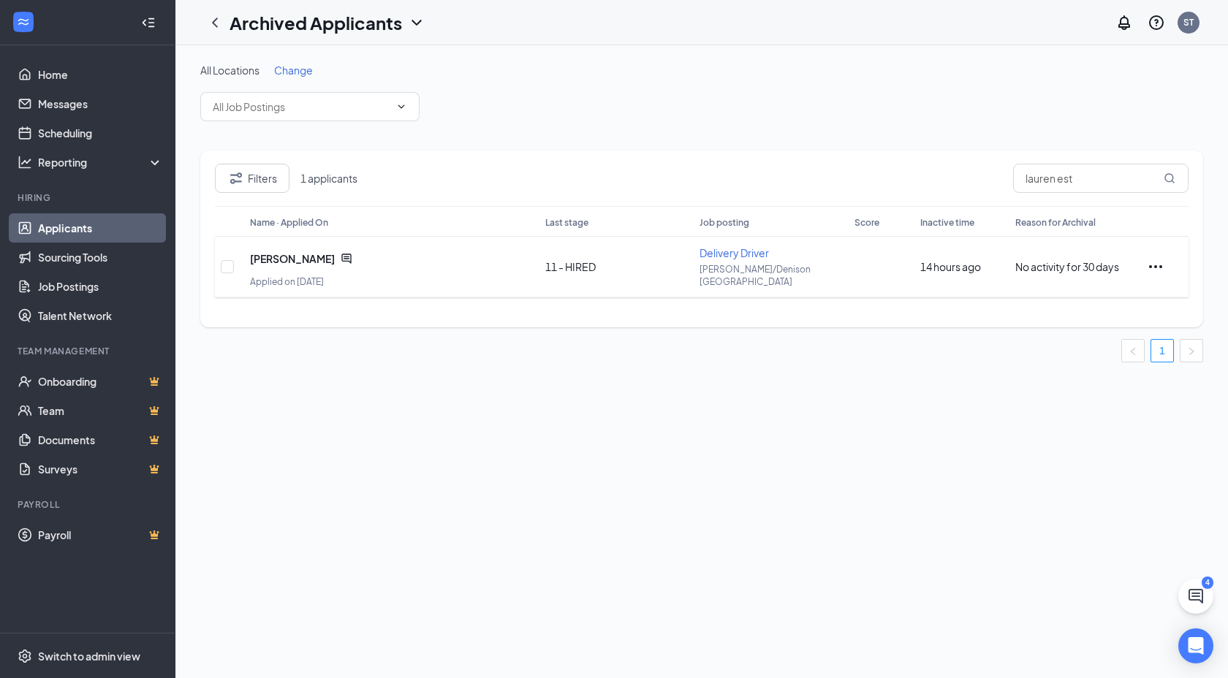
click at [341, 260] on icon "ChatActive" at bounding box center [346, 259] width 10 height 10
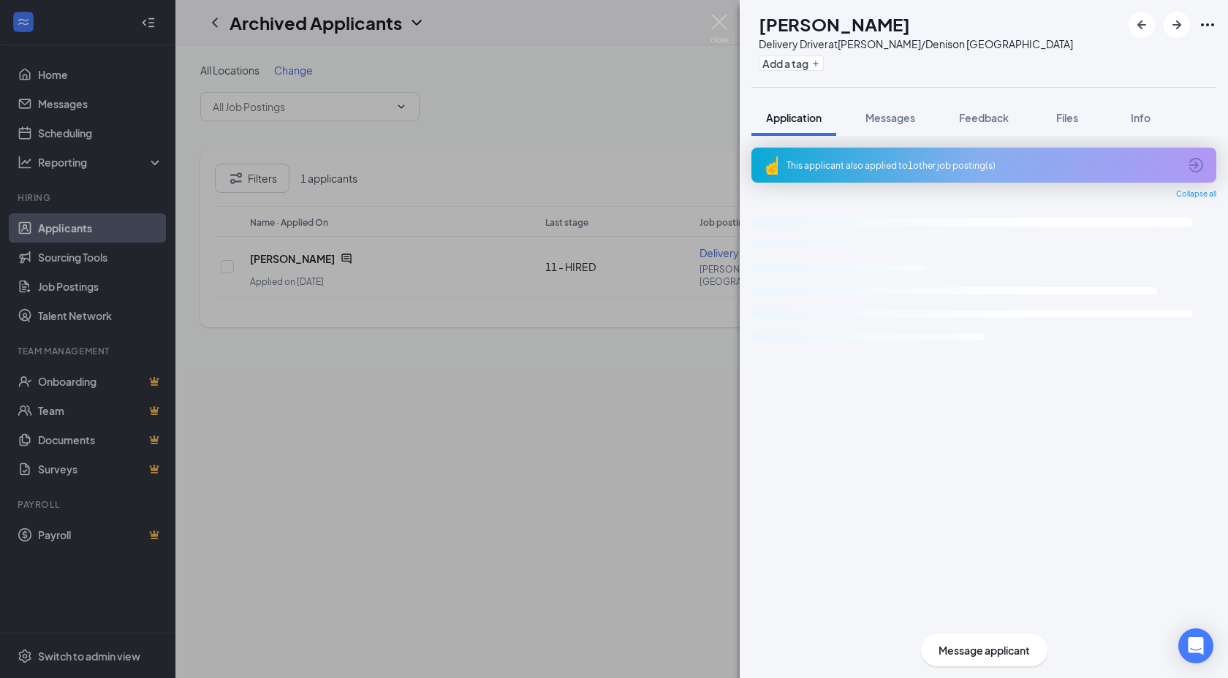
click at [875, 117] on span "Messages" at bounding box center [891, 117] width 50 height 13
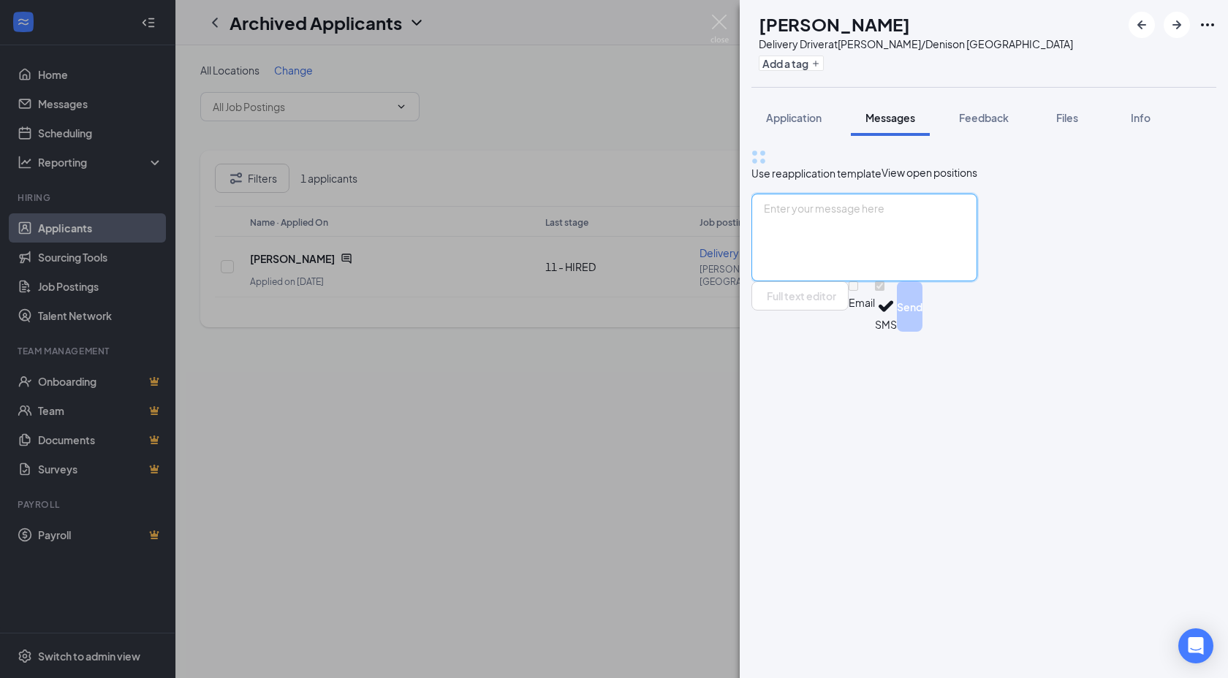
click at [898, 281] on textarea at bounding box center [864, 238] width 226 height 88
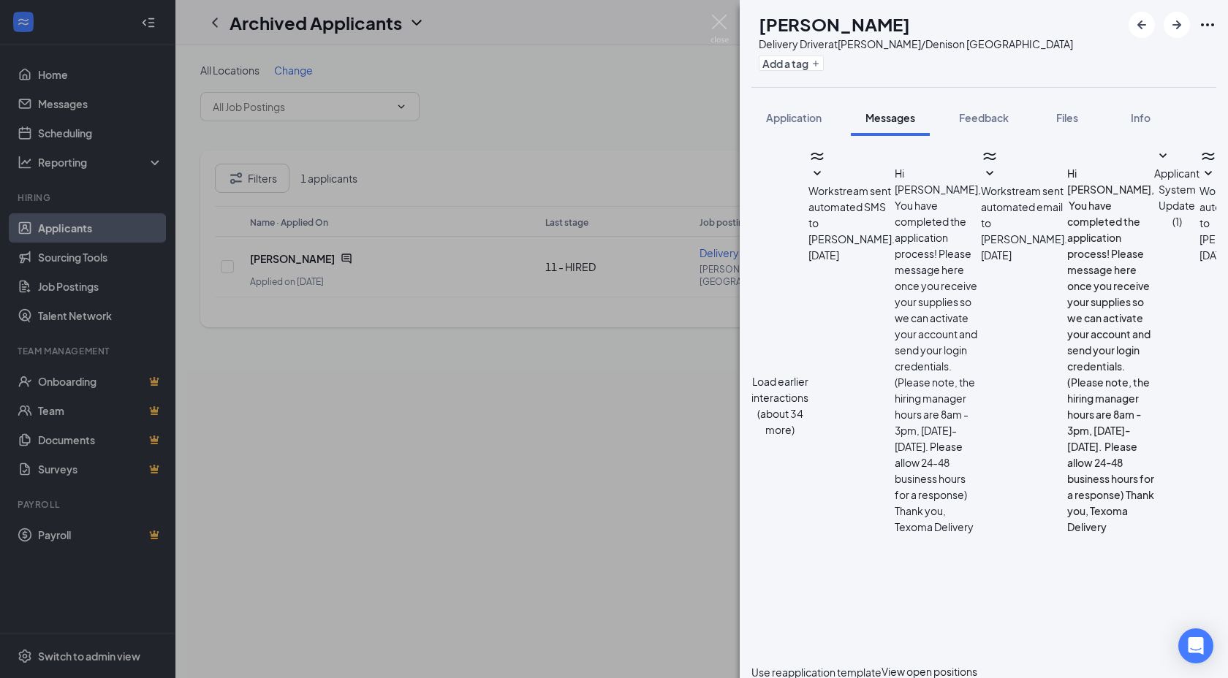
paste textarea "Hi XXXNAME, Per our records, your insurance policy is expiring soon. Please sub…"
drag, startPoint x: 845, startPoint y: 560, endPoint x: 800, endPoint y: 562, distance: 44.6
type textarea "Hi Lauren, Per our records, your insurance policy is expiring soon. Please subm…"
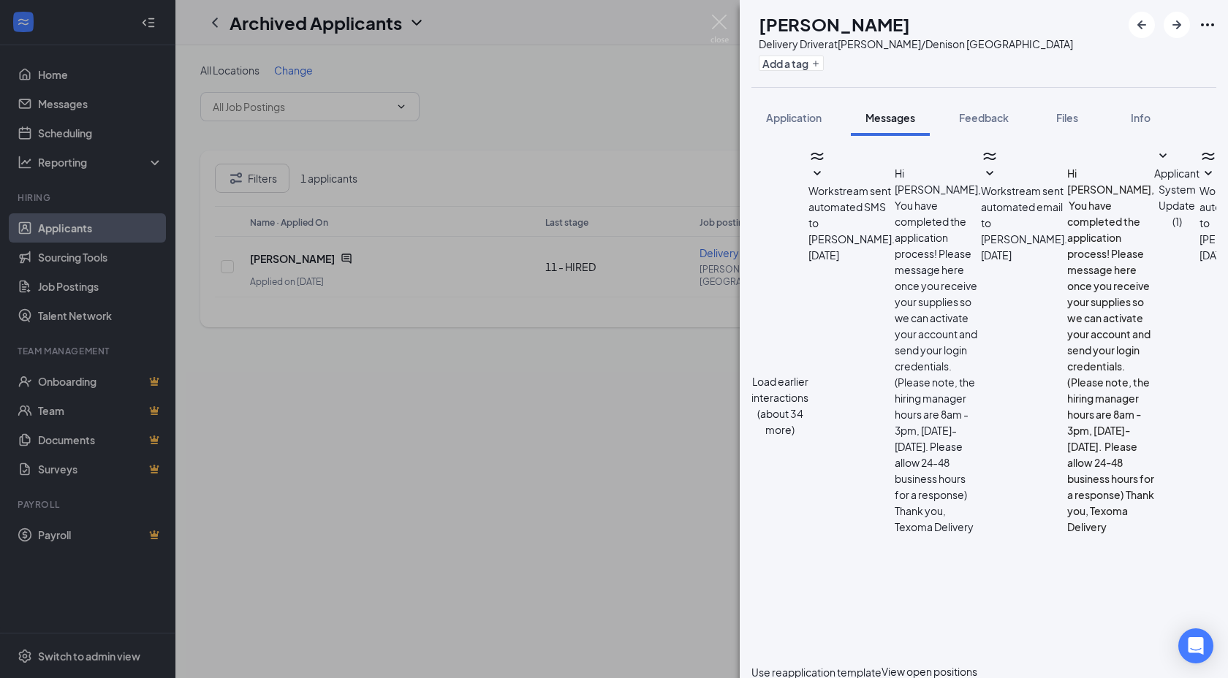
checkbox input "true"
click at [730, 22] on div "LE Lauren Estes Delivery Driver at Sherman/Denison TX Add a tag Application Mes…" at bounding box center [614, 339] width 1228 height 678
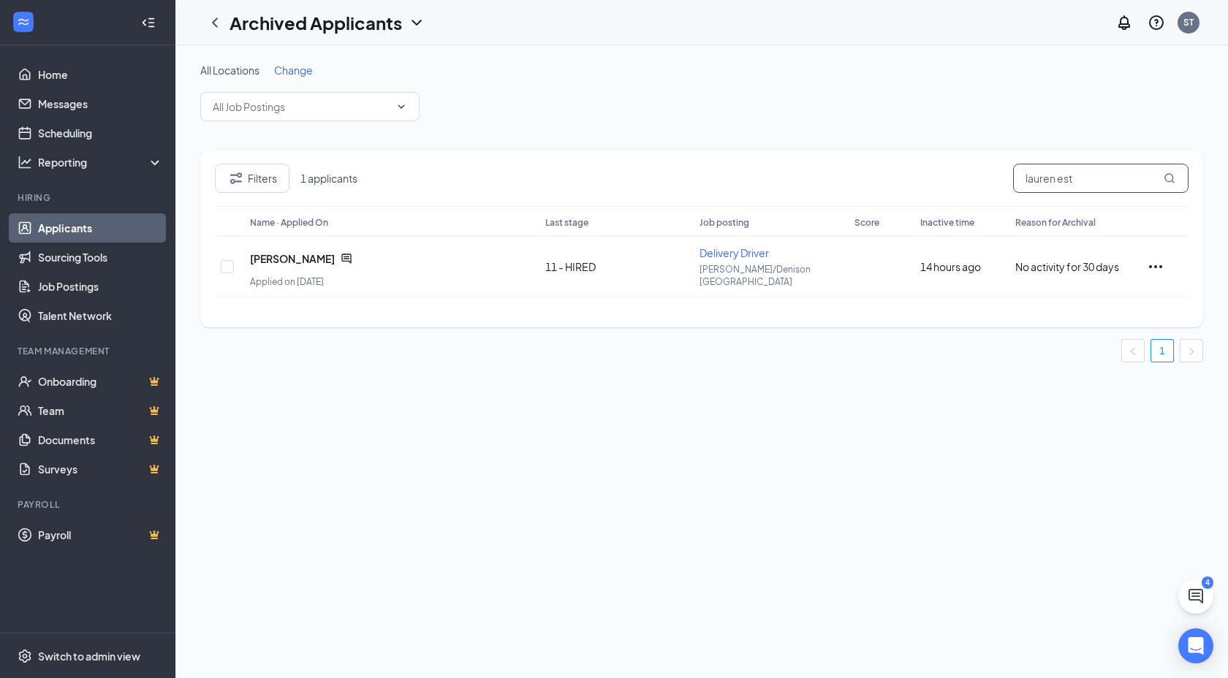
click at [1062, 185] on input "lauren est" at bounding box center [1100, 178] width 175 height 29
type input "melody jarv"
click at [341, 254] on icon "ChatActive" at bounding box center [347, 259] width 12 height 12
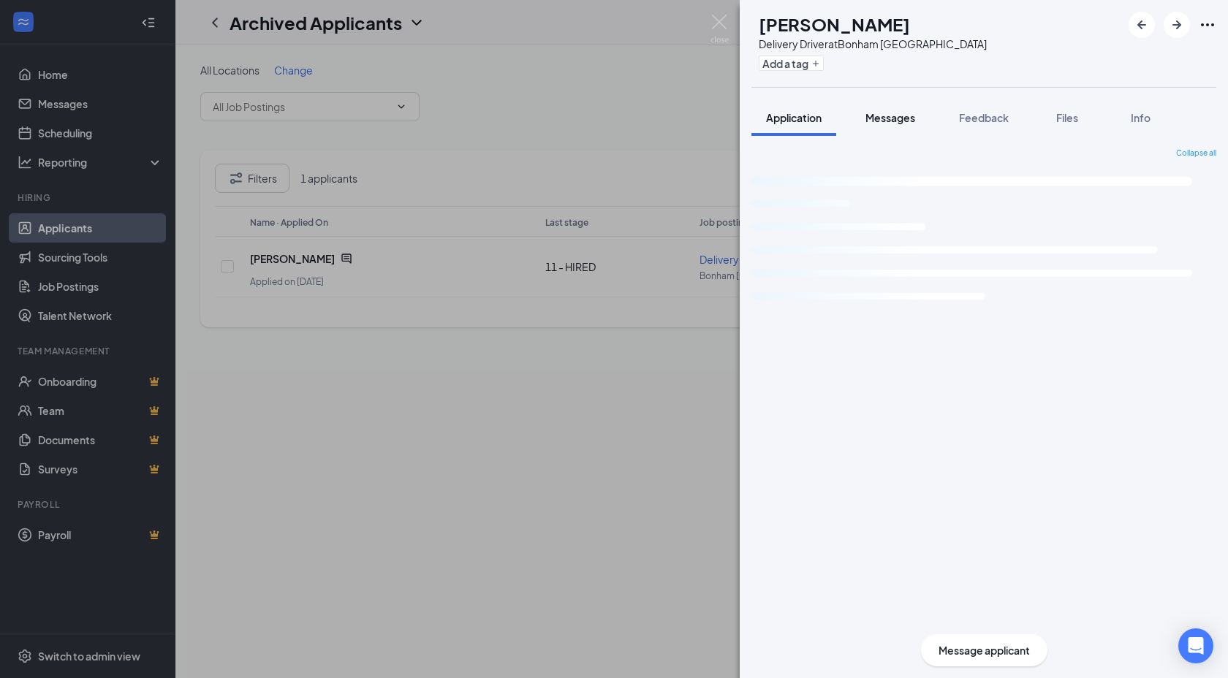
click at [887, 121] on span "Messages" at bounding box center [891, 117] width 50 height 13
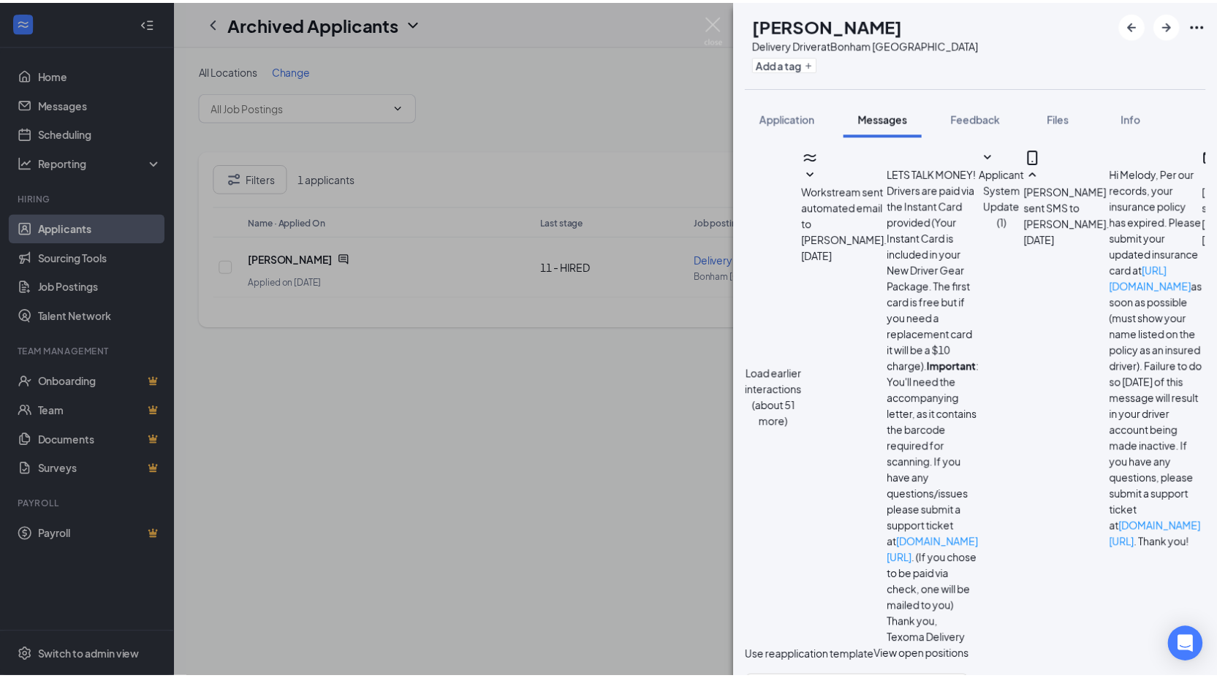
scroll to position [654, 0]
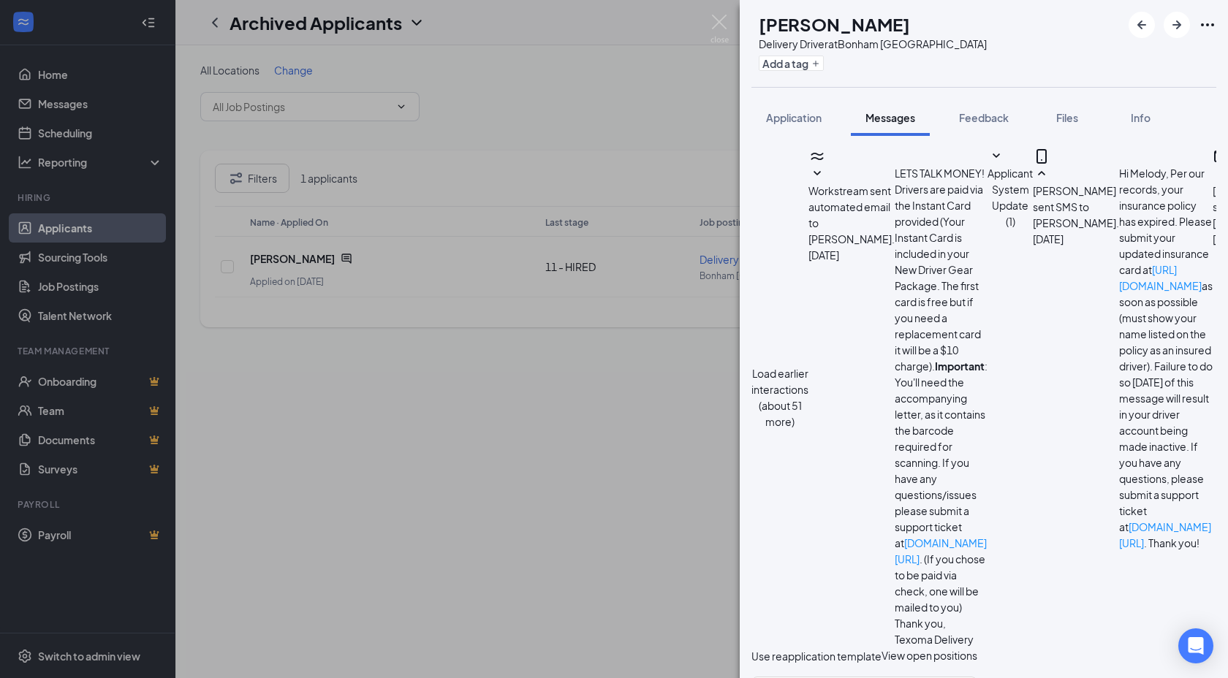
click at [733, 23] on div "[PERSON_NAME] Delivery Driver at [GEOGRAPHIC_DATA] Add a tag Application Messag…" at bounding box center [614, 339] width 1228 height 678
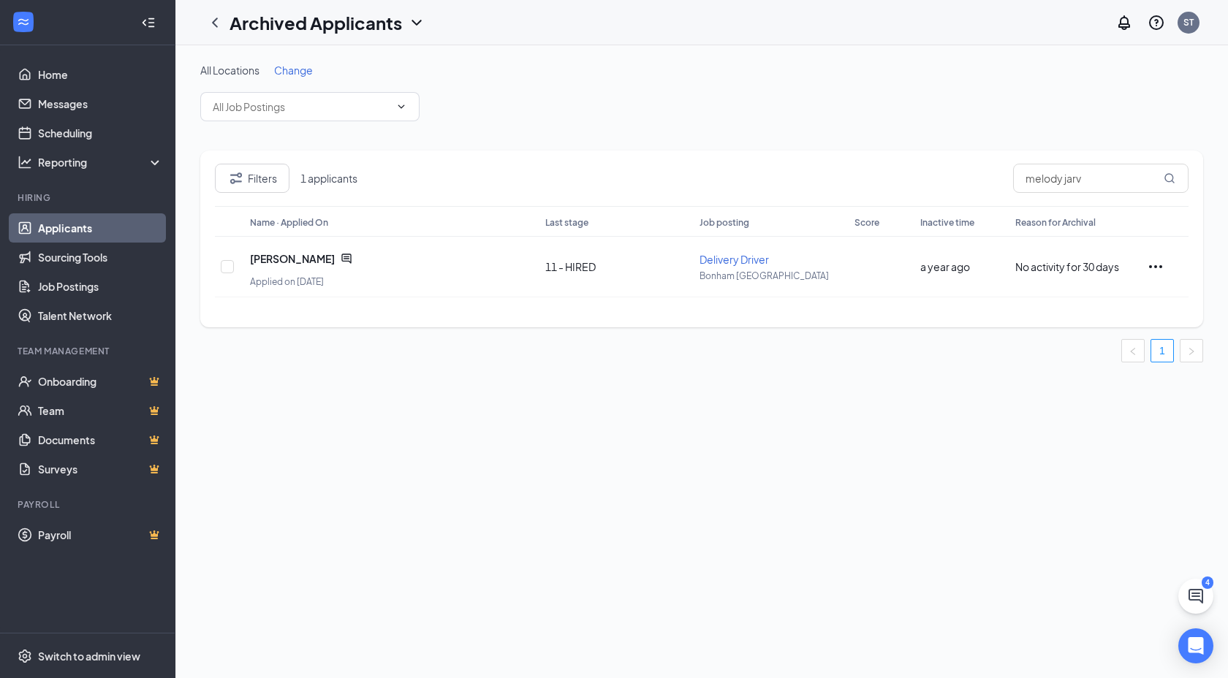
click at [340, 17] on h1 "Archived Applicants" at bounding box center [316, 22] width 173 height 25
click at [329, 65] on link "Applicants" at bounding box center [317, 63] width 158 height 15
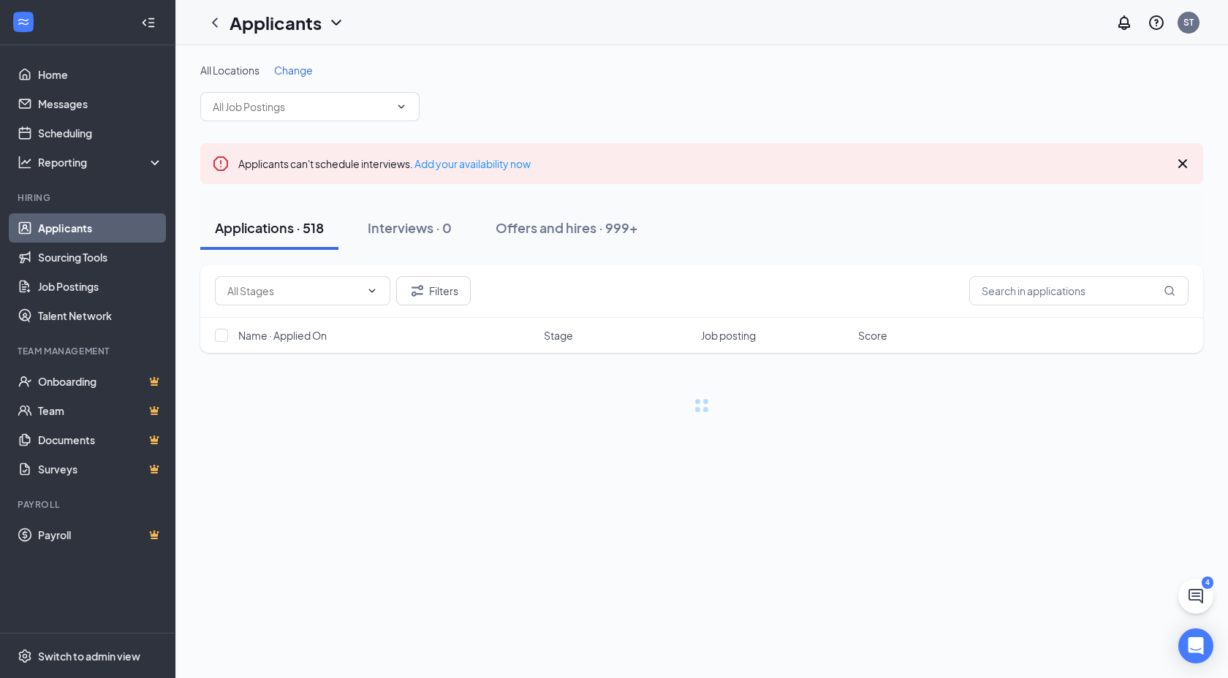
click at [1029, 318] on div "Name · Applied On Stage Job posting Score" at bounding box center [701, 335] width 1003 height 35
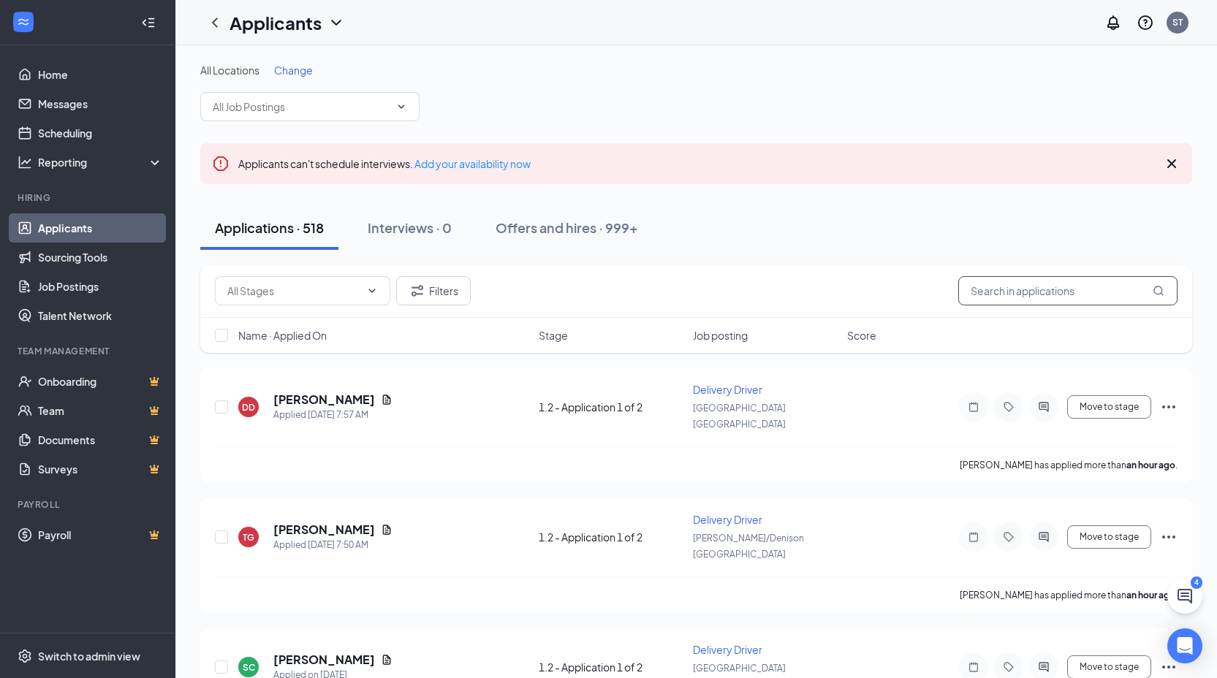
click at [1031, 287] on input "text" at bounding box center [1067, 290] width 219 height 29
type input "melody jarv"
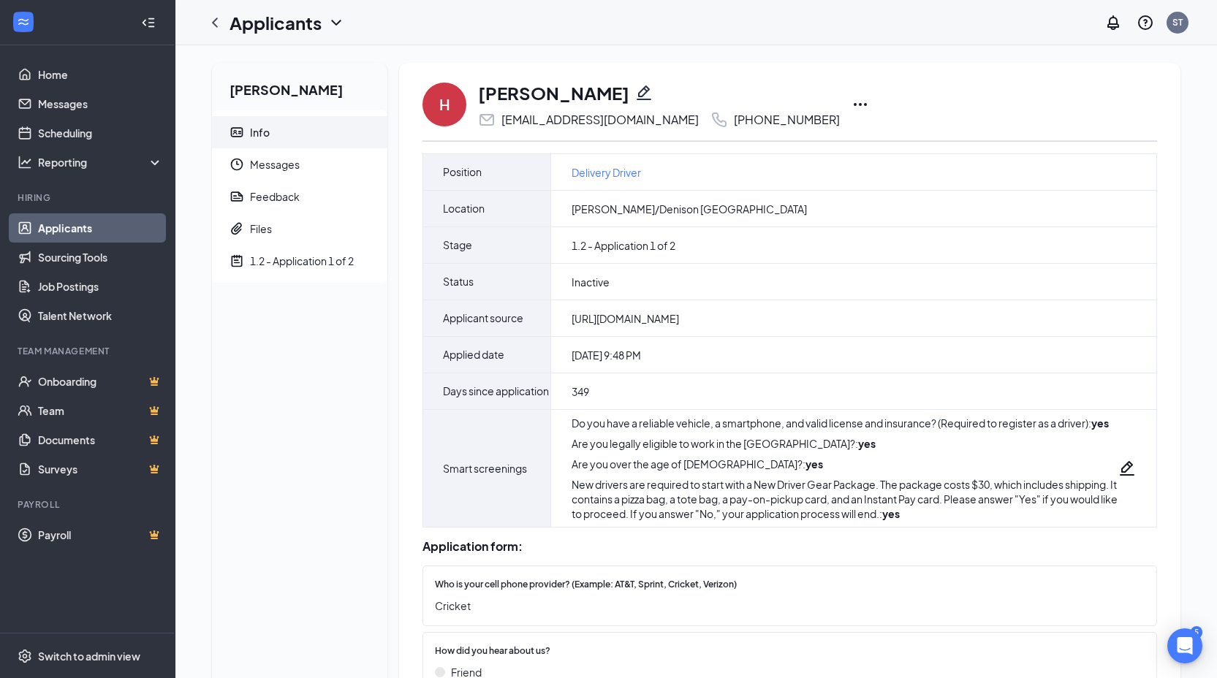
click at [852, 109] on icon "Ellipses" at bounding box center [861, 105] width 18 height 18
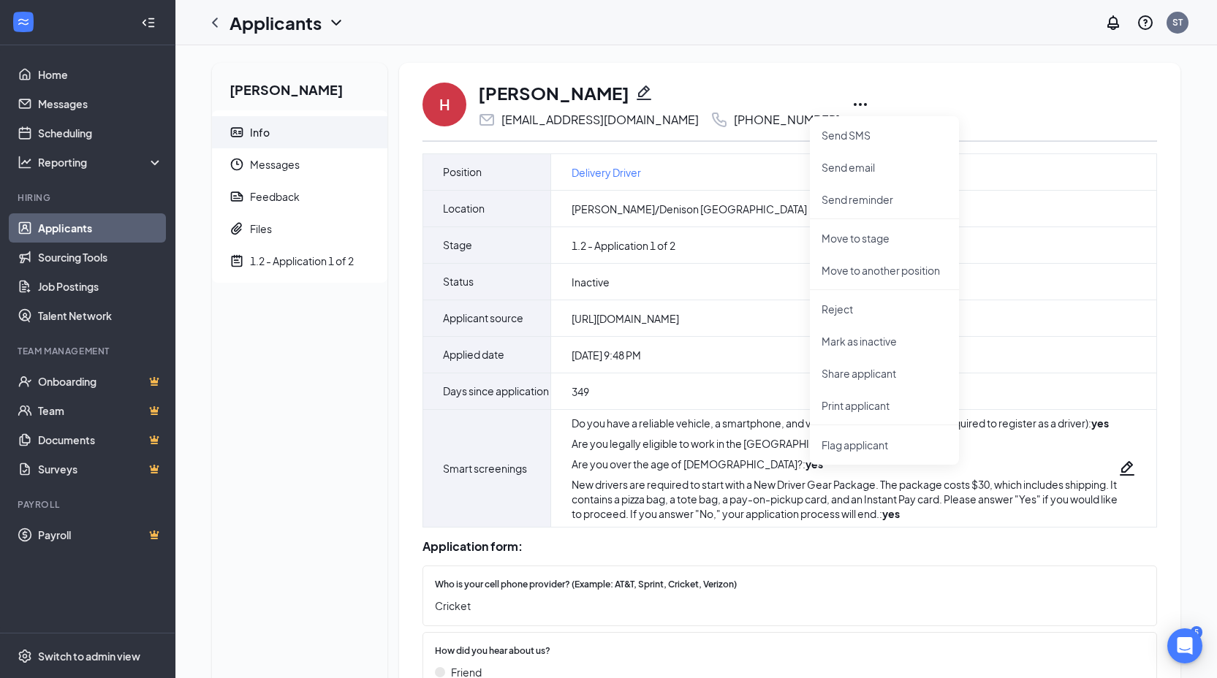
click at [662, 94] on div "[PERSON_NAME]" at bounding box center [659, 92] width 362 height 25
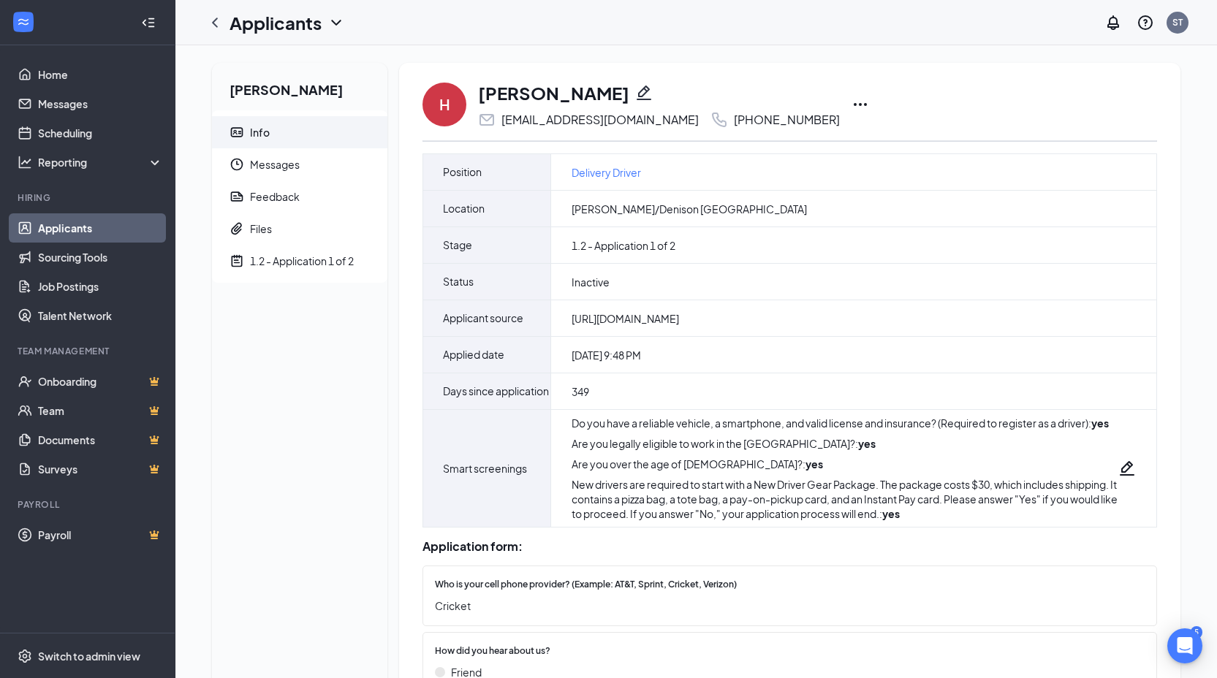
click at [637, 99] on icon "Pencil" at bounding box center [644, 93] width 15 height 15
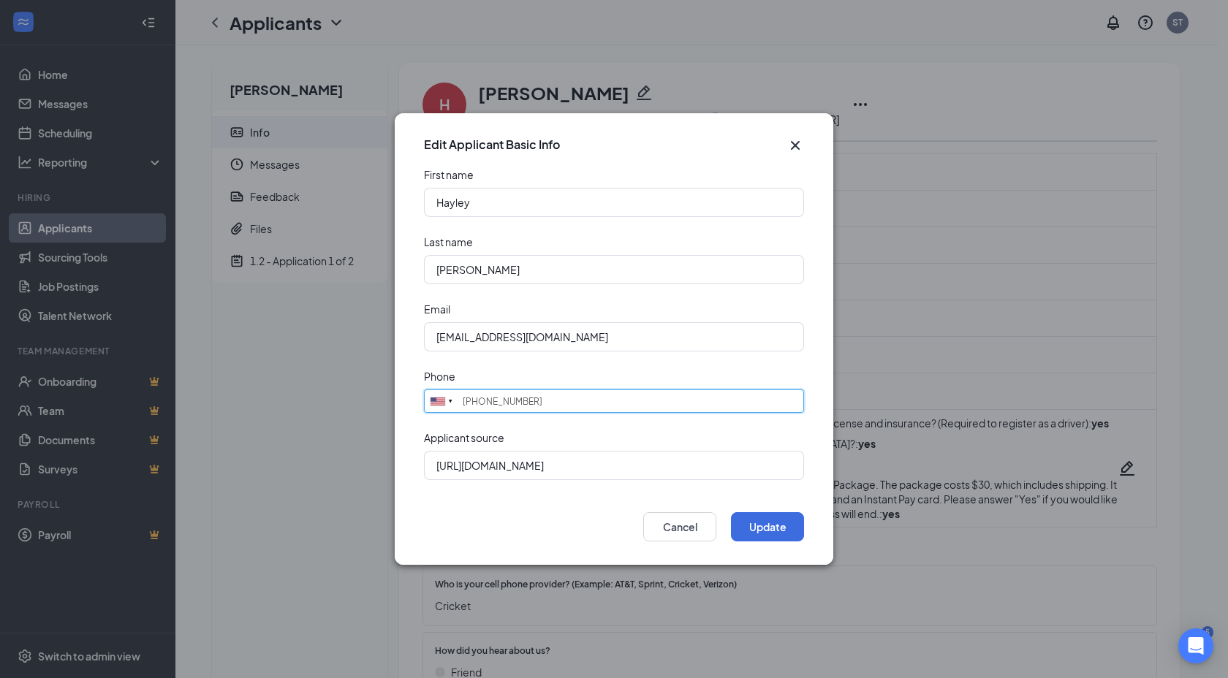
click at [554, 395] on input "[PHONE_NUMBER]" at bounding box center [614, 401] width 380 height 23
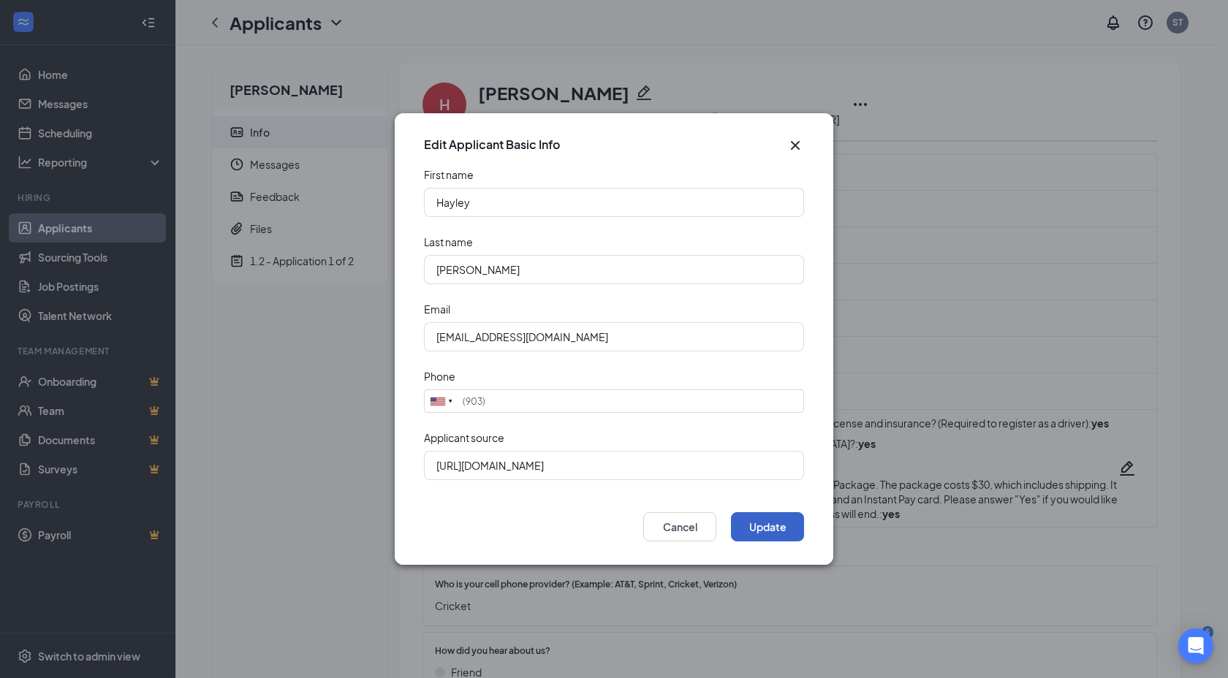
click at [753, 527] on button "Update" at bounding box center [767, 526] width 73 height 29
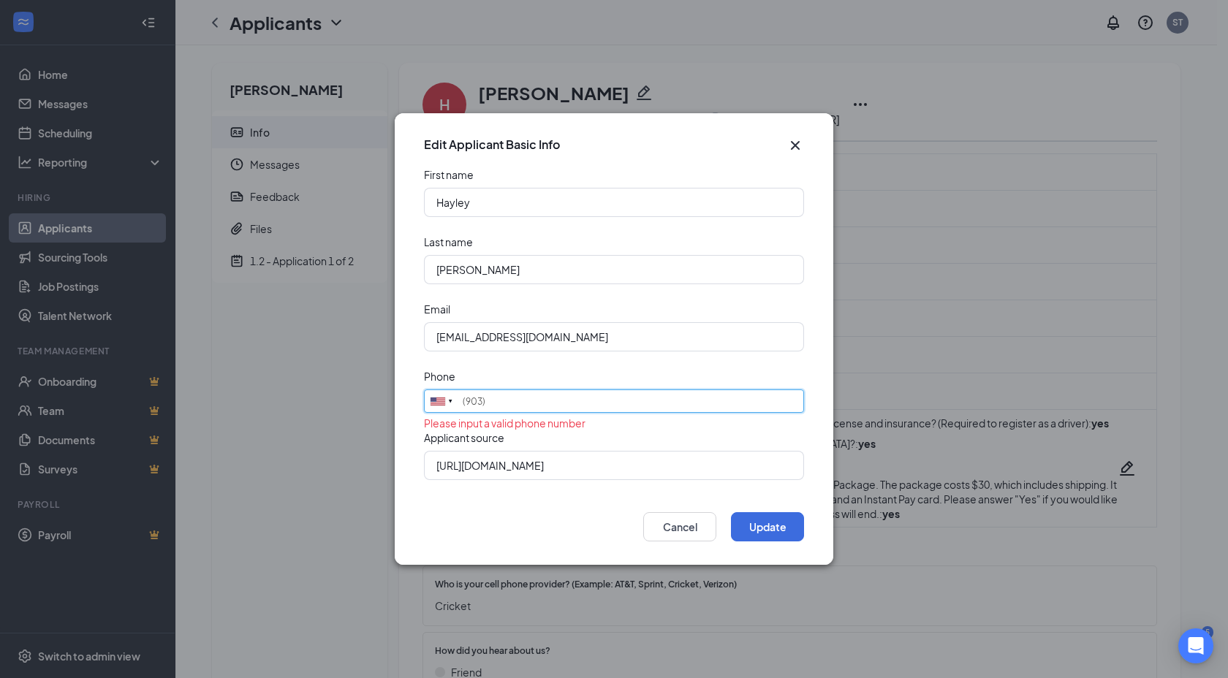
click at [501, 401] on input "(903)" at bounding box center [614, 401] width 380 height 23
type input "(903) 7445597"
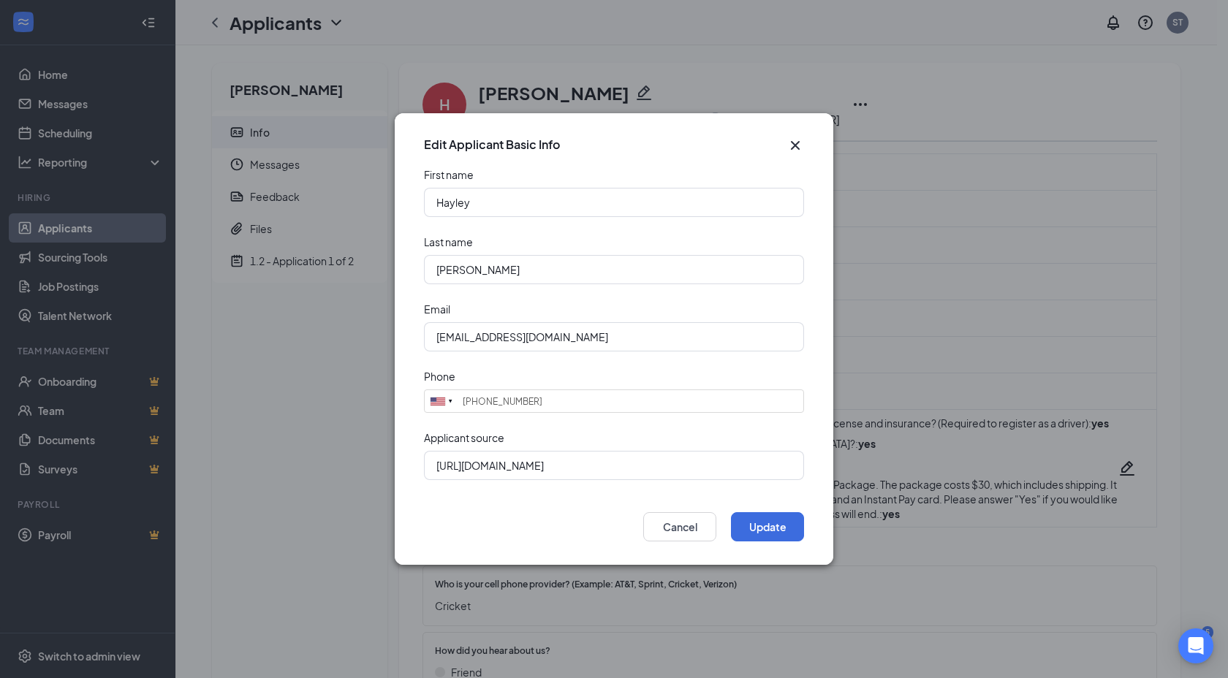
click at [727, 522] on div "Update Cancel" at bounding box center [614, 526] width 380 height 29
click at [750, 526] on button "Update" at bounding box center [767, 526] width 73 height 29
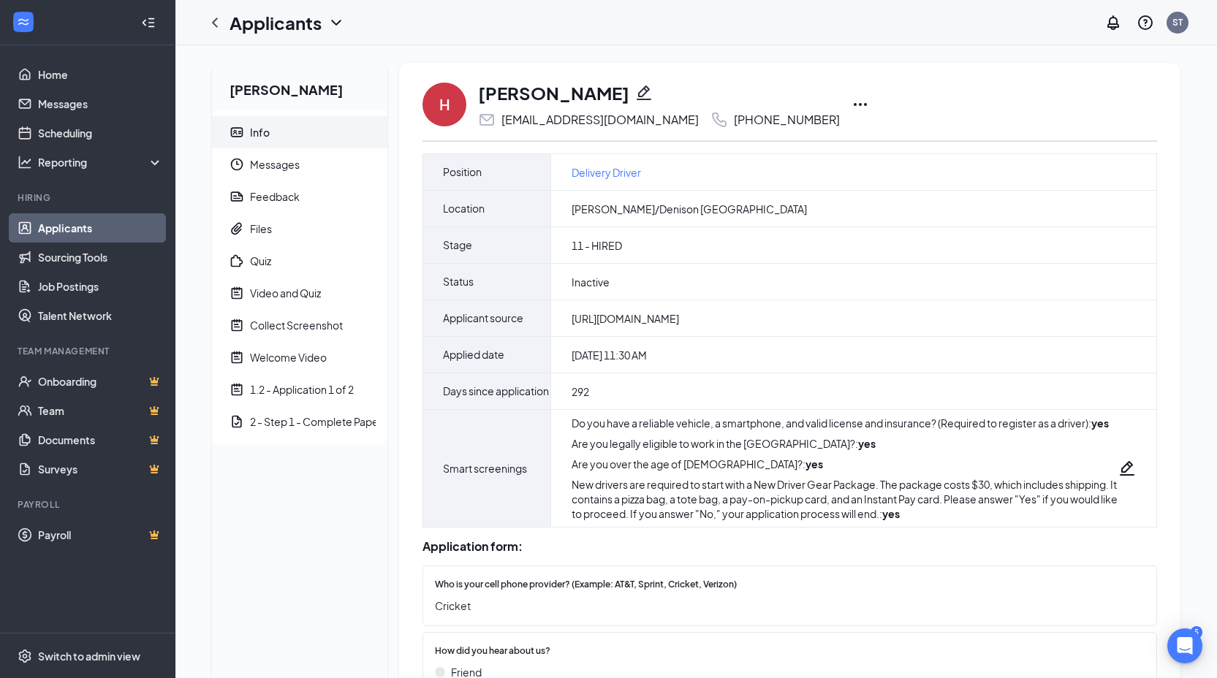
click at [635, 94] on icon "Pencil" at bounding box center [644, 93] width 18 height 18
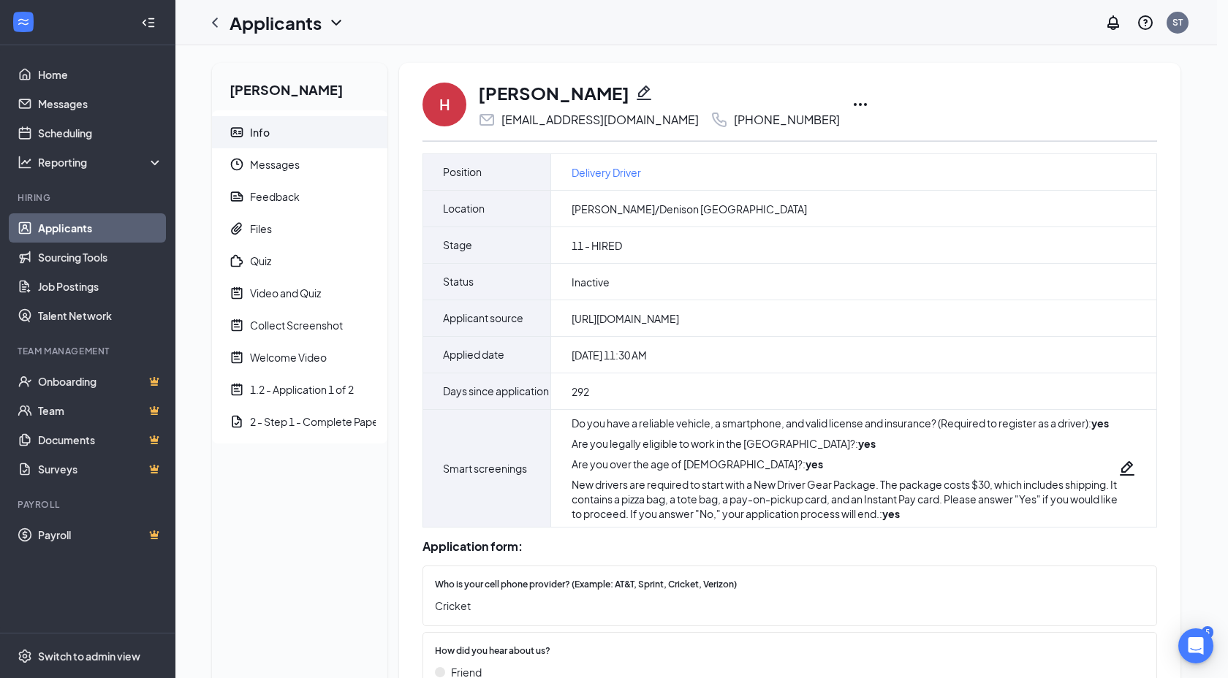
type input "[PHONE_NUMBER]"
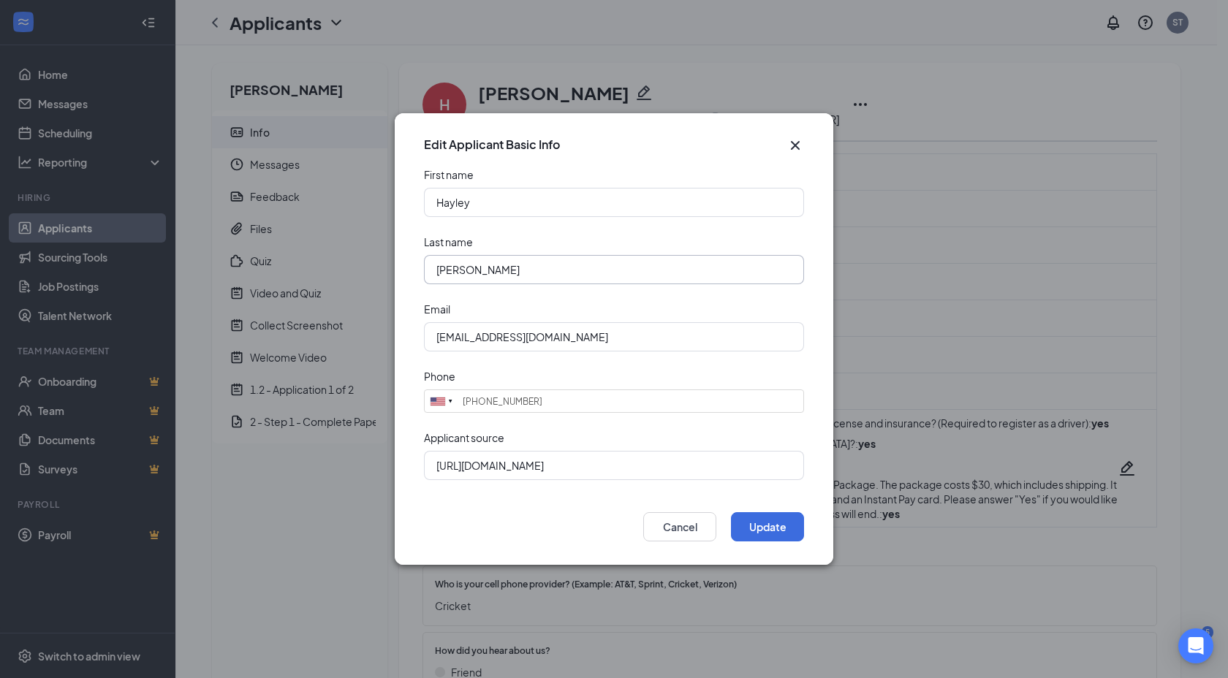
click at [539, 268] on input "[PERSON_NAME]" at bounding box center [614, 269] width 380 height 29
paste input "[PERSON_NAME]"
type input "[PERSON_NAME]"
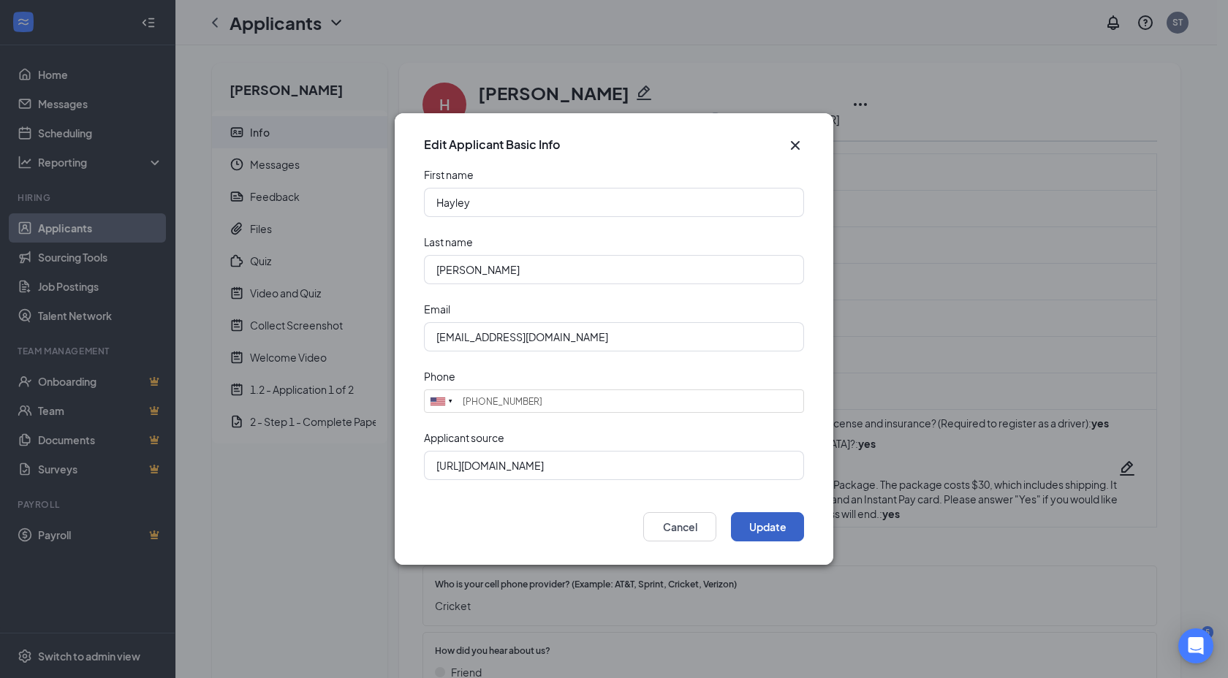
click at [778, 518] on button "Update" at bounding box center [767, 526] width 73 height 29
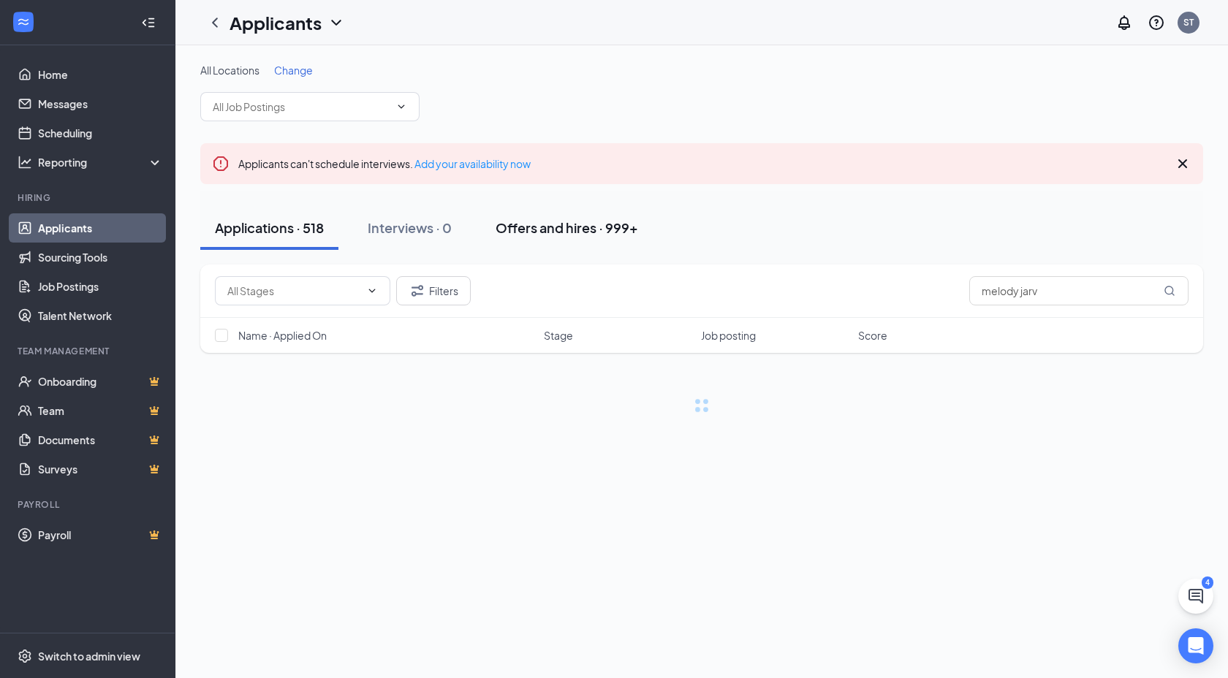
type input "melody jarv"
click at [588, 235] on div "Offers and hires · 999+" at bounding box center [567, 228] width 143 height 18
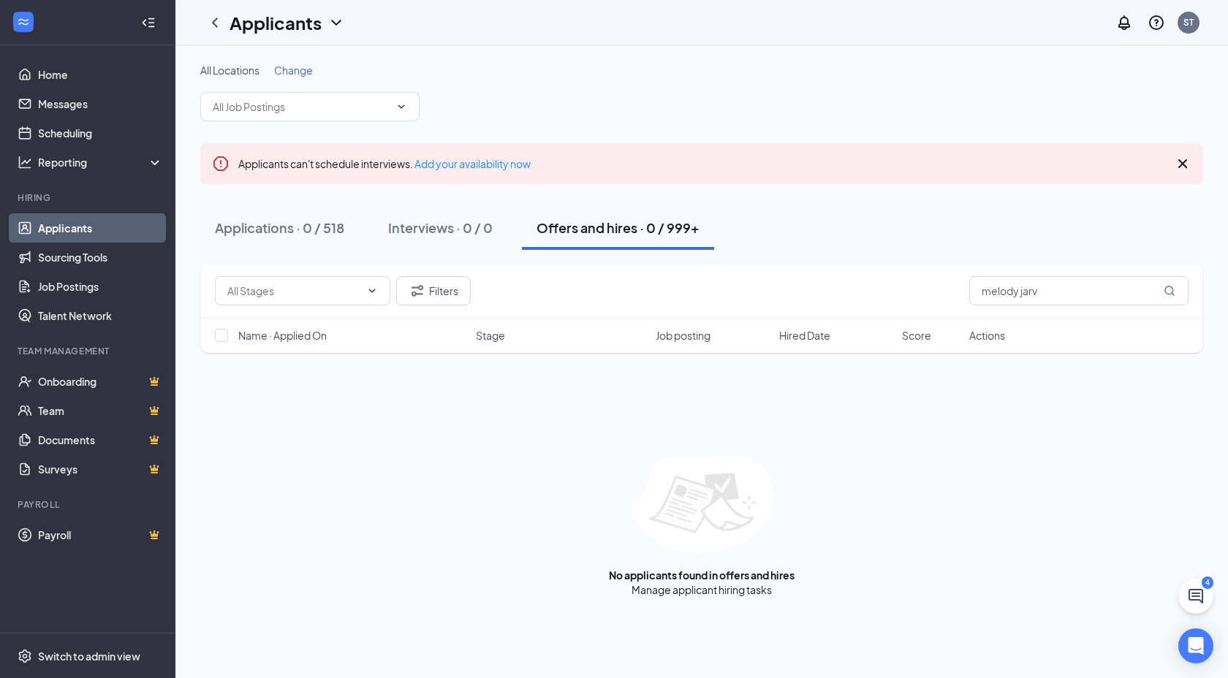
drag, startPoint x: 242, startPoint y: 15, endPoint x: 249, endPoint y: 45, distance: 31.4
click at [242, 15] on h1 "Applicants" at bounding box center [276, 22] width 92 height 25
click at [267, 88] on link "Archived applicants" at bounding box center [317, 95] width 158 height 15
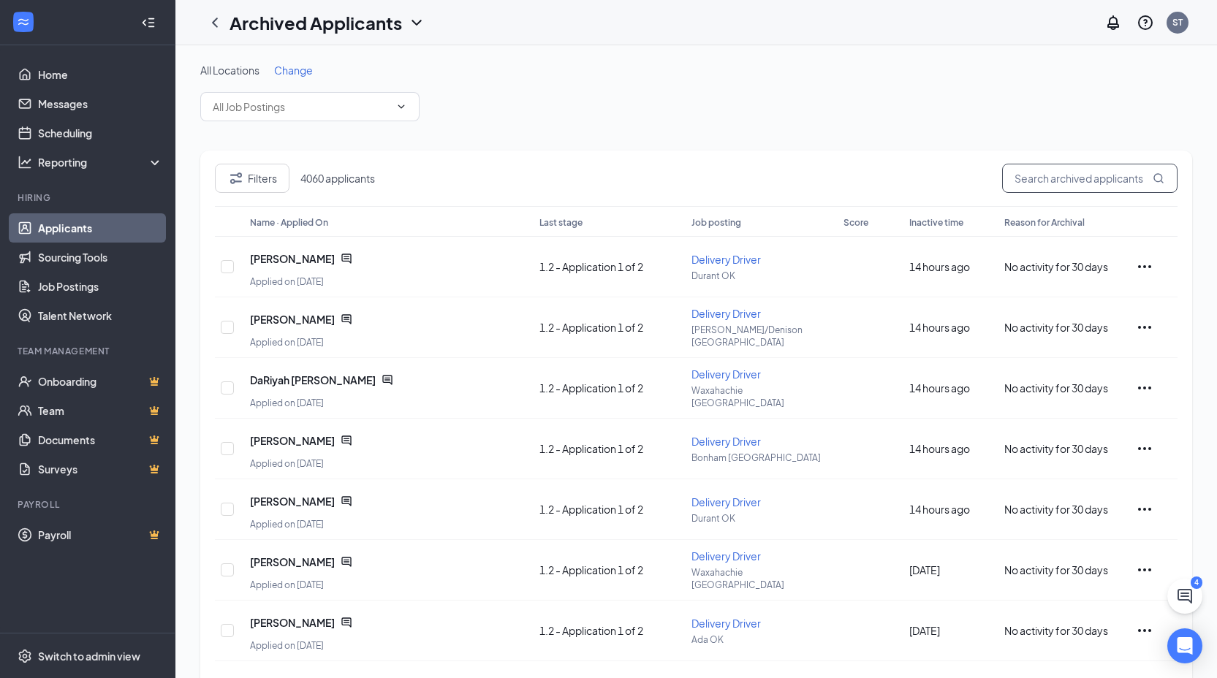
click at [1034, 180] on input "text" at bounding box center [1089, 178] width 175 height 29
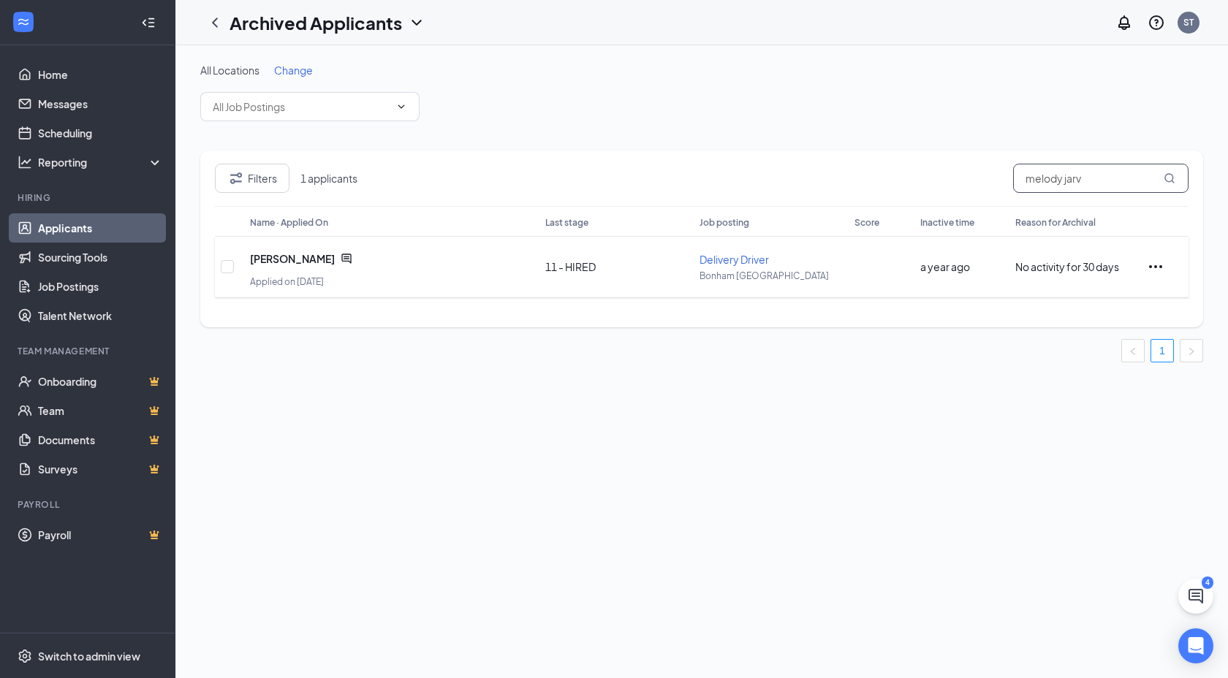
type input "melody jarv"
click at [341, 254] on icon "ChatActive" at bounding box center [347, 259] width 12 height 12
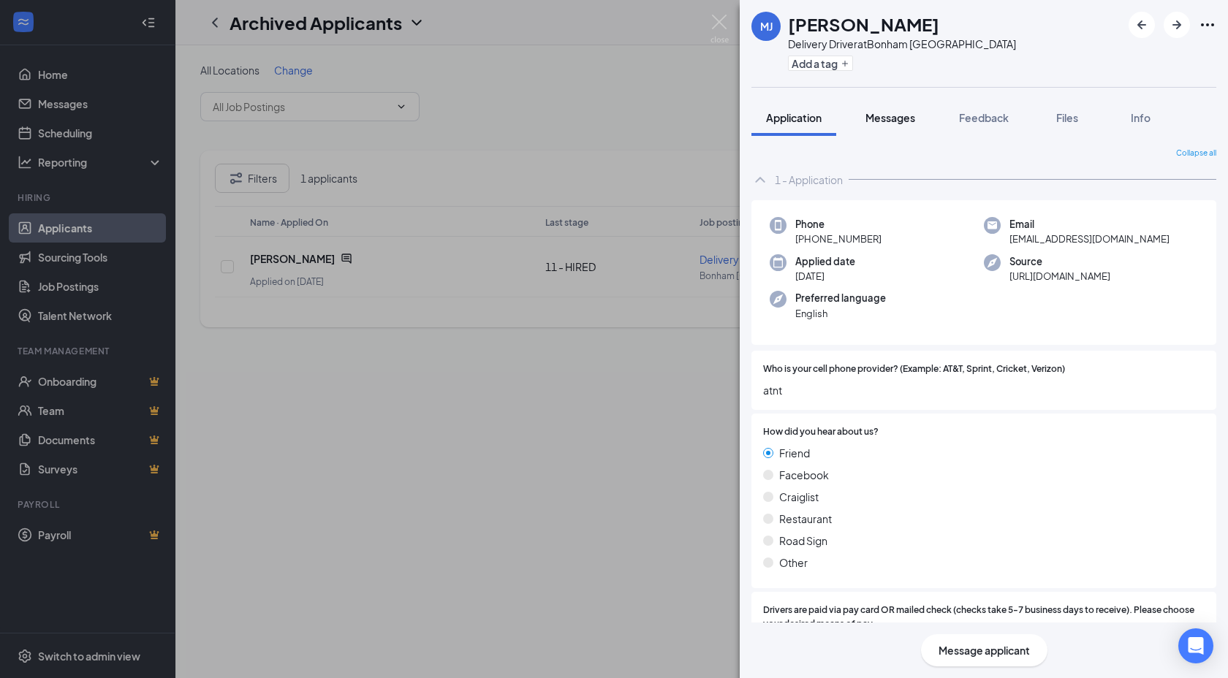
click at [892, 111] on span "Messages" at bounding box center [891, 117] width 50 height 13
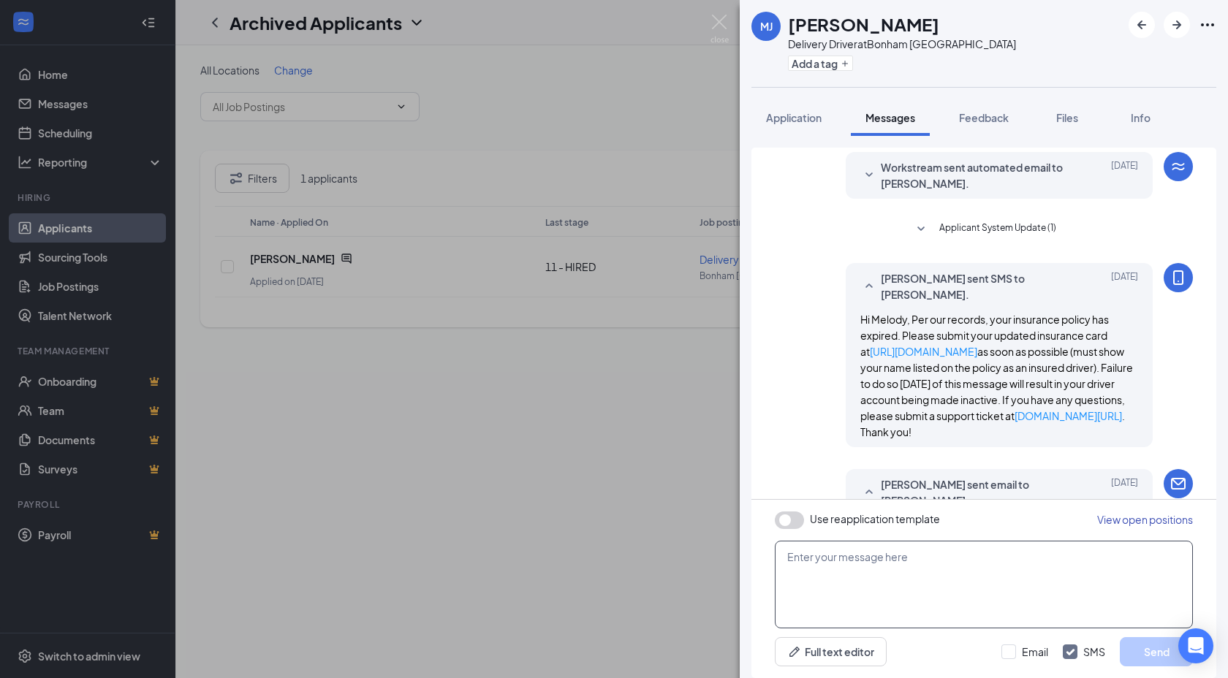
click at [883, 597] on textarea at bounding box center [984, 585] width 418 height 88
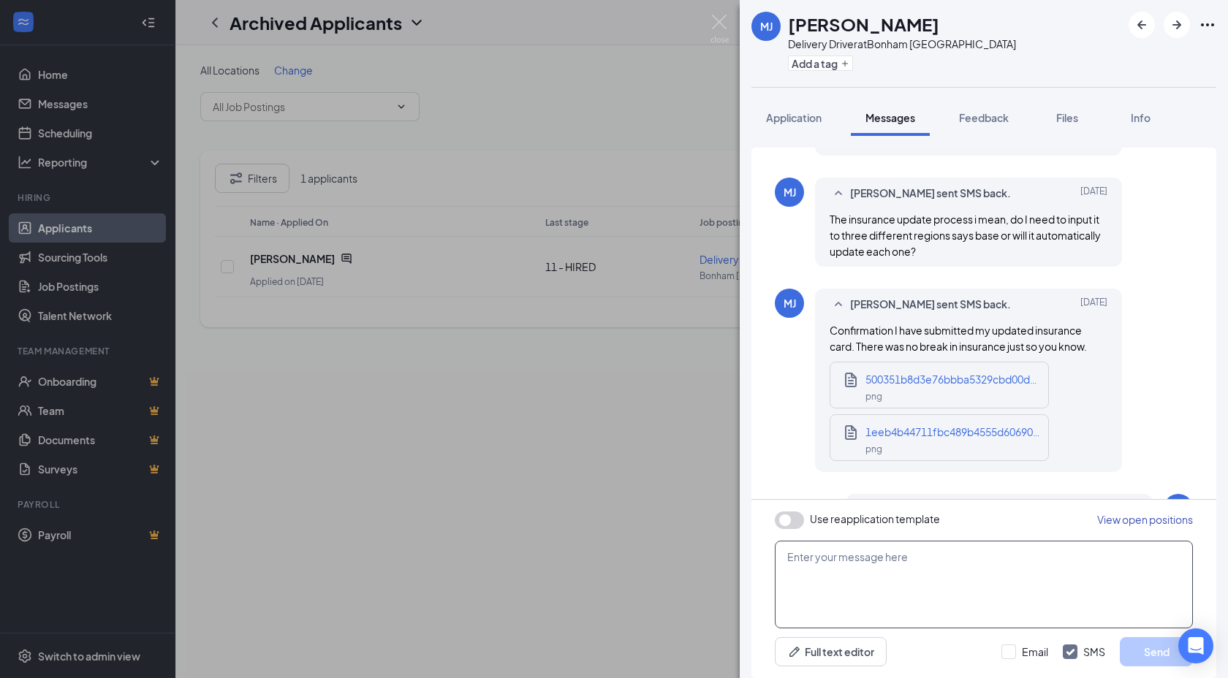
scroll to position [889, 0]
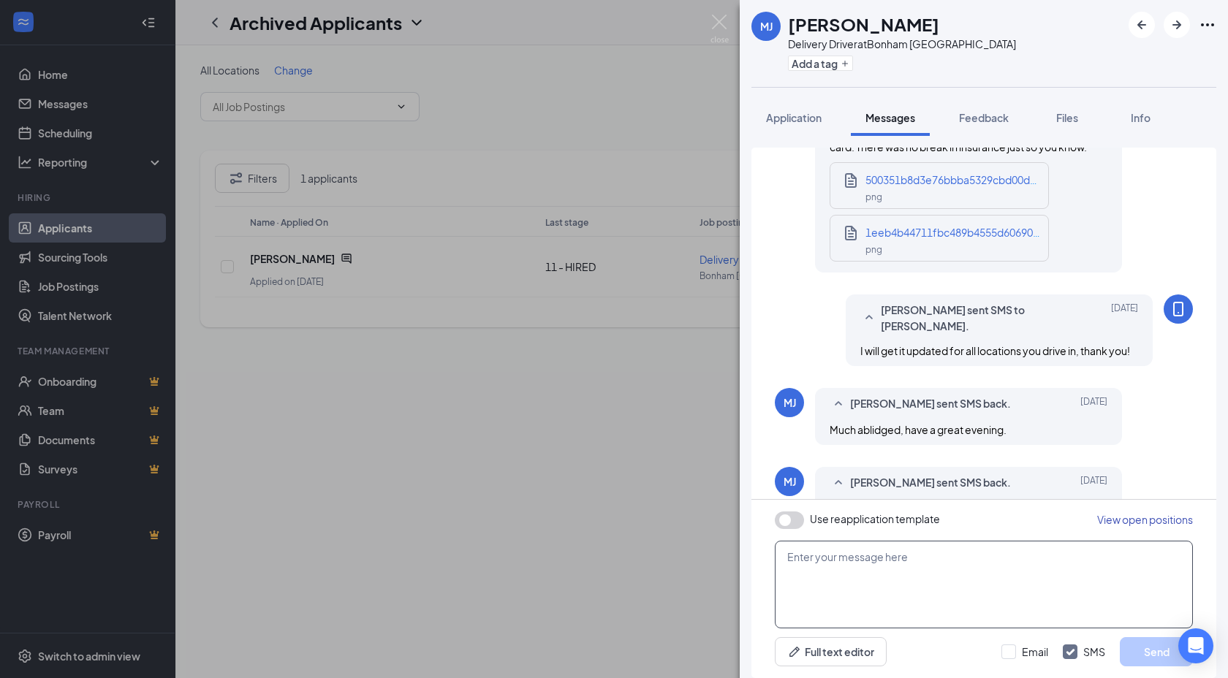
paste textarea "Hi XXXNAME, Per our records, your insurance policy is expiring soon. Please sub…"
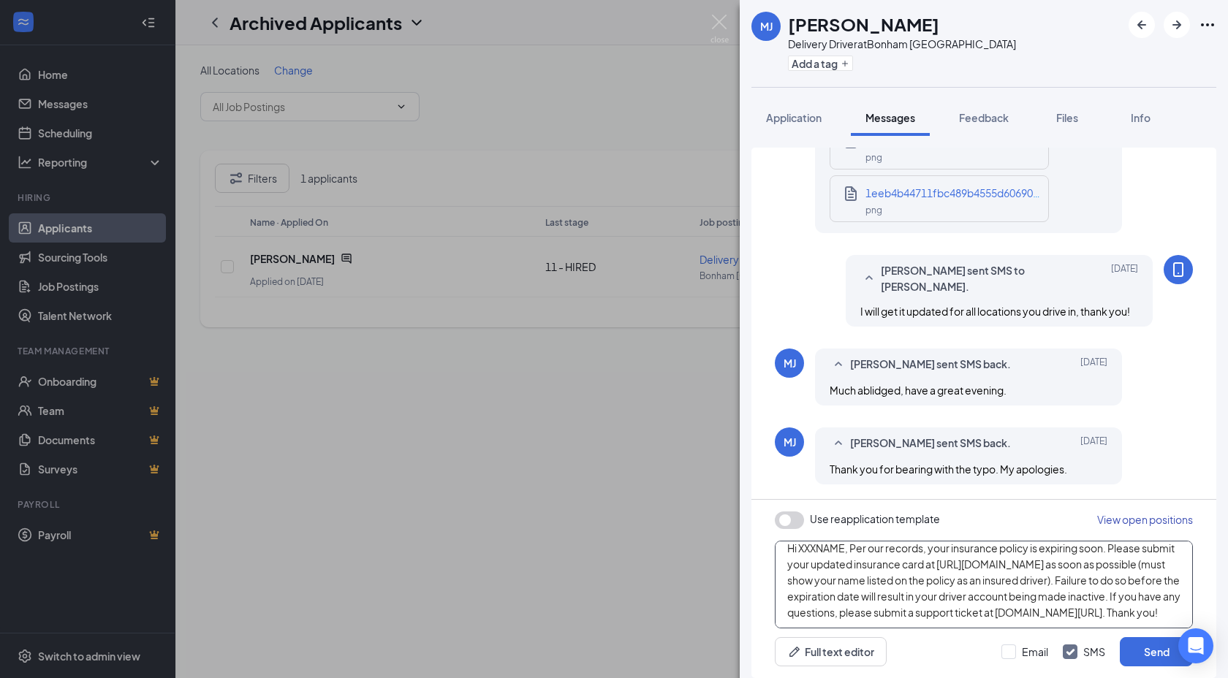
scroll to position [0, 0]
drag, startPoint x: 845, startPoint y: 559, endPoint x: 800, endPoint y: 562, distance: 44.7
click at [800, 562] on textarea "Hi XXXNAME, Per our records, your insurance policy is expiring soon. Please sub…" at bounding box center [984, 585] width 418 height 88
type textarea "Hi Melody, Per our records, your insurance policy is expiring soon. Please subm…"
click at [1010, 648] on input "Email" at bounding box center [1024, 652] width 47 height 15
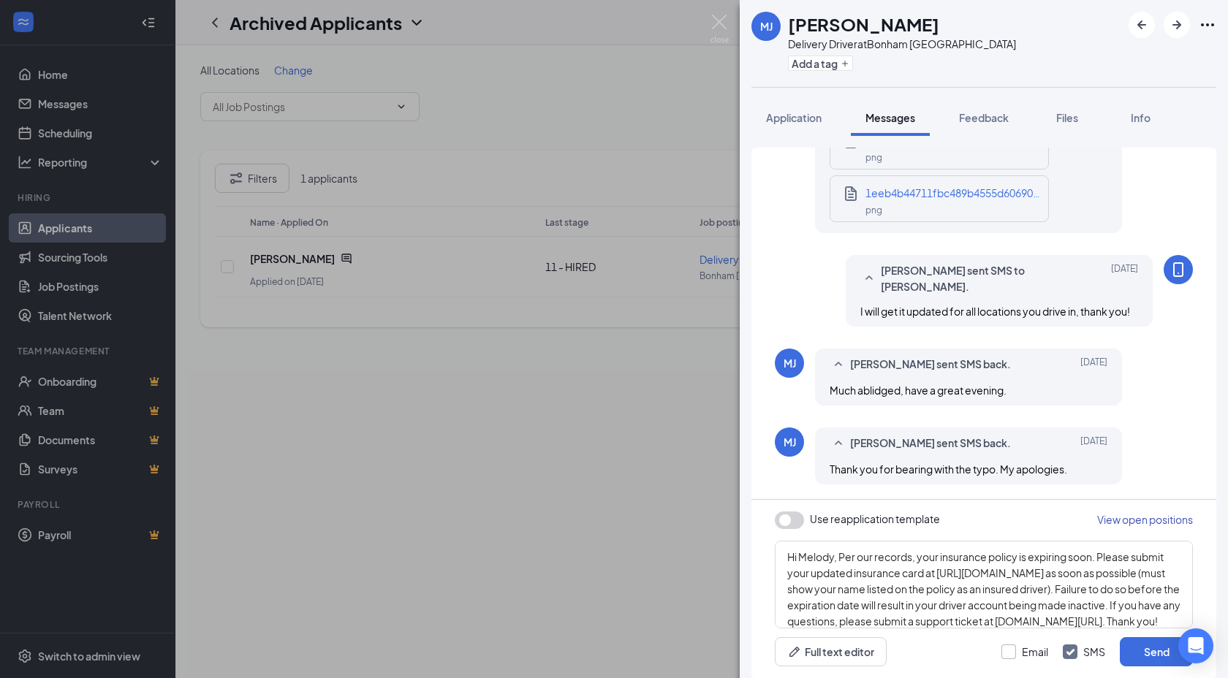
checkbox input "true"
click at [1132, 654] on button "Send" at bounding box center [1156, 651] width 73 height 29
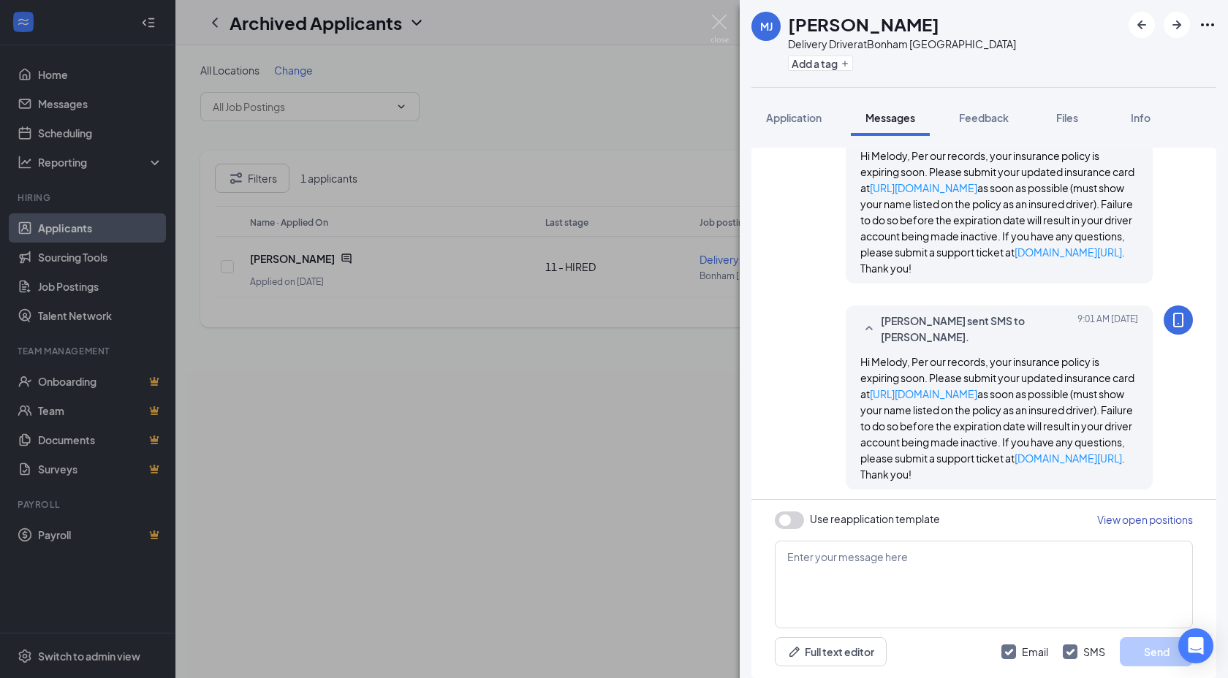
scroll to position [1310, 0]
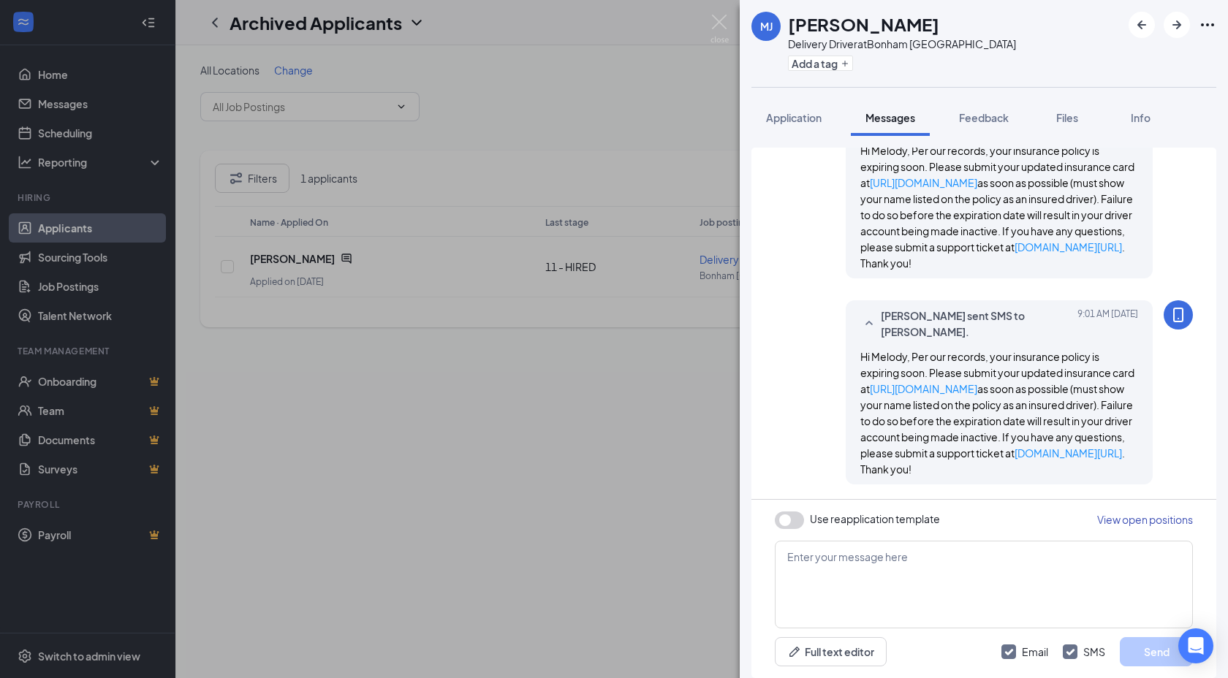
click at [722, 29] on img at bounding box center [720, 29] width 18 height 29
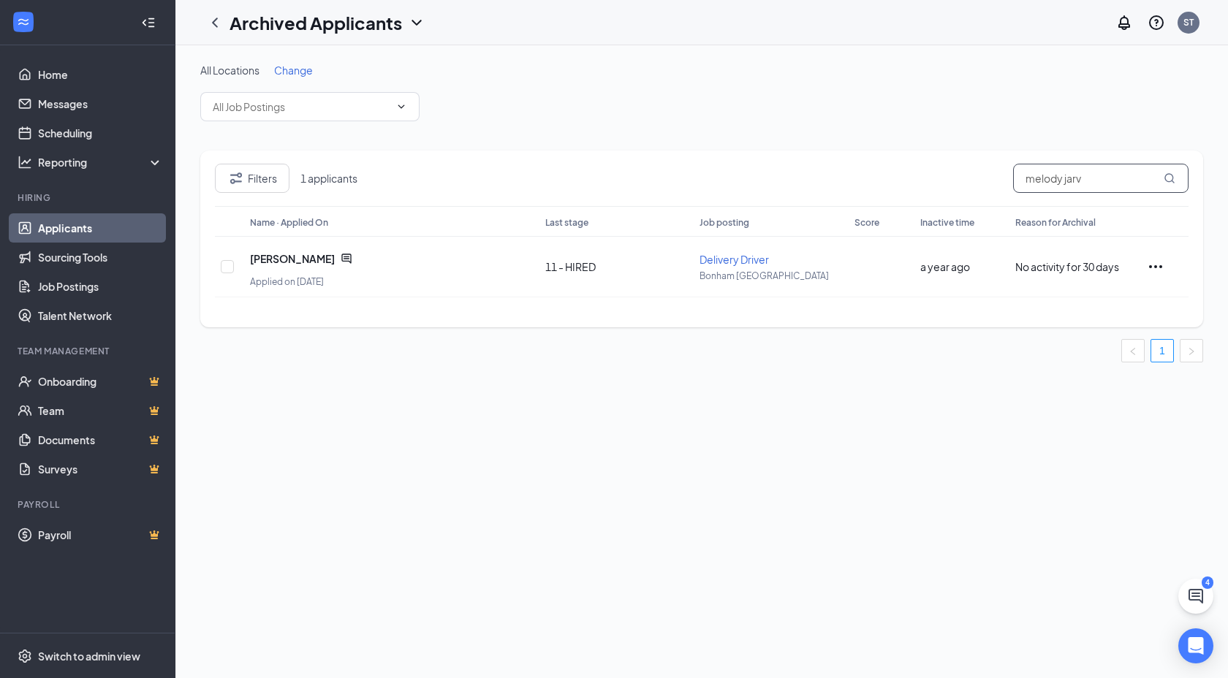
click at [1047, 178] on input "melody jarv" at bounding box center [1100, 178] width 175 height 29
click at [1047, 179] on input "melody jarv" at bounding box center [1100, 178] width 175 height 29
type input "[US_STATE] whi"
click at [343, 262] on icon "ChatActive" at bounding box center [349, 259] width 12 height 12
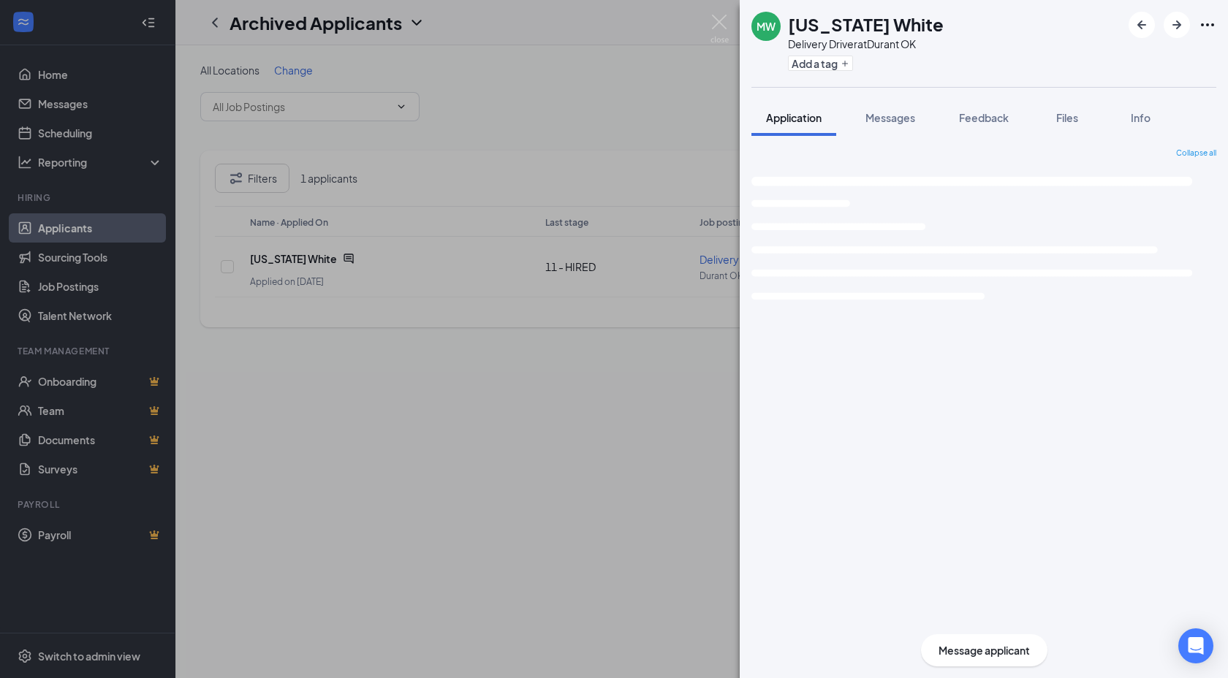
click at [912, 121] on span "Messages" at bounding box center [891, 117] width 50 height 13
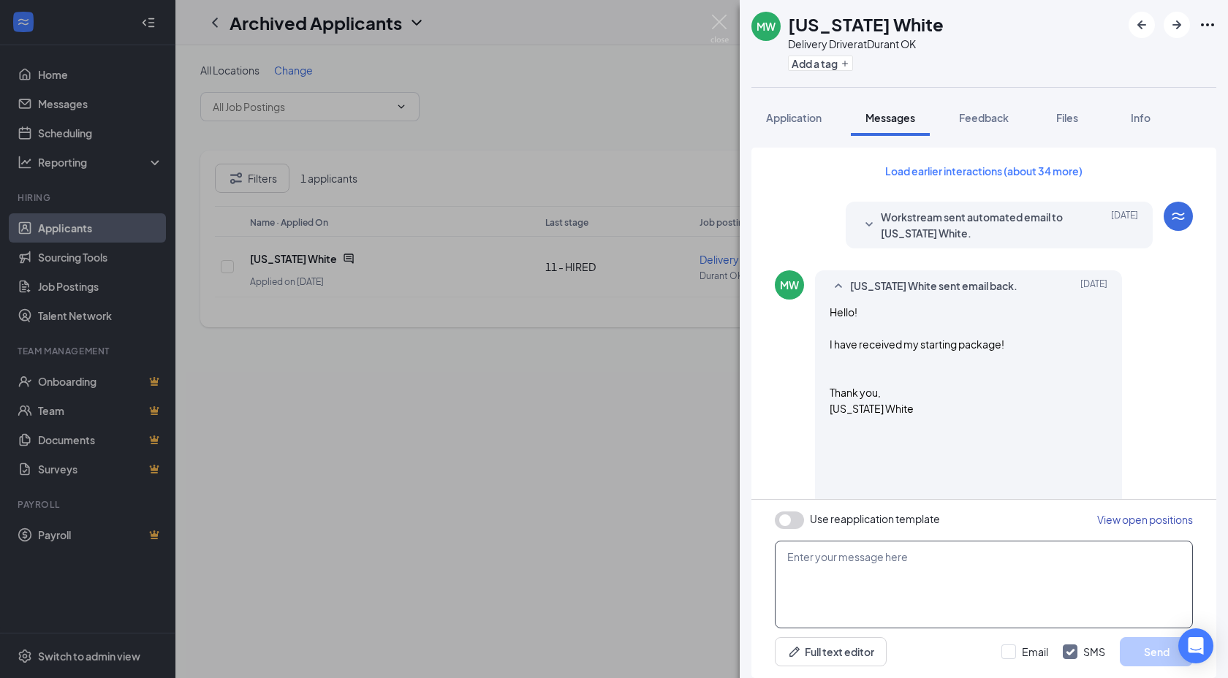
click at [929, 563] on textarea at bounding box center [984, 585] width 418 height 88
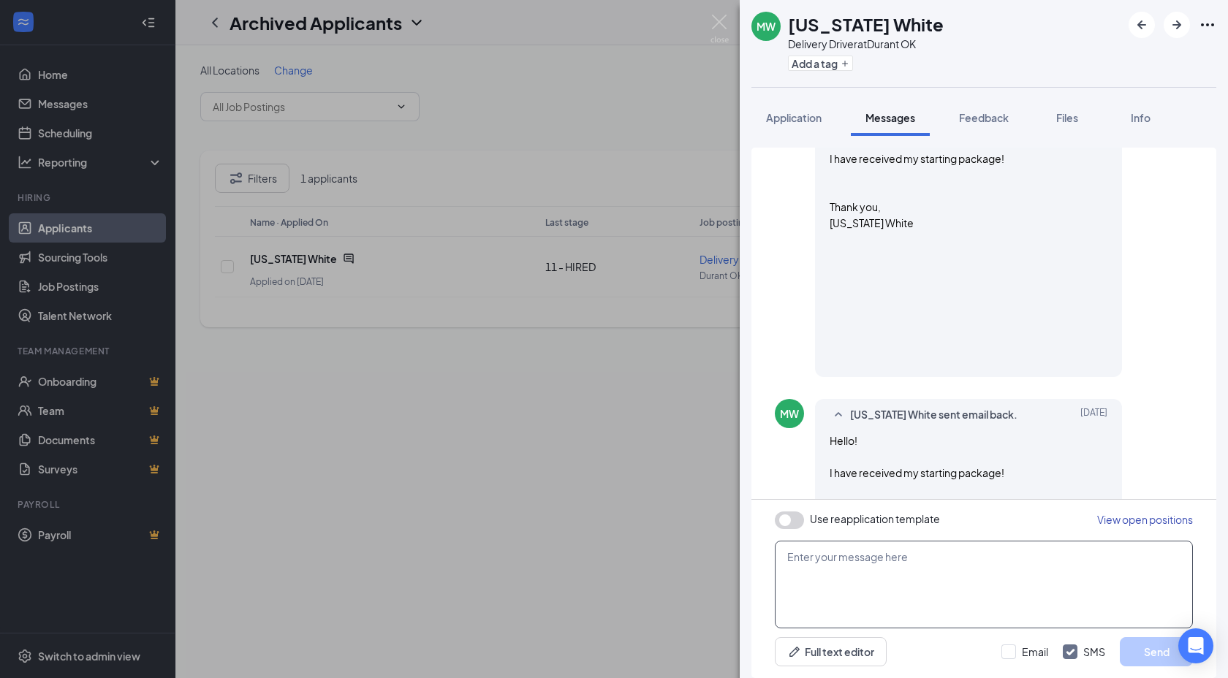
paste textarea "Hi XXXNAME, Per our records, your insurance policy is expiring soon. Please sub…"
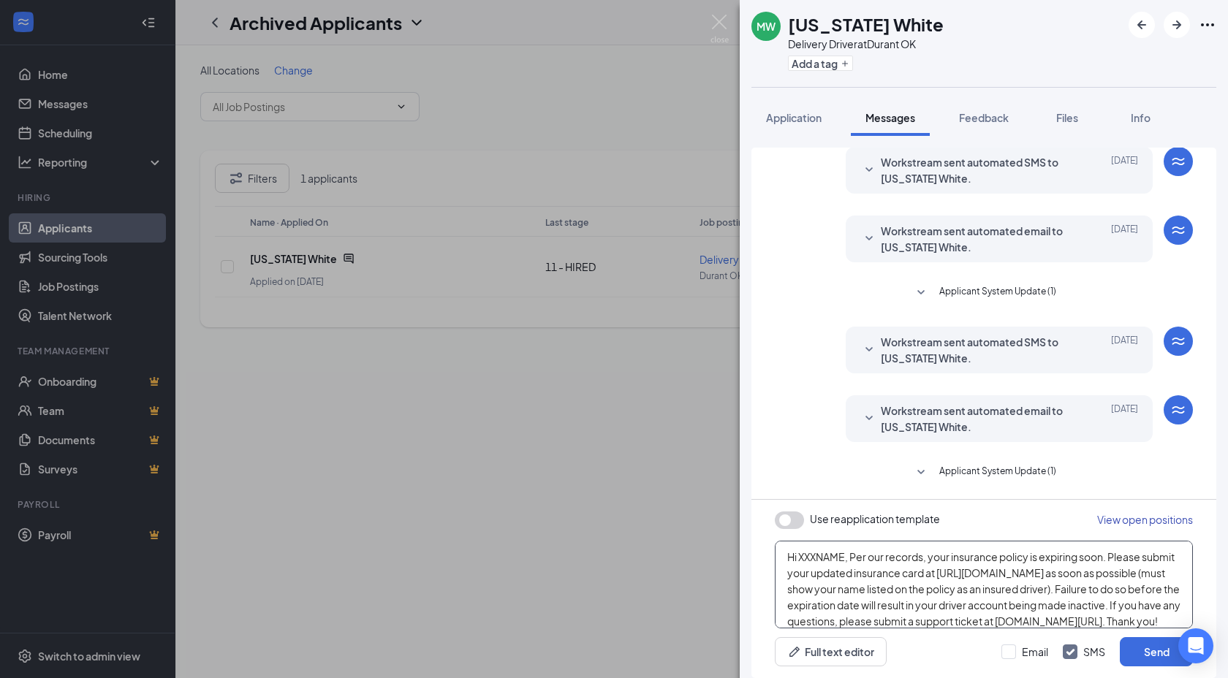
drag, startPoint x: 843, startPoint y: 560, endPoint x: 800, endPoint y: 561, distance: 42.4
click at [800, 561] on textarea "Hi XXXNAME, Per our records, your insurance policy is expiring soon. Please sub…" at bounding box center [984, 585] width 418 height 88
type textarea "Hi [US_STATE], Per our records, your insurance policy is expiring soon. Please …"
click at [1028, 651] on input "Email" at bounding box center [1024, 652] width 47 height 15
checkbox input "true"
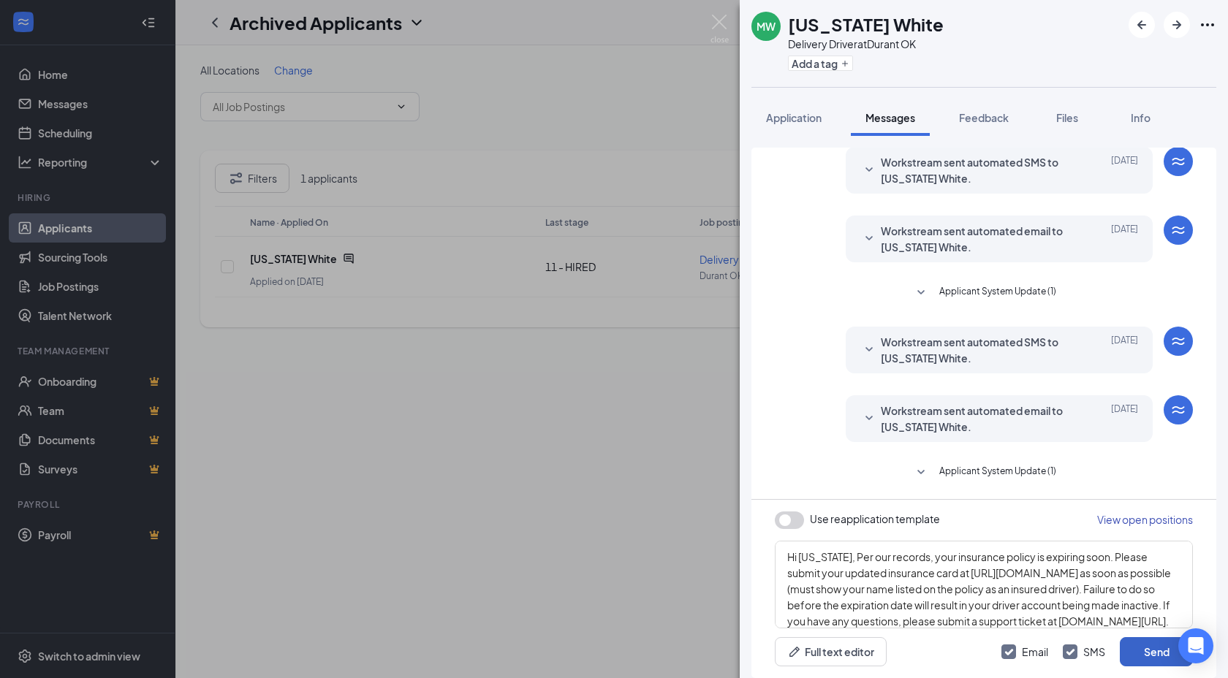
click at [1146, 658] on button "Send" at bounding box center [1156, 651] width 73 height 29
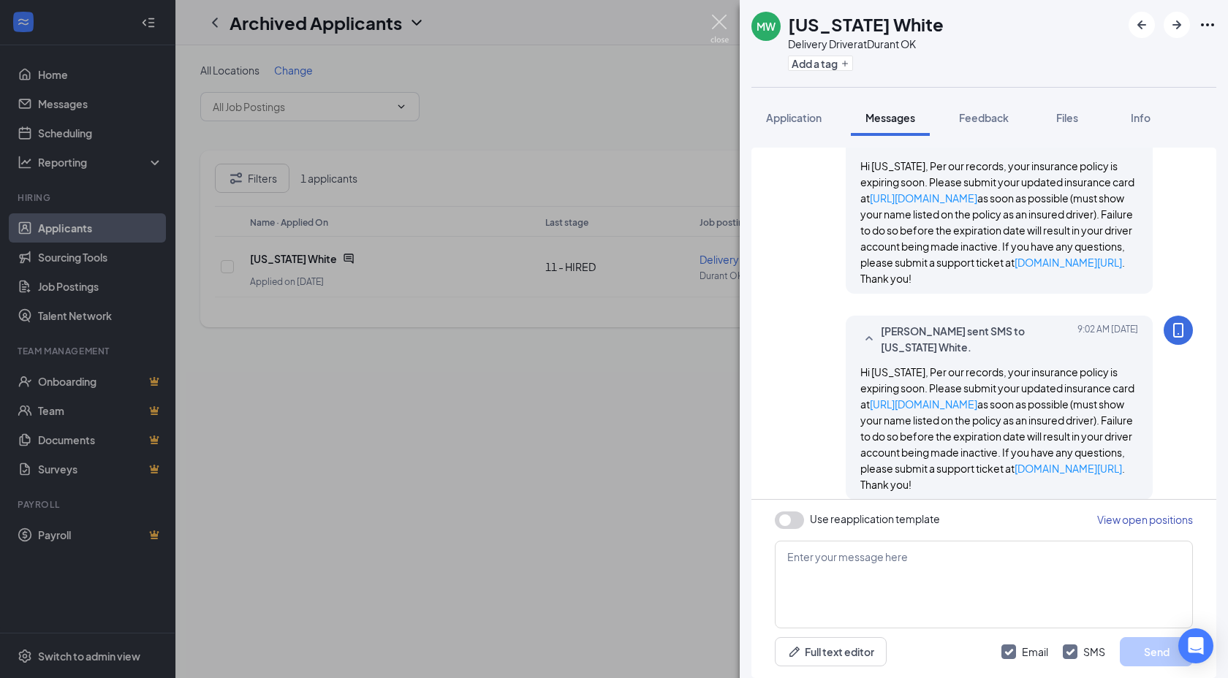
scroll to position [1207, 0]
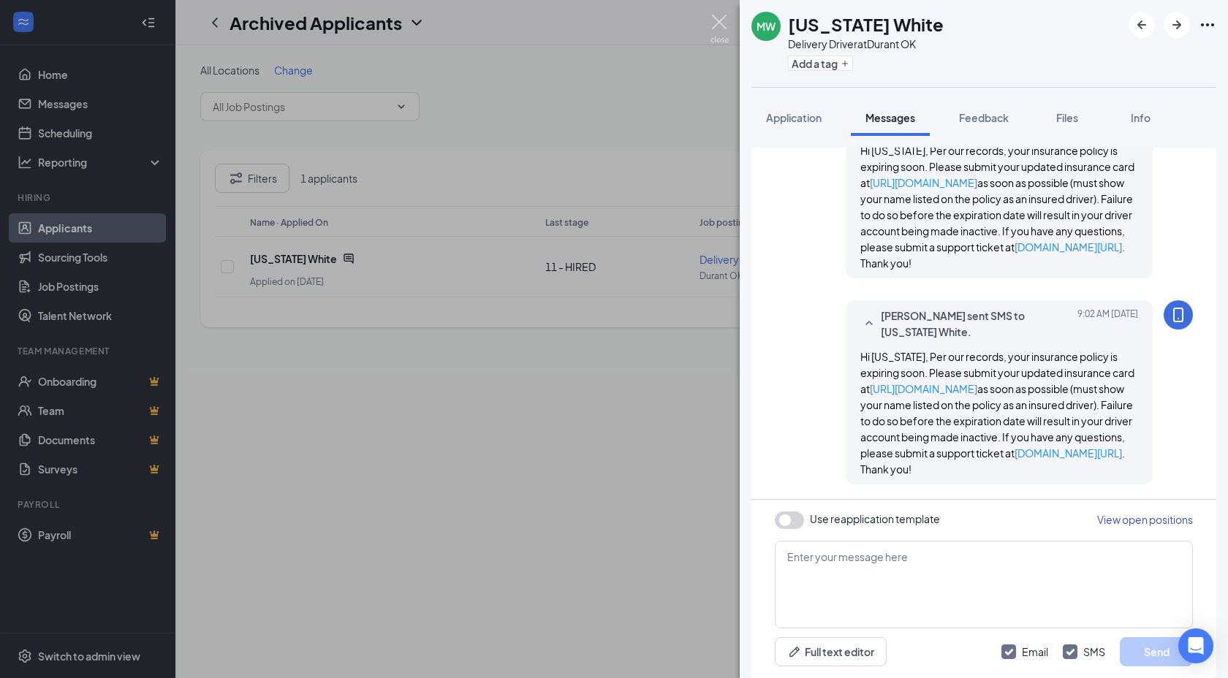
click at [716, 18] on img at bounding box center [720, 29] width 18 height 29
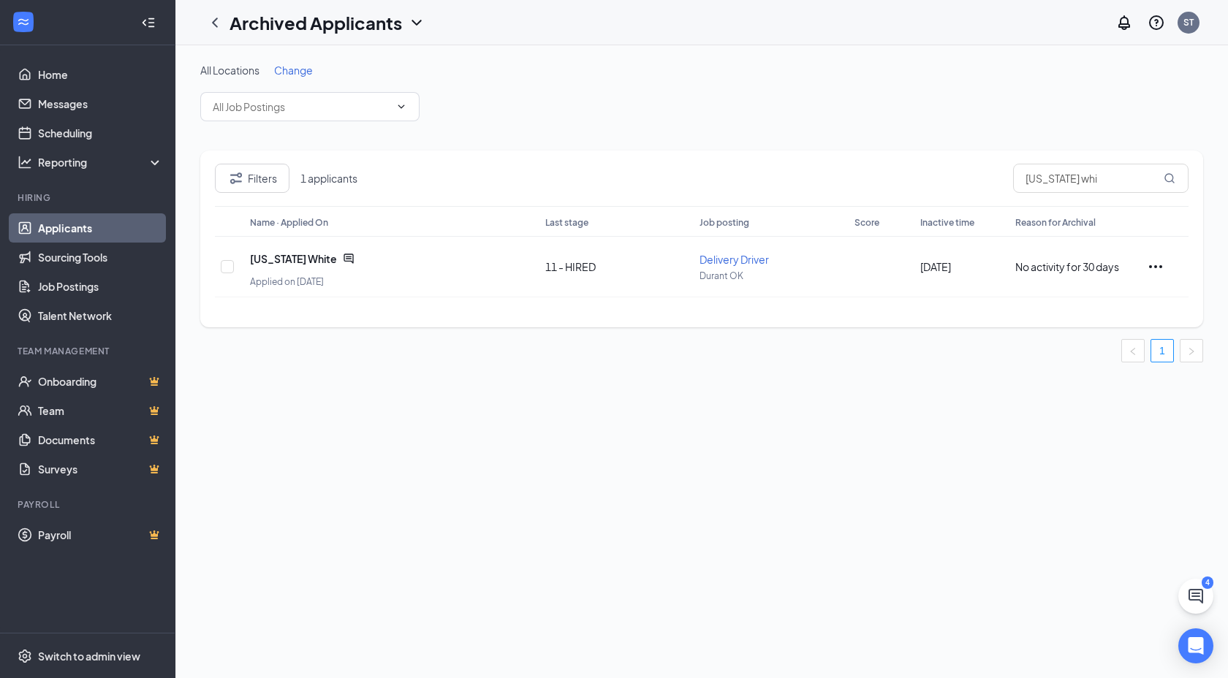
click at [401, 23] on h1 "Archived Applicants" at bounding box center [316, 22] width 173 height 25
click at [384, 67] on link "Applicants" at bounding box center [317, 63] width 158 height 15
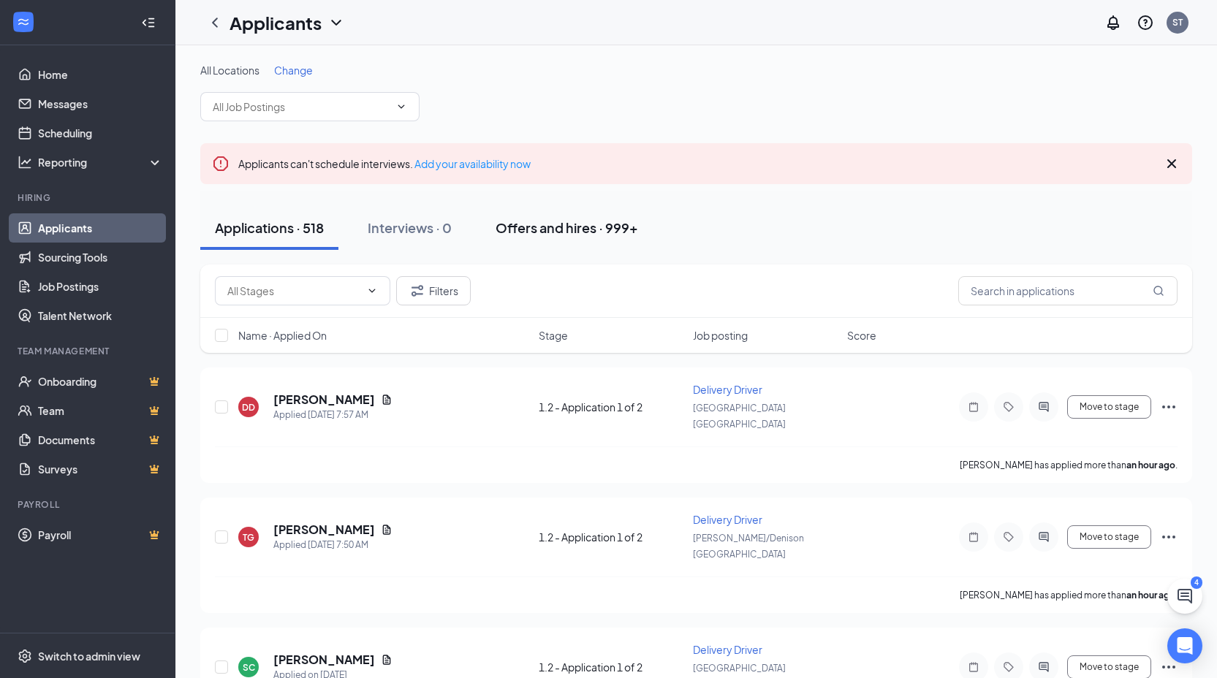
click at [542, 220] on div "Offers and hires · 999+" at bounding box center [567, 228] width 143 height 18
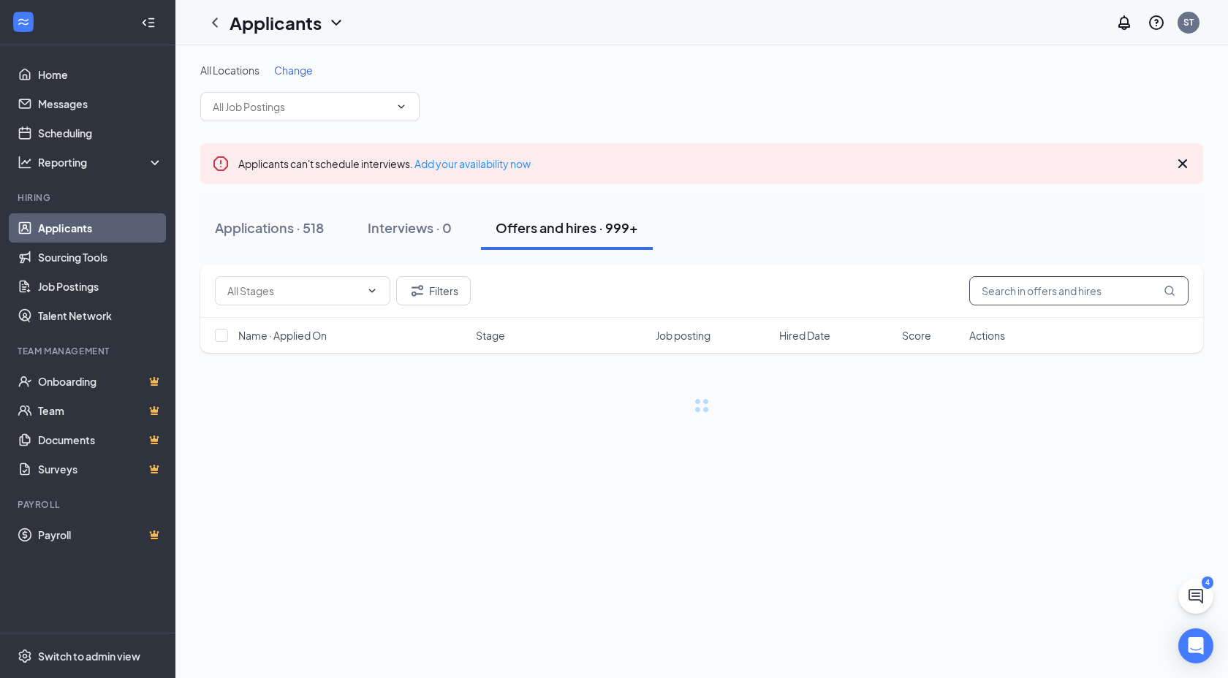
click at [1015, 298] on input "text" at bounding box center [1078, 290] width 219 height 29
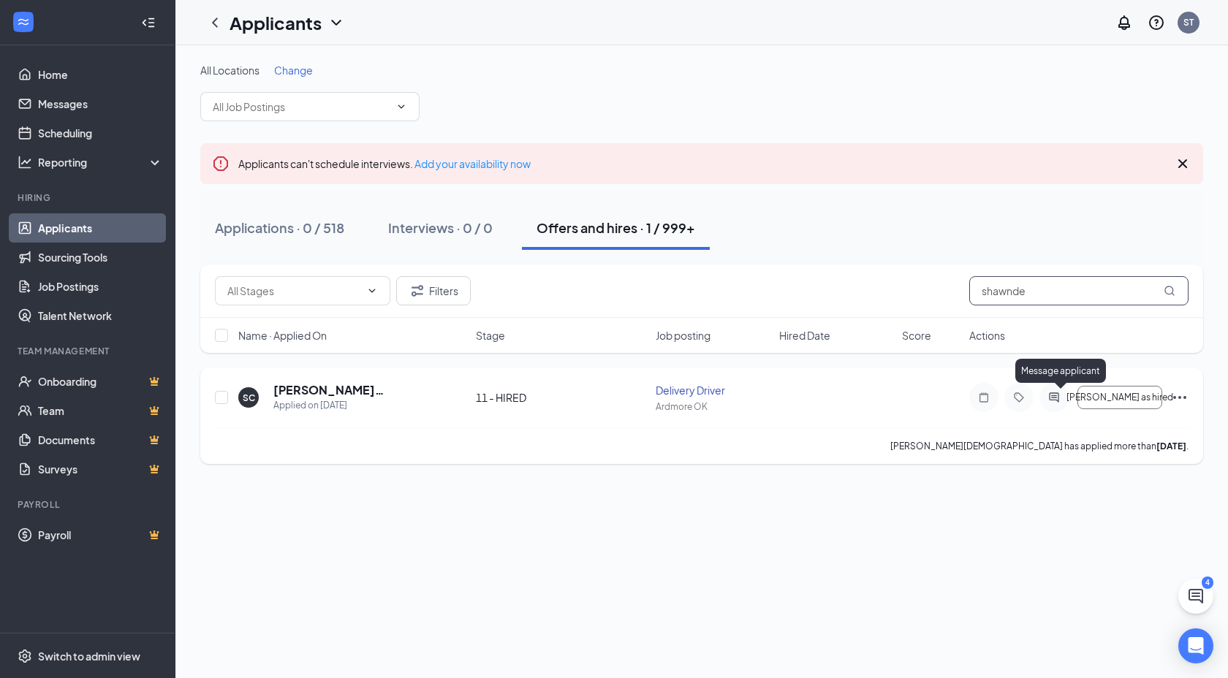
type input "shawnde"
click at [1063, 394] on icon "ActiveChat" at bounding box center [1054, 398] width 18 height 12
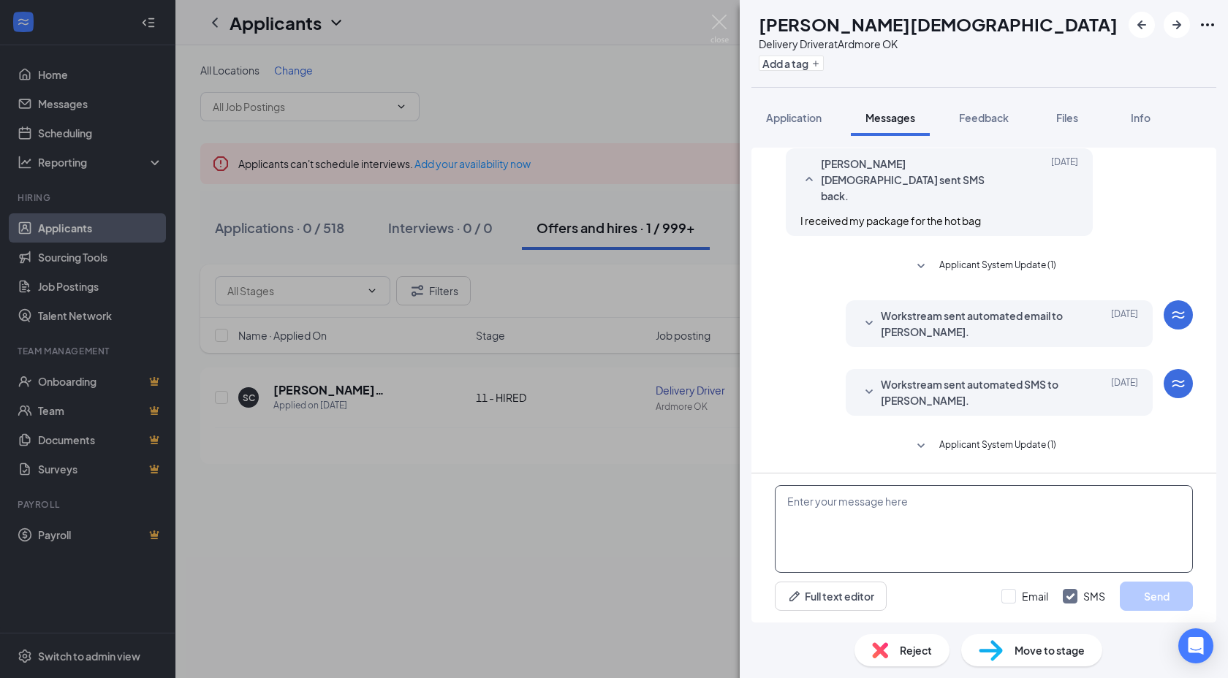
scroll to position [473, 0]
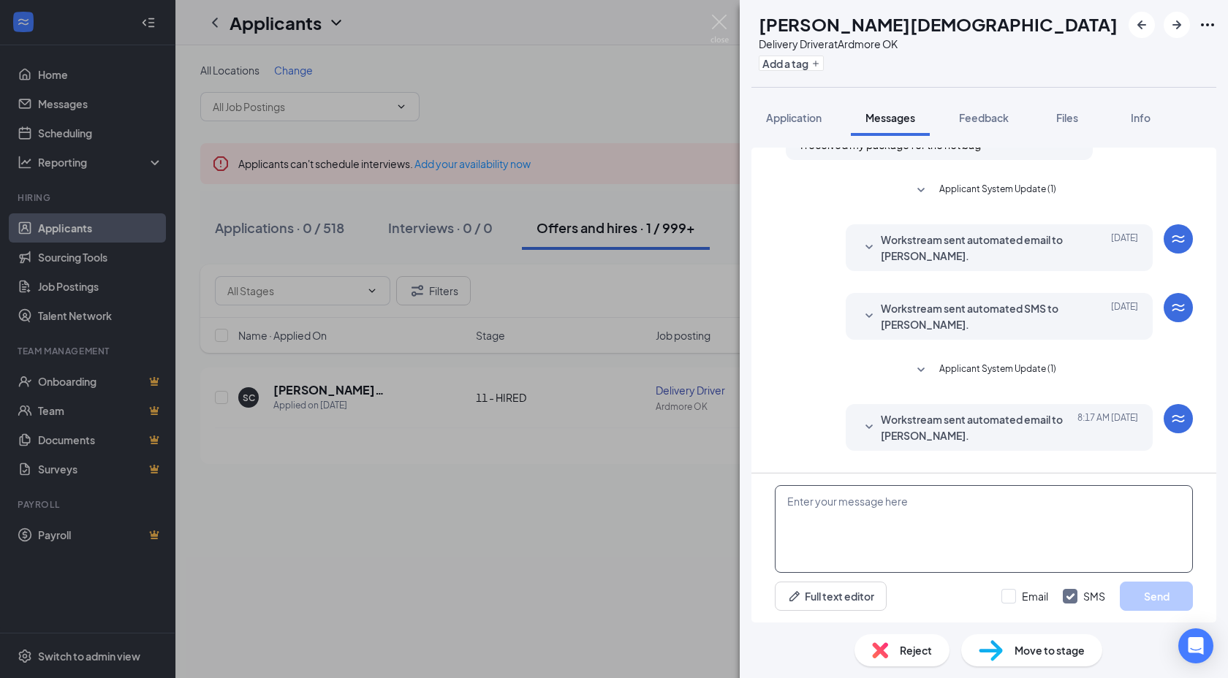
click at [895, 501] on textarea at bounding box center [984, 529] width 418 height 88
paste textarea "Hi XXXNAME, Per our records, your insurance policy is expiring soon. Please sub…"
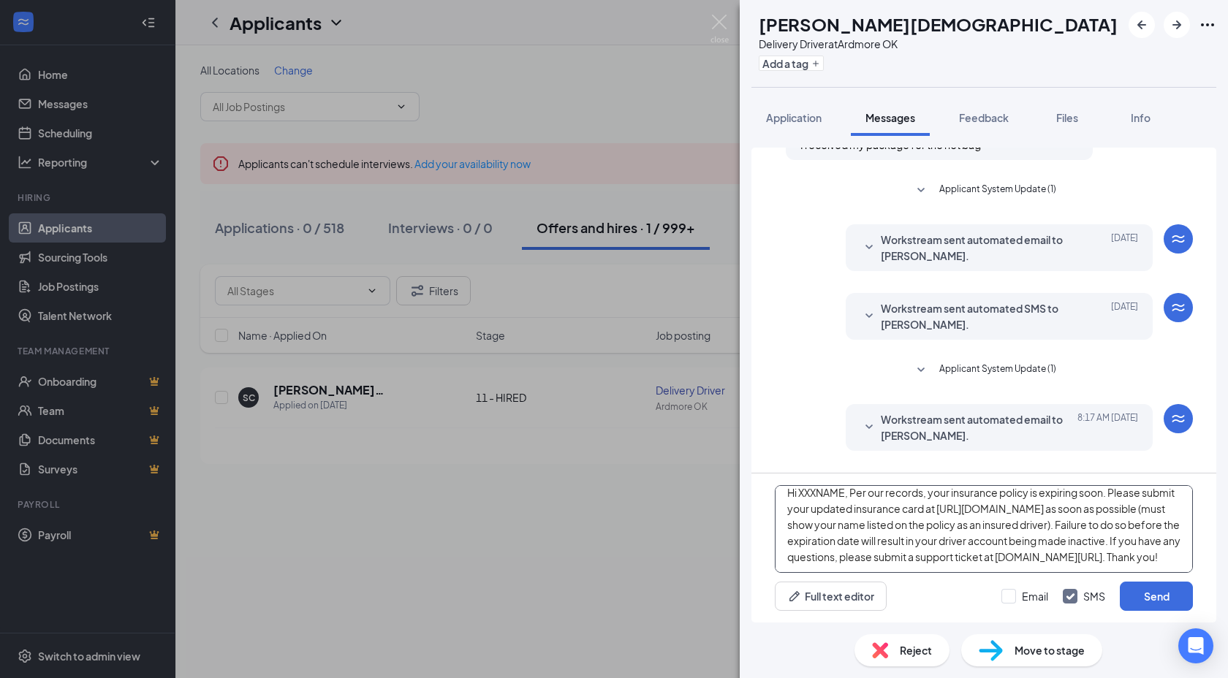
scroll to position [0, 0]
drag, startPoint x: 844, startPoint y: 506, endPoint x: 799, endPoint y: 504, distance: 45.3
click at [799, 506] on textarea "Hi XXXNAME, Per our records, your insurance policy is expiring soon. Please sub…" at bounding box center [984, 529] width 418 height 88
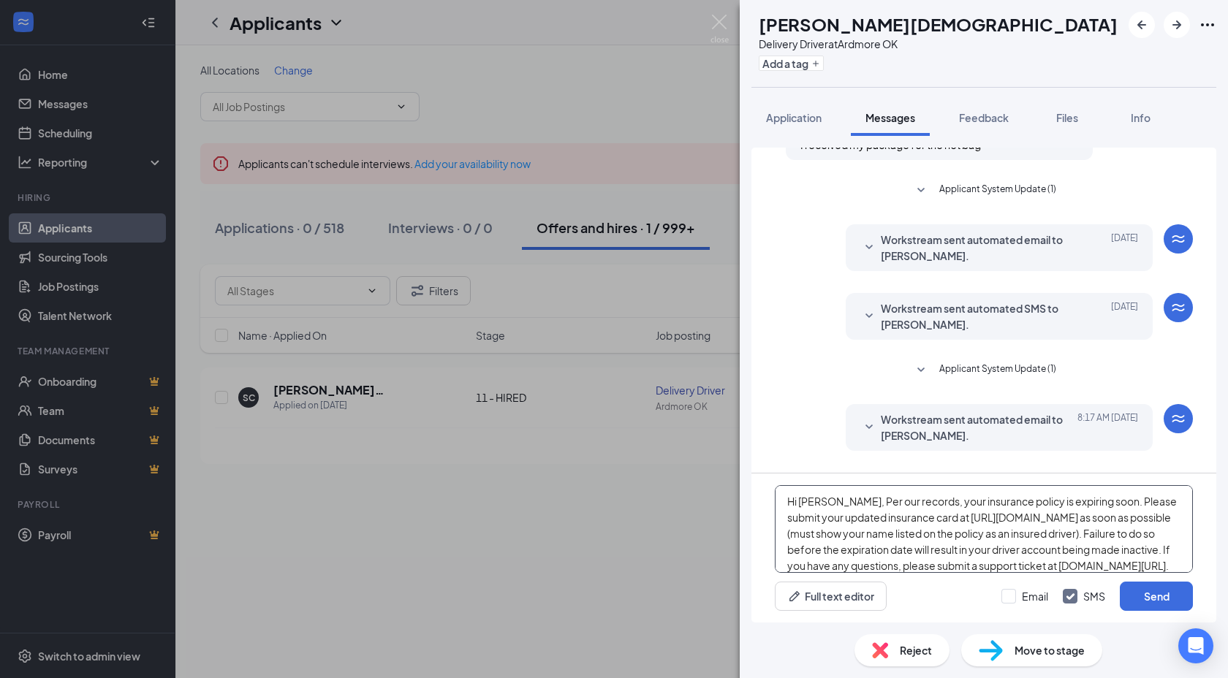
type textarea "Hi [PERSON_NAME], Per our records, your insurance policy is expiring soon. Plea…"
drag, startPoint x: 1029, startPoint y: 604, endPoint x: 1039, endPoint y: 602, distance: 10.3
click at [1029, 604] on div "Email SMS Send" at bounding box center [1097, 596] width 192 height 29
click at [1049, 601] on div "Email SMS Send" at bounding box center [1097, 596] width 192 height 29
click at [1044, 600] on input "Email" at bounding box center [1024, 596] width 47 height 15
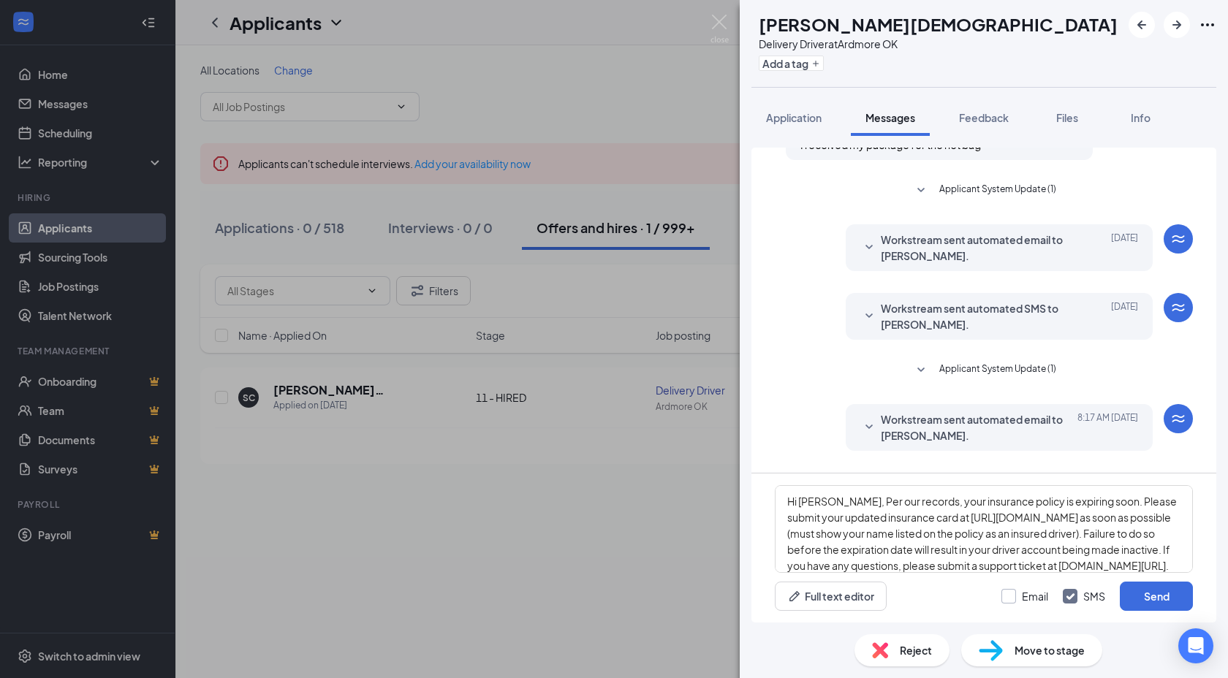
checkbox input "true"
click at [1121, 602] on button "Send" at bounding box center [1156, 596] width 73 height 29
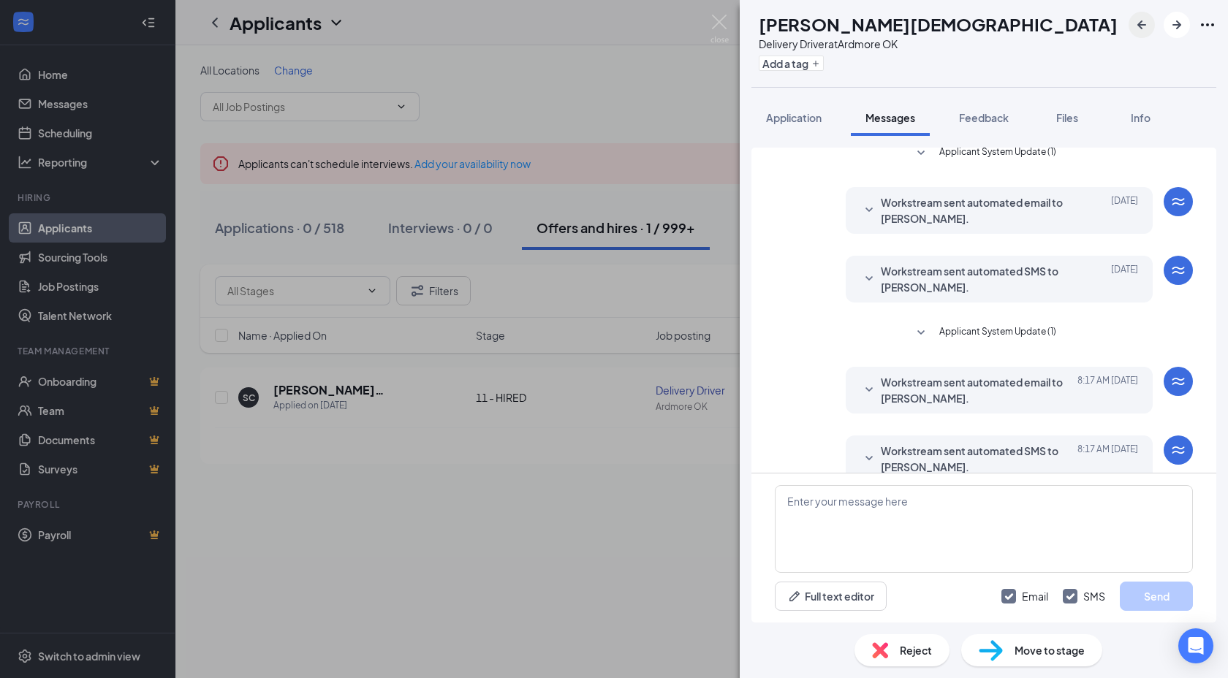
scroll to position [885, 0]
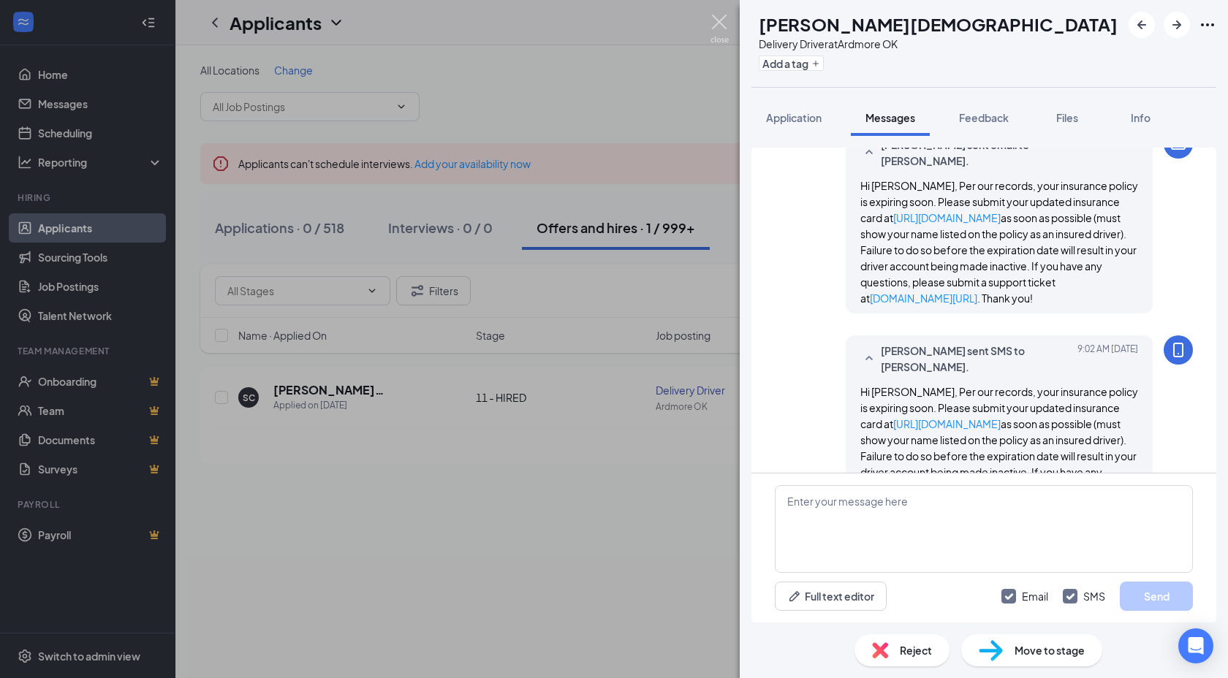
click at [724, 26] on img at bounding box center [720, 29] width 18 height 29
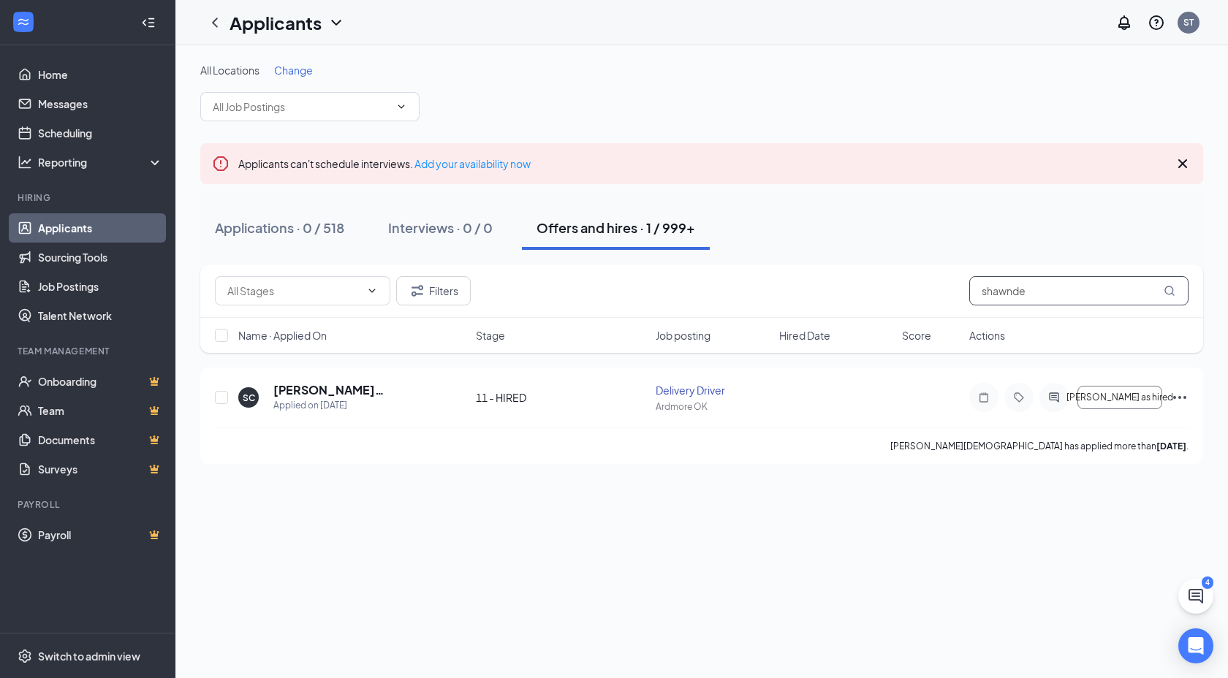
click at [1034, 290] on input "shawnde" at bounding box center [1078, 290] width 219 height 29
type input "[PERSON_NAME]"
click at [1063, 399] on icon "ActiveChat" at bounding box center [1054, 398] width 18 height 12
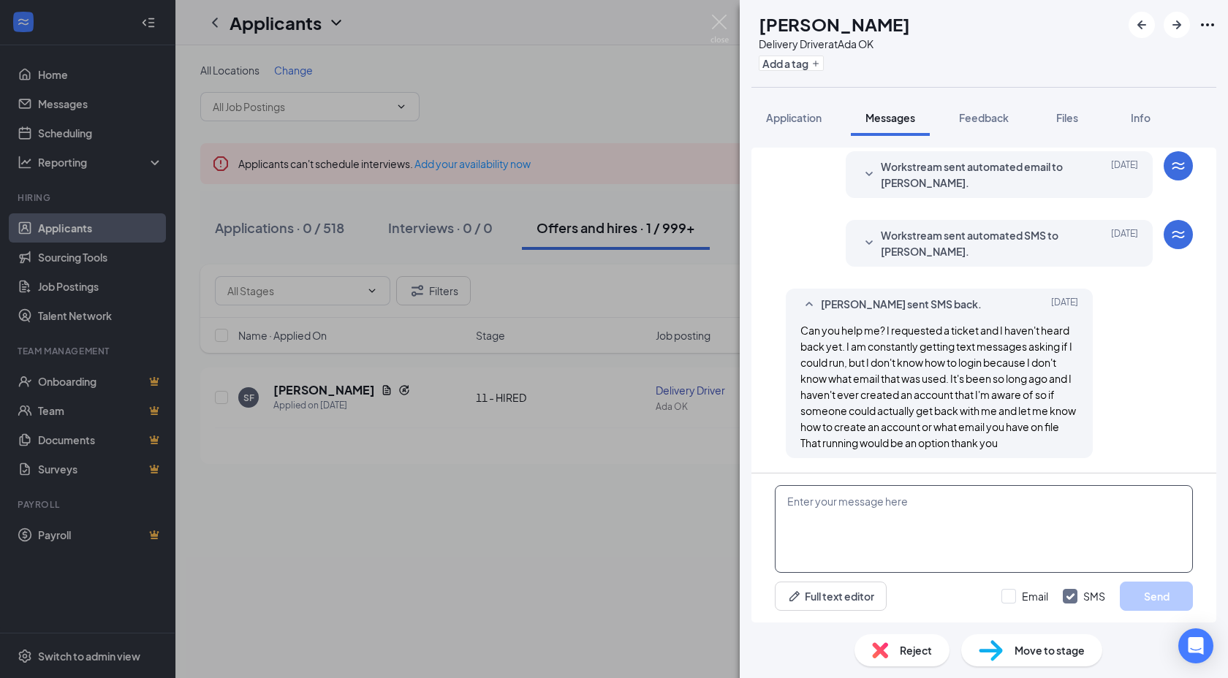
scroll to position [653, 0]
click at [898, 515] on textarea at bounding box center [984, 529] width 418 height 88
paste textarea "Hi XXXNAME, Per our records, your insurance policy is expiring soon. Please sub…"
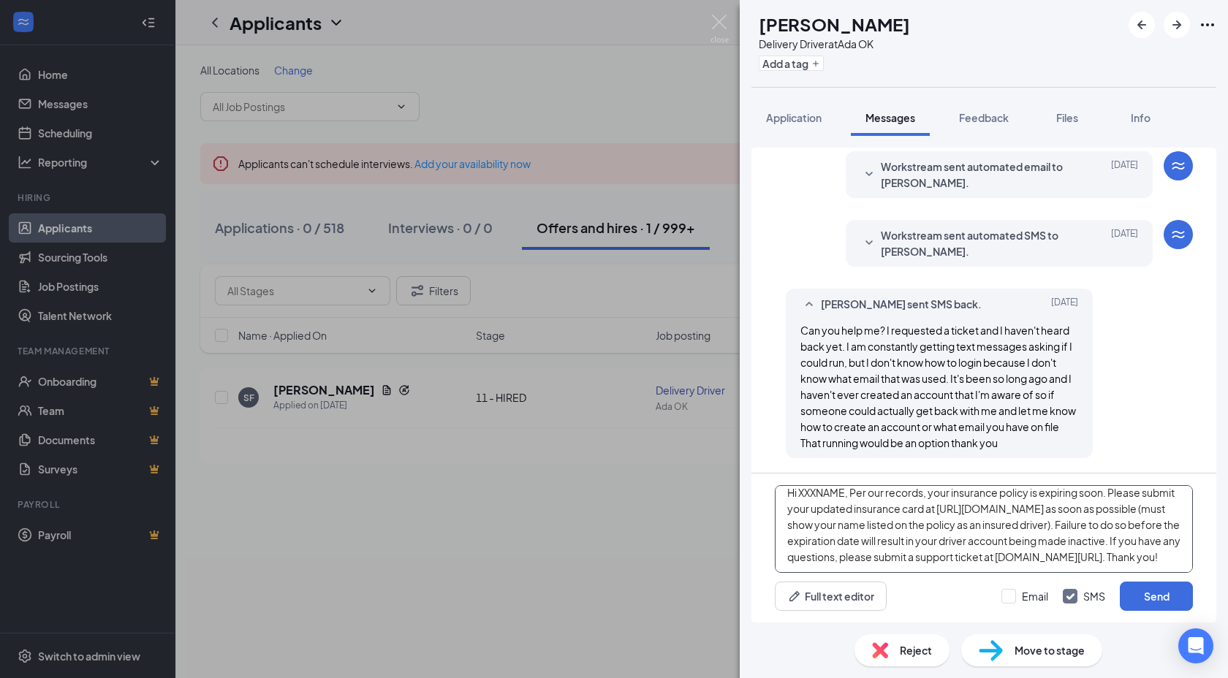
scroll to position [0, 0]
drag, startPoint x: 846, startPoint y: 503, endPoint x: 801, endPoint y: 503, distance: 44.6
click at [801, 503] on textarea "Hi XXXNAME, Per our records, your insurance policy is expiring soon. Please sub…" at bounding box center [984, 529] width 418 height 88
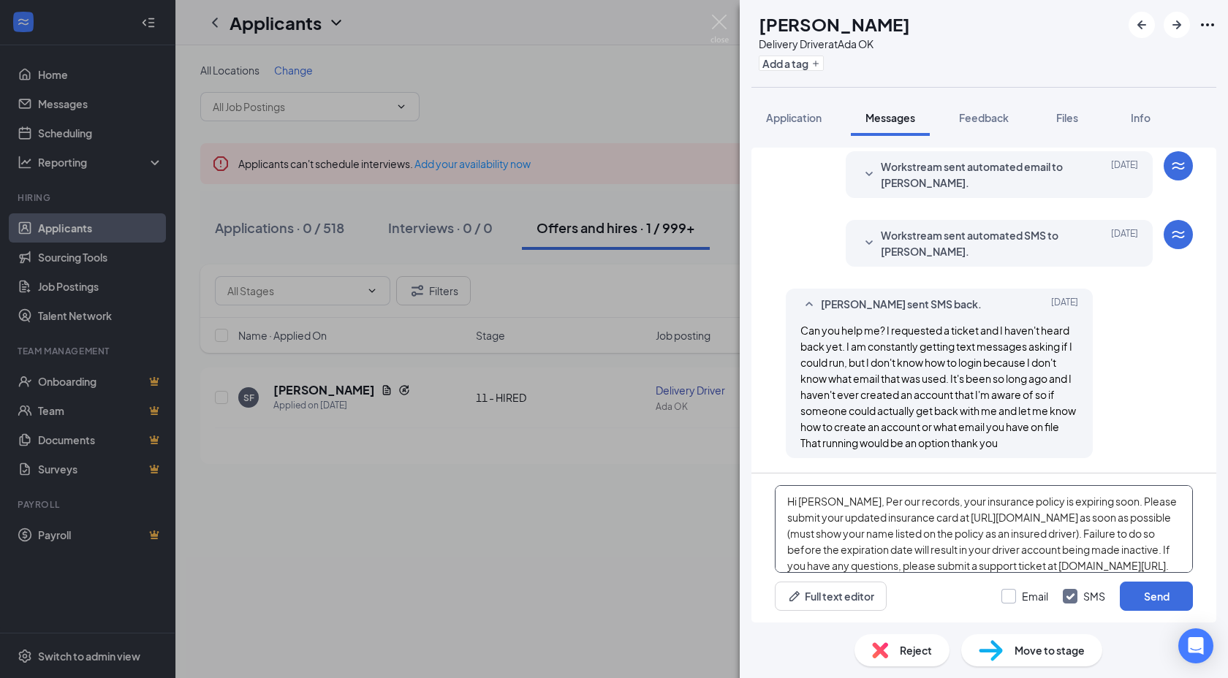
type textarea "Hi [PERSON_NAME], Per our records, your insurance policy is expiring soon. Plea…"
click at [1022, 602] on input "Email" at bounding box center [1024, 596] width 47 height 15
checkbox input "true"
click at [1166, 599] on button "Send" at bounding box center [1156, 596] width 73 height 29
